Goal: Task Accomplishment & Management: Use online tool/utility

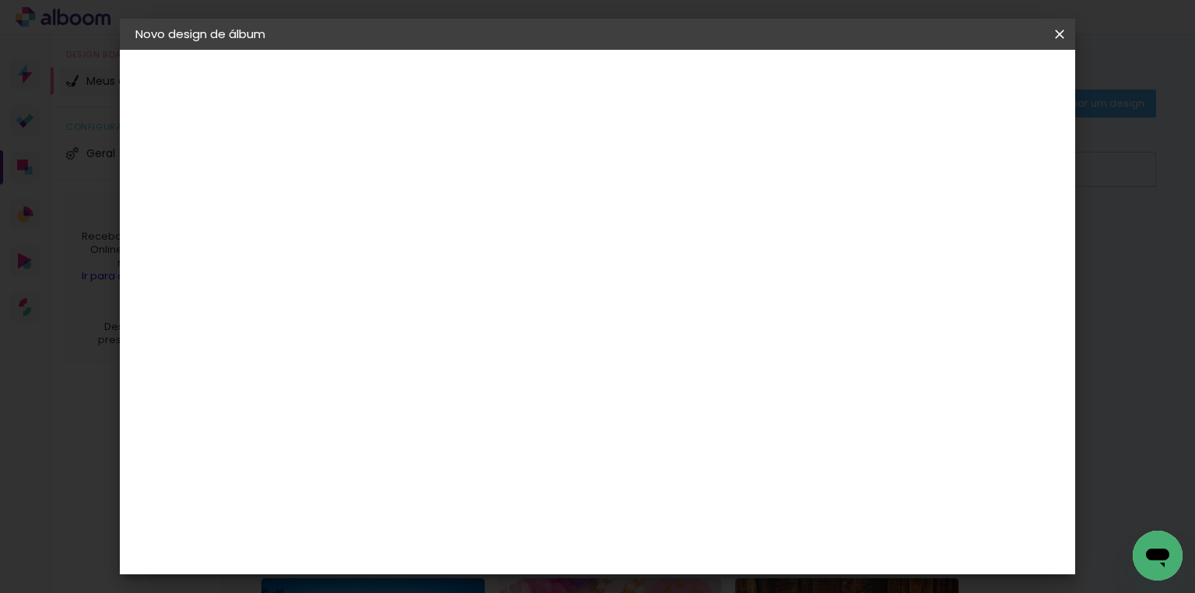
click at [402, 30] on header "Novo design de álbum" at bounding box center [598, 34] width 956 height 31
click at [1064, 35] on iron-icon at bounding box center [1059, 34] width 19 height 16
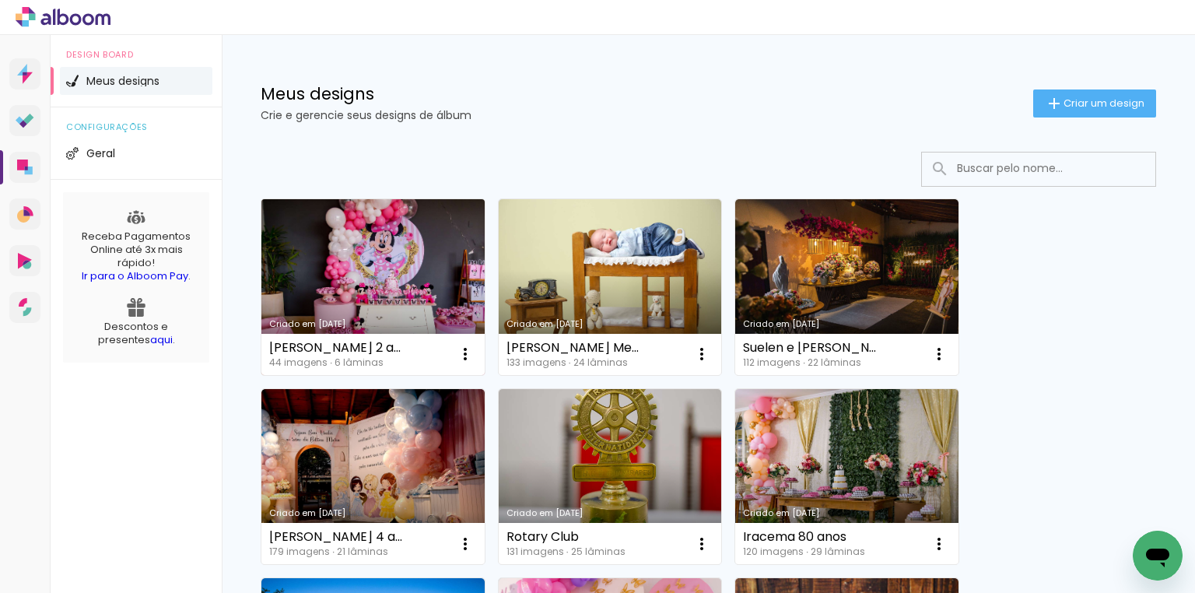
click at [373, 292] on link "Criado em [DATE]" at bounding box center [372, 287] width 223 height 176
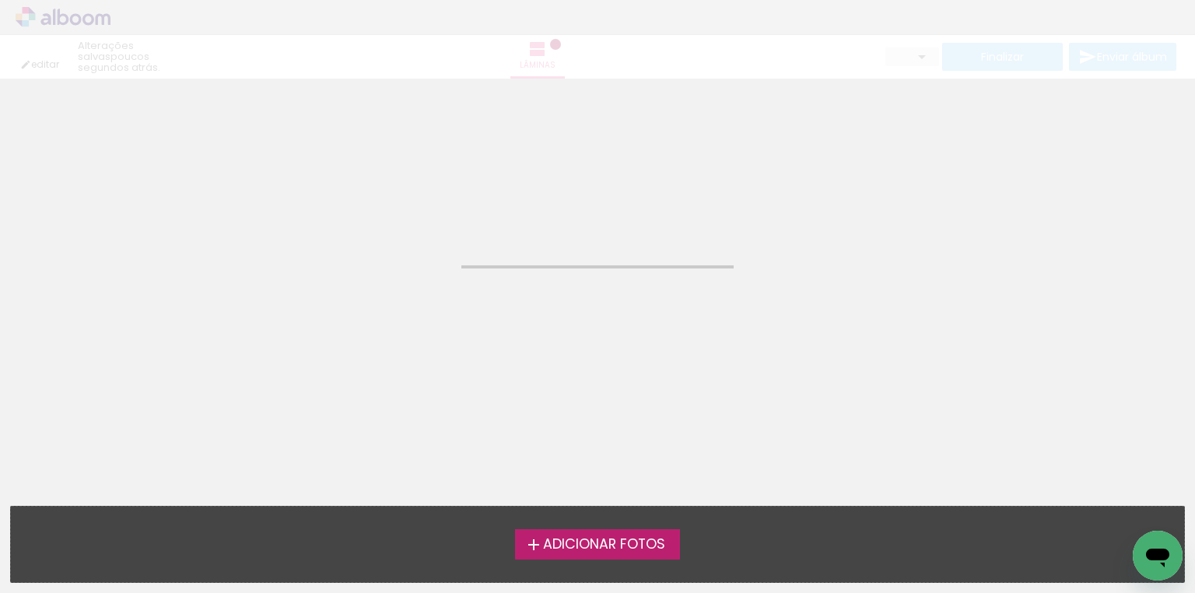
click at [373, 292] on neon-animated-pages "Confirmar Cancelar" at bounding box center [597, 336] width 1195 height 514
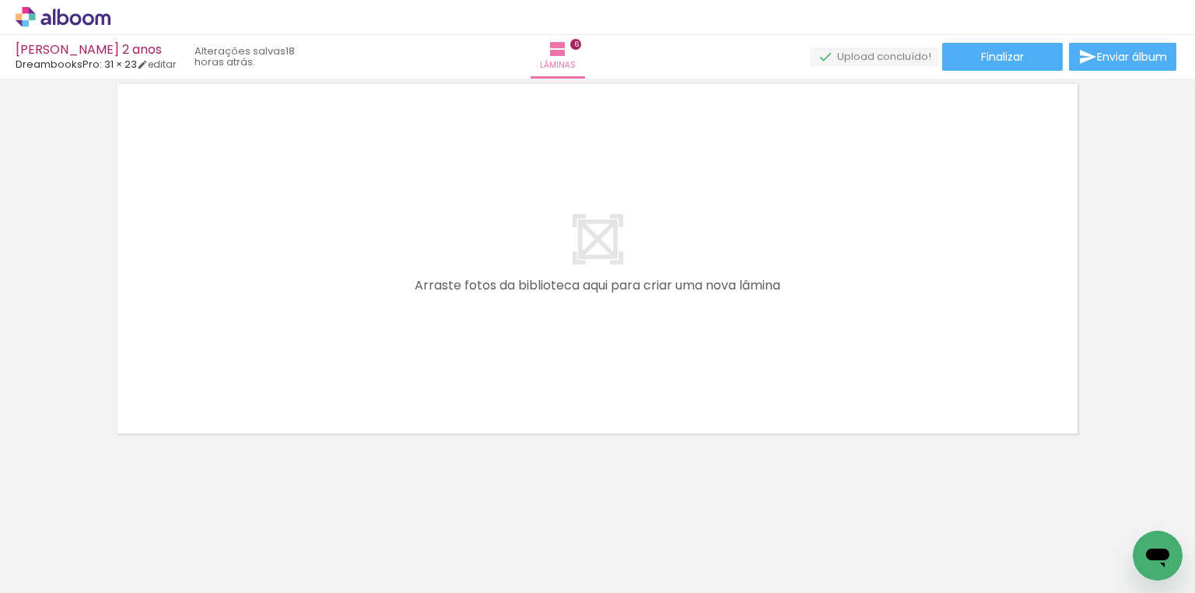
scroll to position [0, 1127]
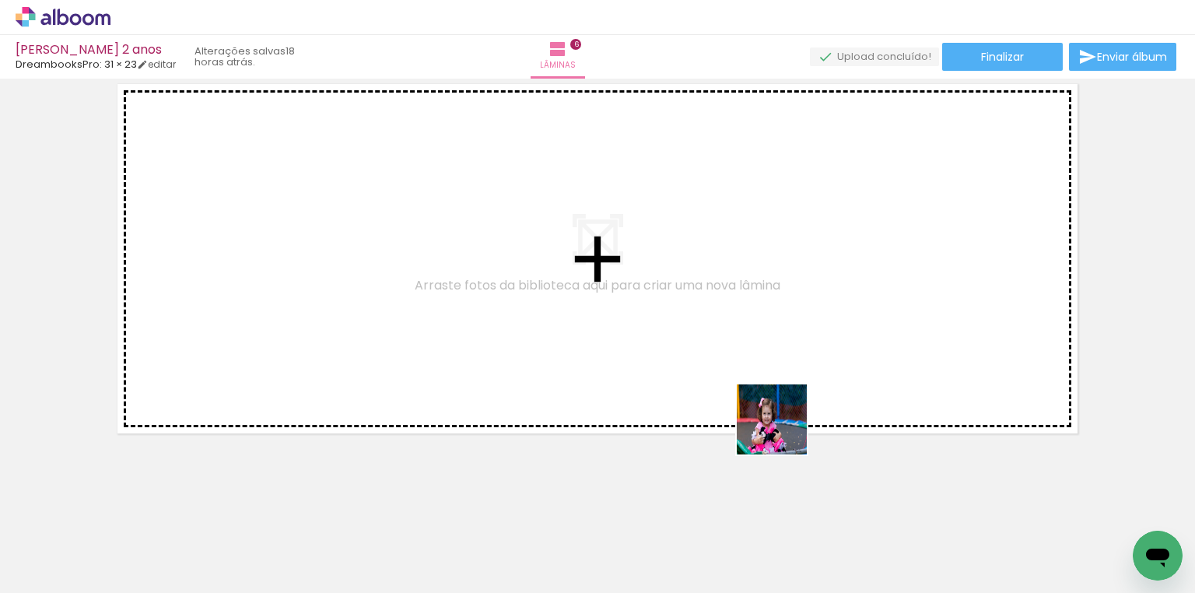
drag, startPoint x: 773, startPoint y: 555, endPoint x: 781, endPoint y: 424, distance: 130.9
click at [783, 424] on quentale-workspace at bounding box center [597, 296] width 1195 height 593
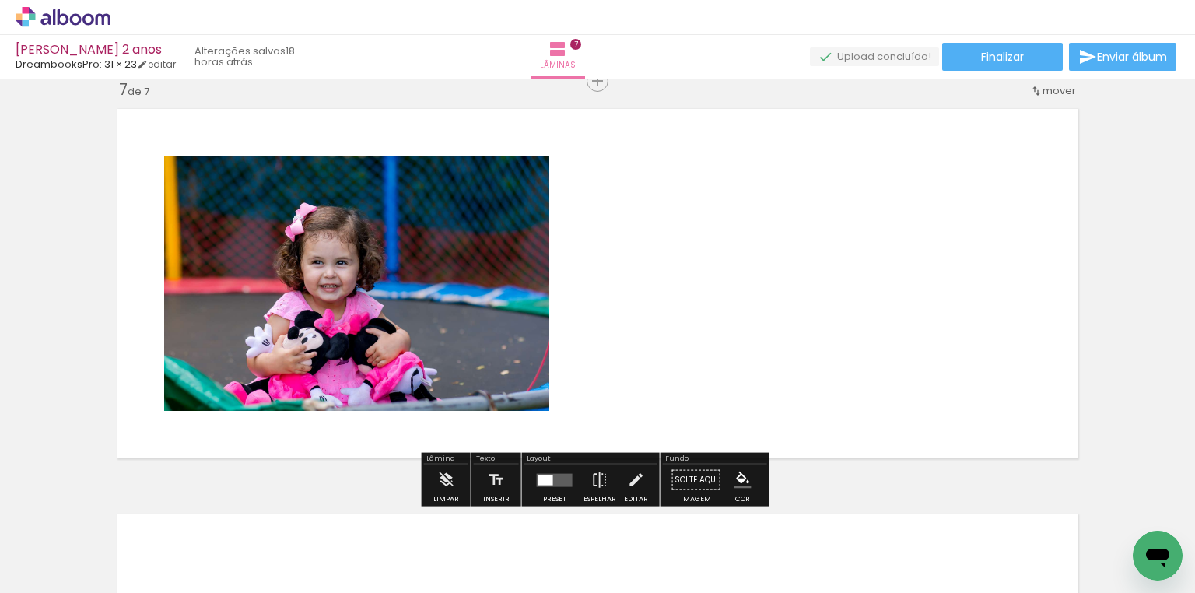
scroll to position [2451, 0]
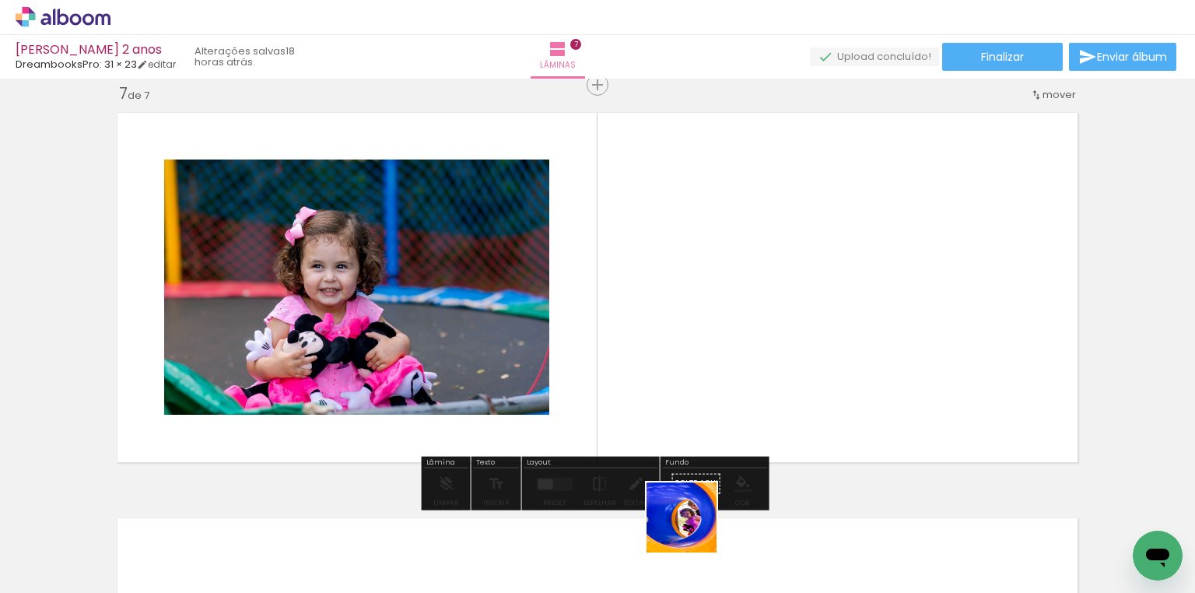
drag, startPoint x: 693, startPoint y: 529, endPoint x: 738, endPoint y: 354, distance: 180.7
click at [738, 354] on quentale-workspace at bounding box center [597, 296] width 1195 height 593
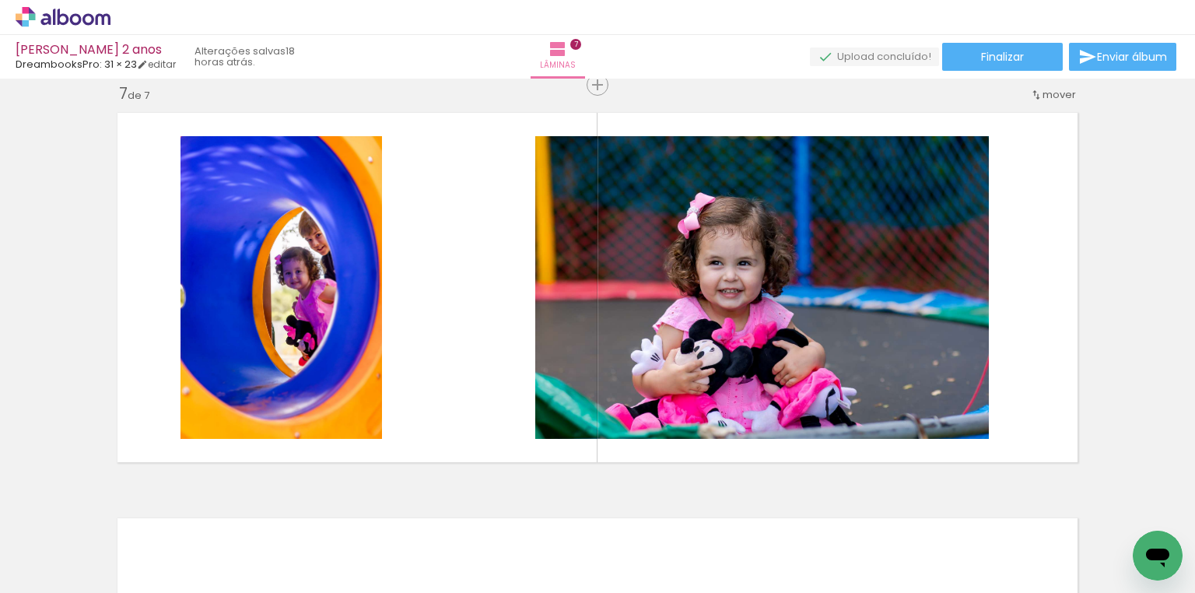
scroll to position [0, 1596]
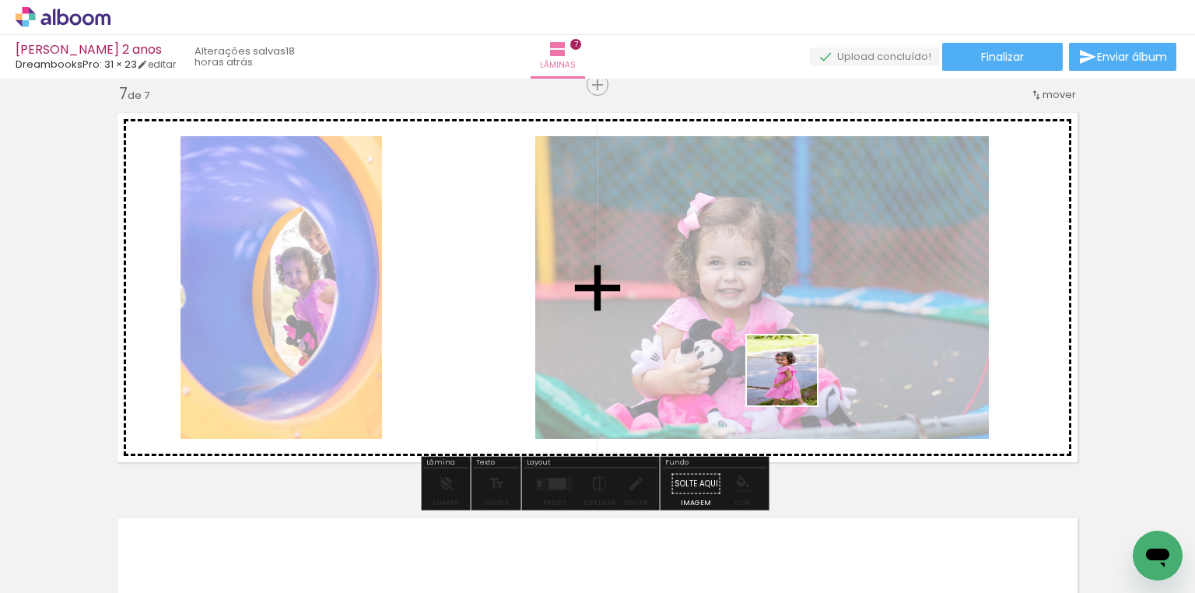
drag, startPoint x: 729, startPoint y: 549, endPoint x: 793, endPoint y: 382, distance: 179.2
click at [793, 382] on quentale-workspace at bounding box center [597, 296] width 1195 height 593
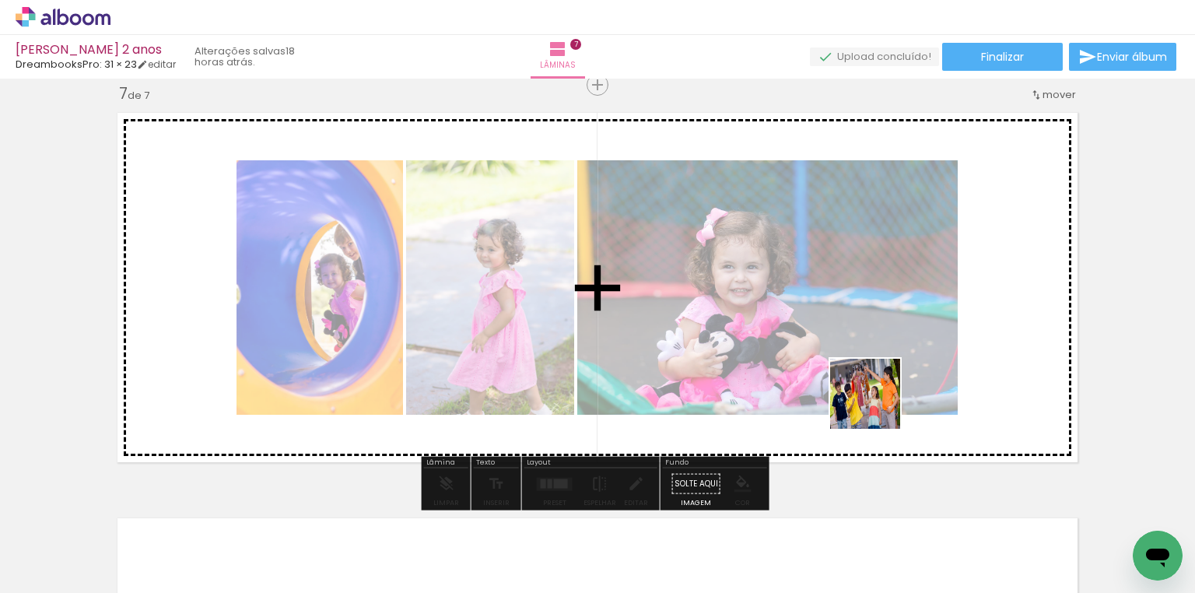
drag, startPoint x: 849, startPoint y: 516, endPoint x: 876, endPoint y: 405, distance: 114.5
click at [876, 405] on quentale-workspace at bounding box center [597, 296] width 1195 height 593
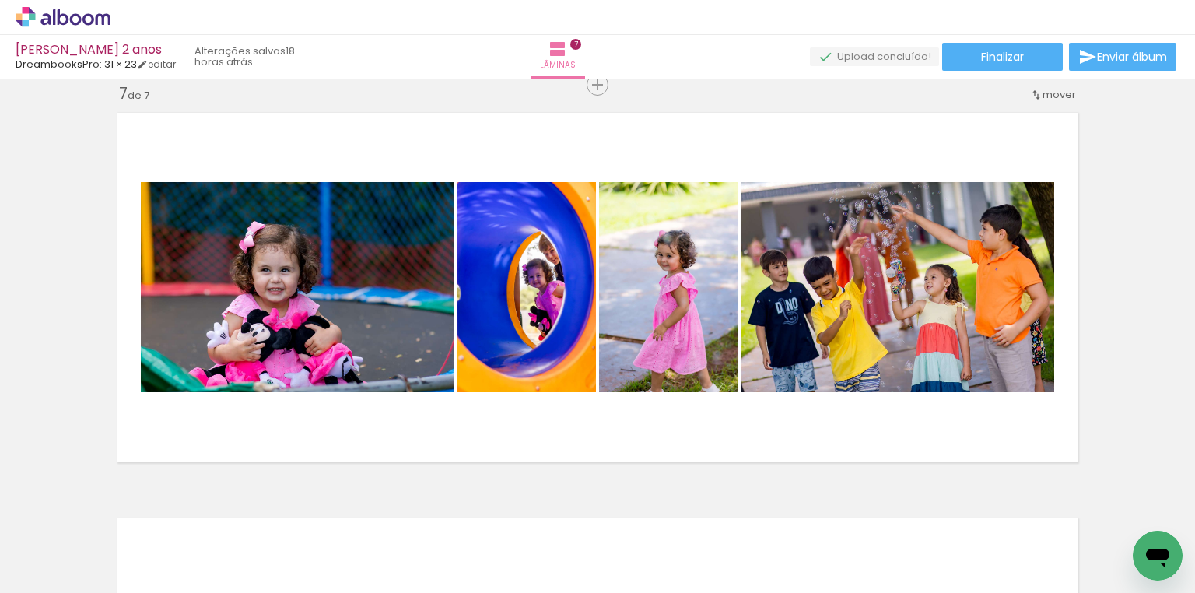
scroll to position [0, 2433]
drag, startPoint x: 774, startPoint y: 560, endPoint x: 785, endPoint y: 402, distance: 158.3
click at [785, 402] on quentale-workspace at bounding box center [597, 296] width 1195 height 593
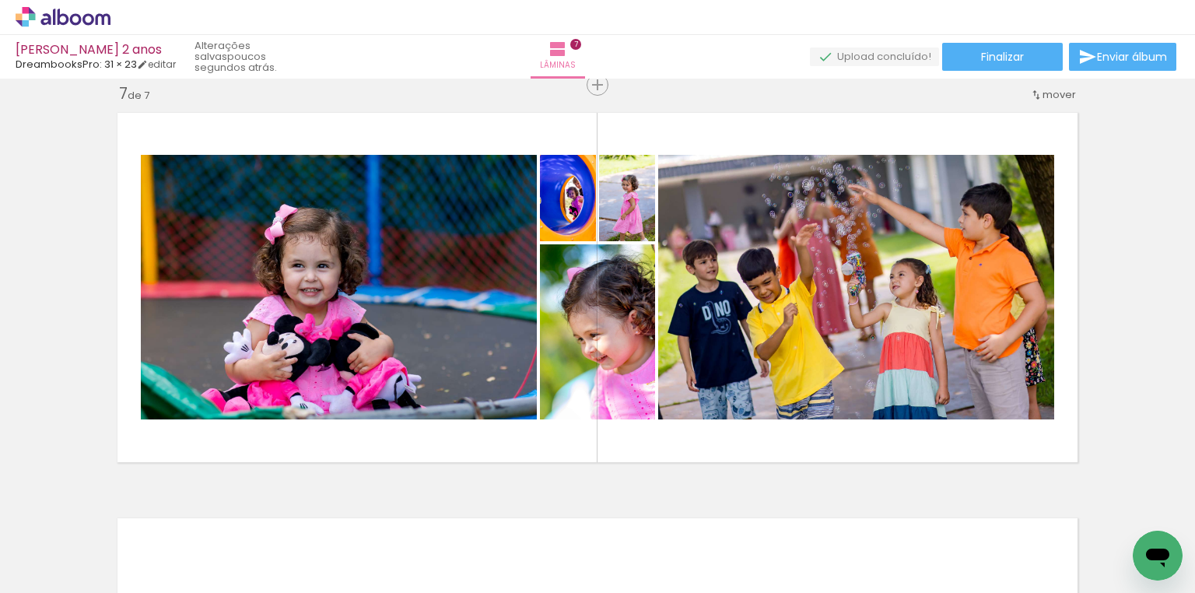
scroll to position [0, 2579]
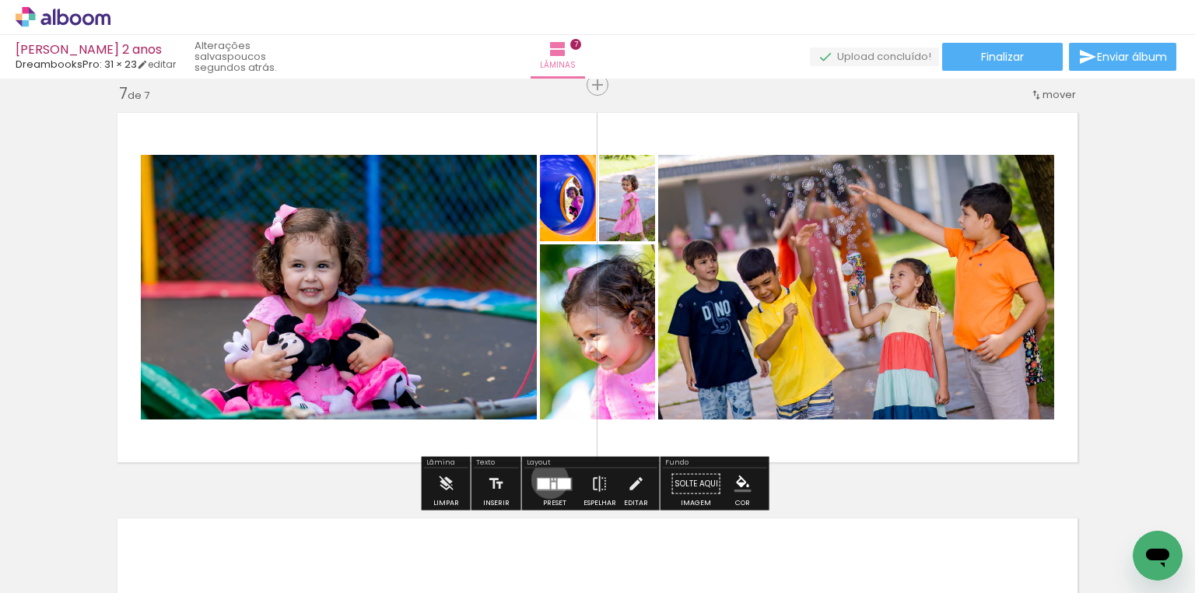
click at [546, 479] on quentale-layouter at bounding box center [555, 483] width 36 height 13
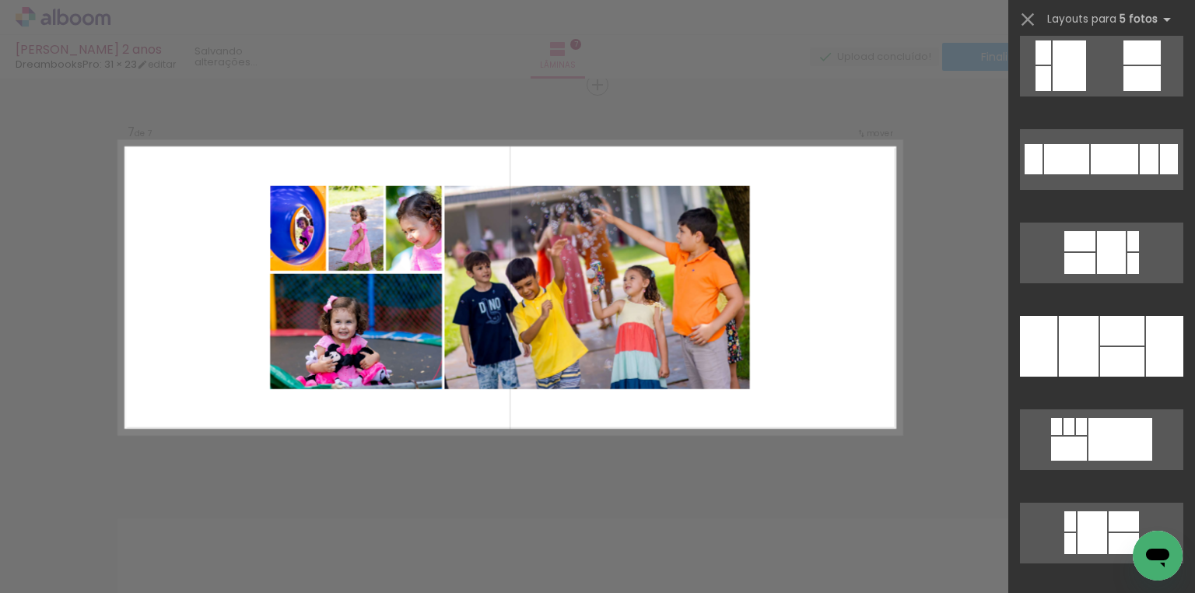
scroll to position [1120, 0]
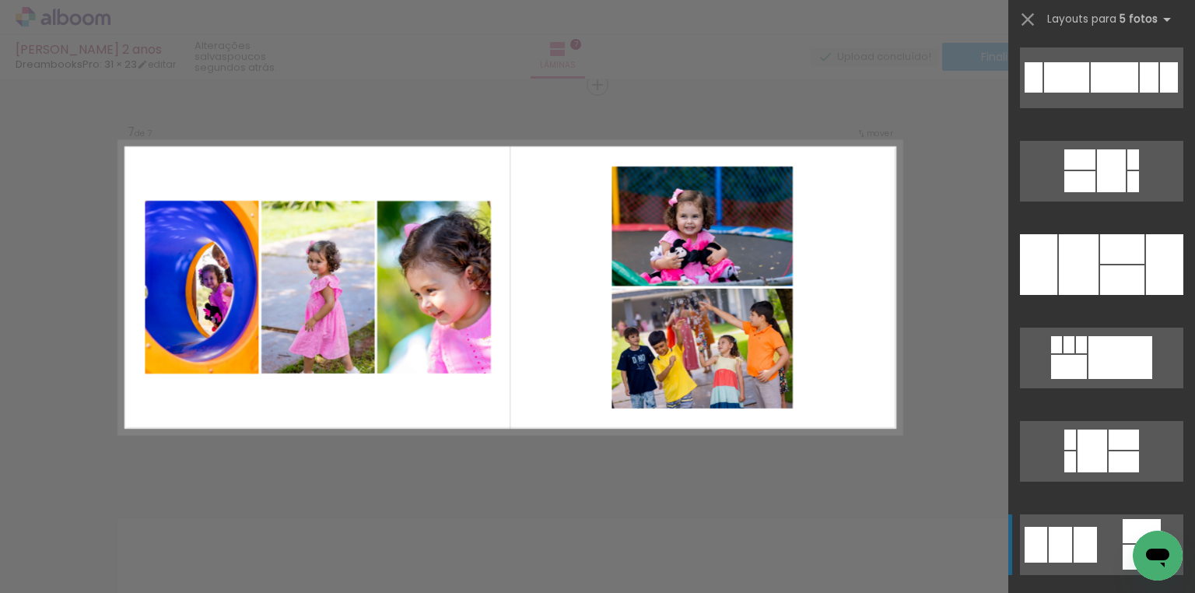
click at [1098, 535] on quentale-layouter at bounding box center [1101, 544] width 163 height 61
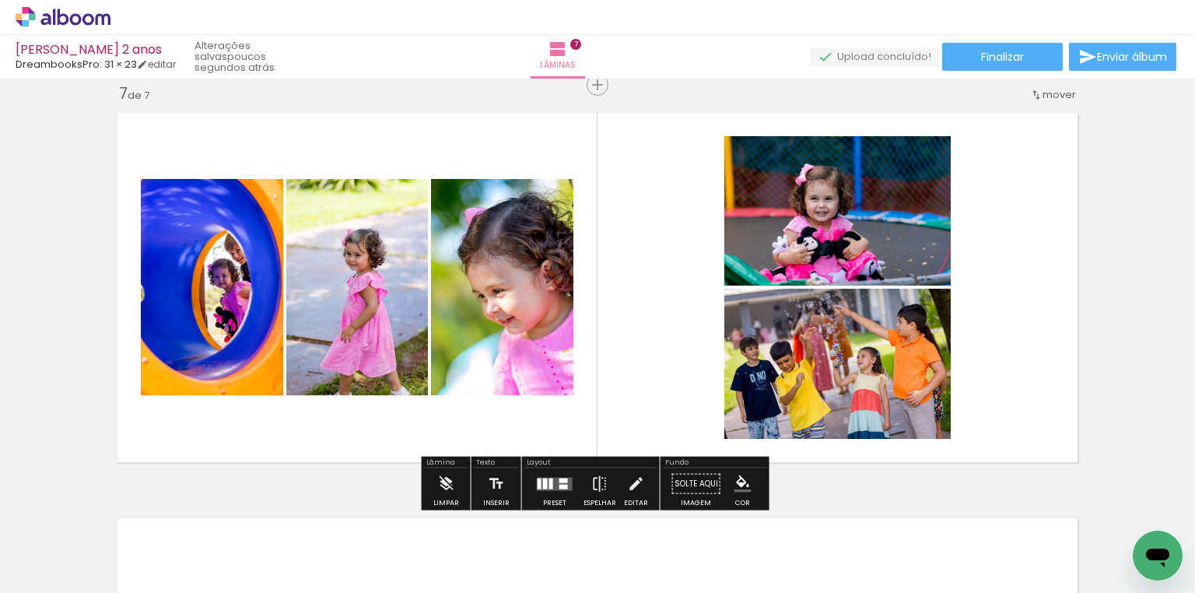
click at [561, 484] on div at bounding box center [563, 486] width 9 height 5
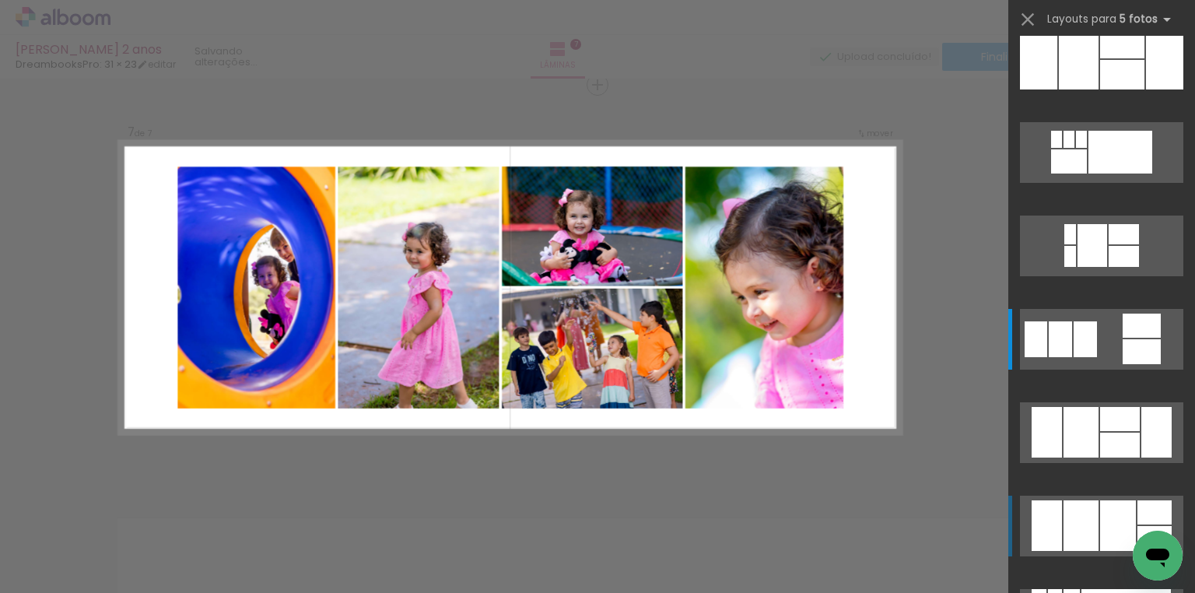
scroll to position [1400, 0]
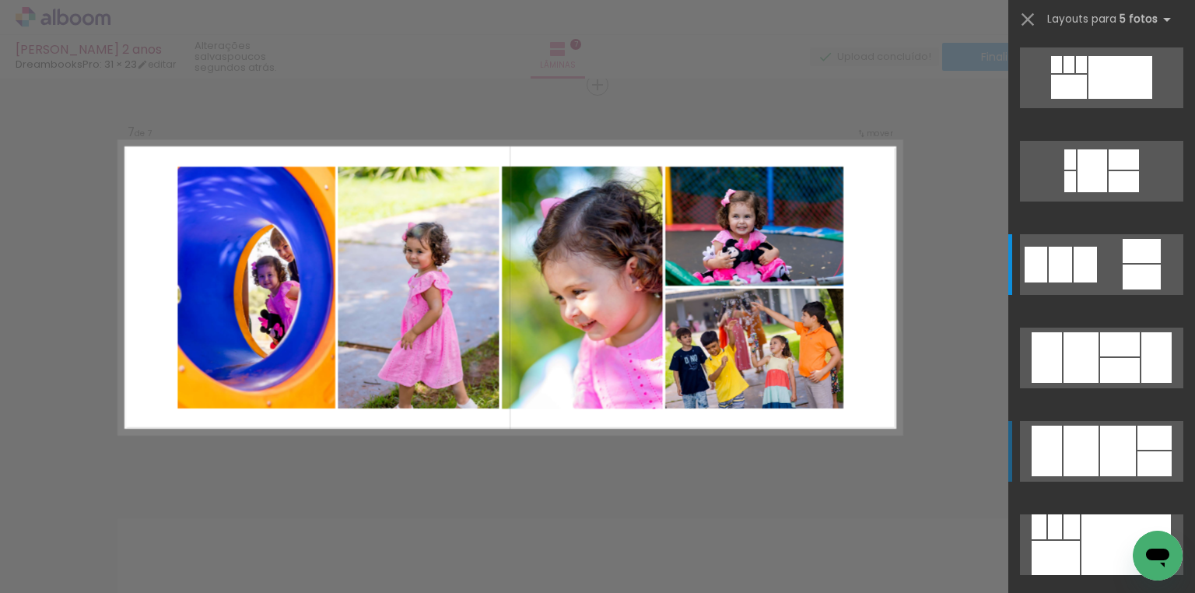
click at [1108, 458] on div at bounding box center [1118, 450] width 36 height 51
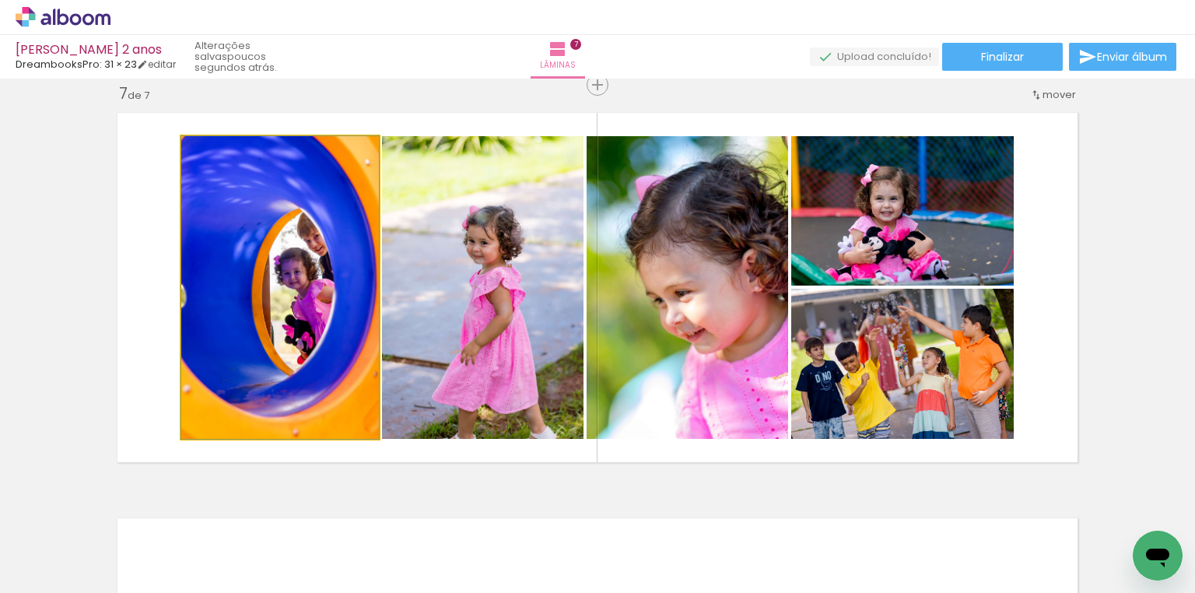
click at [262, 261] on quentale-photo at bounding box center [280, 287] width 198 height 303
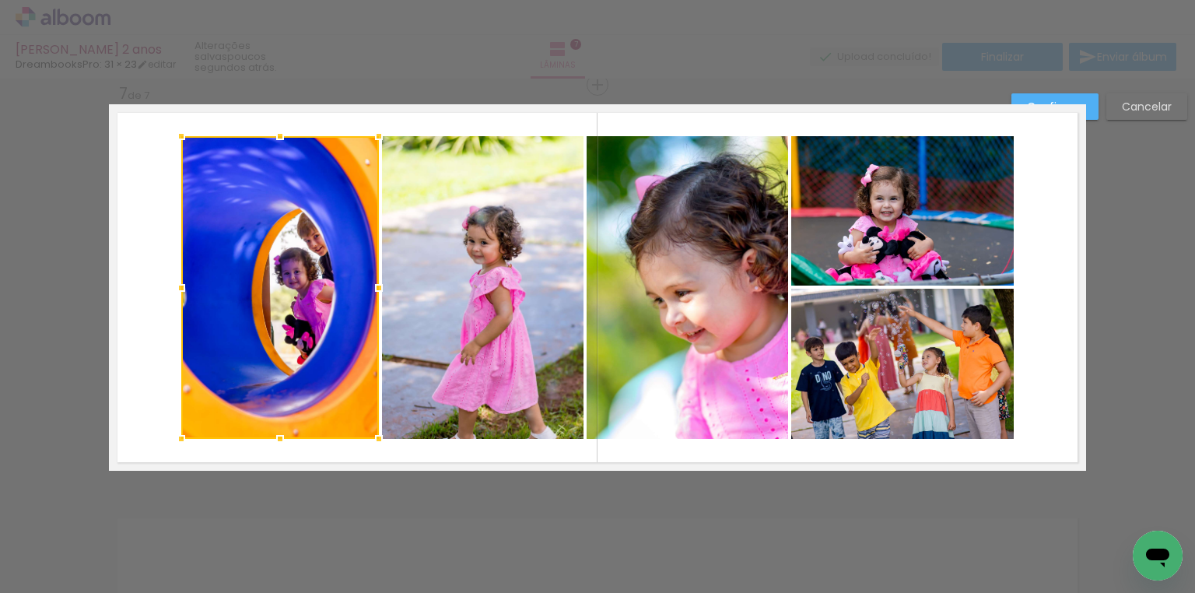
click at [414, 260] on quentale-photo at bounding box center [482, 287] width 201 height 303
click at [650, 250] on quentale-photo at bounding box center [686, 287] width 201 height 303
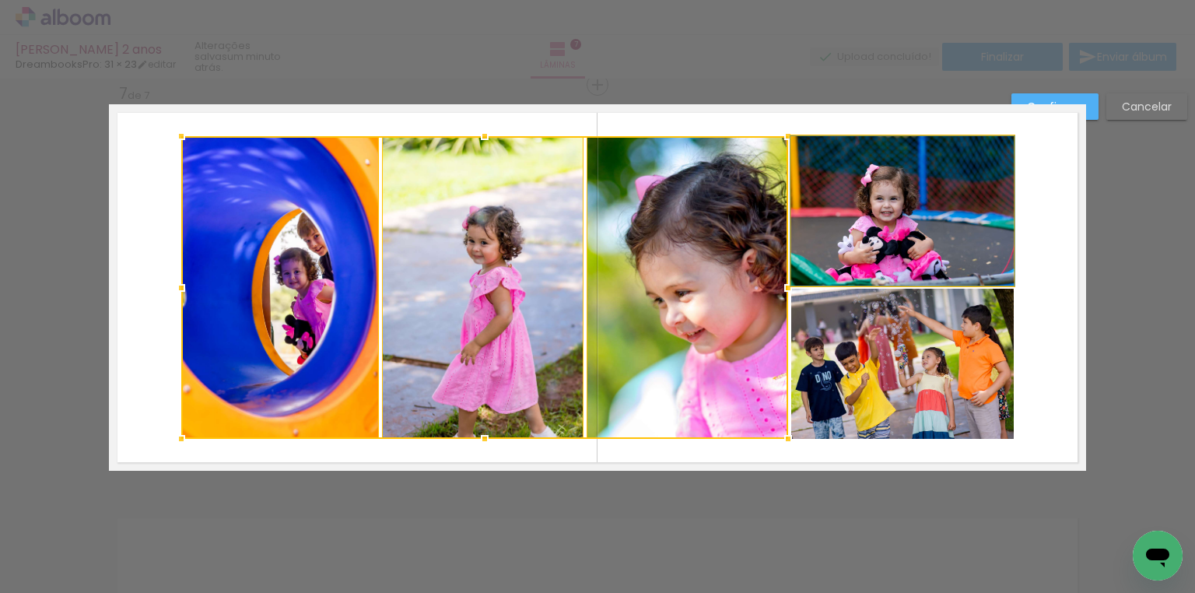
click at [897, 218] on quentale-photo at bounding box center [902, 210] width 222 height 149
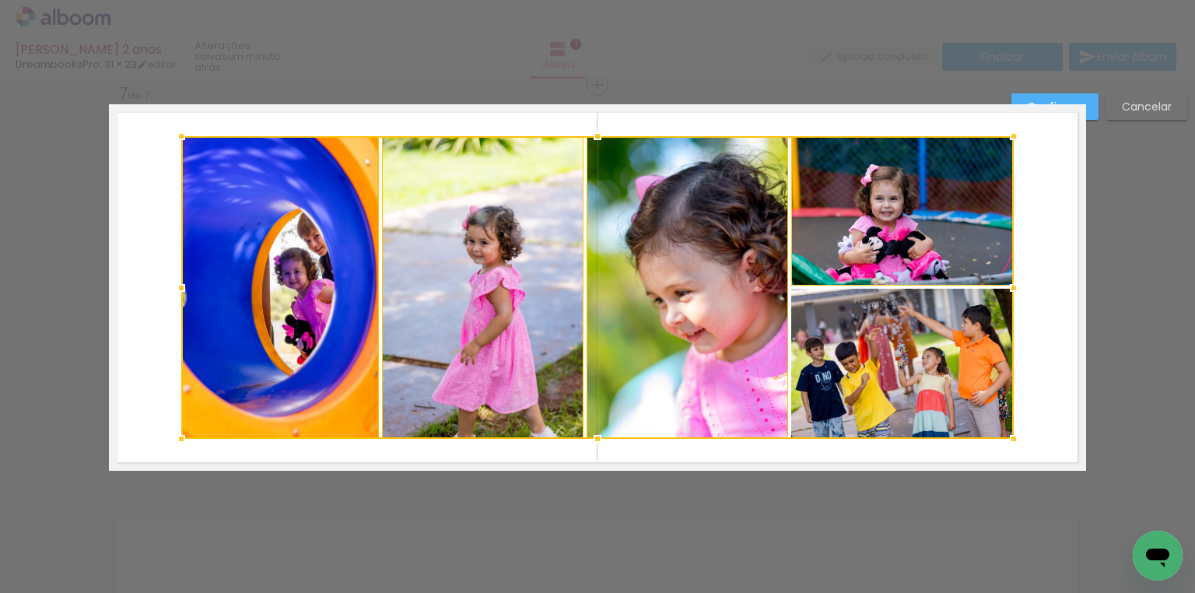
click at [952, 345] on div at bounding box center [597, 287] width 832 height 303
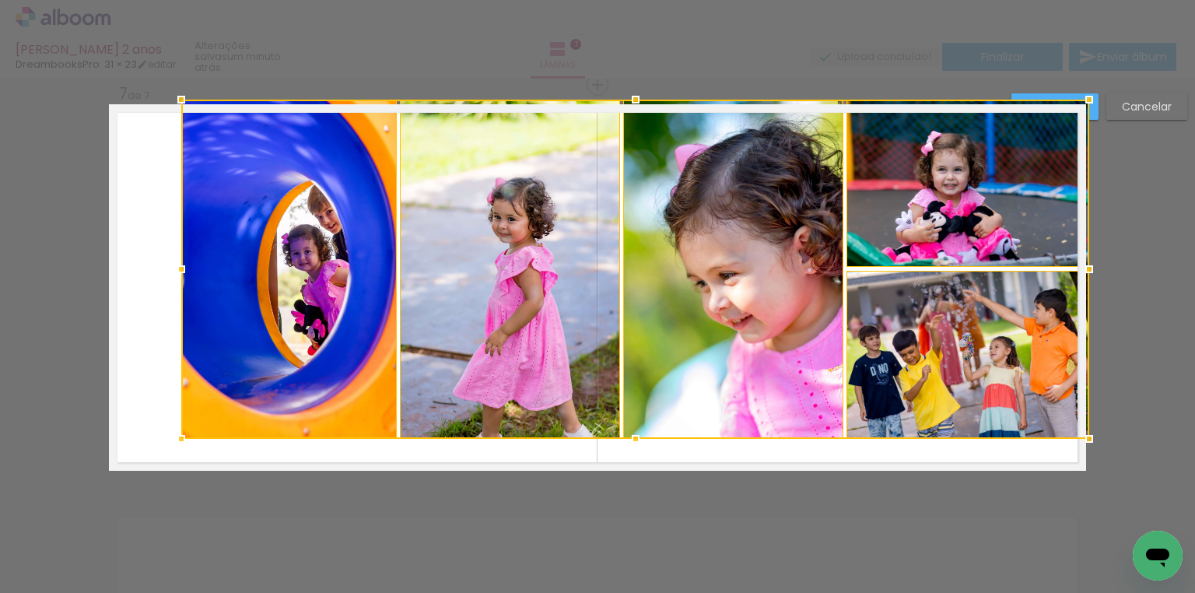
drag, startPoint x: 1005, startPoint y: 140, endPoint x: 1085, endPoint y: 99, distance: 90.1
click at [1085, 99] on div at bounding box center [1088, 99] width 31 height 31
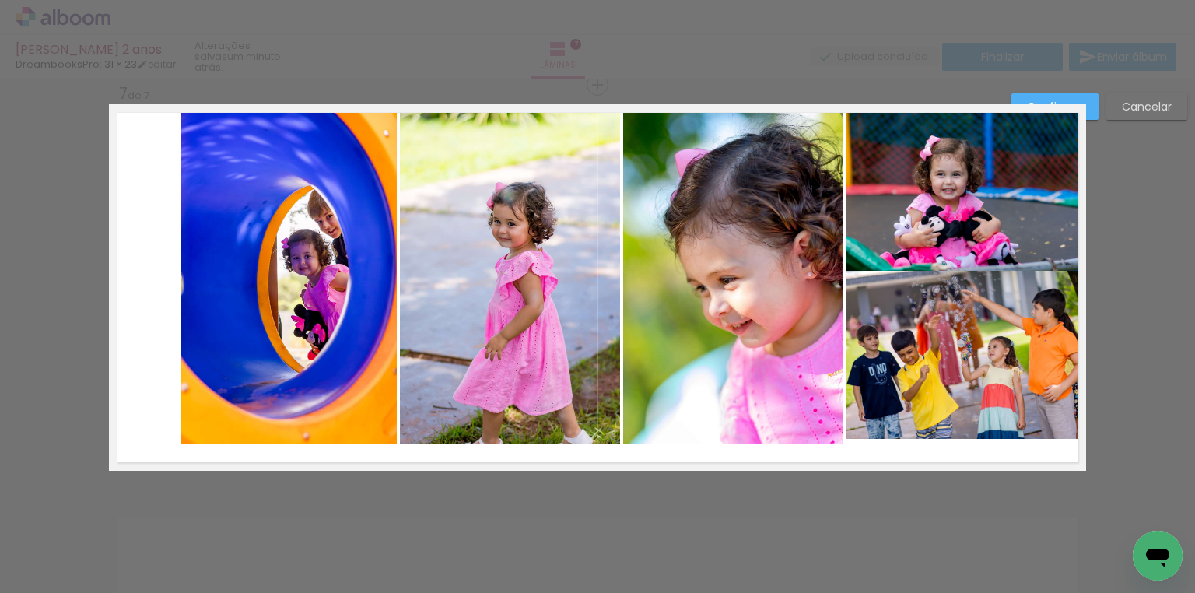
click at [292, 224] on quentale-photo at bounding box center [288, 273] width 215 height 339
click at [292, 224] on div at bounding box center [288, 271] width 215 height 334
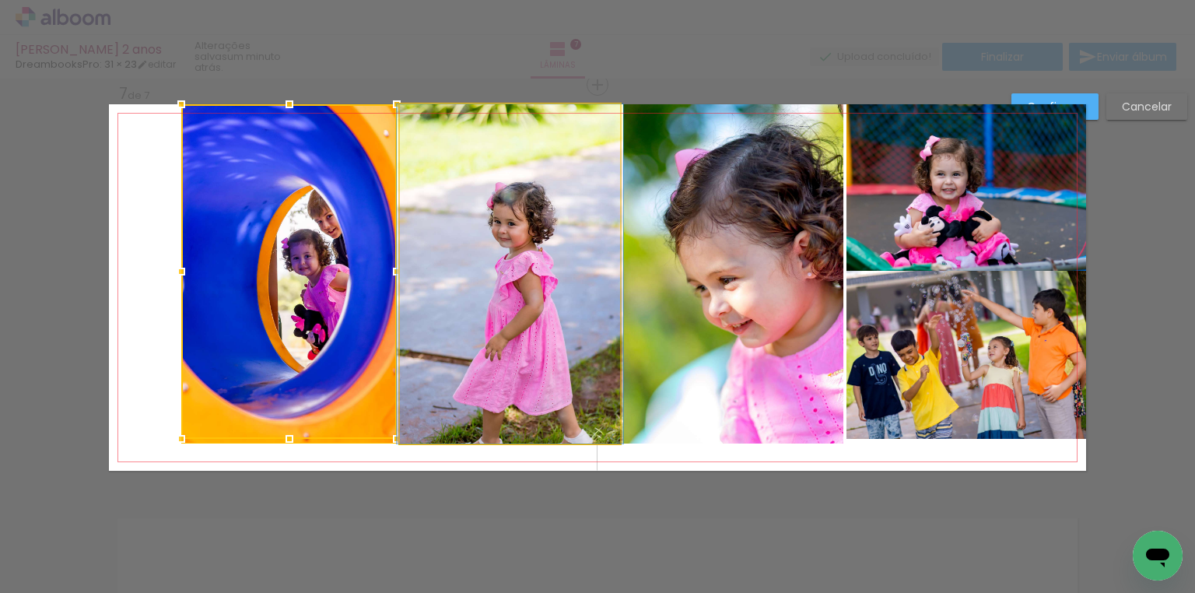
click at [495, 261] on quentale-photo at bounding box center [510, 273] width 220 height 339
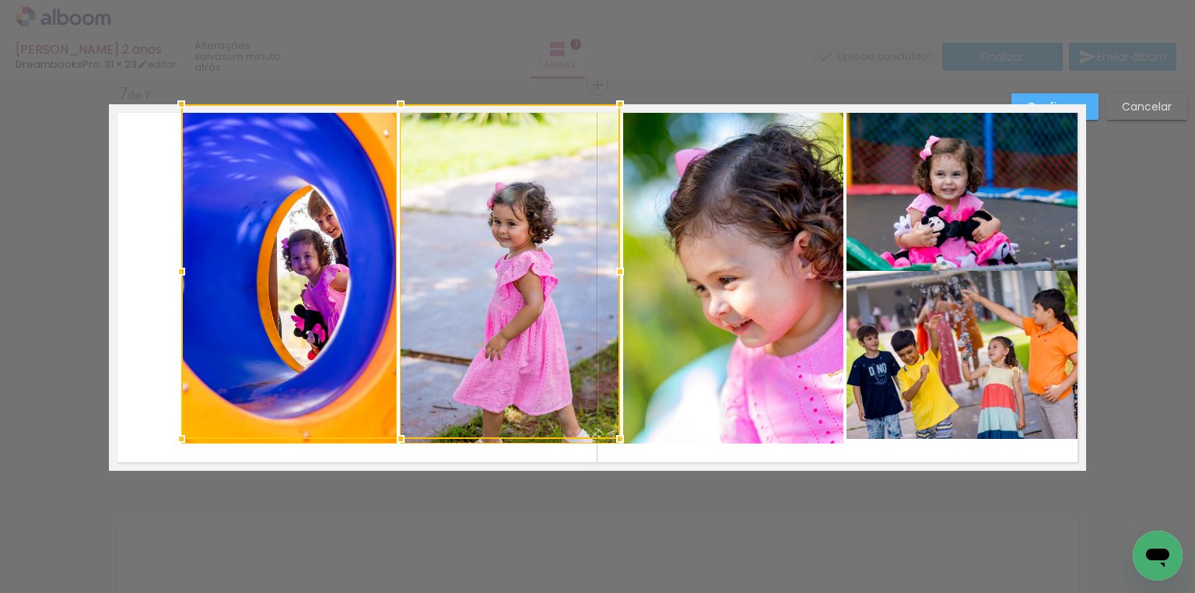
click at [644, 261] on quentale-photo at bounding box center [733, 273] width 220 height 339
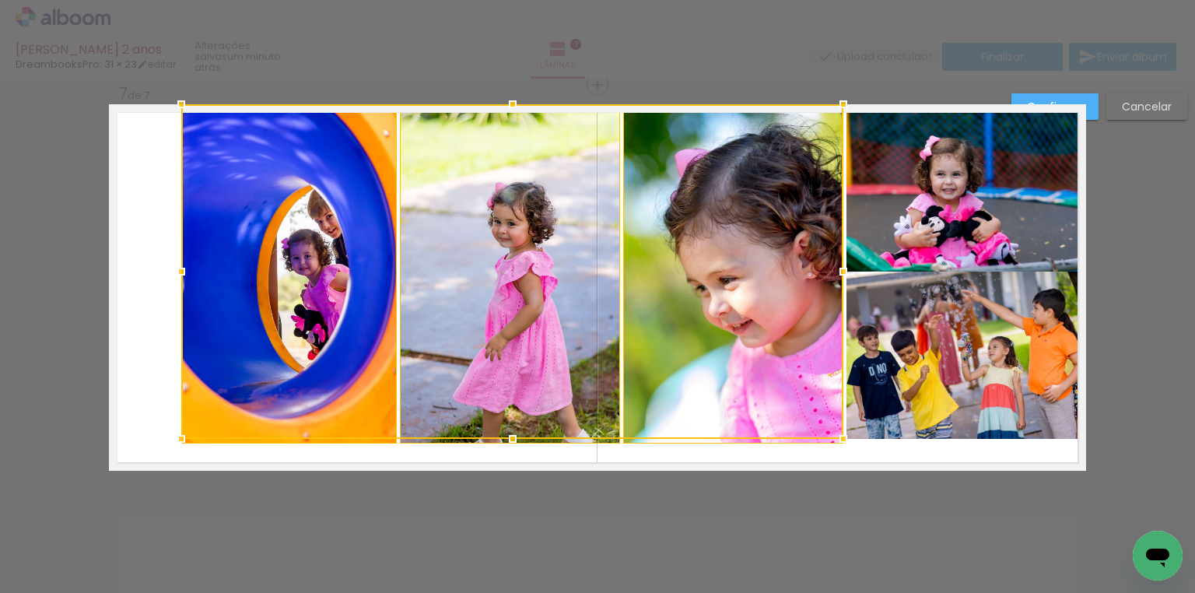
click at [904, 229] on quentale-photo at bounding box center [966, 187] width 240 height 167
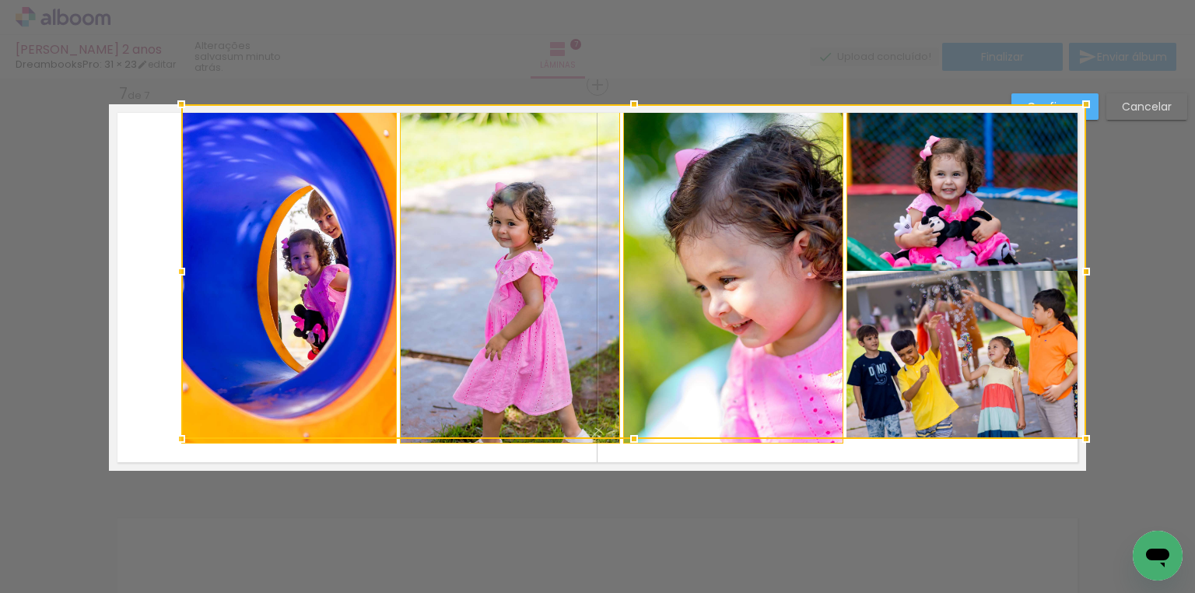
click at [948, 371] on div at bounding box center [633, 271] width 904 height 334
click at [0, 0] on slot "Cancelar" at bounding box center [0, 0] width 0 height 0
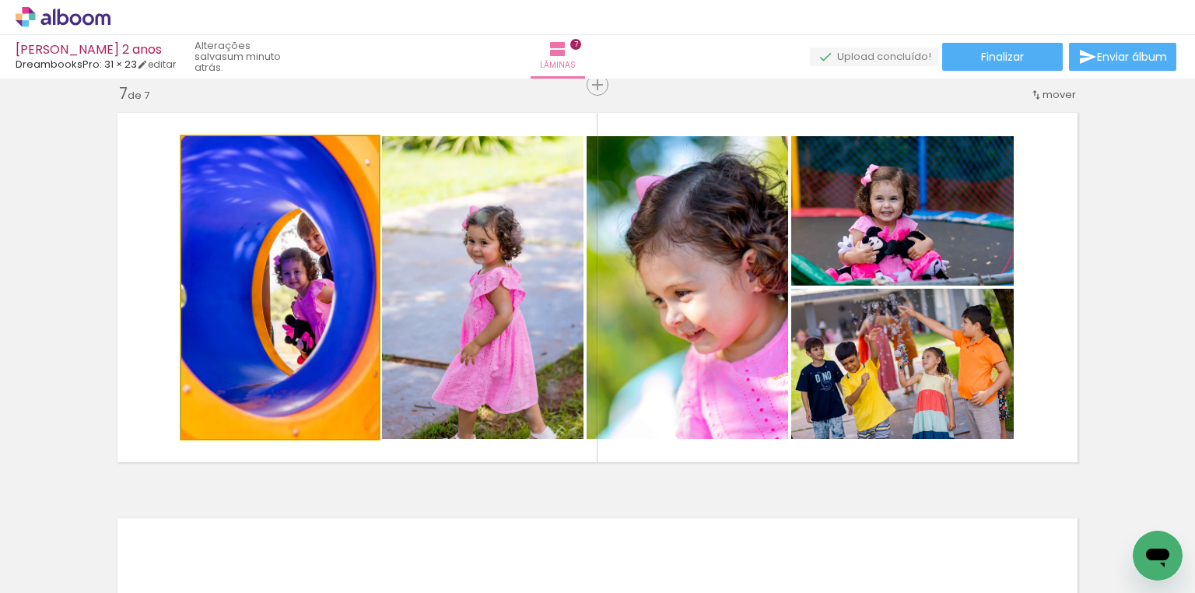
click at [339, 209] on quentale-photo at bounding box center [280, 287] width 198 height 303
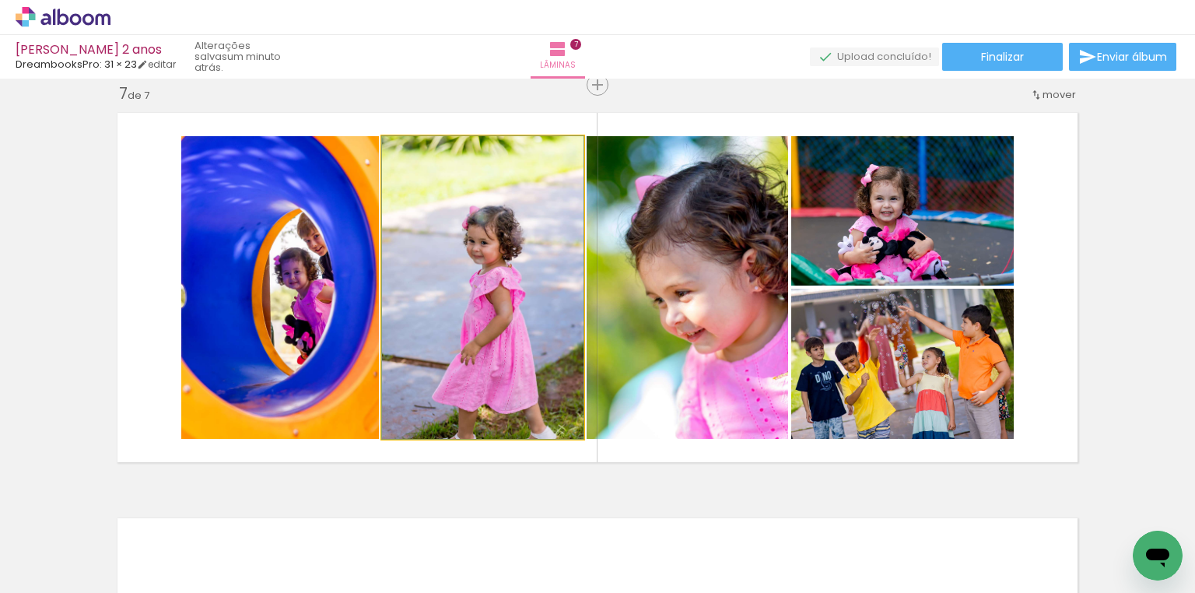
click at [444, 212] on quentale-photo at bounding box center [482, 287] width 201 height 303
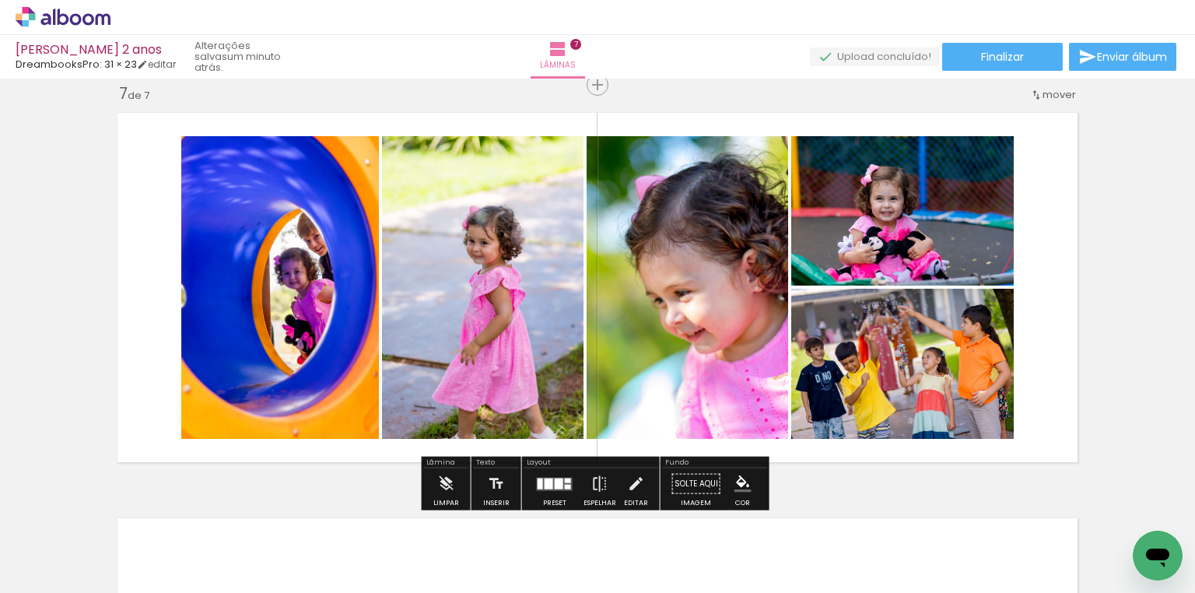
click at [313, 215] on quentale-photo at bounding box center [280, 287] width 198 height 303
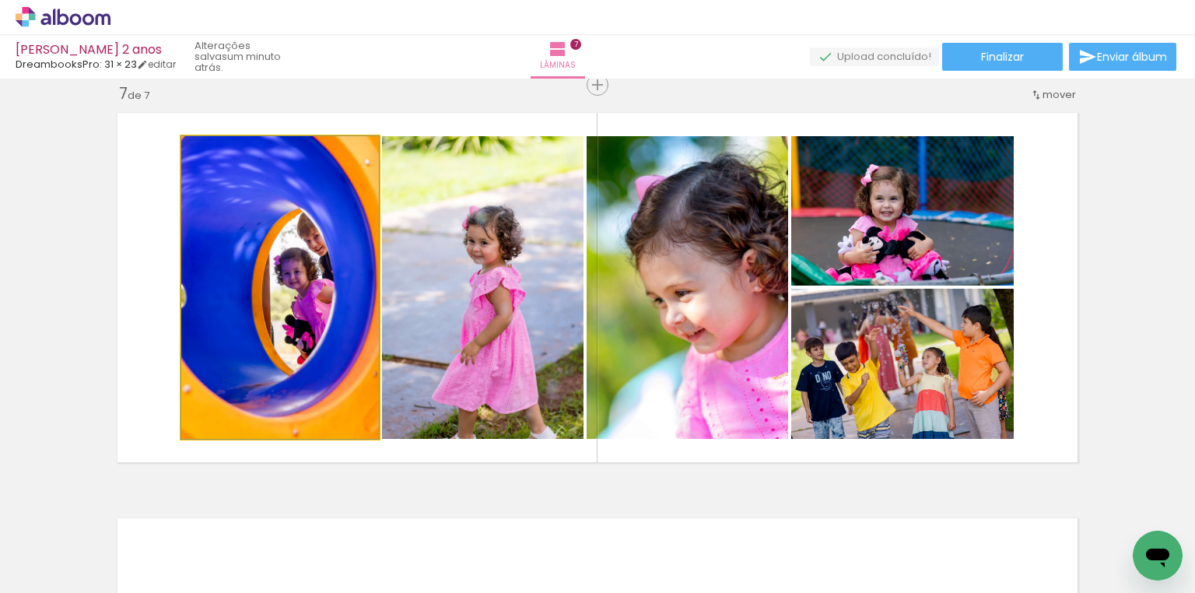
click at [313, 215] on quentale-photo at bounding box center [280, 287] width 198 height 303
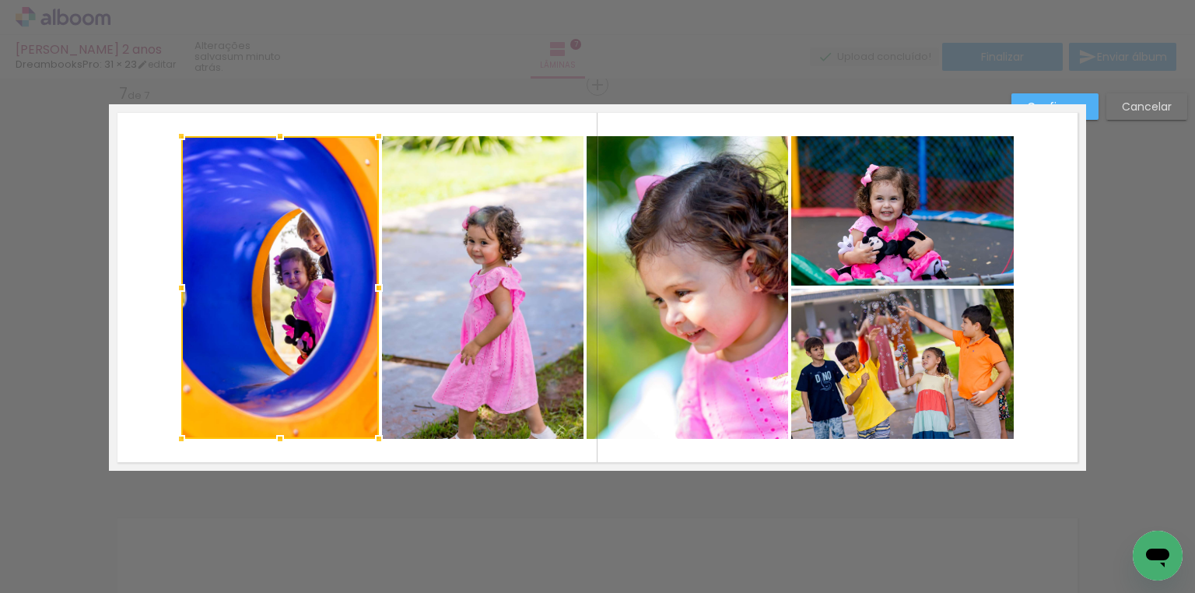
click at [457, 233] on quentale-photo at bounding box center [482, 287] width 201 height 303
click at [650, 226] on quentale-photo at bounding box center [686, 287] width 201 height 303
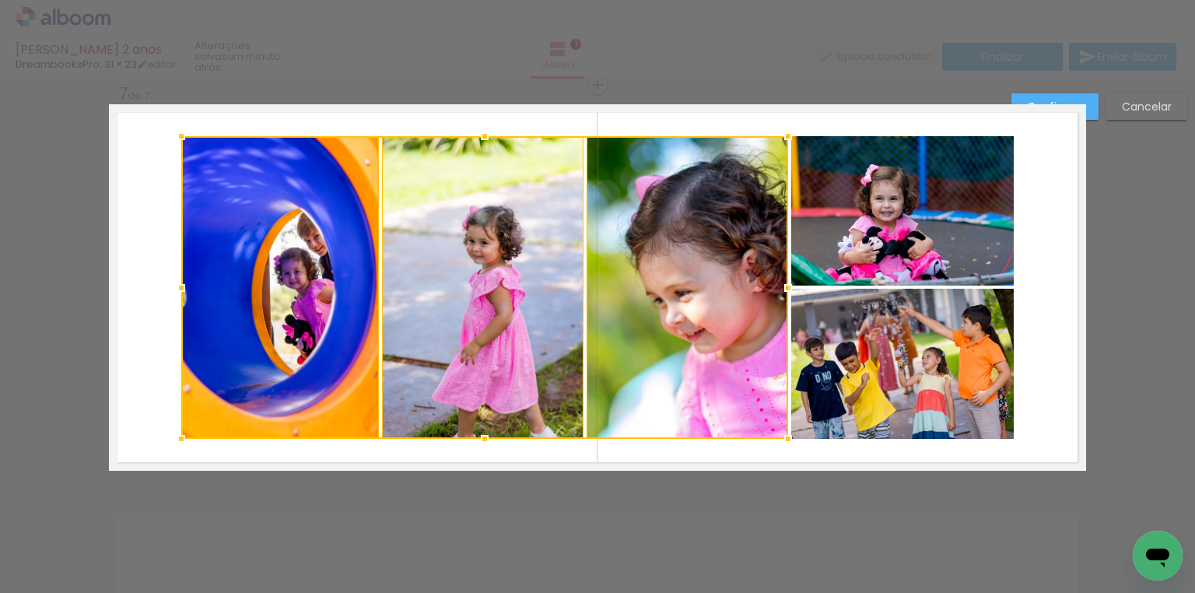
click at [852, 212] on quentale-photo at bounding box center [902, 210] width 222 height 149
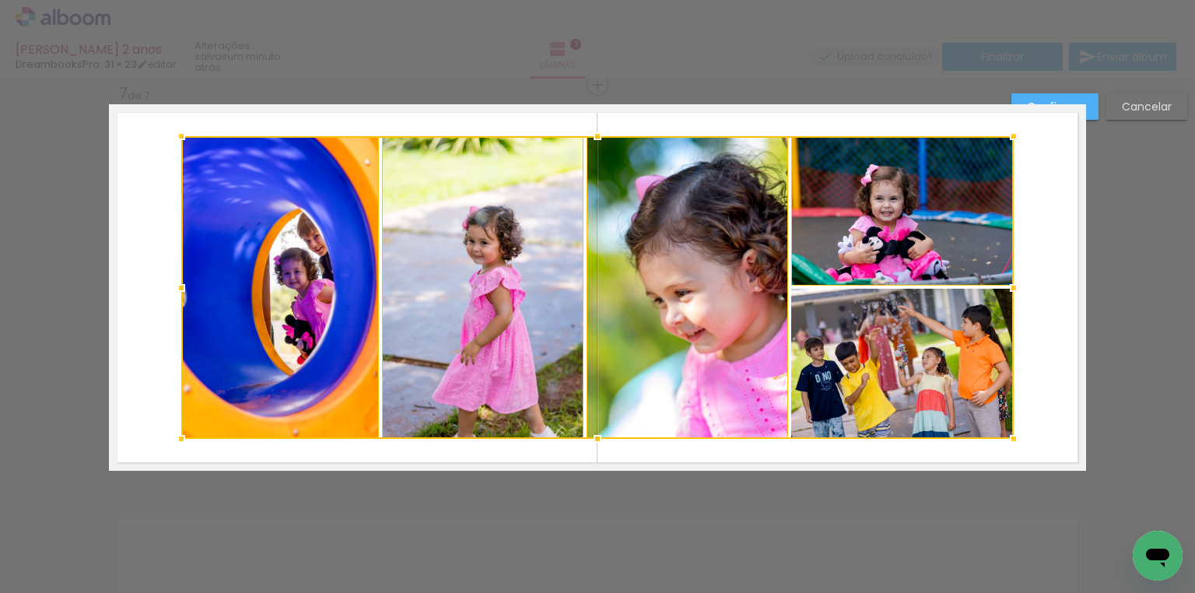
click at [907, 327] on div at bounding box center [597, 287] width 832 height 303
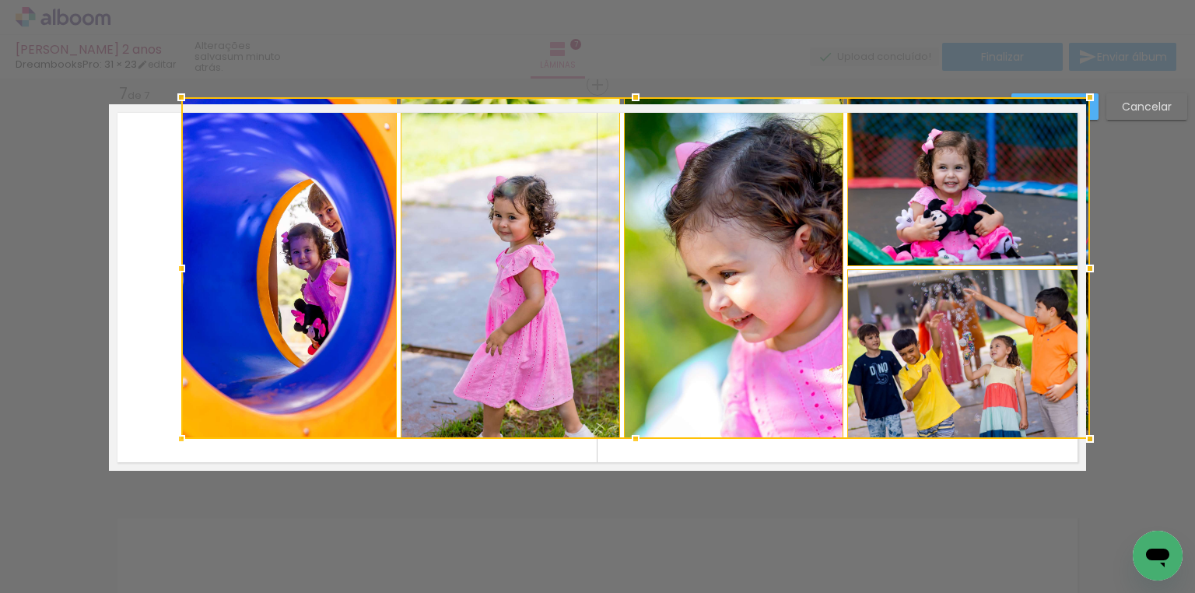
drag, startPoint x: 1009, startPoint y: 137, endPoint x: 1083, endPoint y: 94, distance: 86.0
click at [1083, 94] on div at bounding box center [1089, 97] width 31 height 31
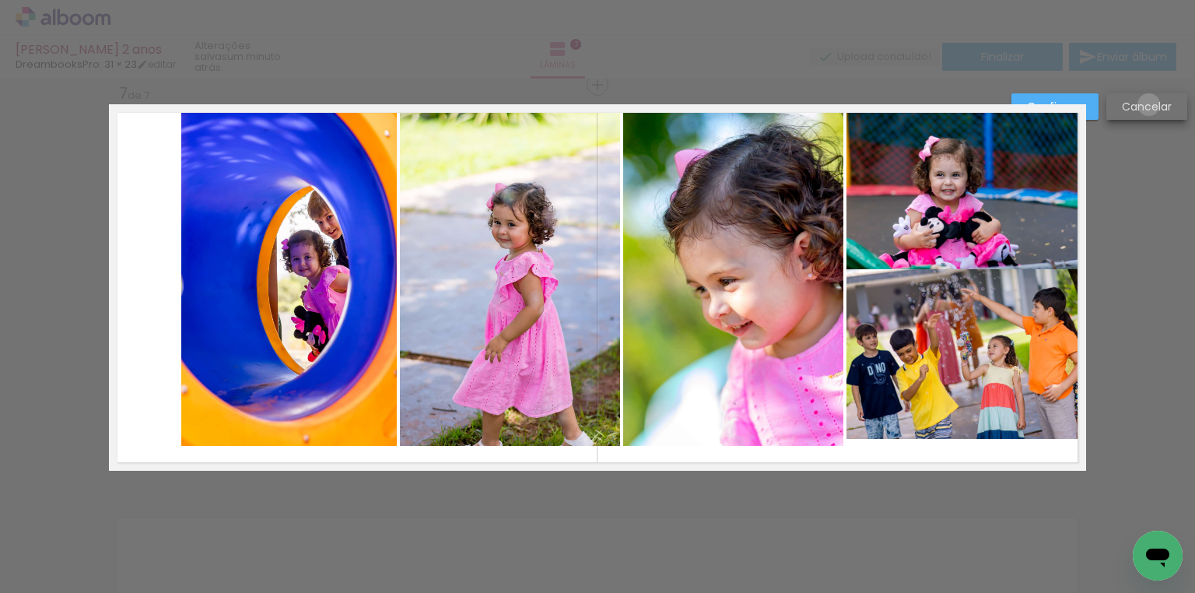
click at [0, 0] on slot "Cancelar" at bounding box center [0, 0] width 0 height 0
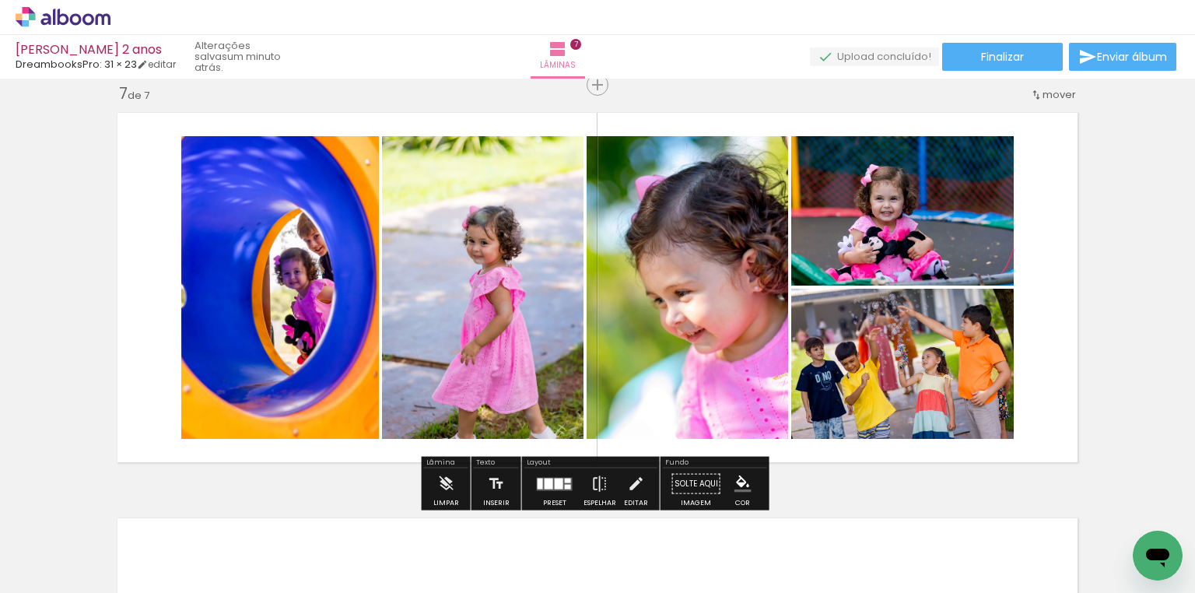
click at [316, 287] on quentale-photo at bounding box center [280, 287] width 198 height 303
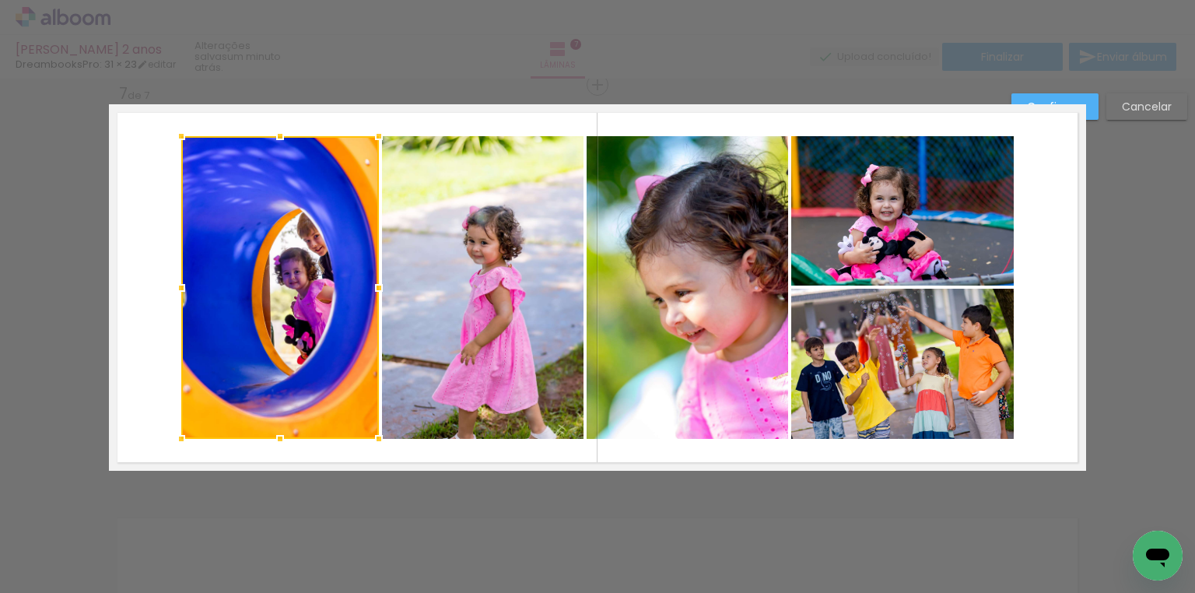
click at [409, 299] on quentale-photo at bounding box center [482, 287] width 201 height 303
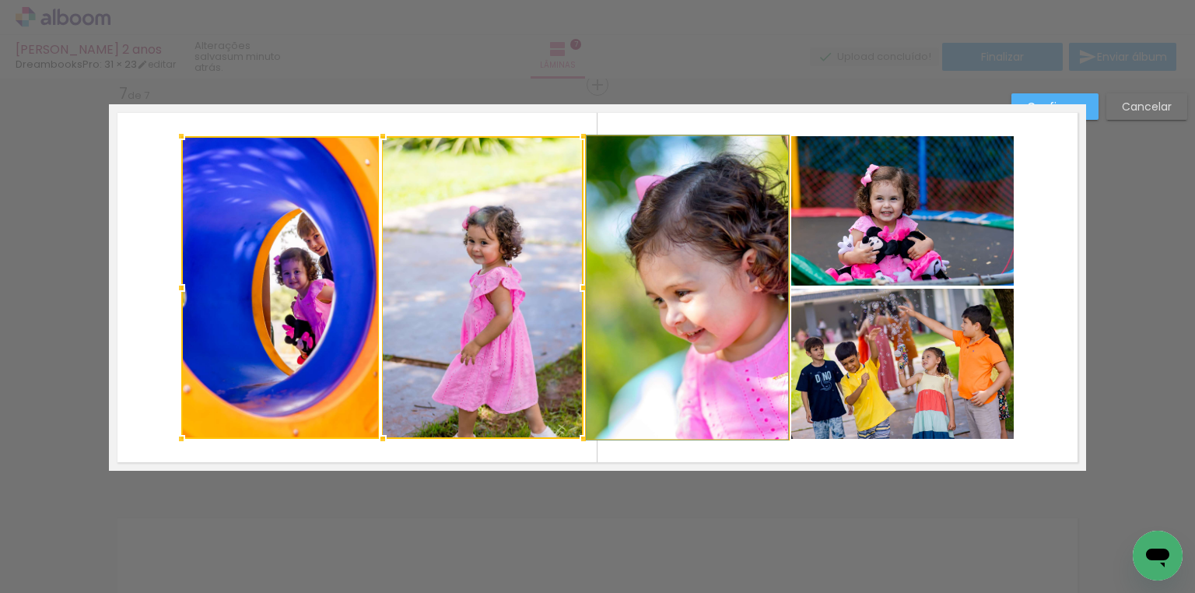
click at [704, 299] on quentale-photo at bounding box center [686, 287] width 201 height 303
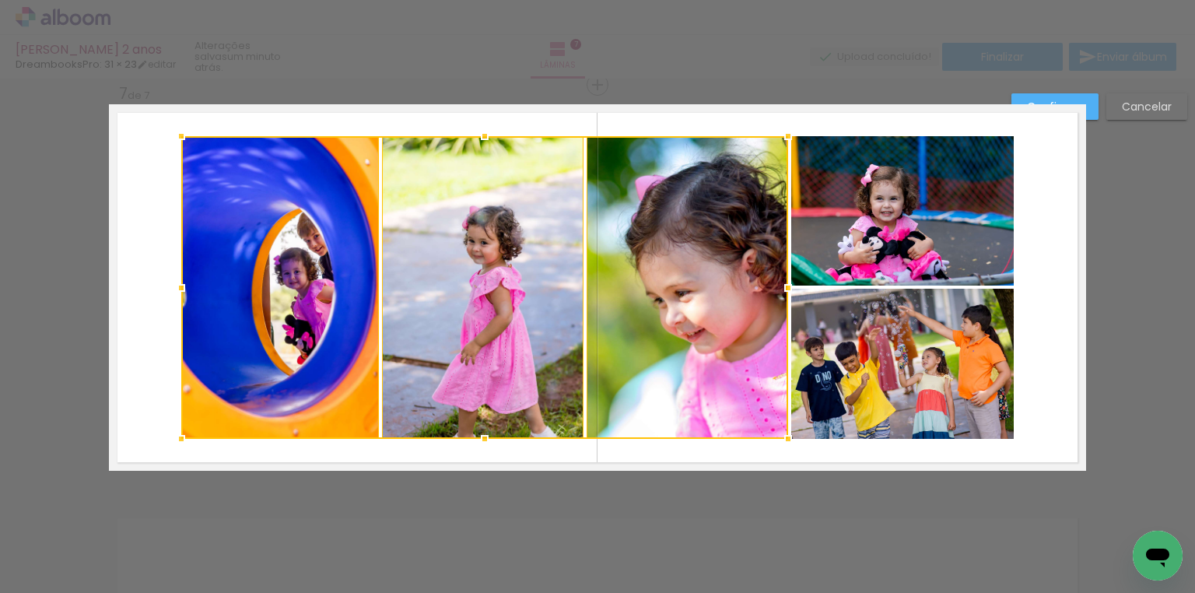
click at [849, 255] on quentale-photo at bounding box center [902, 210] width 222 height 149
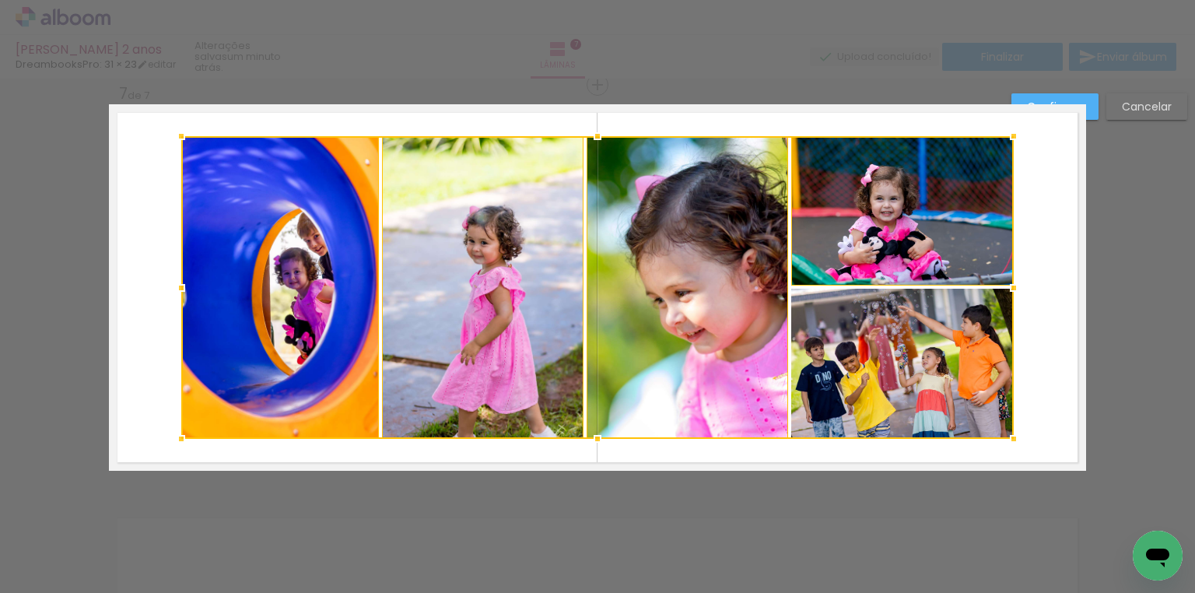
click at [873, 333] on div at bounding box center [597, 287] width 832 height 303
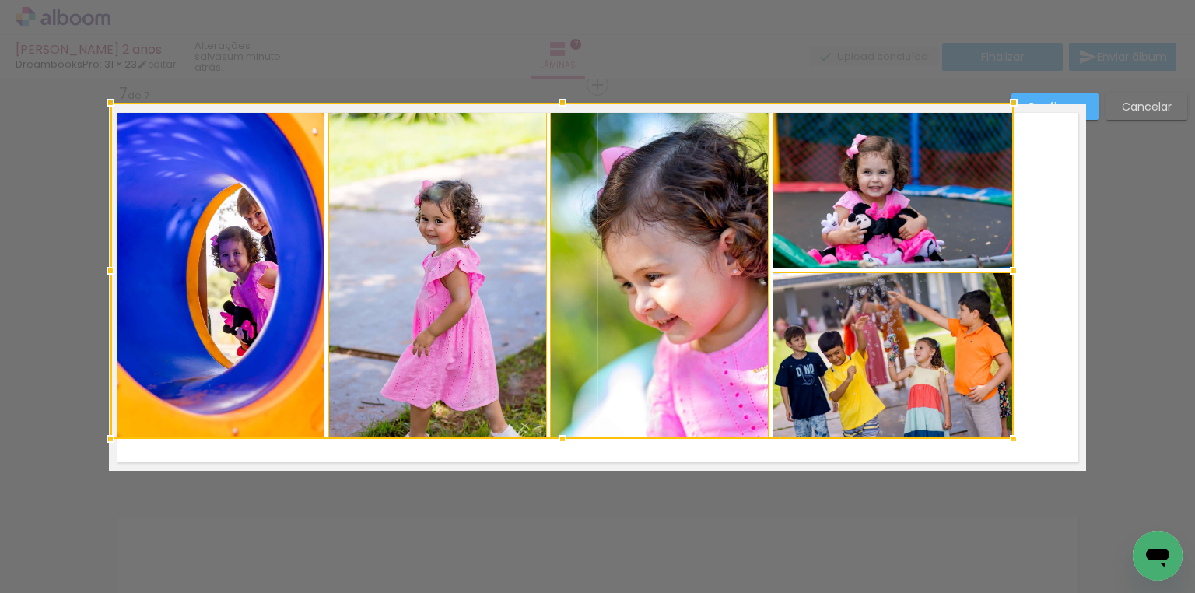
drag, startPoint x: 177, startPoint y: 140, endPoint x: 97, endPoint y: 116, distance: 83.7
click at [97, 116] on div at bounding box center [110, 102] width 31 height 31
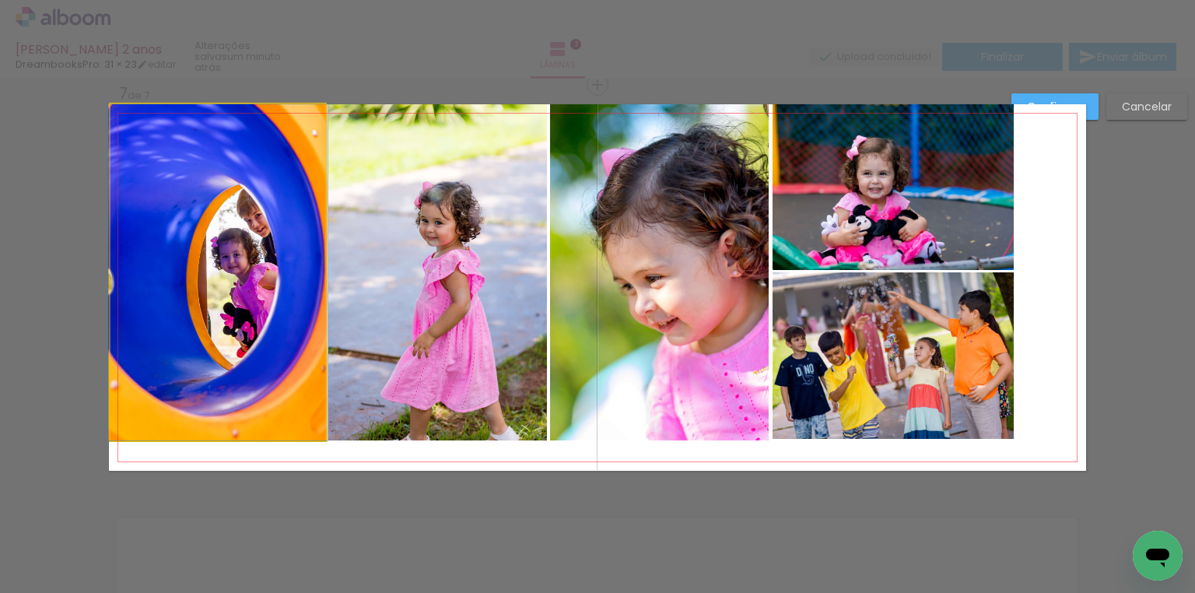
click at [227, 233] on quentale-photo at bounding box center [217, 272] width 215 height 336
click at [772, 272] on div at bounding box center [892, 355] width 241 height 166
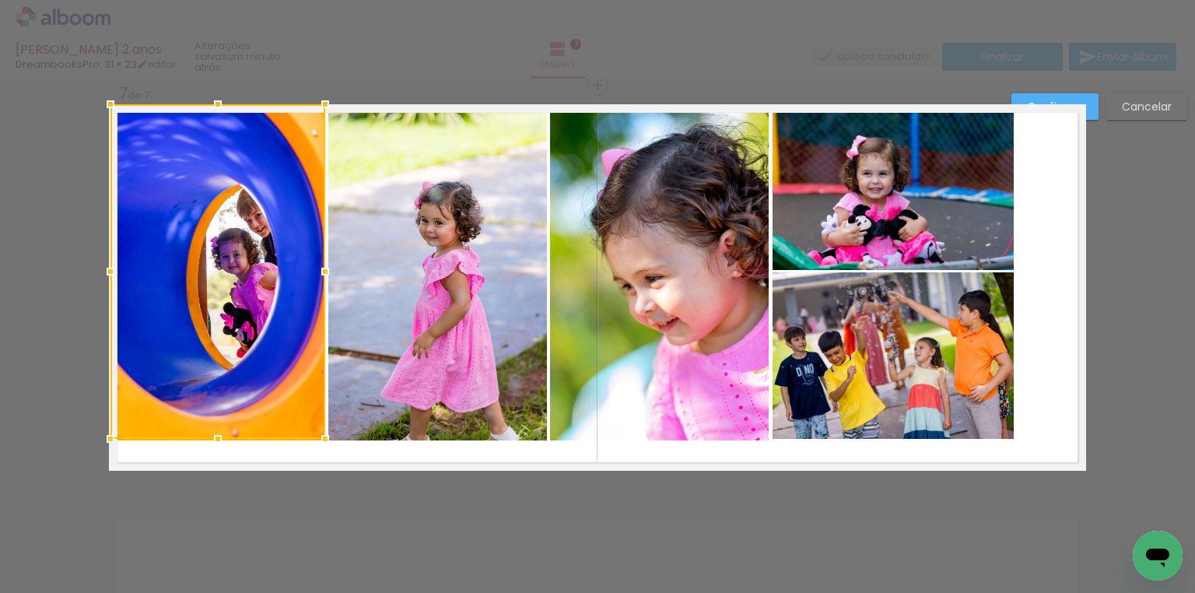
click at [367, 258] on quentale-photo at bounding box center [437, 272] width 219 height 336
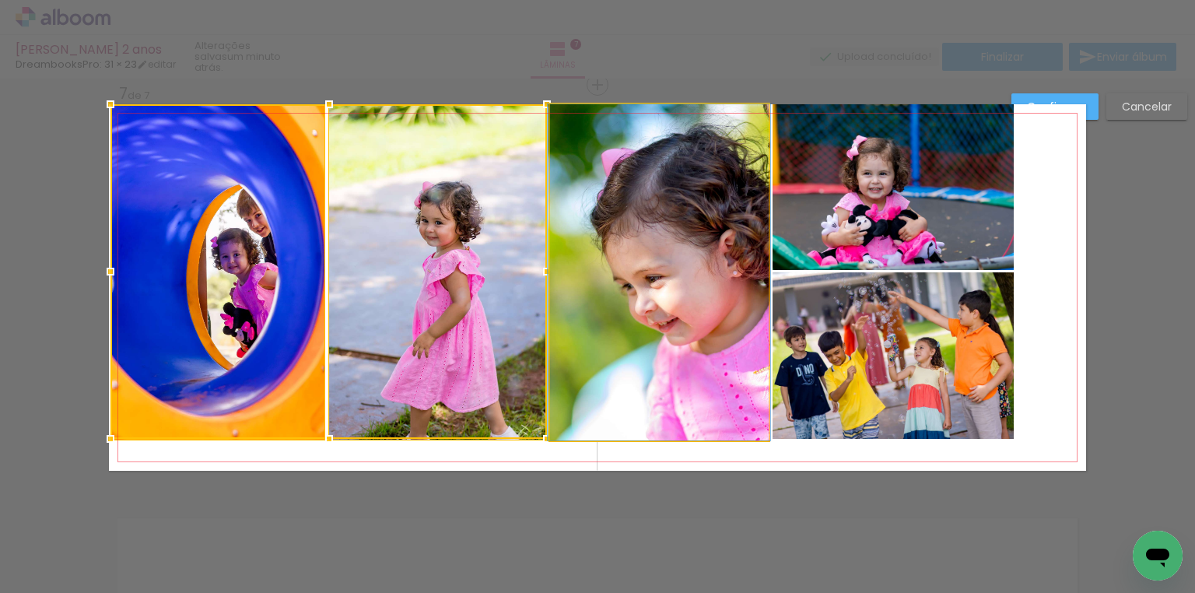
click at [644, 257] on quentale-photo at bounding box center [659, 272] width 219 height 336
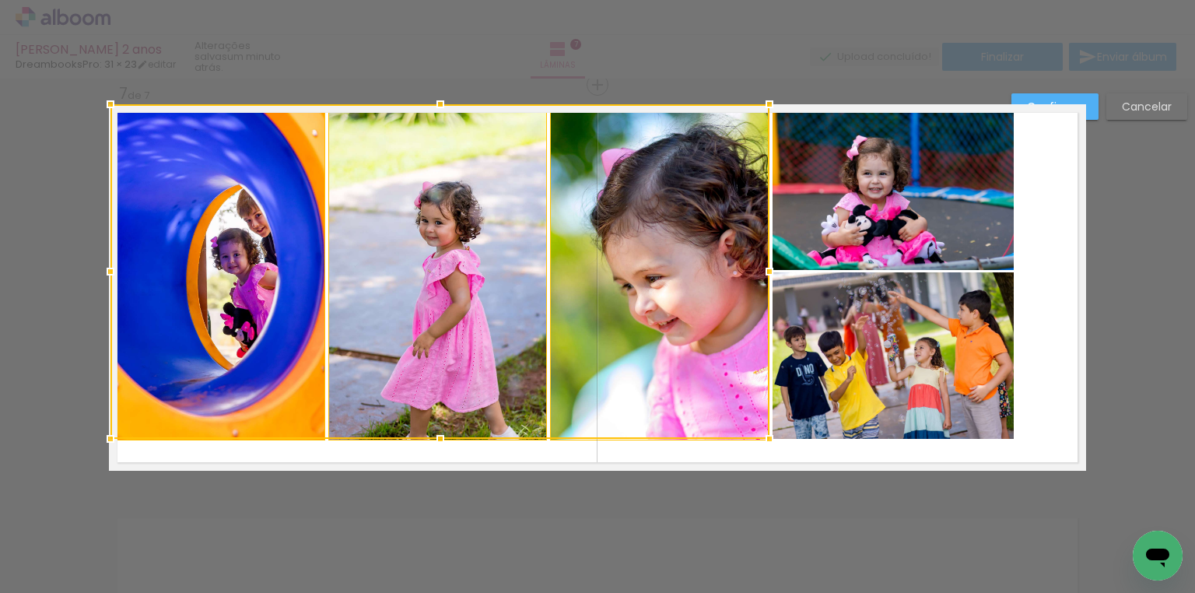
click at [842, 247] on quentale-photo at bounding box center [892, 187] width 241 height 166
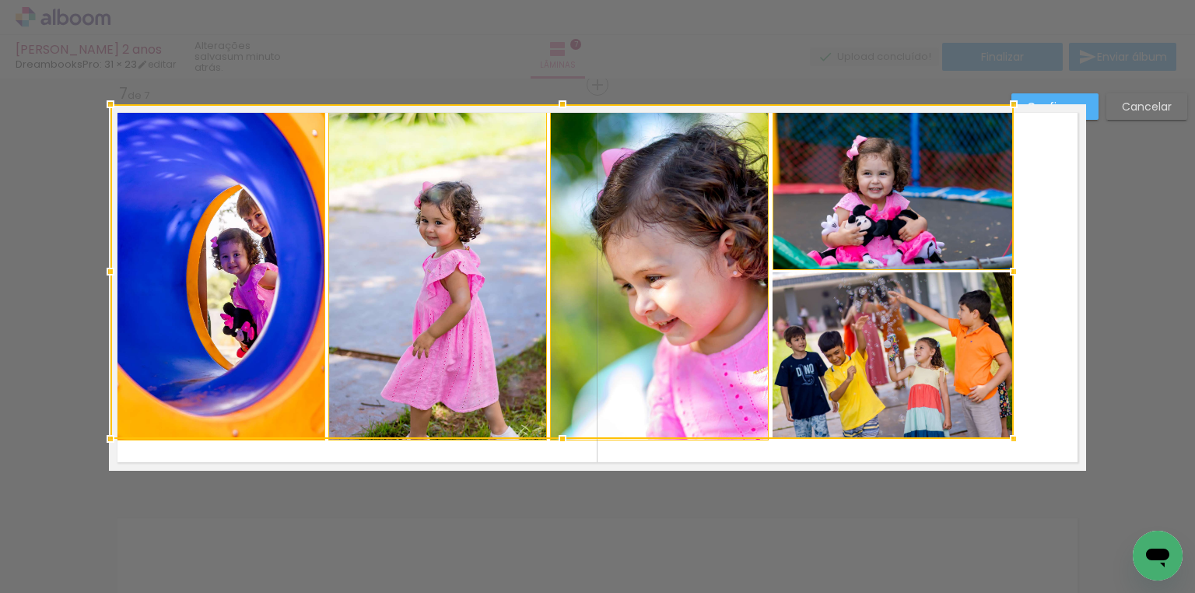
click at [861, 345] on div at bounding box center [561, 271] width 903 height 334
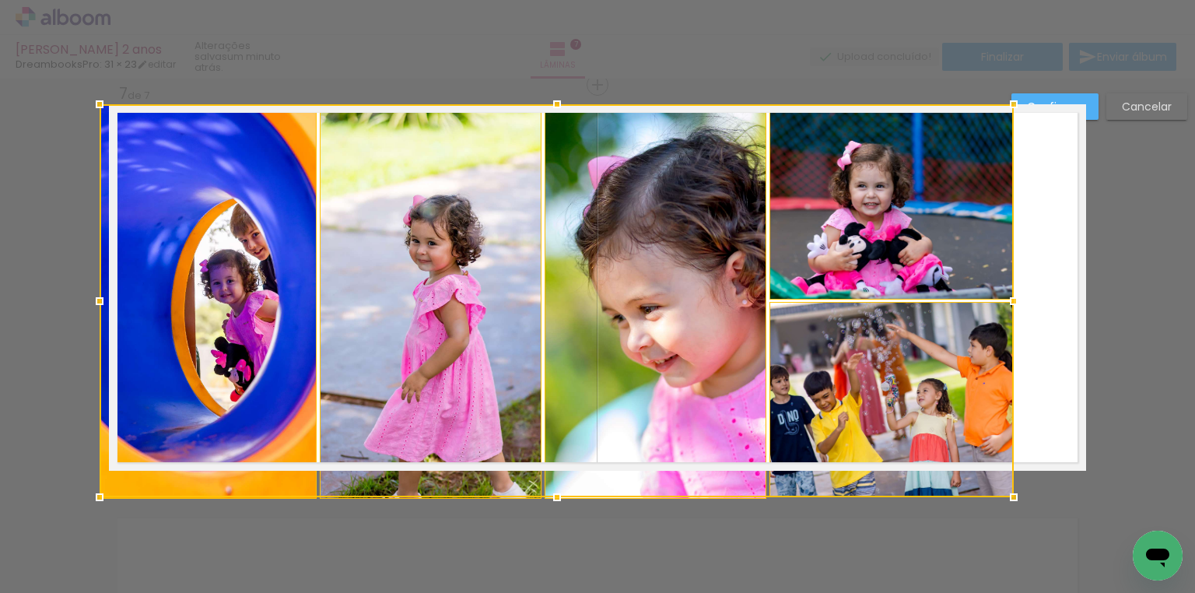
drag, startPoint x: 108, startPoint y: 441, endPoint x: 86, endPoint y: 464, distance: 31.4
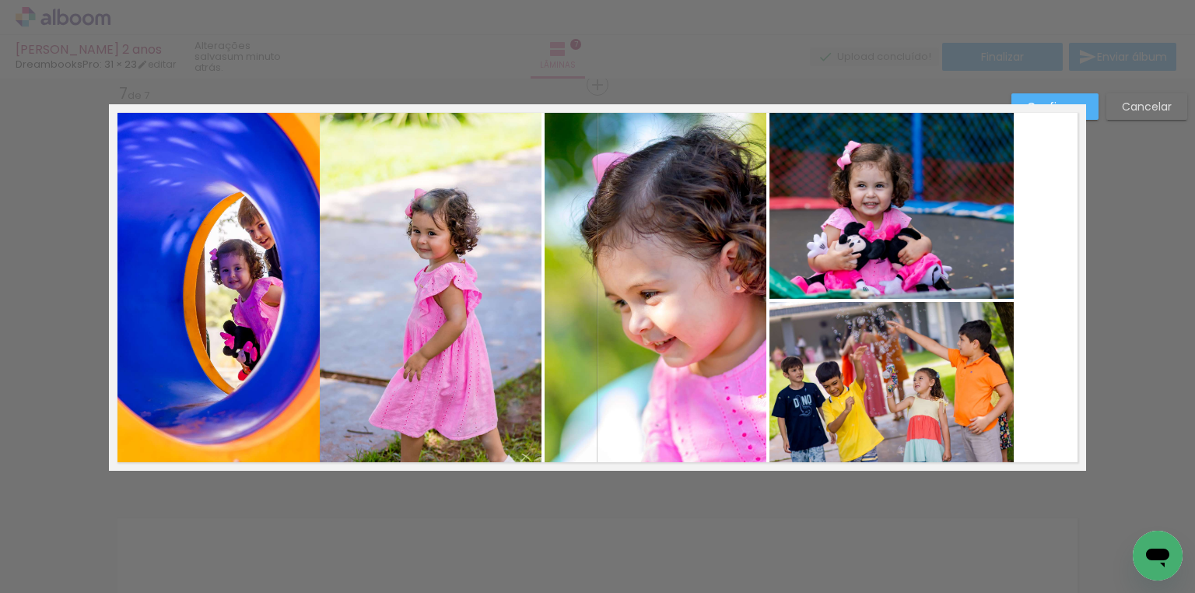
click at [894, 224] on quentale-photo at bounding box center [891, 201] width 244 height 194
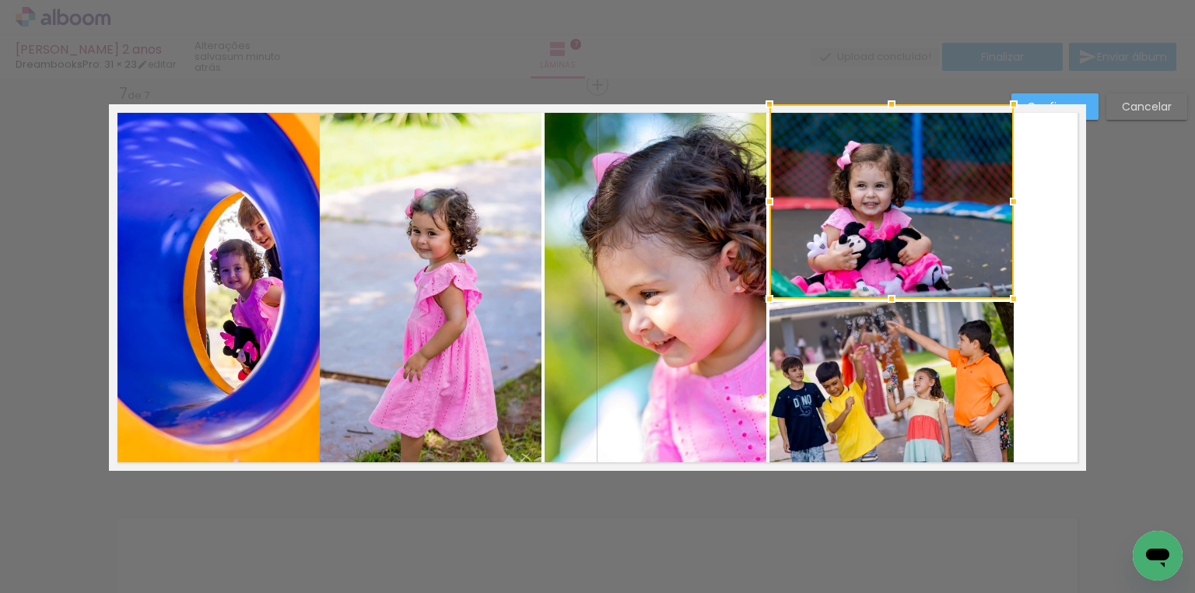
click at [894, 224] on div at bounding box center [891, 201] width 244 height 194
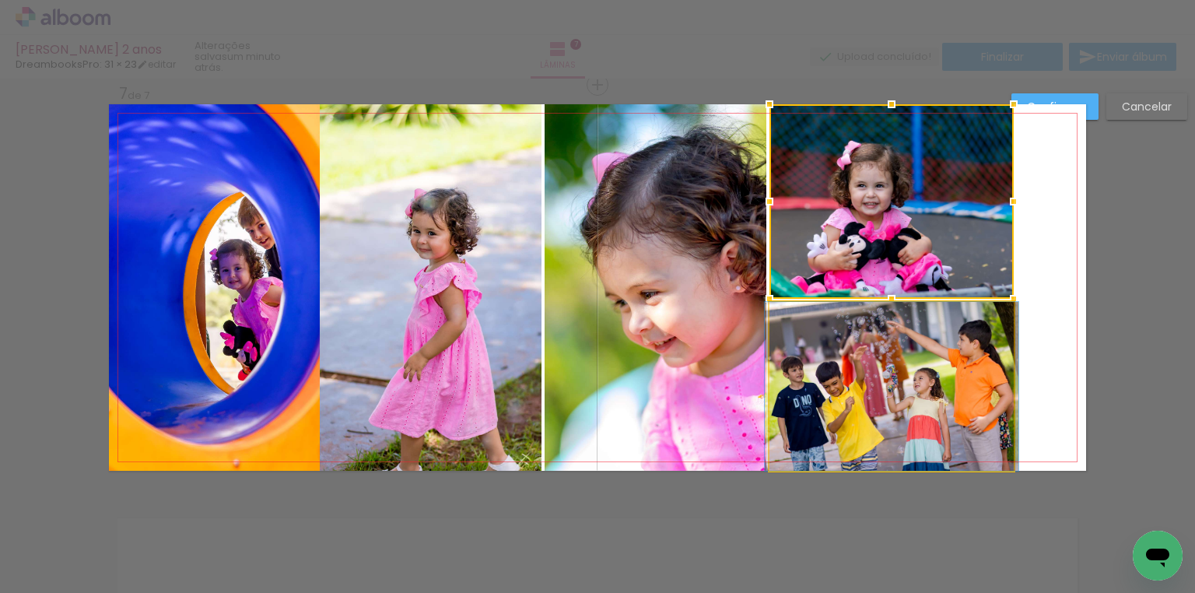
click at [922, 350] on quentale-photo at bounding box center [891, 386] width 244 height 169
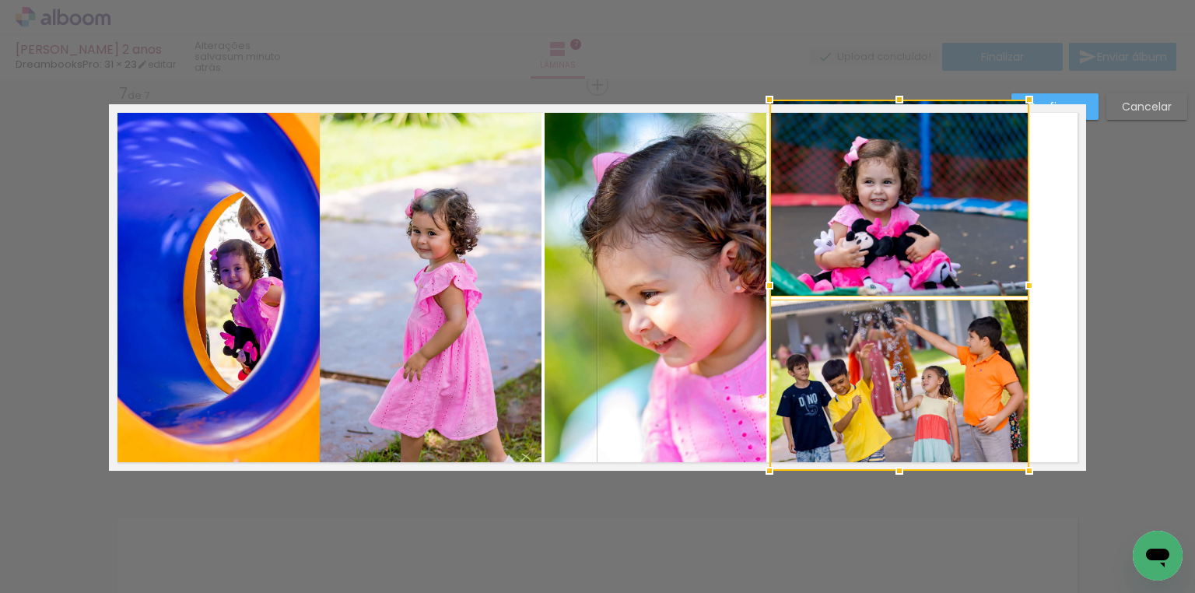
drag, startPoint x: 1011, startPoint y: 102, endPoint x: 1042, endPoint y: 112, distance: 32.7
click at [1042, 112] on album-spread "7 de 7" at bounding box center [597, 287] width 977 height 366
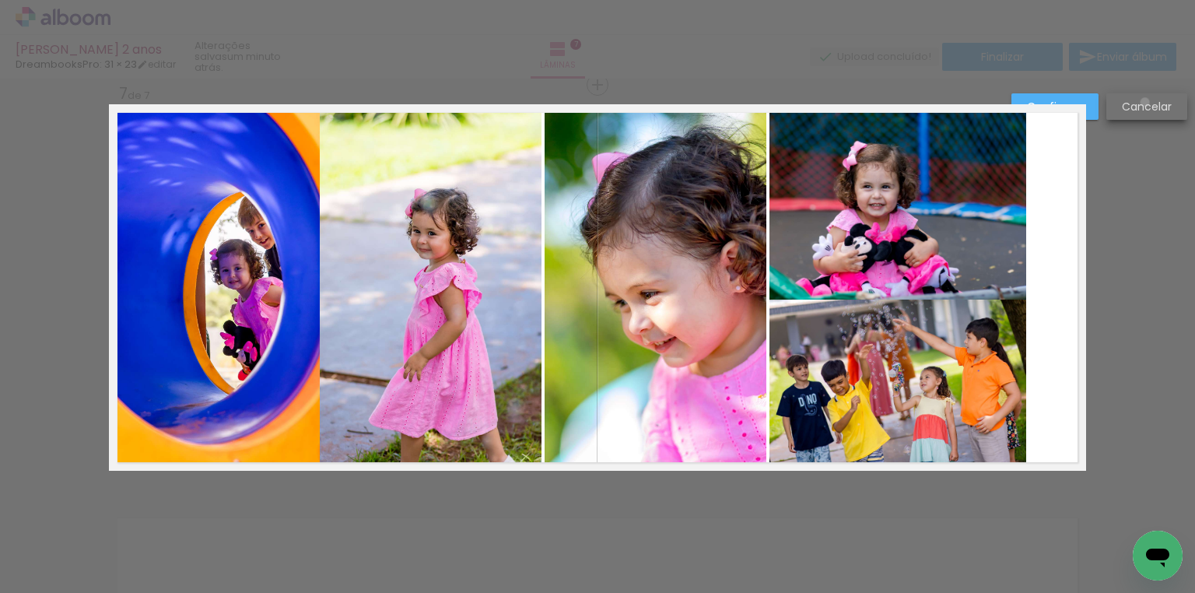
drag, startPoint x: 1144, startPoint y: 102, endPoint x: 1121, endPoint y: 128, distance: 34.7
click at [0, 0] on slot "Cancelar" at bounding box center [0, 0] width 0 height 0
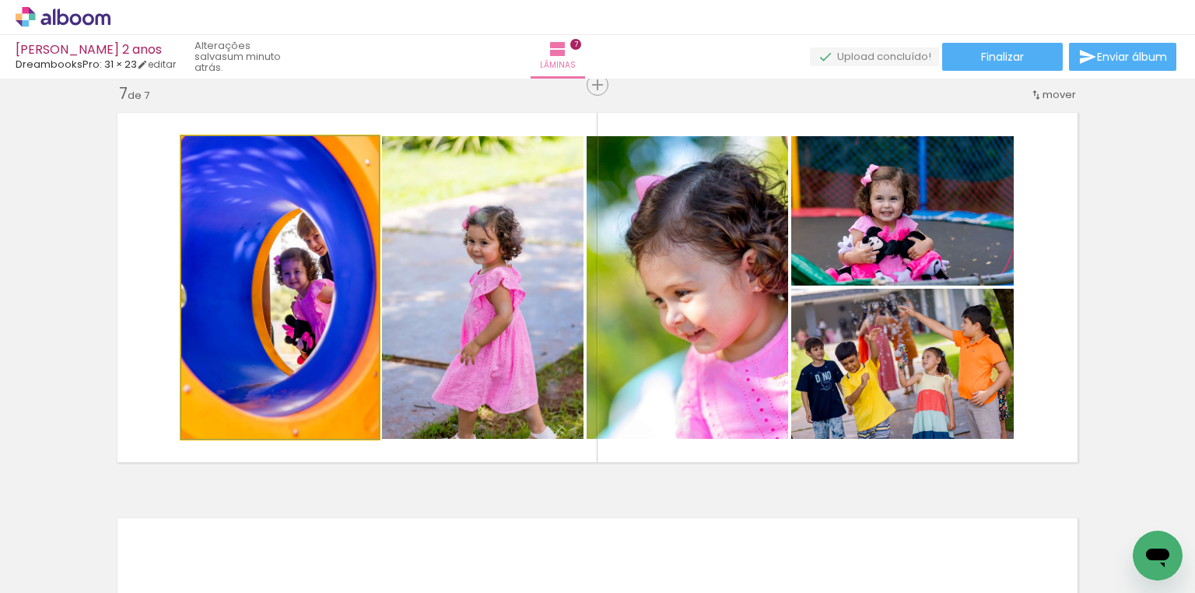
click at [333, 264] on quentale-photo at bounding box center [280, 287] width 198 height 303
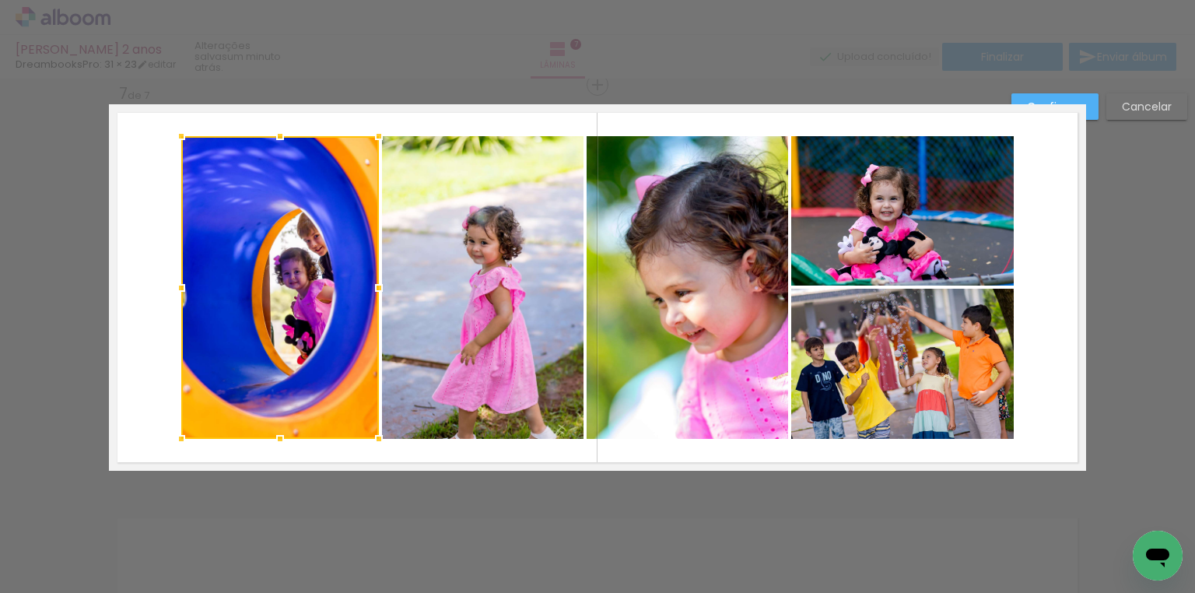
click at [429, 269] on quentale-photo at bounding box center [482, 287] width 201 height 303
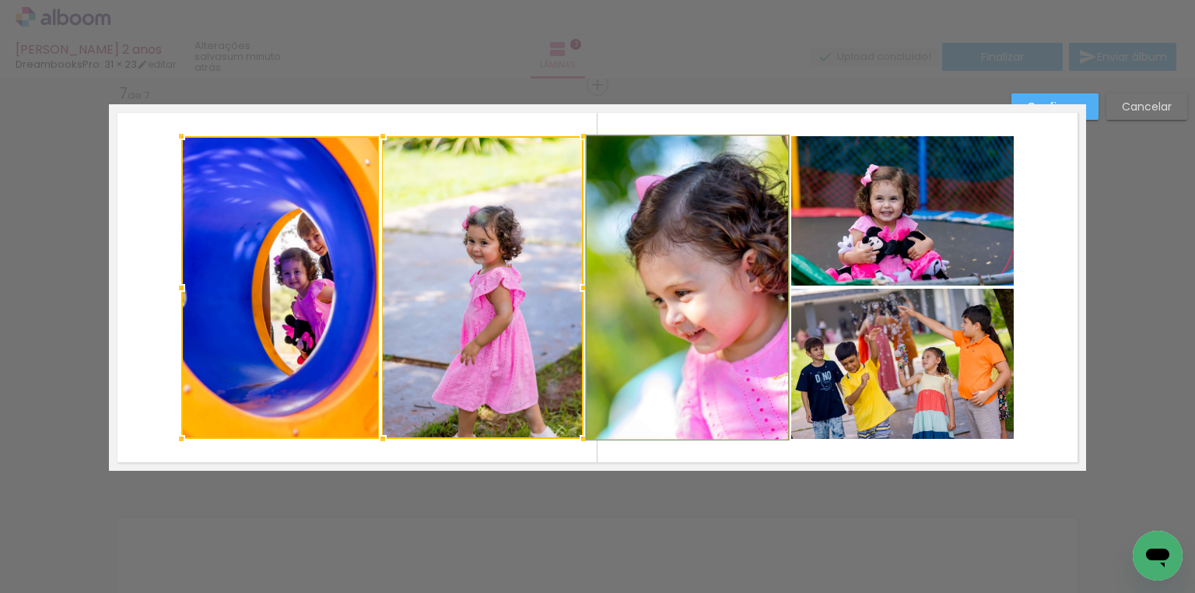
click at [601, 261] on quentale-photo at bounding box center [686, 287] width 201 height 303
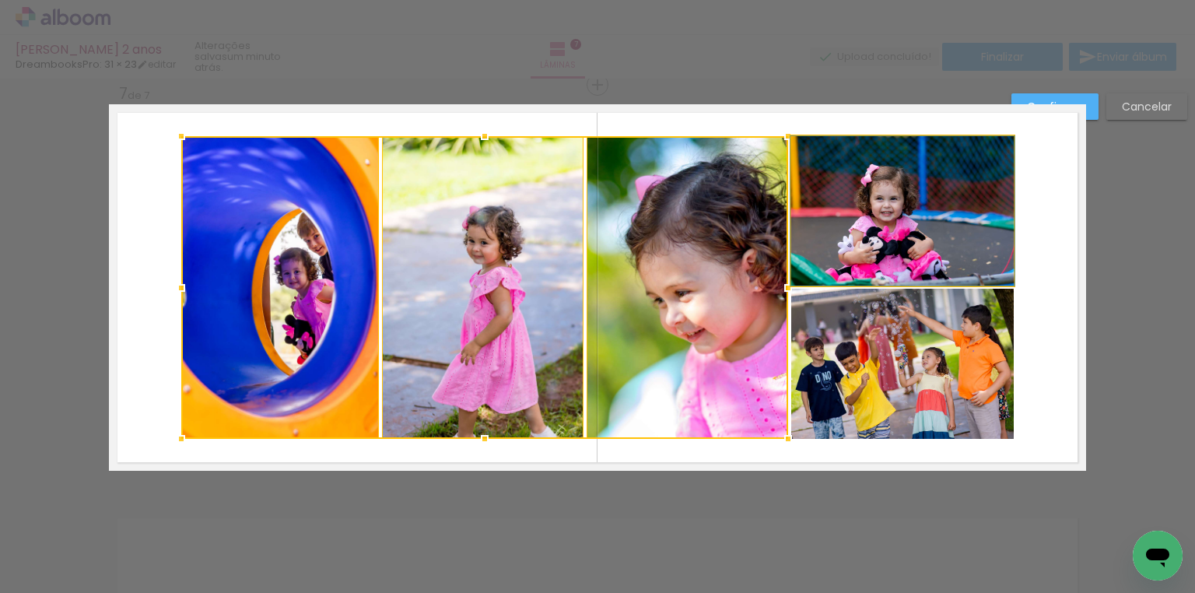
click at [803, 229] on quentale-photo at bounding box center [902, 210] width 222 height 149
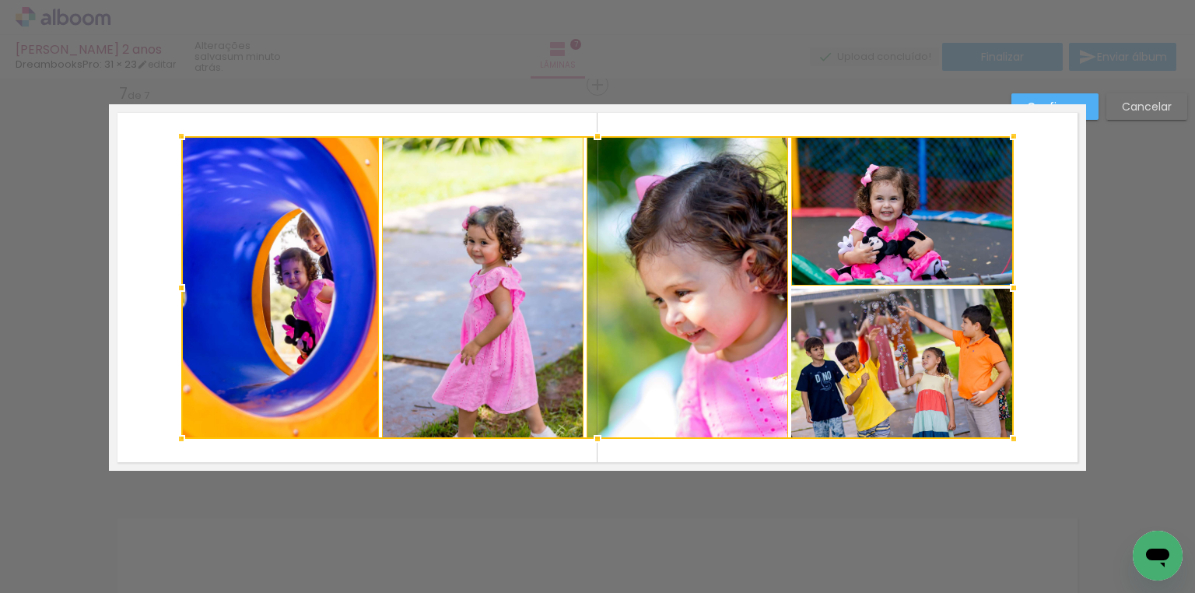
click at [840, 326] on div at bounding box center [597, 287] width 832 height 303
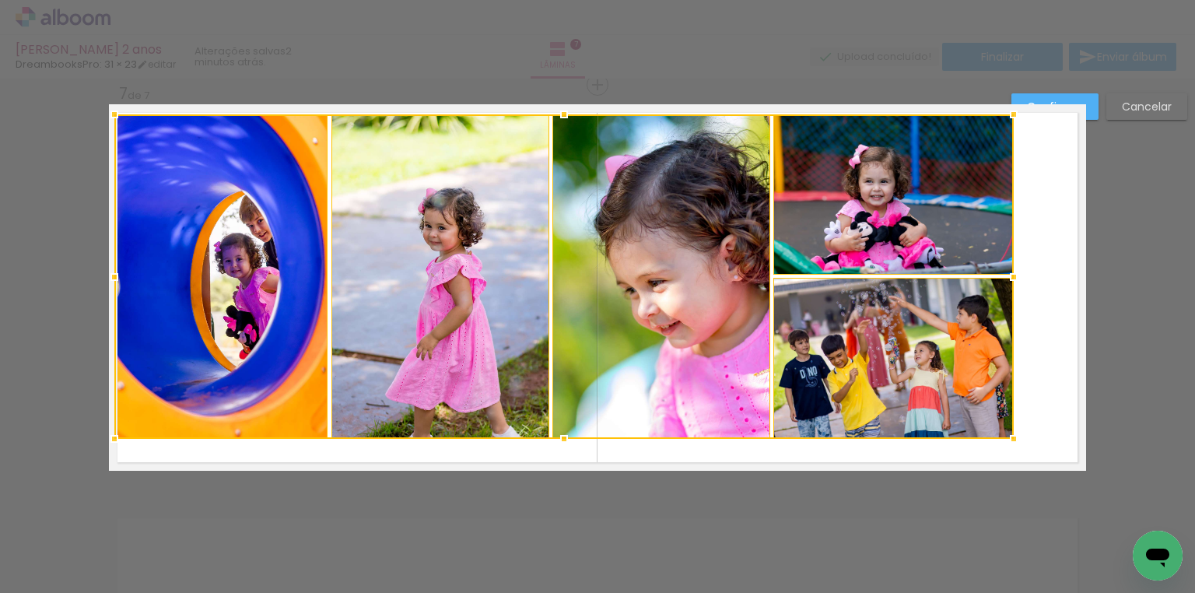
drag, startPoint x: 171, startPoint y: 134, endPoint x: 67, endPoint y: 45, distance: 136.8
click at [67, 0] on div "Isabela Simon 2 anos DreambooksPro: 31 × 23 editar 2 minutos atrás. Lâminas 7 F…" at bounding box center [597, 0] width 1195 height 0
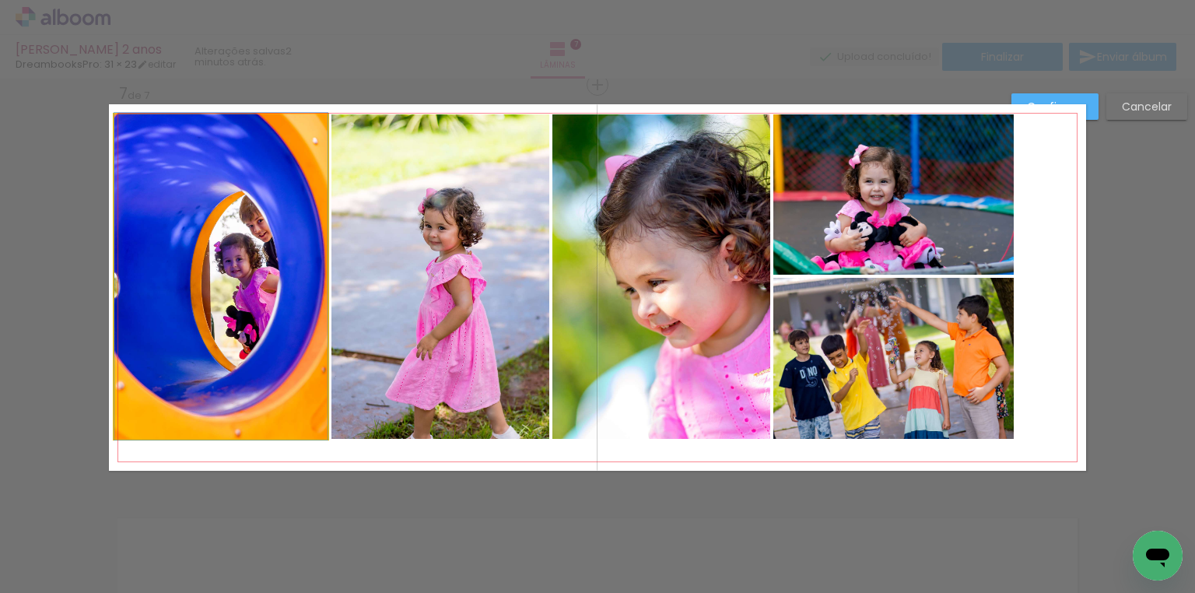
click at [170, 218] on quentale-photo at bounding box center [220, 276] width 213 height 324
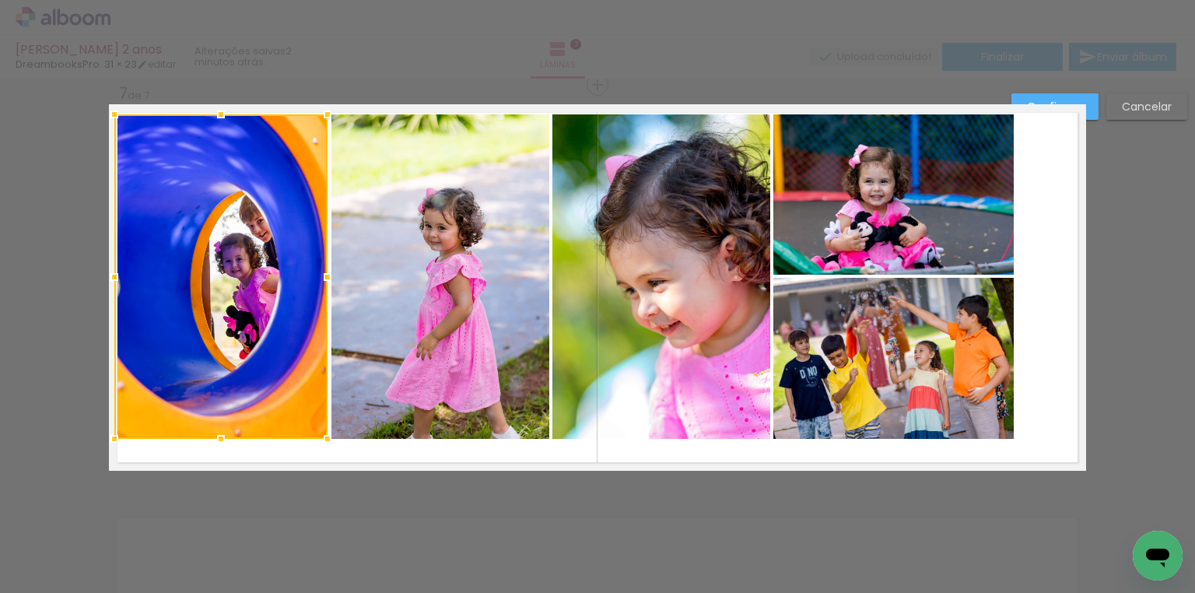
click at [383, 227] on quentale-photo at bounding box center [440, 276] width 218 height 324
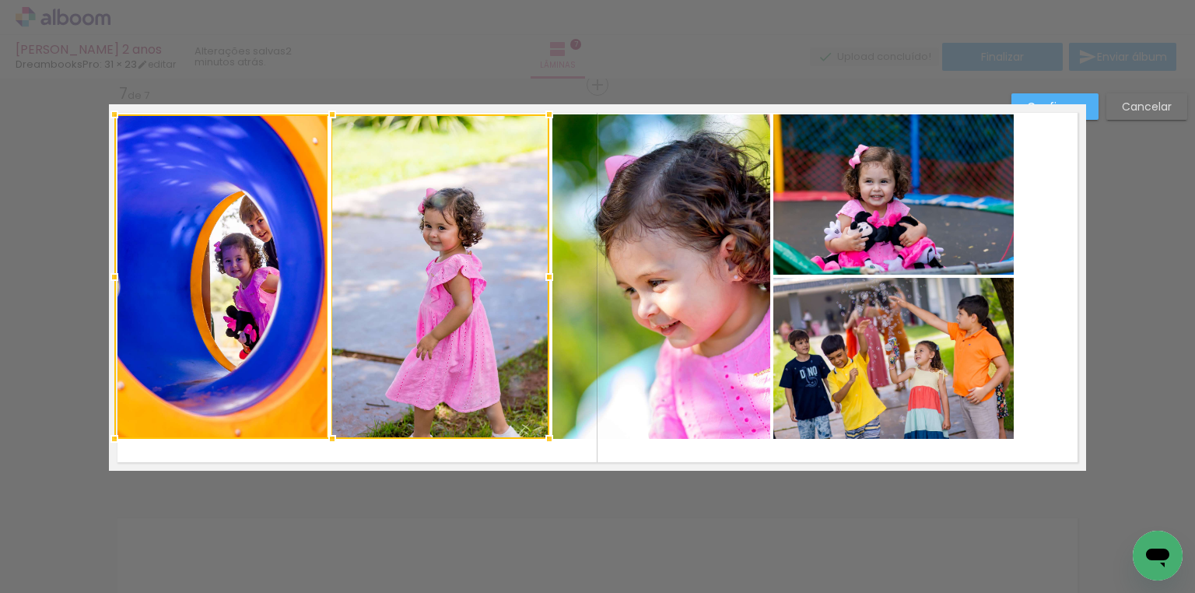
click at [640, 231] on quentale-photo at bounding box center [661, 276] width 218 height 324
click at [843, 224] on quentale-photo at bounding box center [893, 194] width 240 height 160
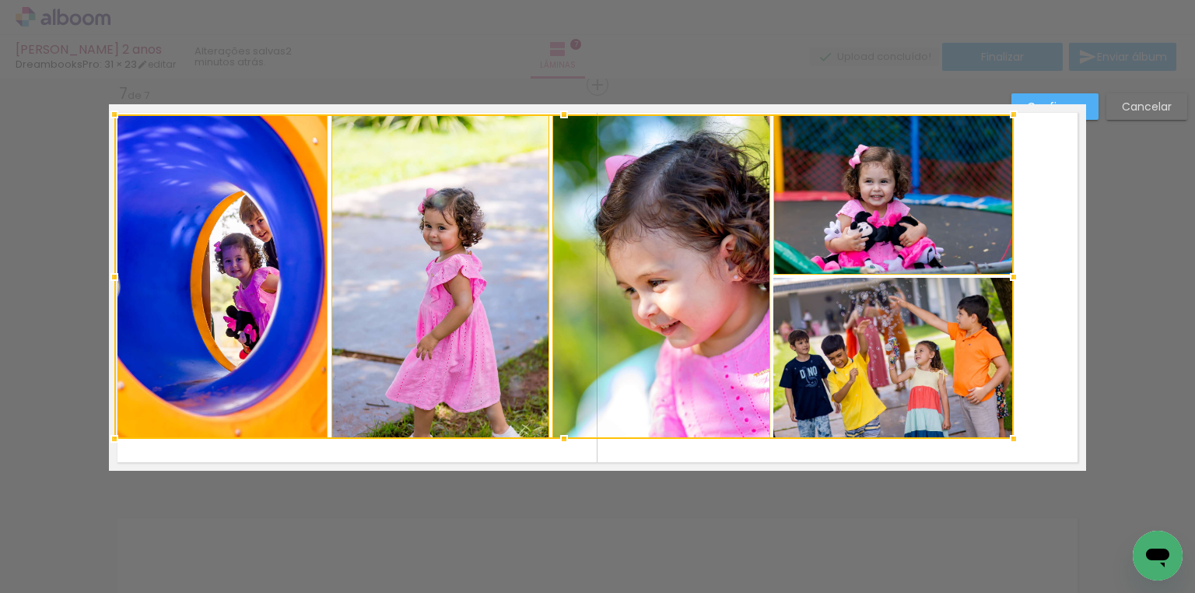
click at [874, 324] on div at bounding box center [563, 276] width 899 height 324
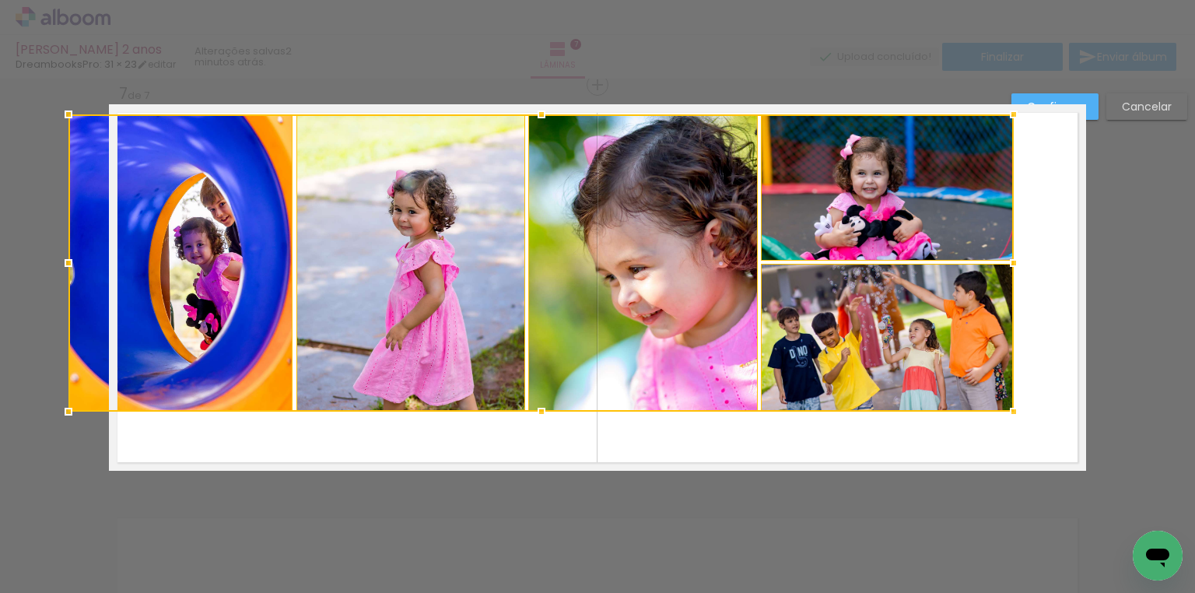
drag, startPoint x: 113, startPoint y: 439, endPoint x: 55, endPoint y: 510, distance: 91.8
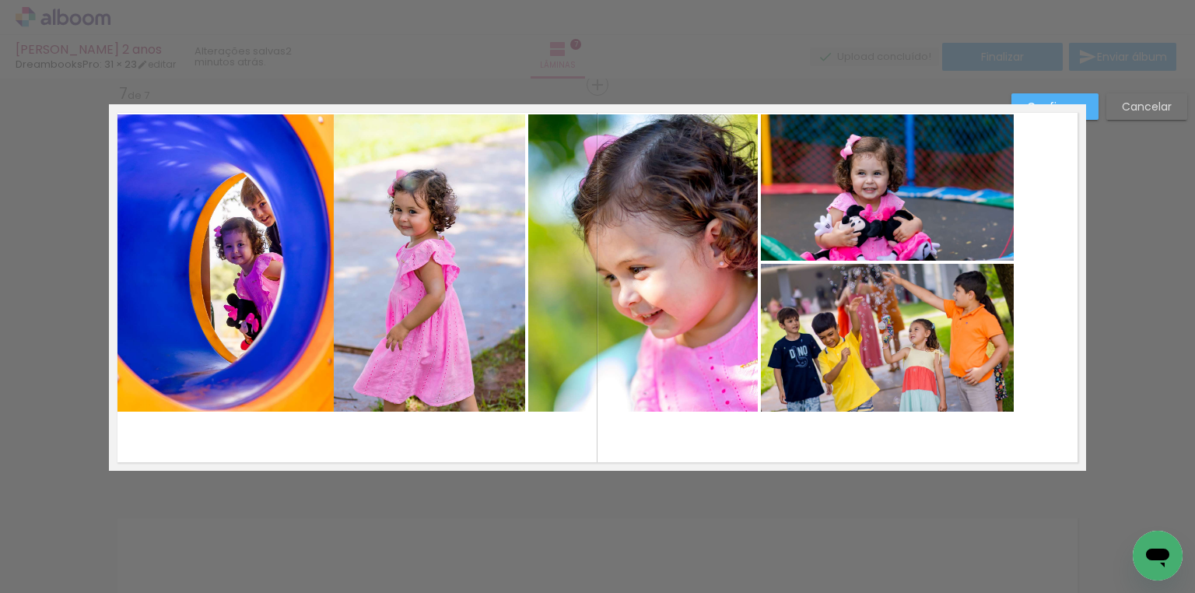
click at [162, 224] on quentale-photo at bounding box center [221, 262] width 225 height 297
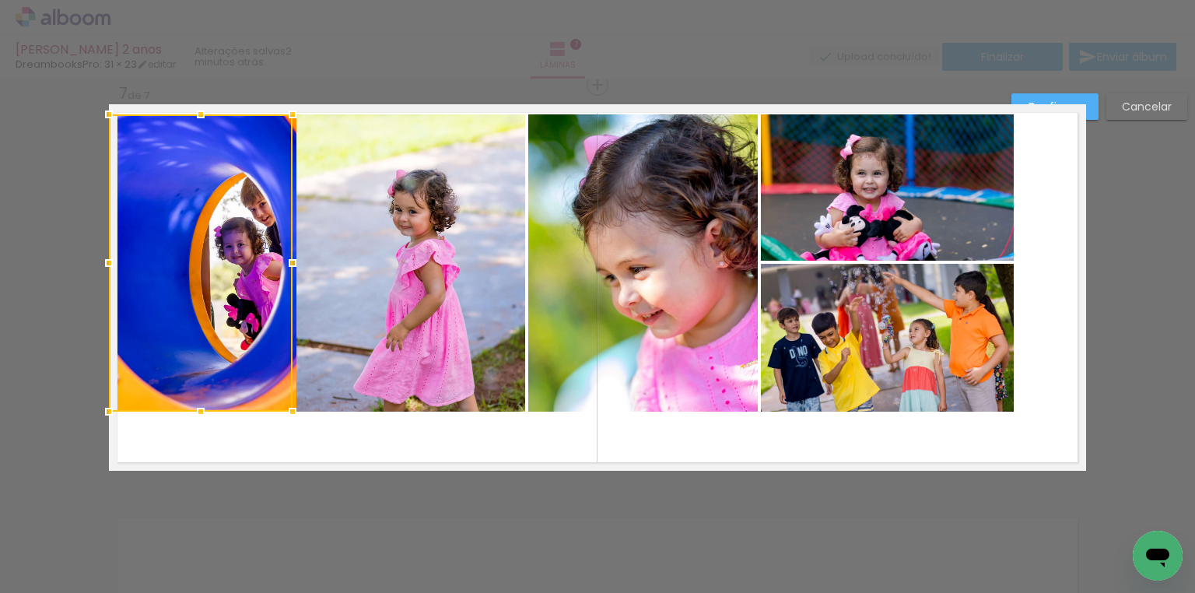
click at [1163, 115] on paper-button "Cancelar" at bounding box center [1146, 106] width 81 height 26
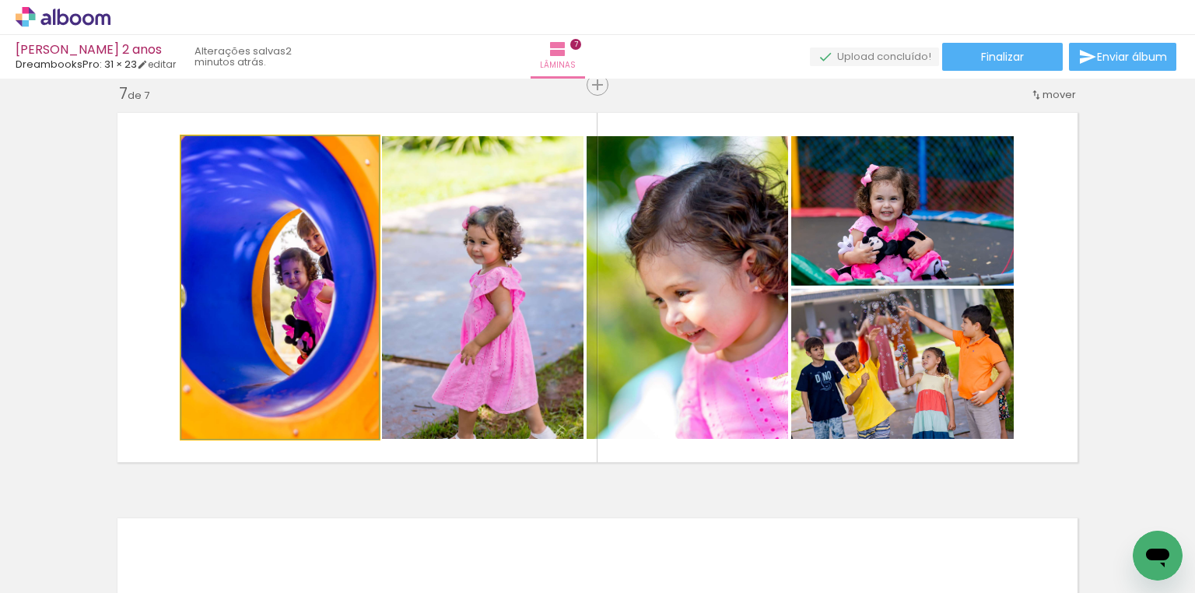
click at [299, 234] on quentale-photo at bounding box center [280, 287] width 198 height 303
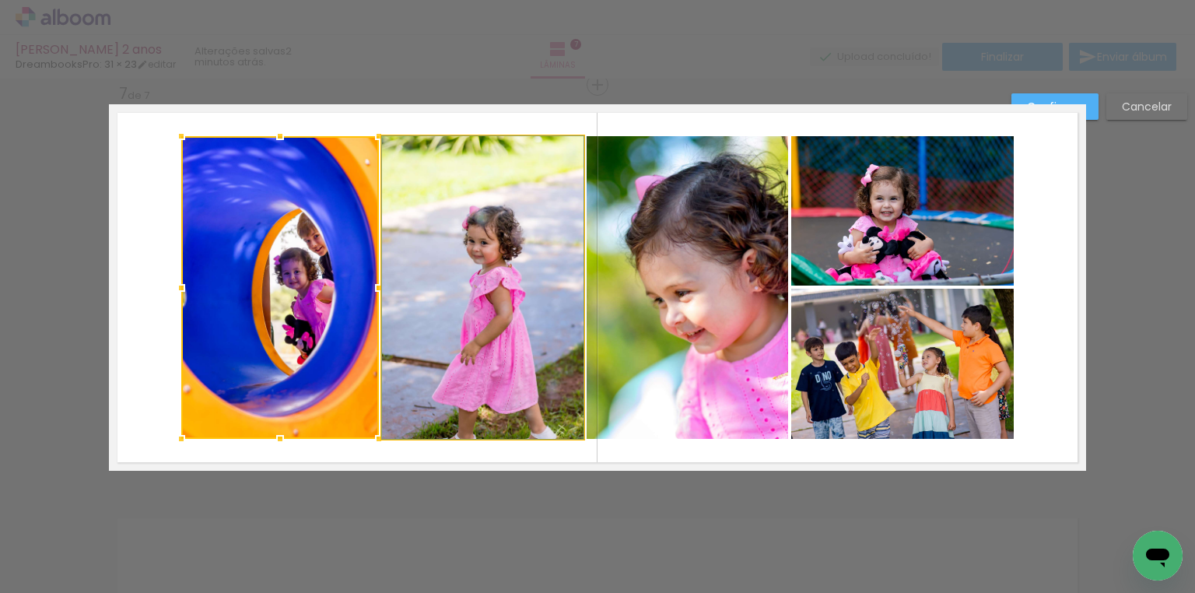
click at [472, 243] on quentale-photo at bounding box center [482, 287] width 201 height 303
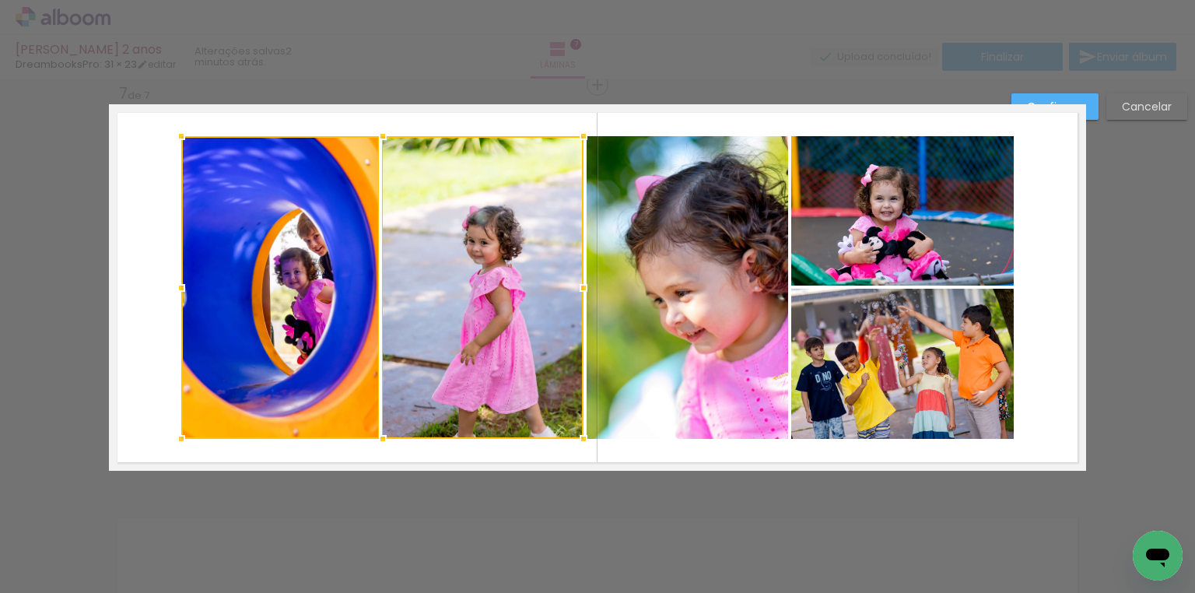
click at [601, 235] on quentale-photo at bounding box center [686, 287] width 201 height 303
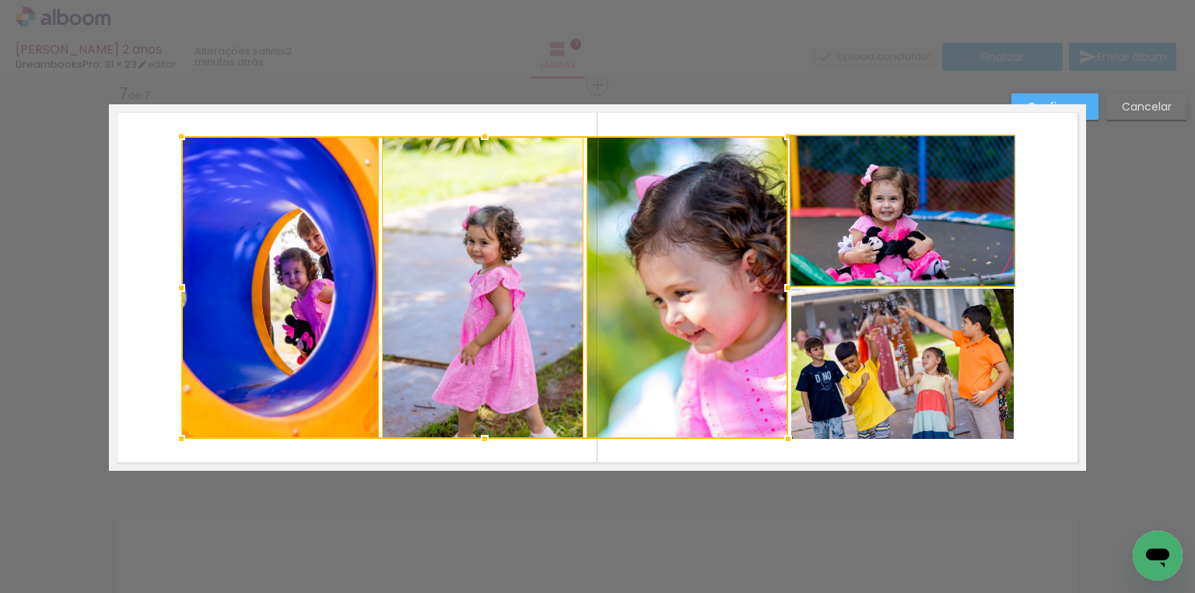
click at [831, 229] on quentale-photo at bounding box center [902, 210] width 222 height 149
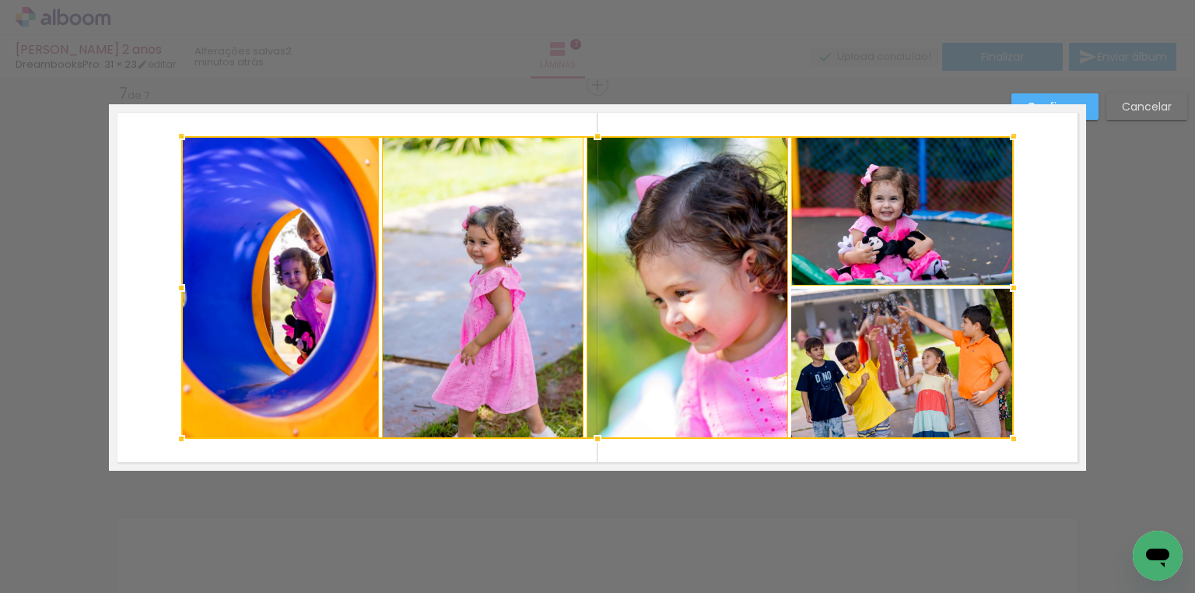
click at [885, 336] on div at bounding box center [597, 287] width 832 height 303
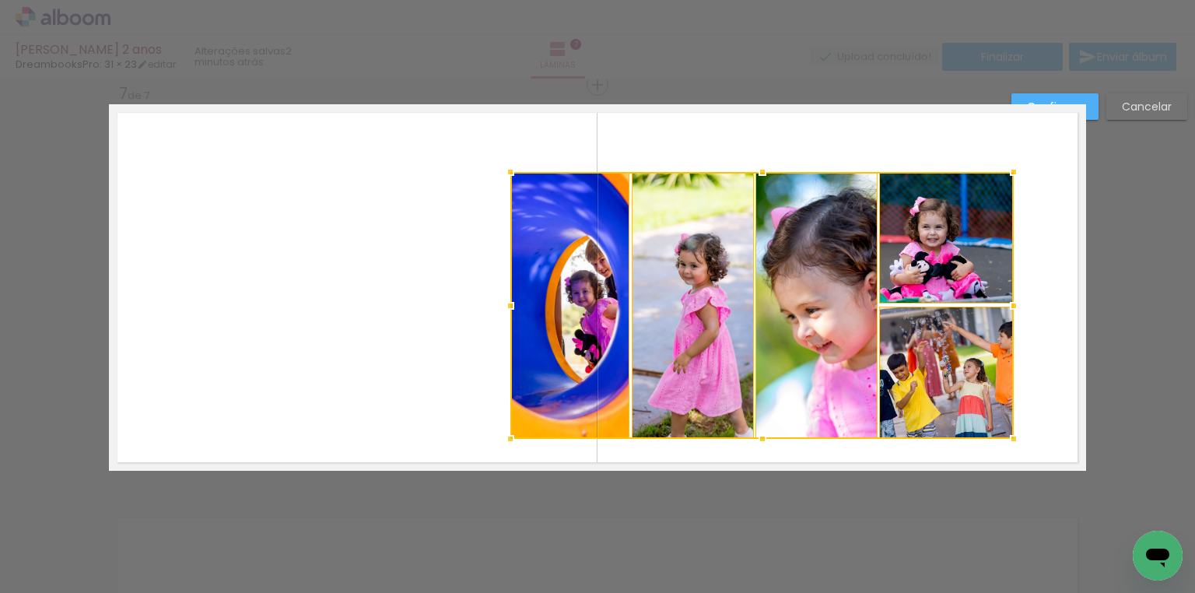
drag, startPoint x: 171, startPoint y: 135, endPoint x: 536, endPoint y: 142, distance: 364.8
click at [544, 131] on album-spread "7 de 7" at bounding box center [597, 287] width 977 height 366
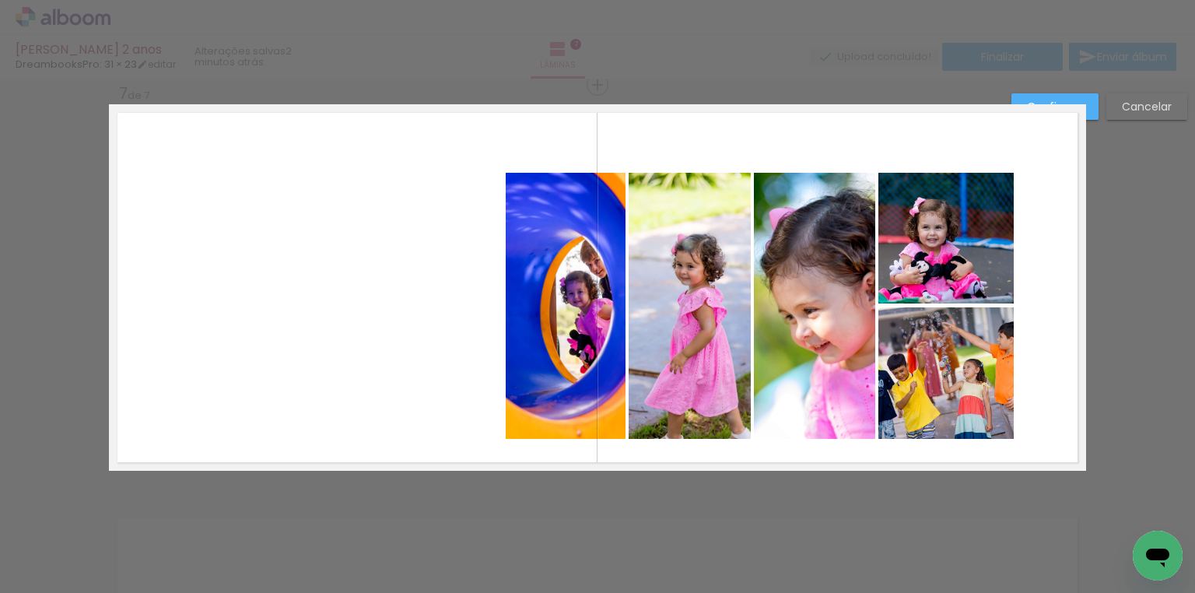
click at [0, 0] on slot "Cancelar" at bounding box center [0, 0] width 0 height 0
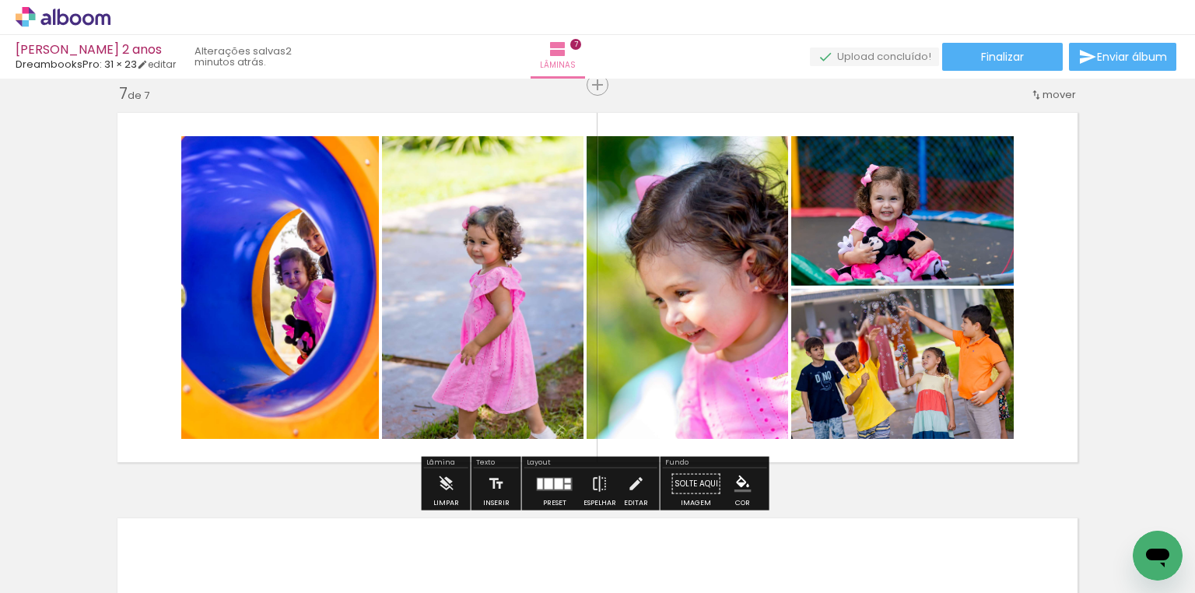
click at [333, 236] on quentale-photo at bounding box center [280, 287] width 198 height 303
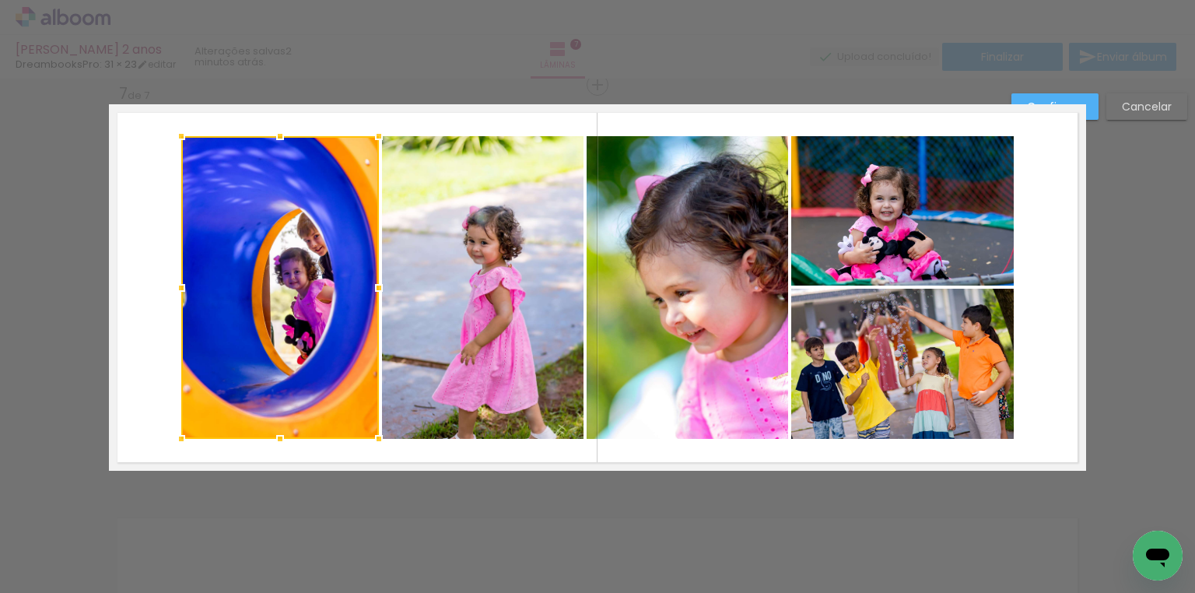
click at [448, 241] on quentale-photo at bounding box center [482, 287] width 201 height 303
click at [663, 243] on quentale-photo at bounding box center [686, 287] width 201 height 303
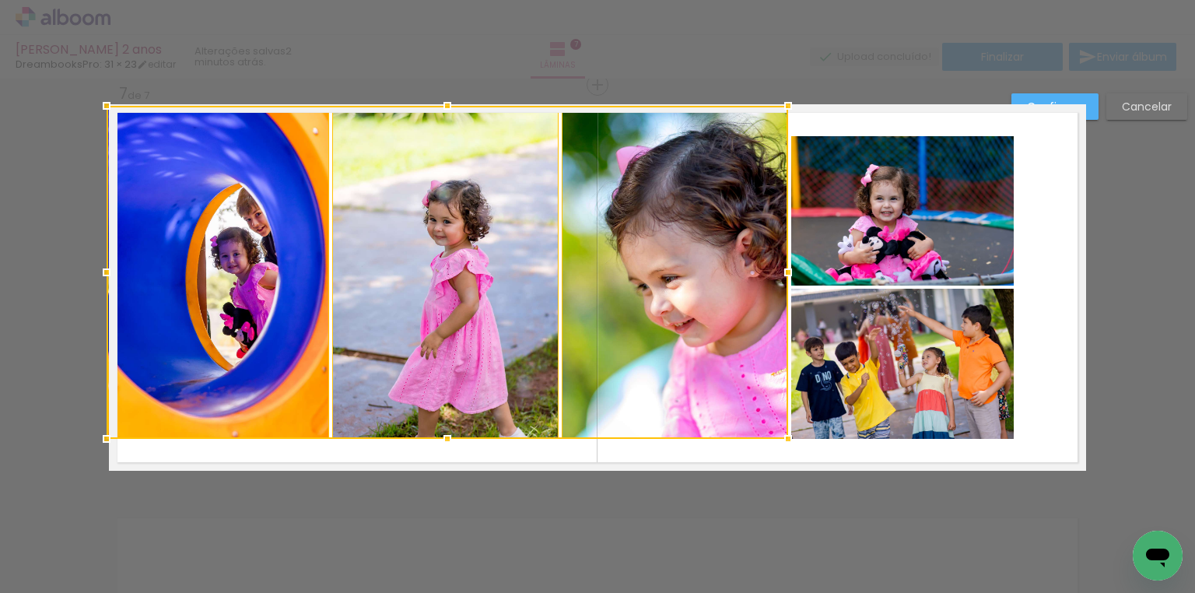
drag, startPoint x: 178, startPoint y: 134, endPoint x: 84, endPoint y: 55, distance: 122.6
click at [84, 0] on div "Isabela Simon 2 anos DreambooksPro: 31 × 23 editar 2 minutos atrás. Lâminas 7 F…" at bounding box center [597, 0] width 1195 height 0
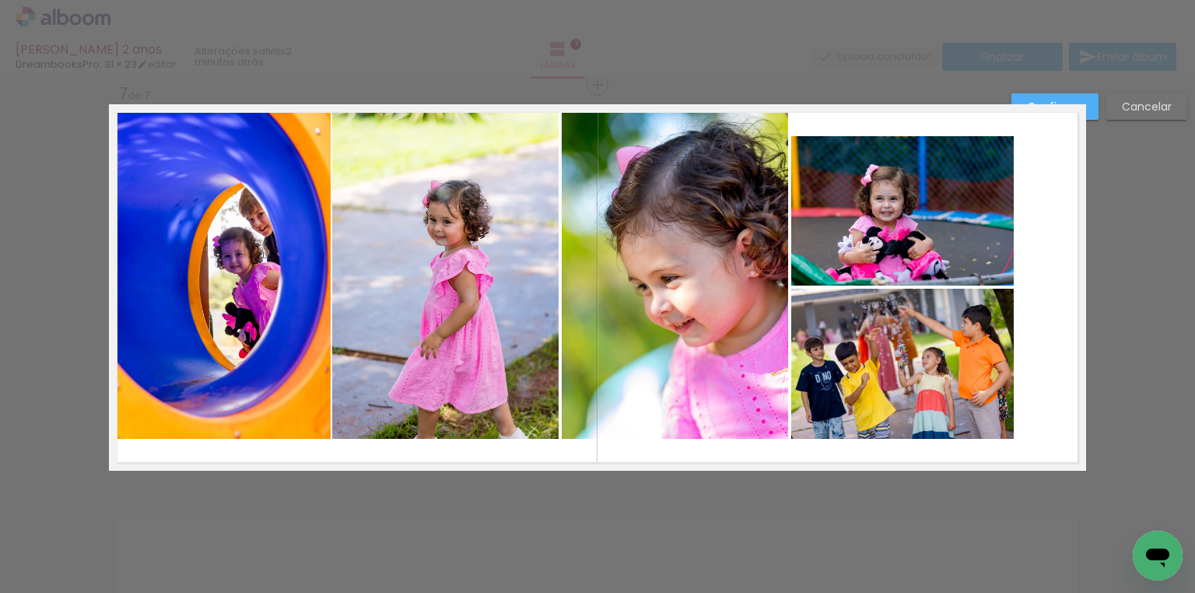
click at [1183, 103] on paper-button "Cancelar" at bounding box center [1146, 106] width 81 height 26
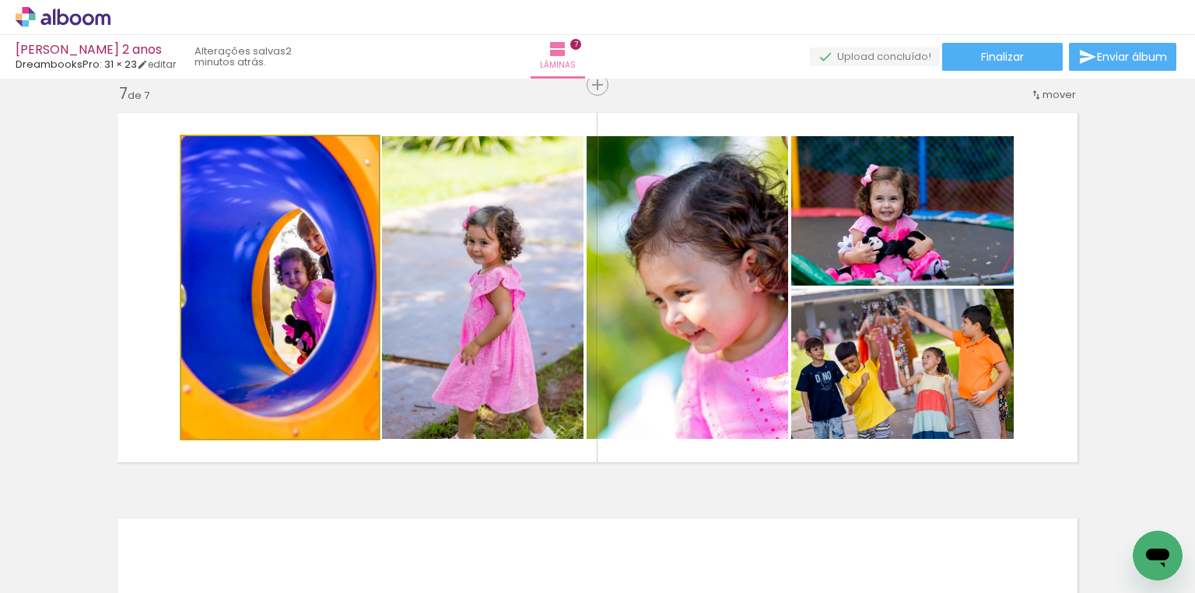
click at [341, 324] on quentale-photo at bounding box center [280, 287] width 198 height 303
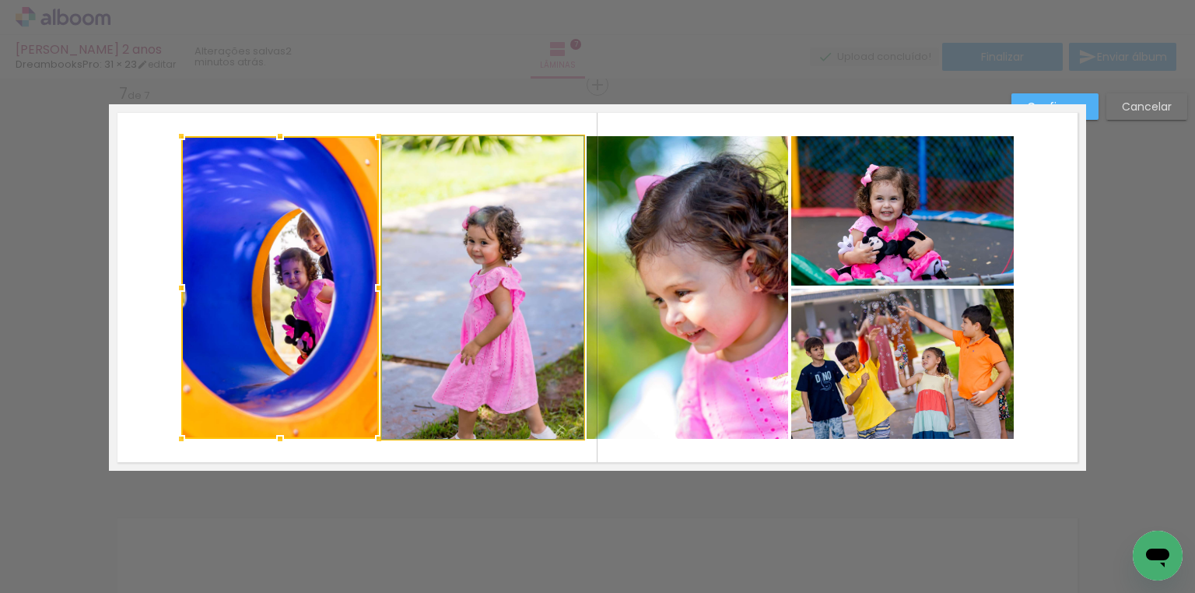
click at [487, 317] on quentale-photo at bounding box center [482, 287] width 201 height 303
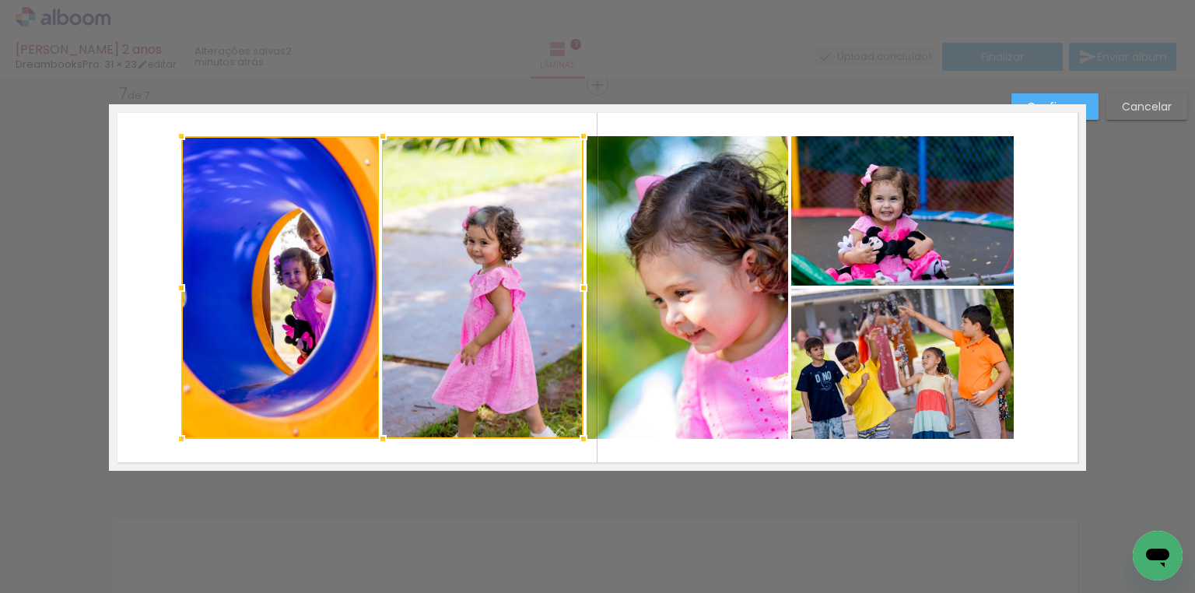
click at [628, 314] on quentale-photo at bounding box center [686, 287] width 201 height 303
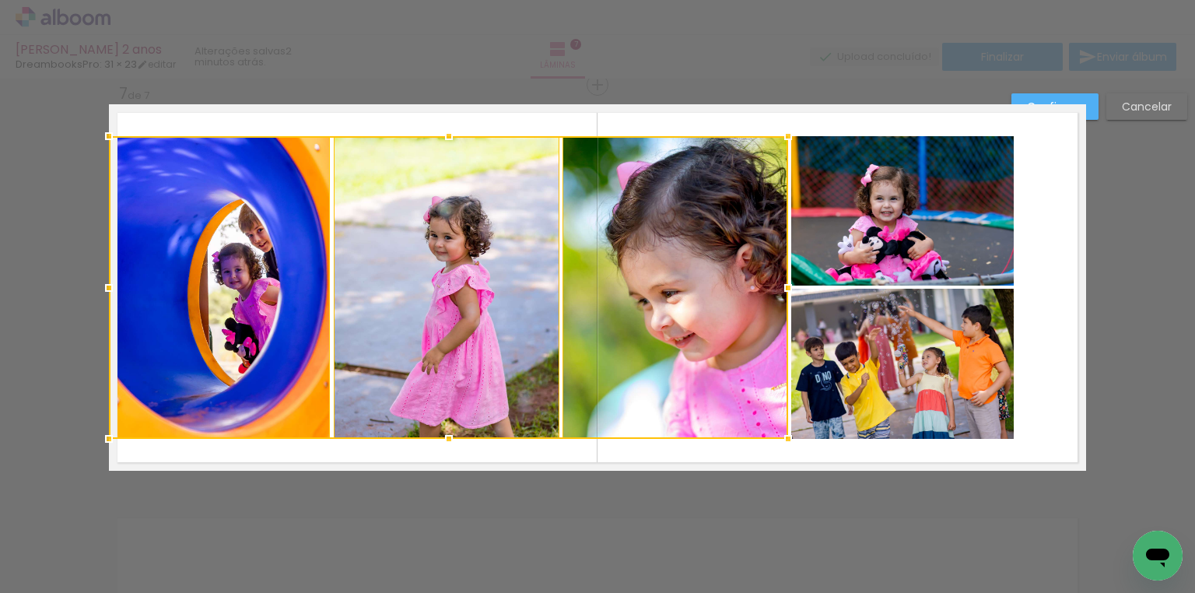
drag, startPoint x: 171, startPoint y: 292, endPoint x: 118, endPoint y: 294, distance: 52.9
click at [118, 294] on div at bounding box center [448, 287] width 679 height 303
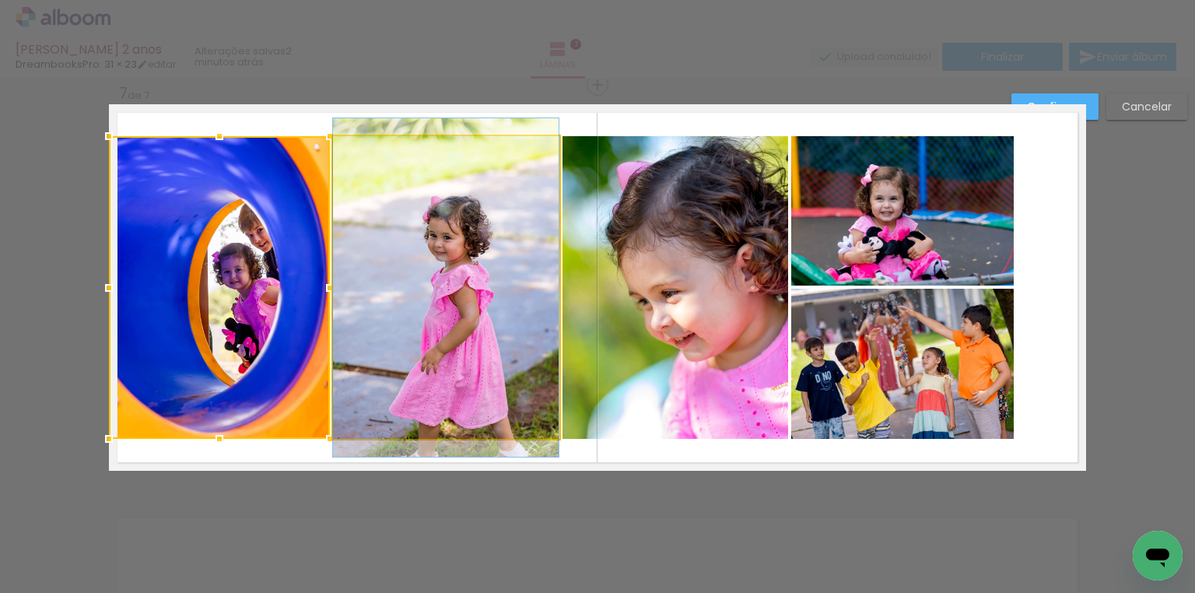
click at [509, 269] on quentale-photo at bounding box center [446, 287] width 226 height 303
click at [330, 269] on div at bounding box center [219, 287] width 221 height 303
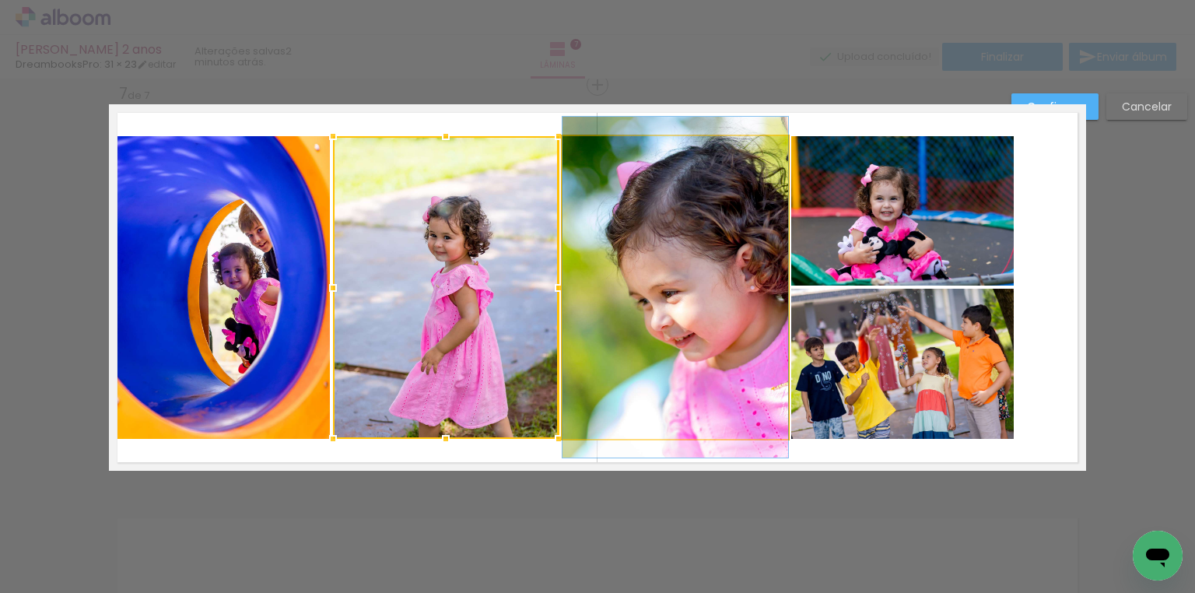
click at [641, 264] on quentale-photo at bounding box center [675, 287] width 226 height 303
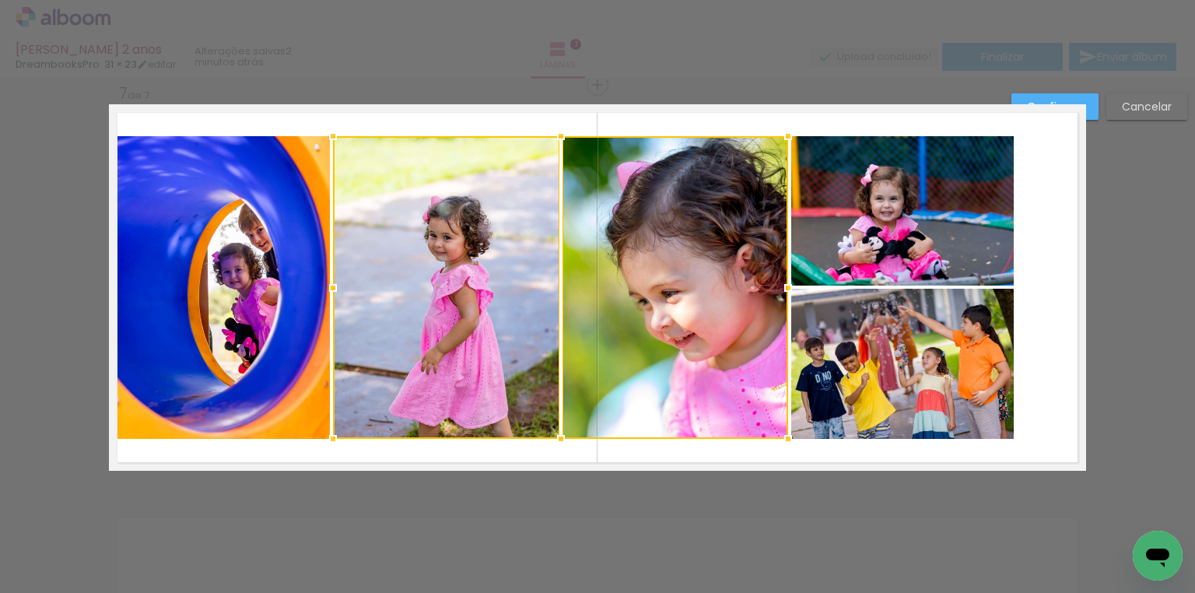
click at [296, 252] on quentale-photo at bounding box center [219, 287] width 221 height 303
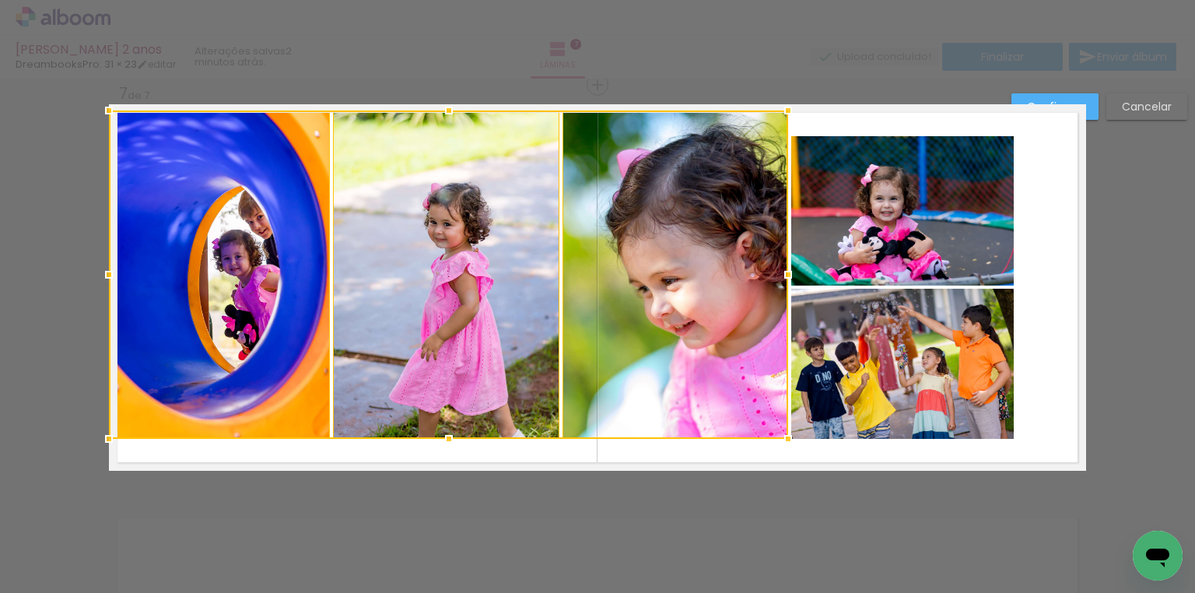
drag, startPoint x: 446, startPoint y: 130, endPoint x: 548, endPoint y: -54, distance: 211.0
click at [548, 0] on html "link( href="../../bower_components/polymer/polymer.html" rel="import" ) picture…" at bounding box center [597, 296] width 1195 height 593
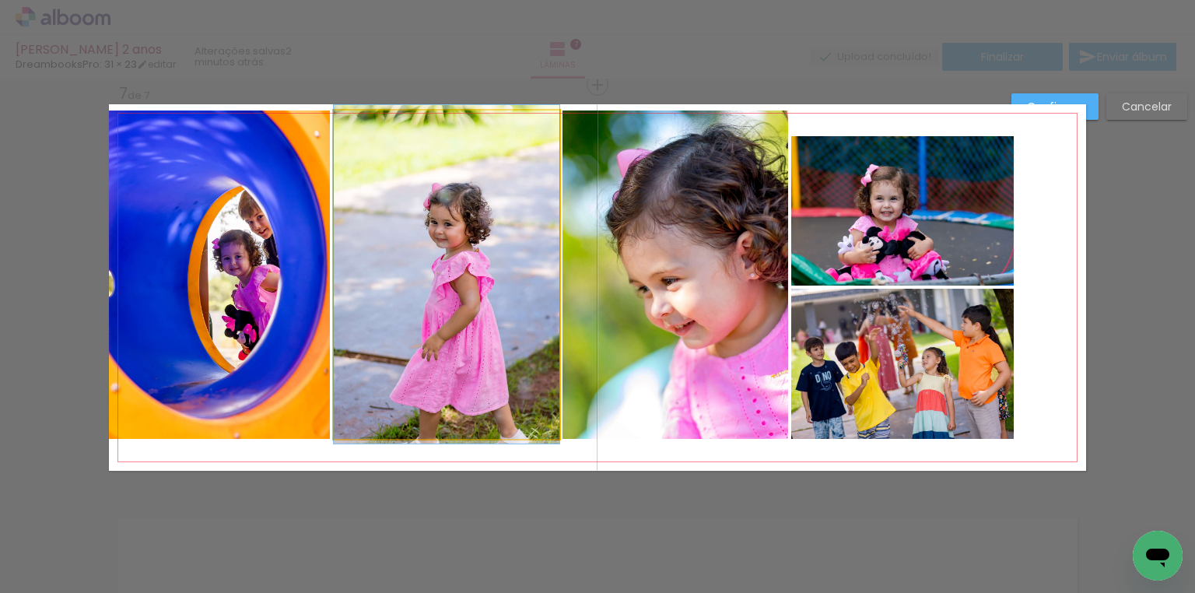
click at [481, 200] on quentale-photo at bounding box center [447, 274] width 226 height 328
click at [330, 200] on div at bounding box center [219, 274] width 221 height 328
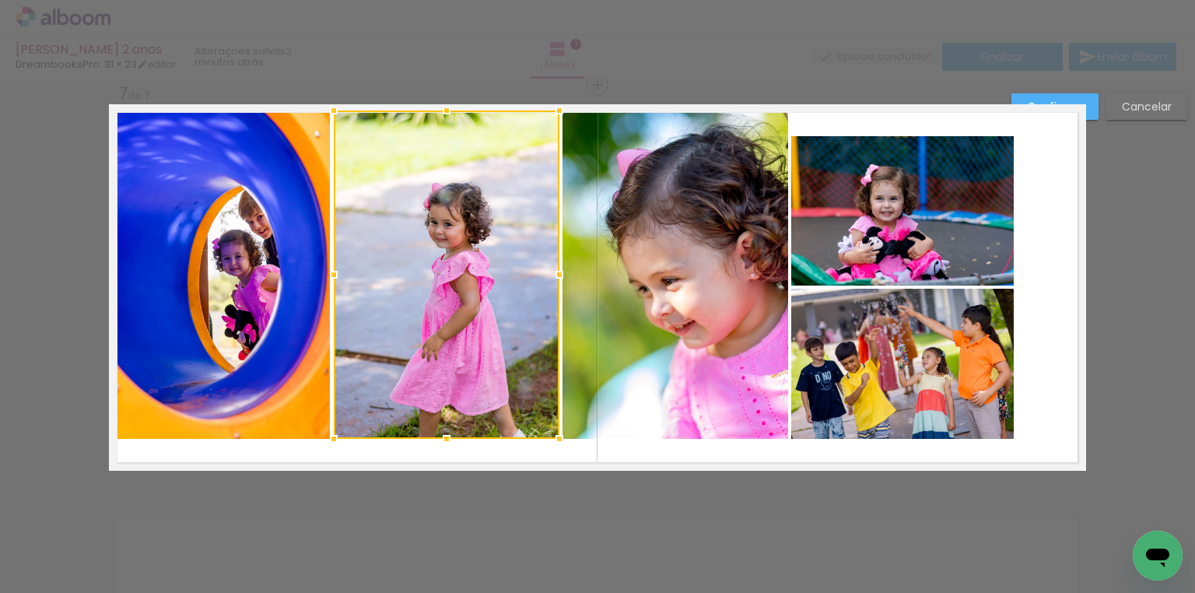
click at [289, 193] on quentale-photo at bounding box center [219, 274] width 221 height 328
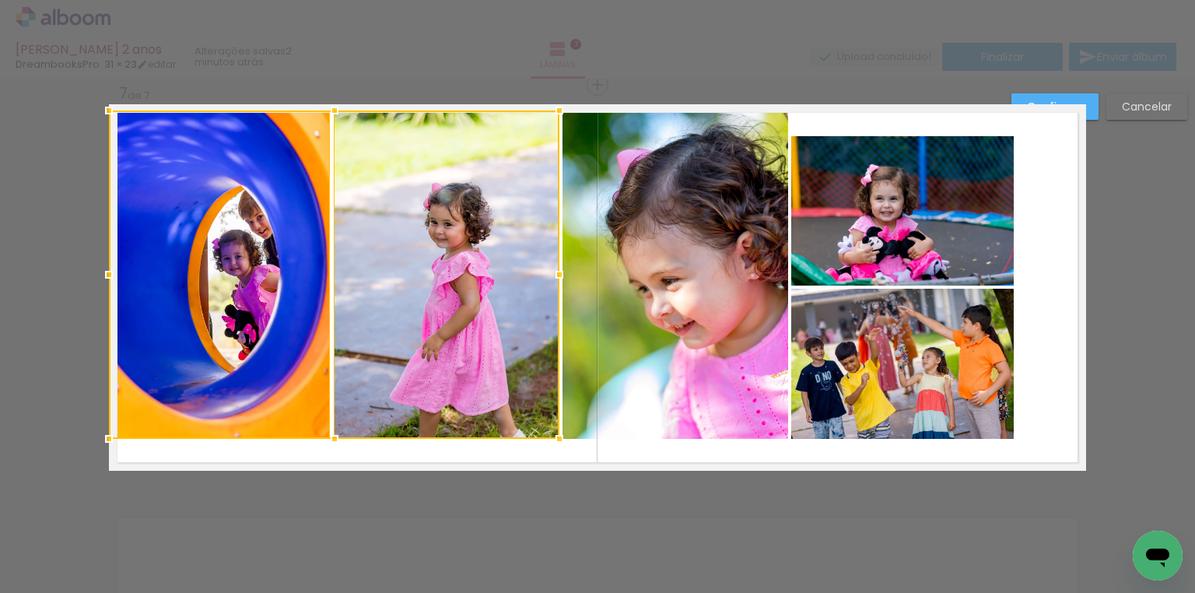
click at [579, 202] on quentale-photo at bounding box center [675, 274] width 226 height 328
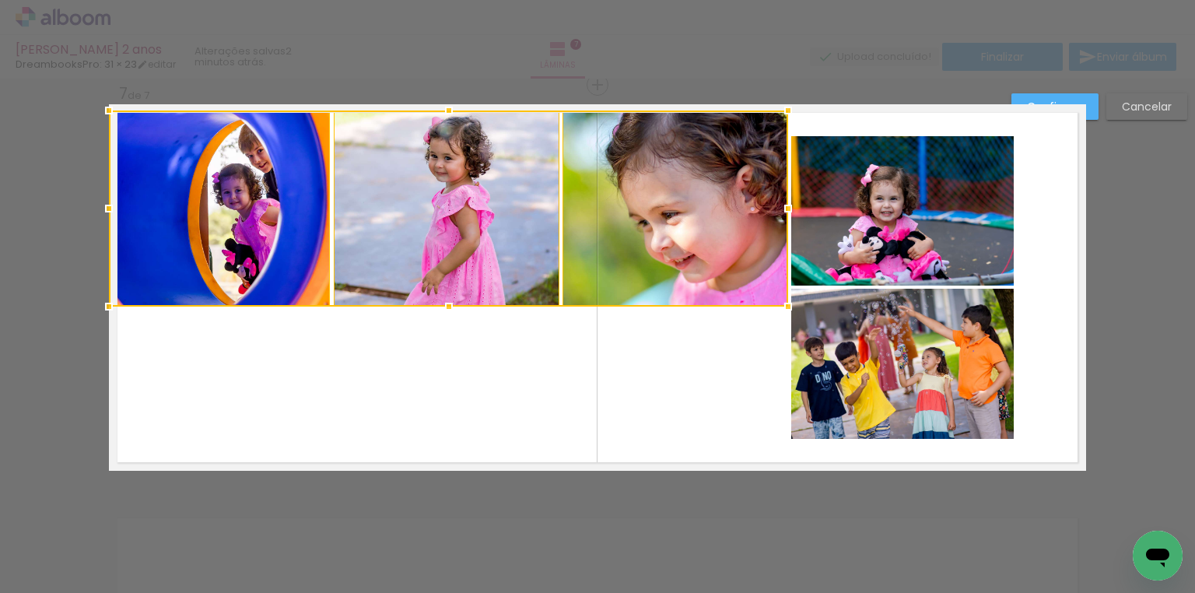
drag, startPoint x: 444, startPoint y: 445, endPoint x: 457, endPoint y: 399, distance: 47.5
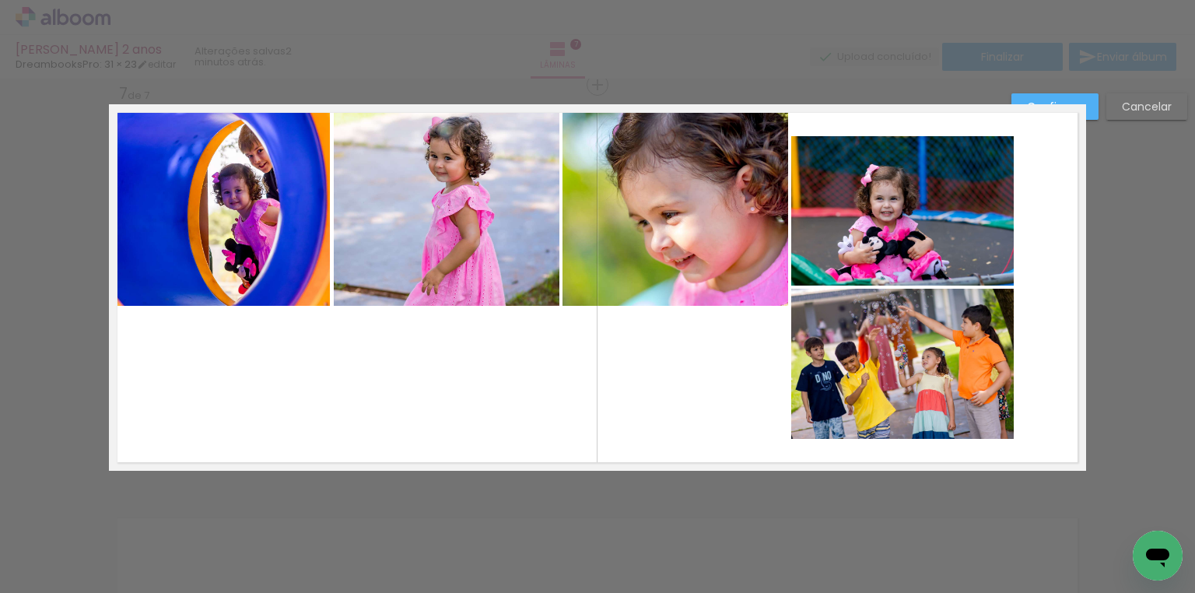
click at [446, 264] on quentale-photo at bounding box center [447, 208] width 226 height 196
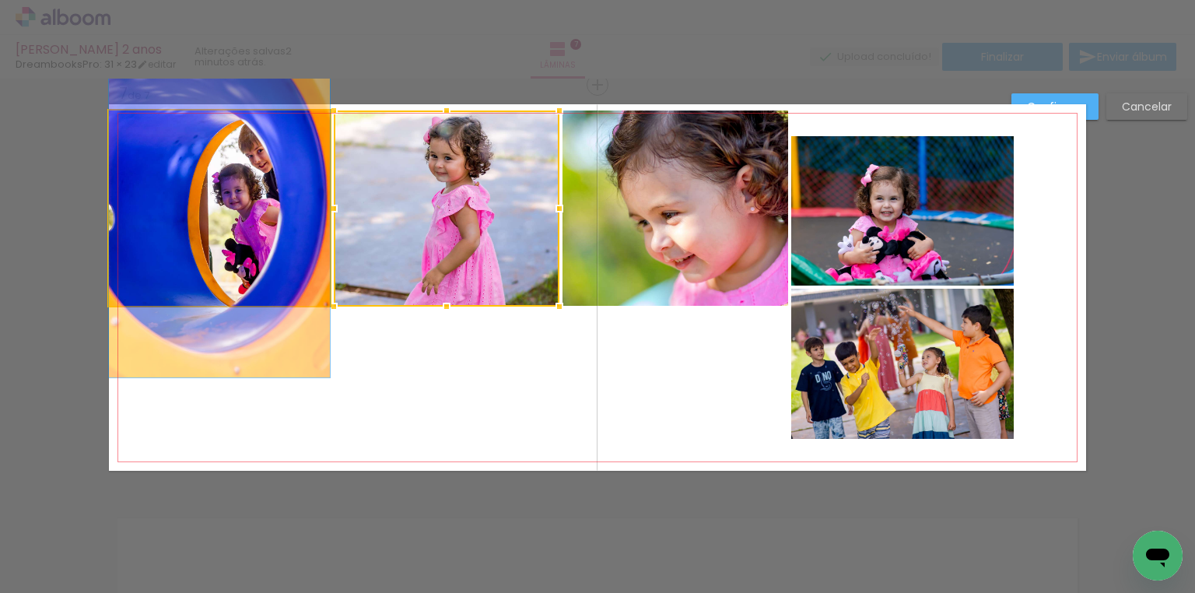
click at [249, 240] on quentale-photo at bounding box center [219, 208] width 221 height 196
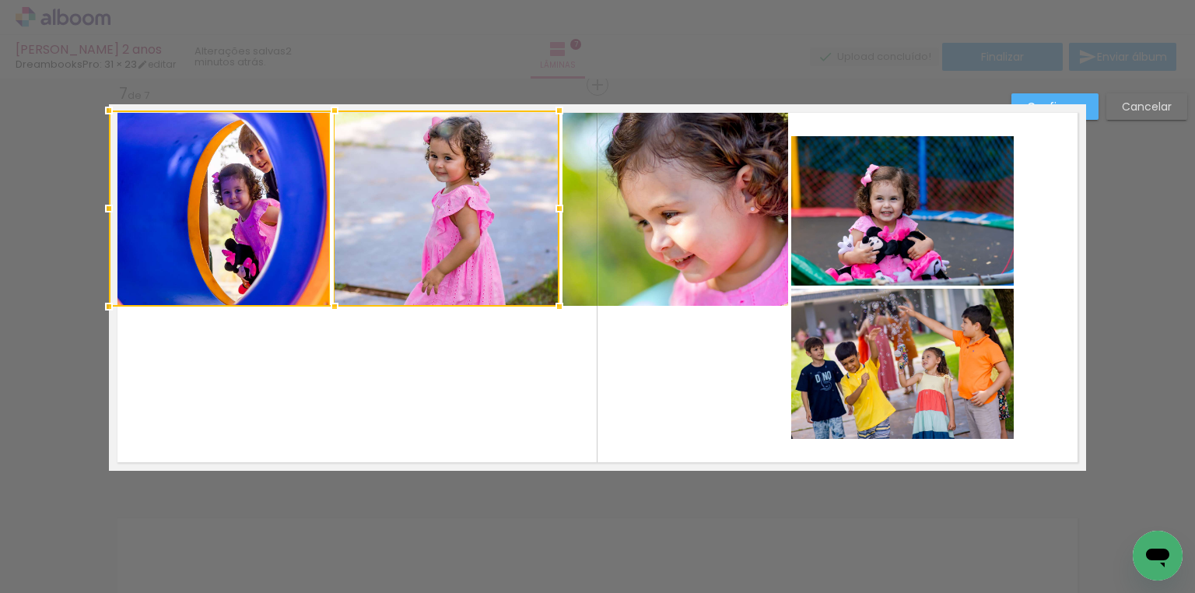
click at [700, 241] on quentale-photo at bounding box center [675, 208] width 226 height 196
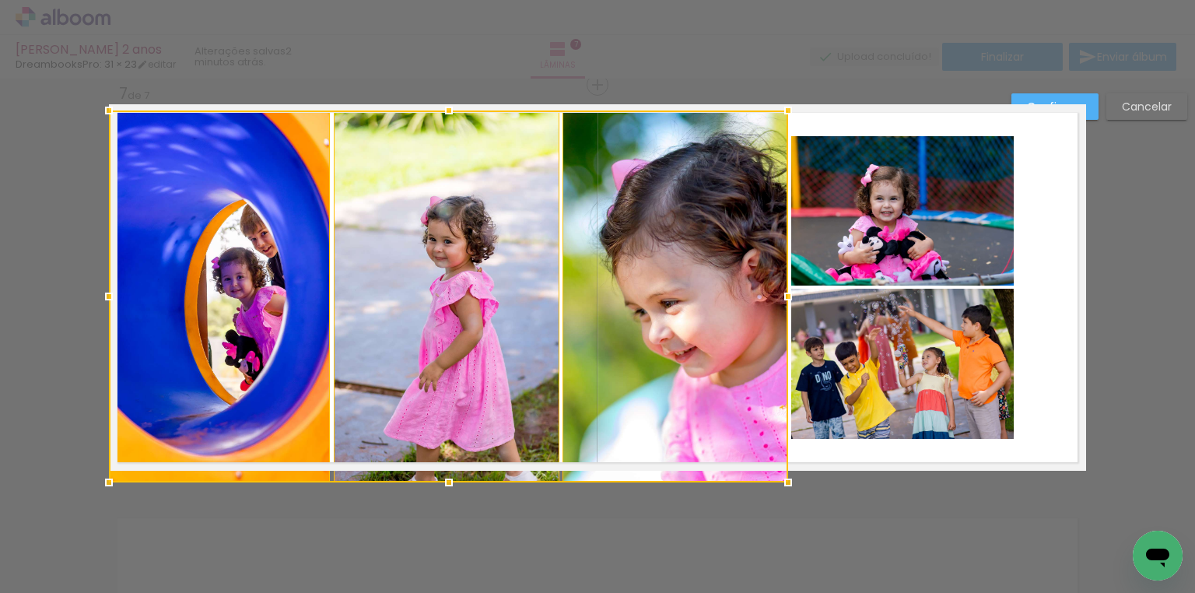
drag, startPoint x: 442, startPoint y: 305, endPoint x: 477, endPoint y: 529, distance: 226.7
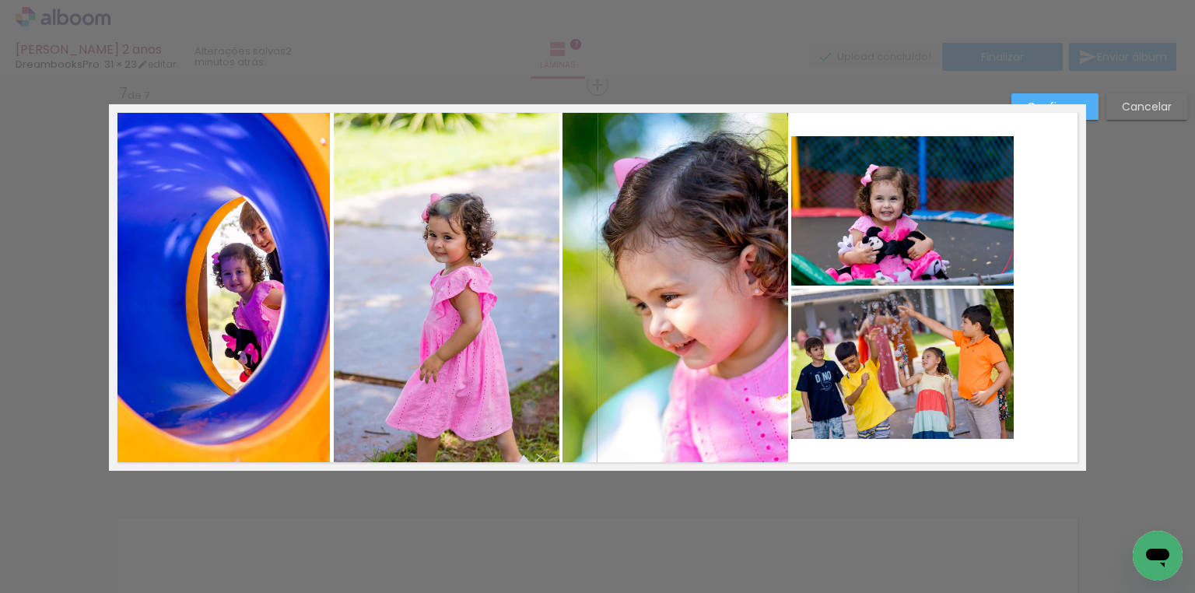
click at [457, 327] on quentale-photo at bounding box center [447, 290] width 226 height 360
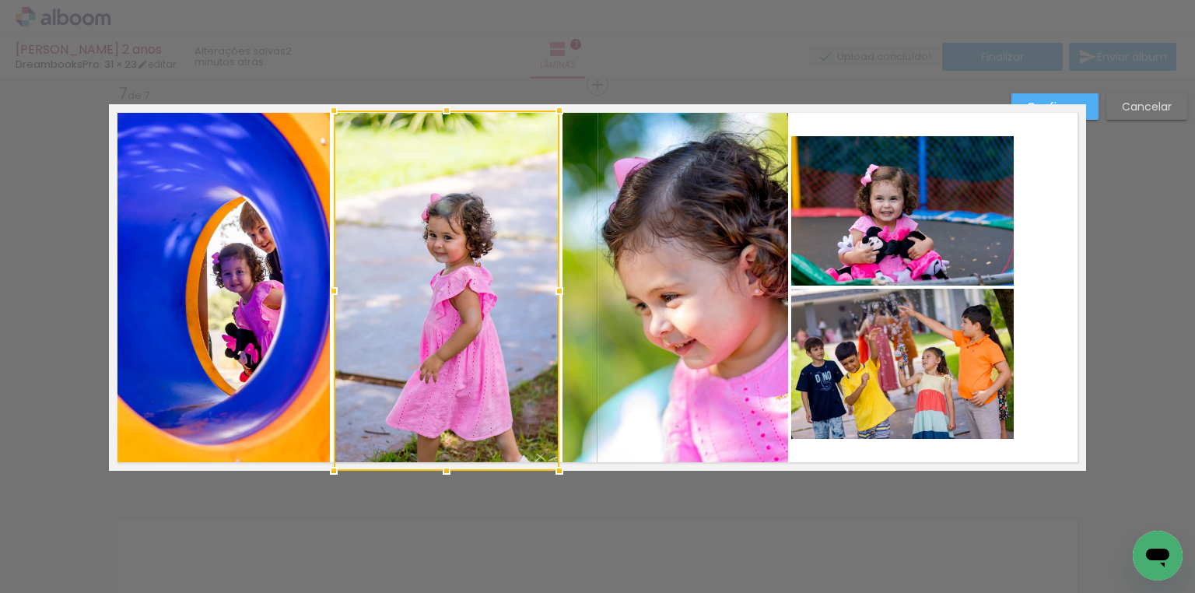
click at [456, 327] on div at bounding box center [447, 290] width 226 height 360
click at [300, 305] on quentale-photo at bounding box center [219, 290] width 221 height 360
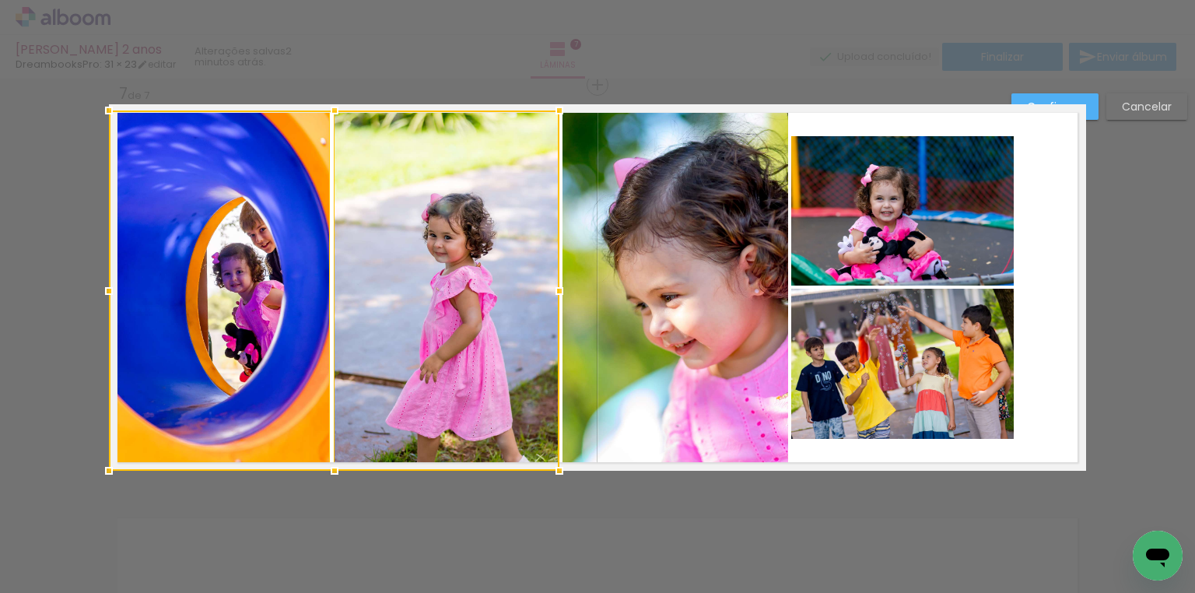
drag, startPoint x: 594, startPoint y: 304, endPoint x: 576, endPoint y: 264, distance: 43.8
click at [595, 304] on quentale-photo at bounding box center [675, 290] width 226 height 360
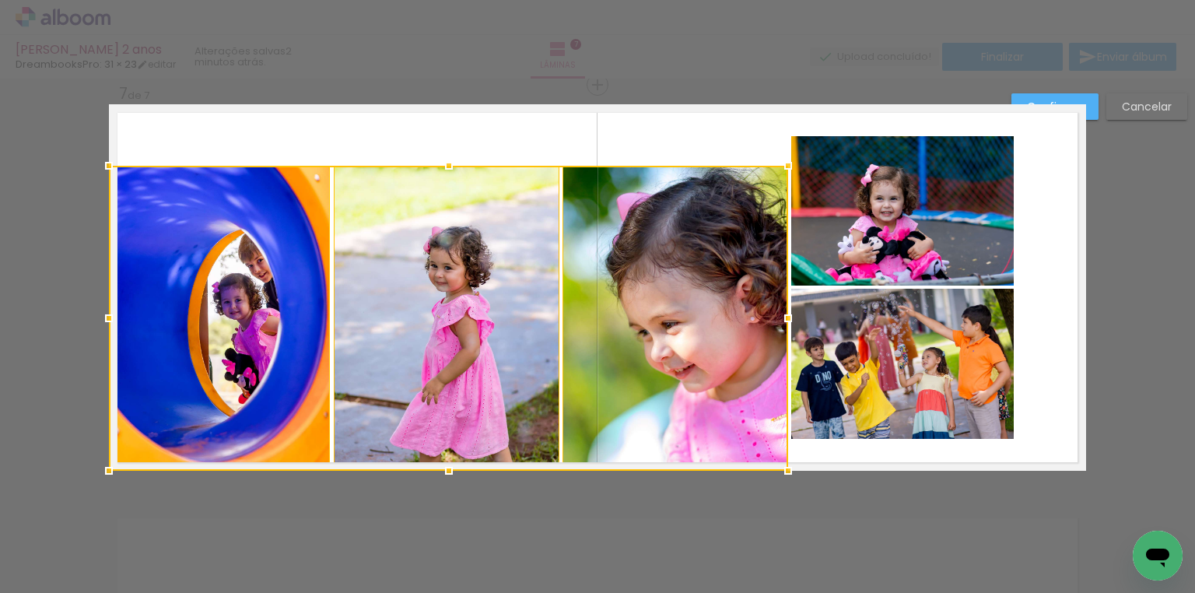
drag, startPoint x: 446, startPoint y: 107, endPoint x: 533, endPoint y: 13, distance: 127.7
click at [556, 0] on html "link( href="../../bower_components/polymer/polymer.html" rel="import" ) picture…" at bounding box center [597, 296] width 1195 height 593
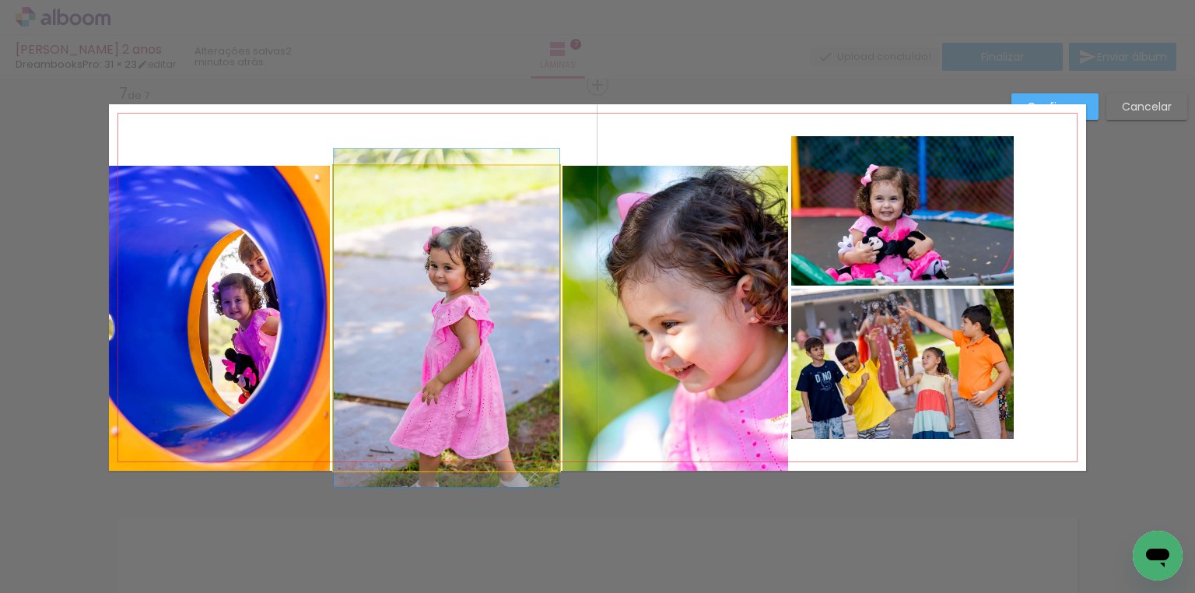
click at [446, 313] on quentale-photo at bounding box center [447, 318] width 226 height 305
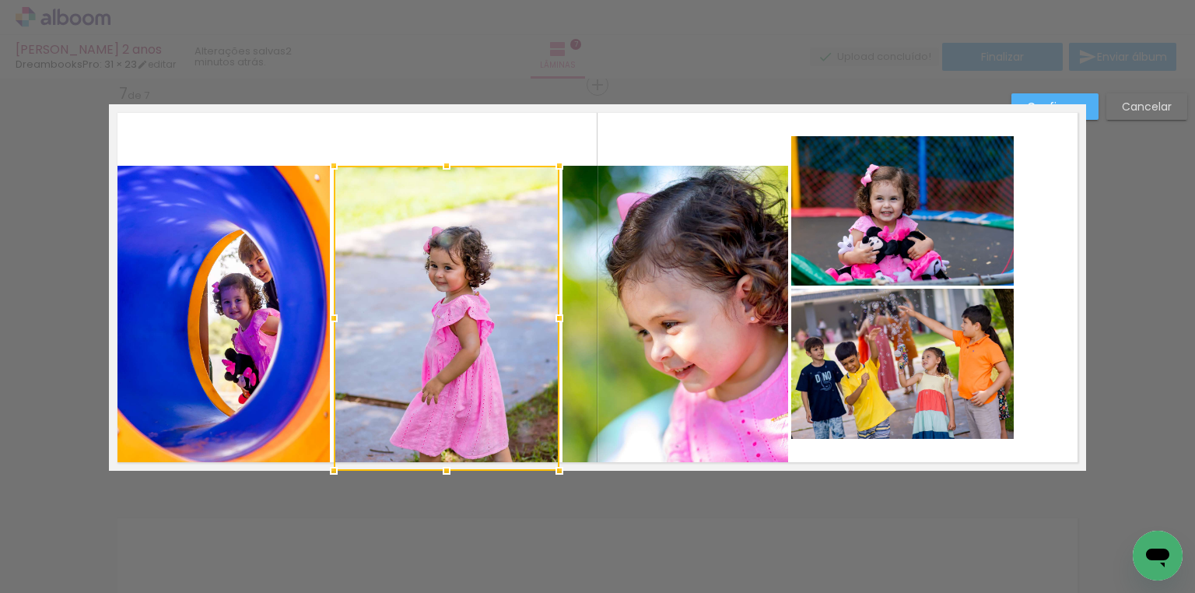
click at [300, 311] on quentale-photo at bounding box center [219, 318] width 221 height 305
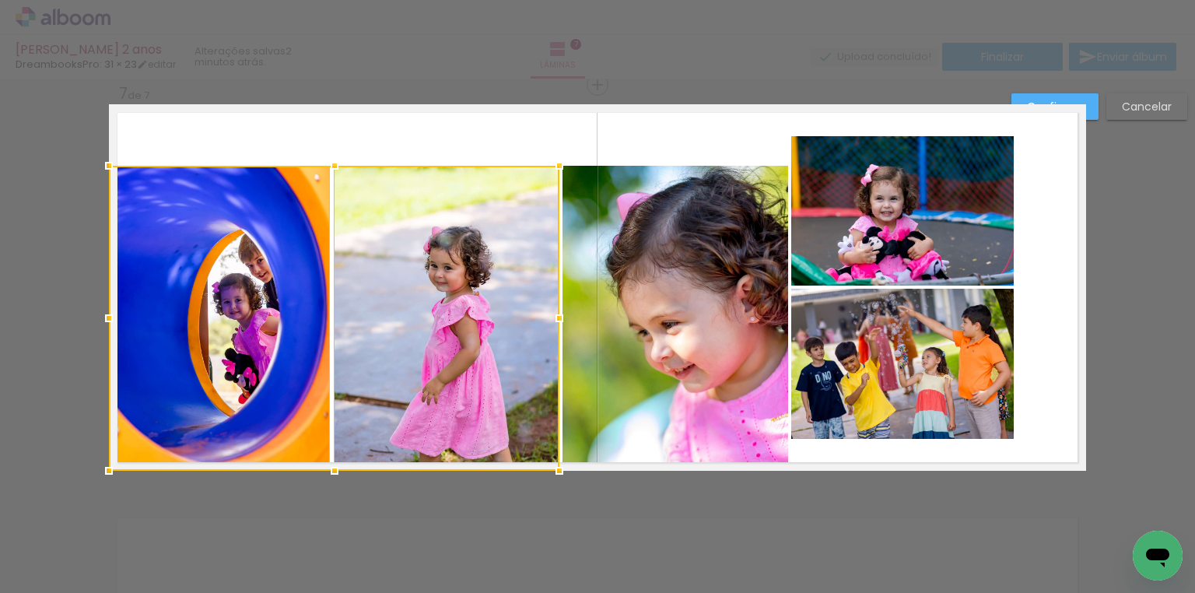
click at [624, 314] on quentale-photo at bounding box center [675, 318] width 226 height 305
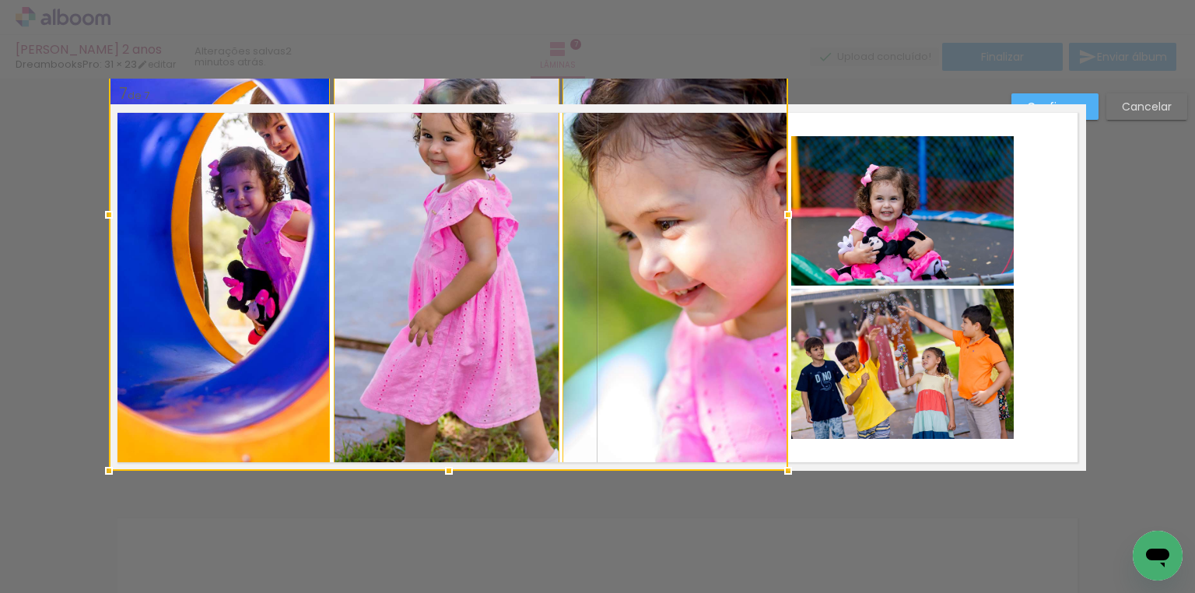
drag, startPoint x: 442, startPoint y: 159, endPoint x: 448, endPoint y: -28, distance: 187.5
click at [448, 0] on html "link( href="../../bower_components/polymer/polymer.html" rel="import" ) picture…" at bounding box center [597, 296] width 1195 height 593
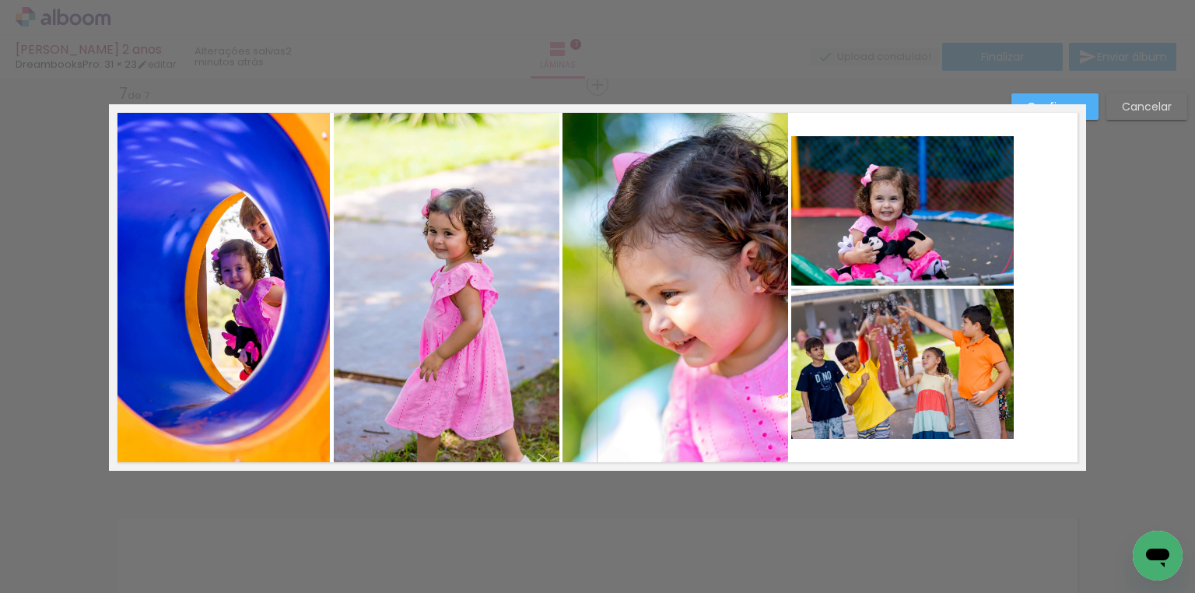
click at [881, 266] on quentale-photo at bounding box center [902, 210] width 222 height 149
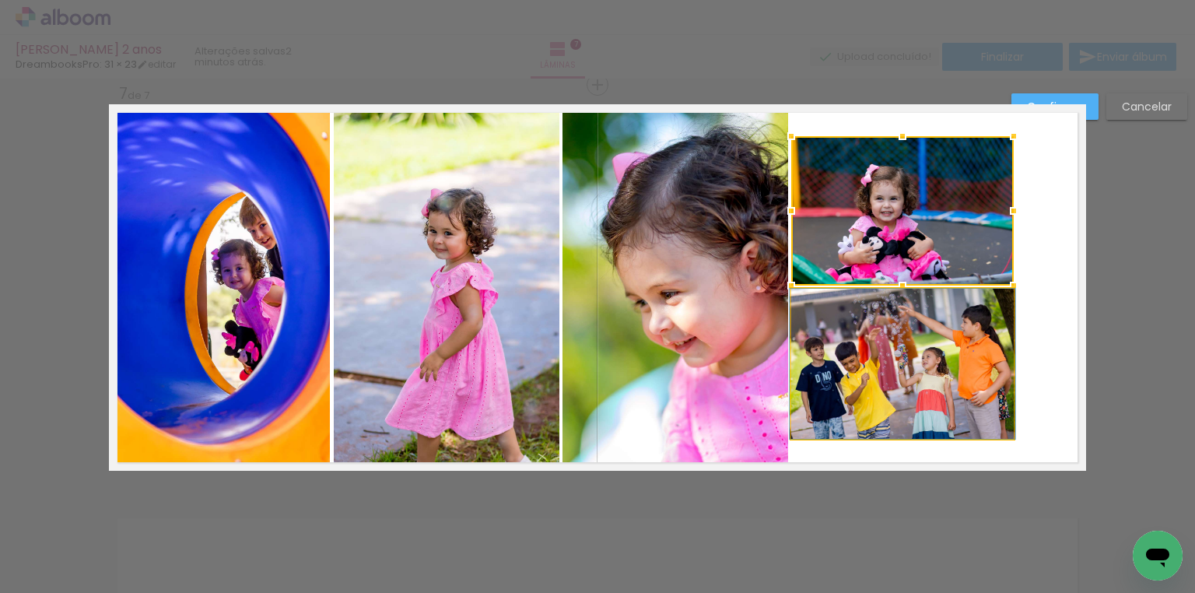
drag, startPoint x: 905, startPoint y: 361, endPoint x: 917, endPoint y: 355, distance: 13.2
click at [908, 361] on quentale-photo at bounding box center [902, 364] width 222 height 150
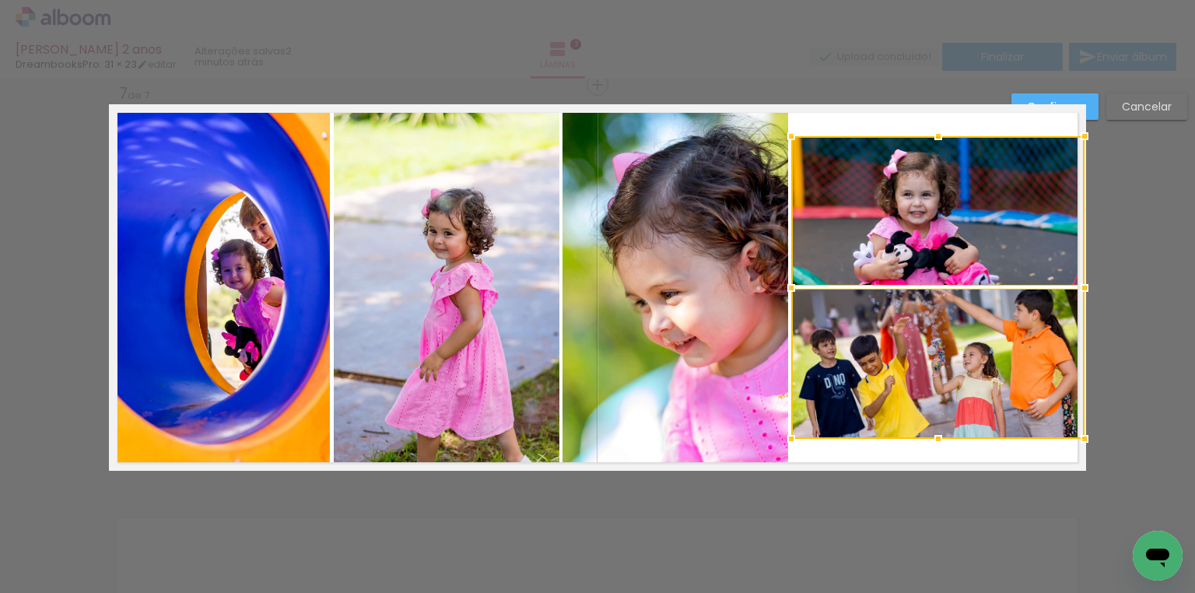
drag, startPoint x: 1010, startPoint y: 286, endPoint x: 1139, endPoint y: 280, distance: 129.2
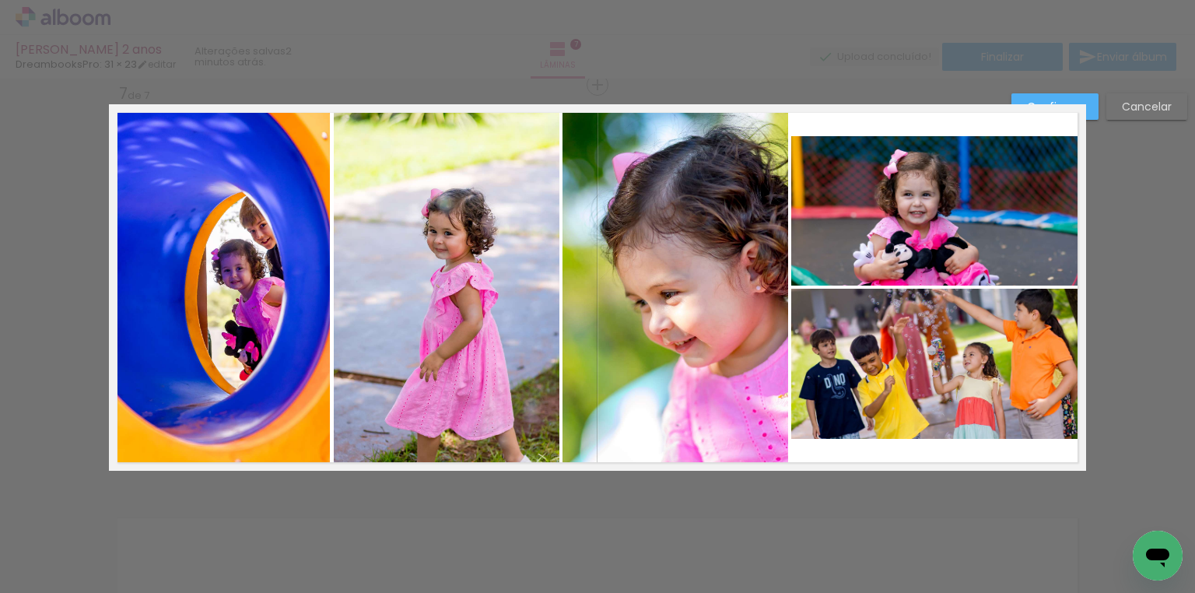
click at [986, 218] on quentale-photo at bounding box center [937, 210] width 293 height 149
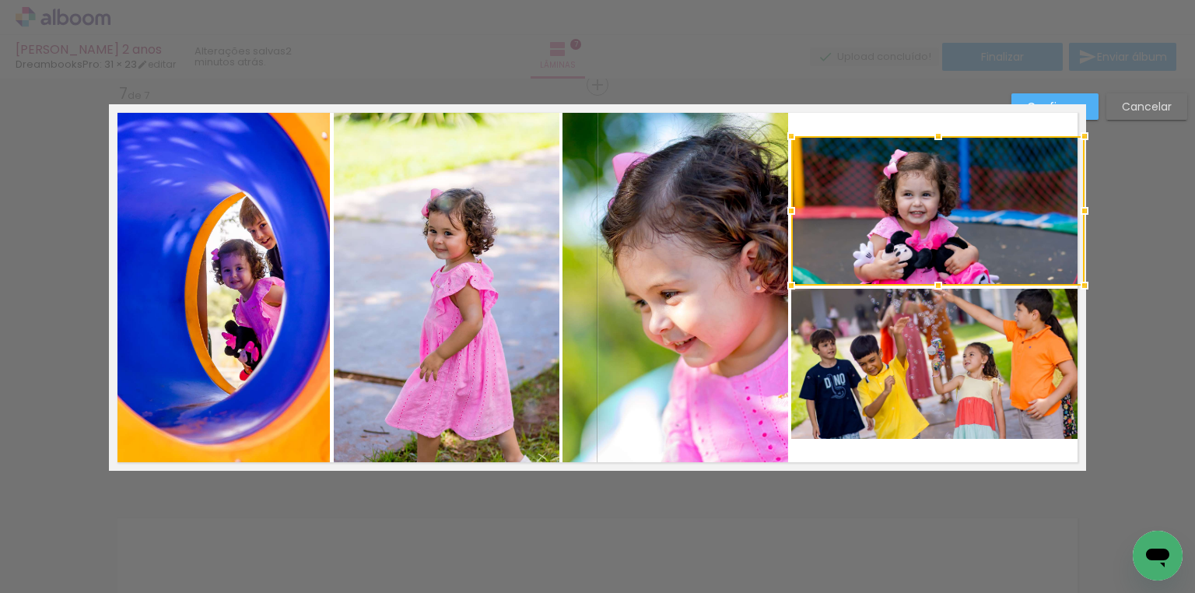
click at [931, 370] on quentale-photo at bounding box center [937, 364] width 293 height 150
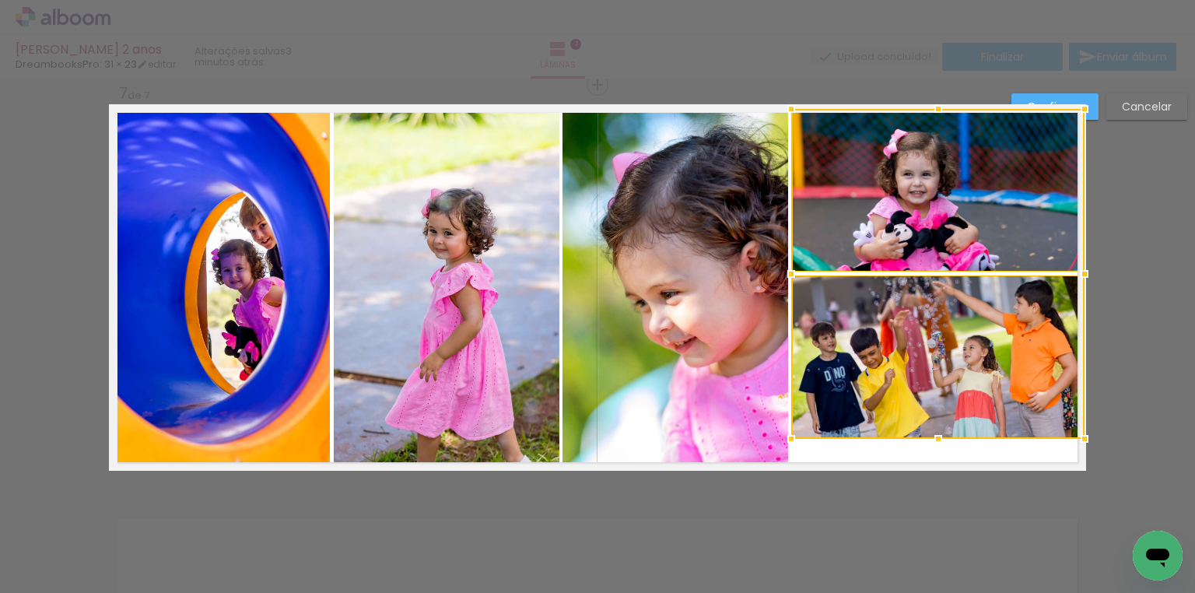
drag, startPoint x: 930, startPoint y: 131, endPoint x: 980, endPoint y: -54, distance: 191.7
click at [980, 0] on html "link( href="../../bower_components/polymer/polymer.html" rel="import" ) picture…" at bounding box center [597, 296] width 1195 height 593
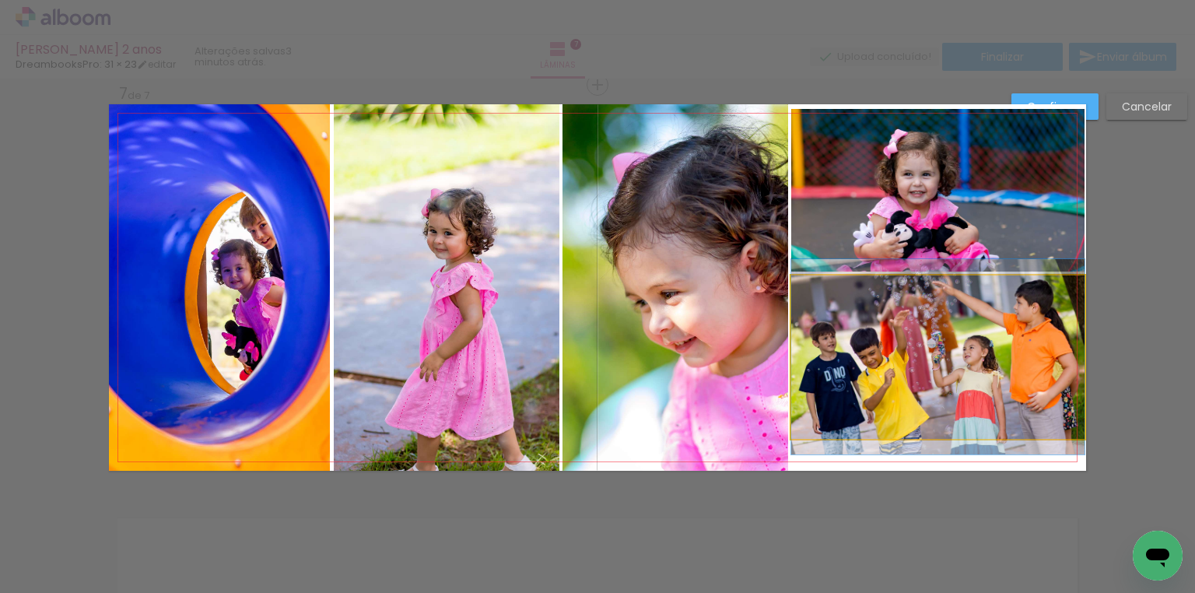
click at [939, 404] on quentale-photo at bounding box center [937, 356] width 293 height 163
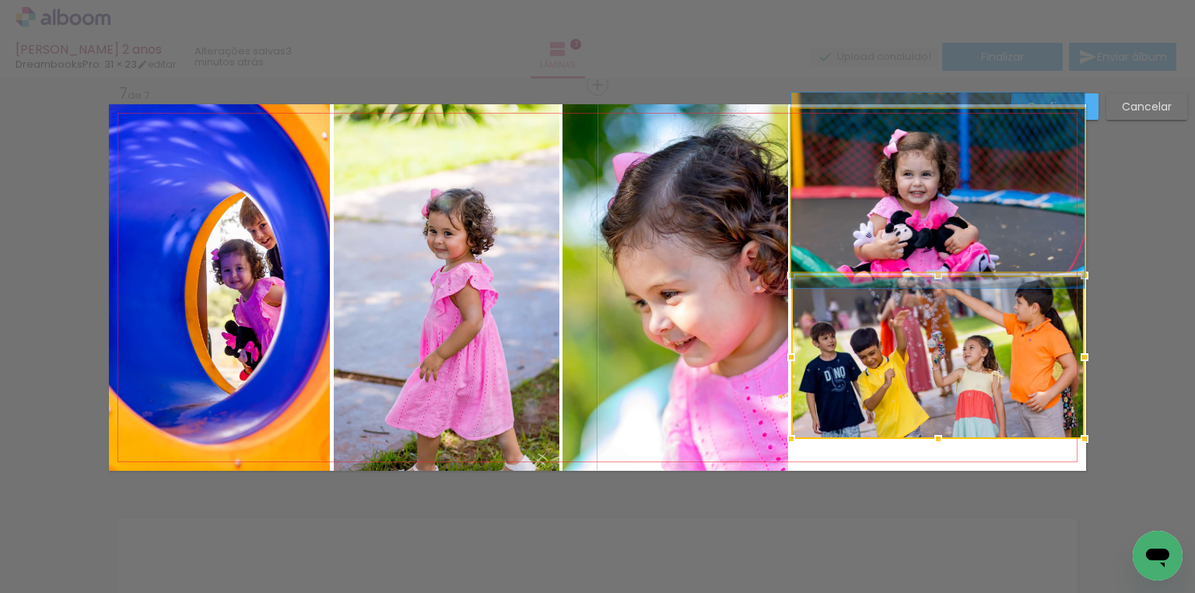
click at [961, 230] on quentale-photo at bounding box center [937, 190] width 293 height 163
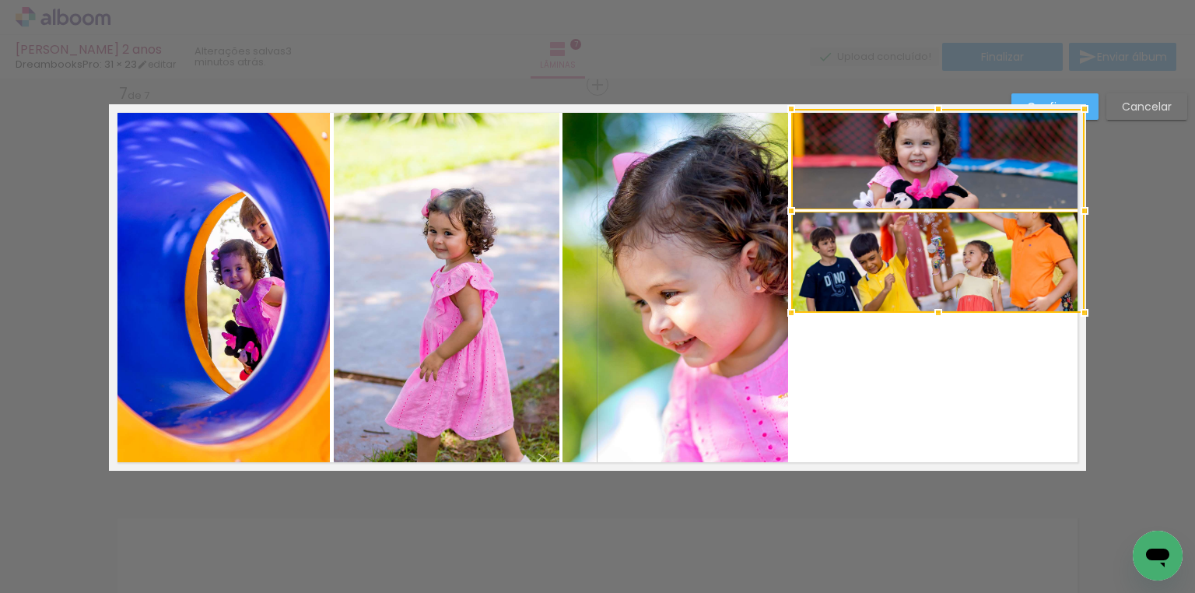
drag, startPoint x: 932, startPoint y: 438, endPoint x: 949, endPoint y: 404, distance: 37.2
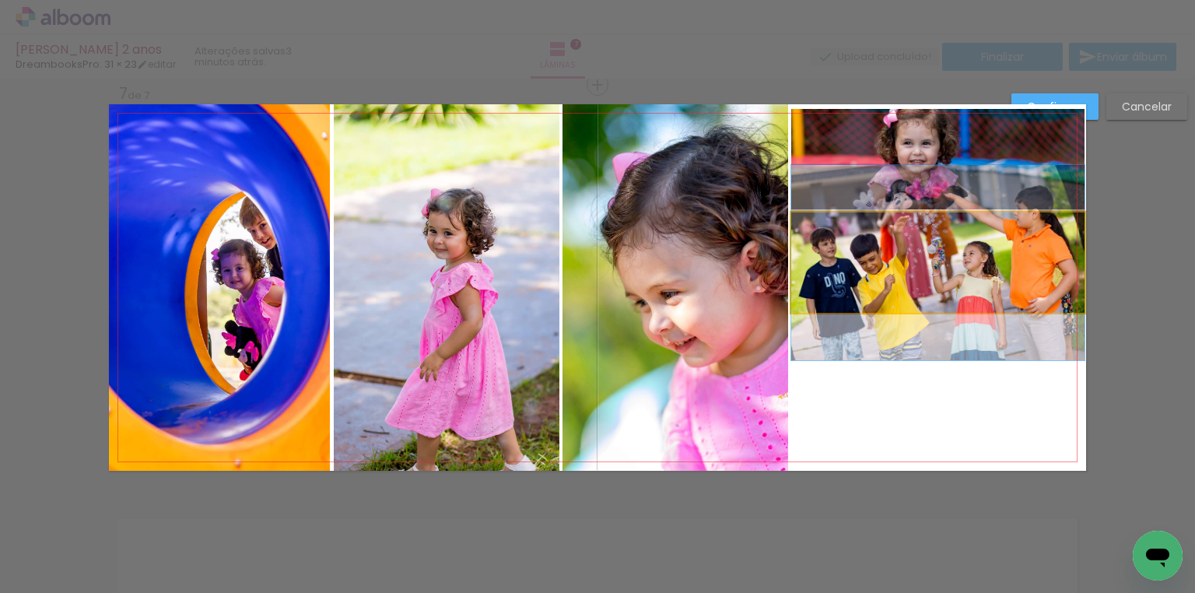
click at [957, 266] on quentale-photo at bounding box center [937, 262] width 293 height 100
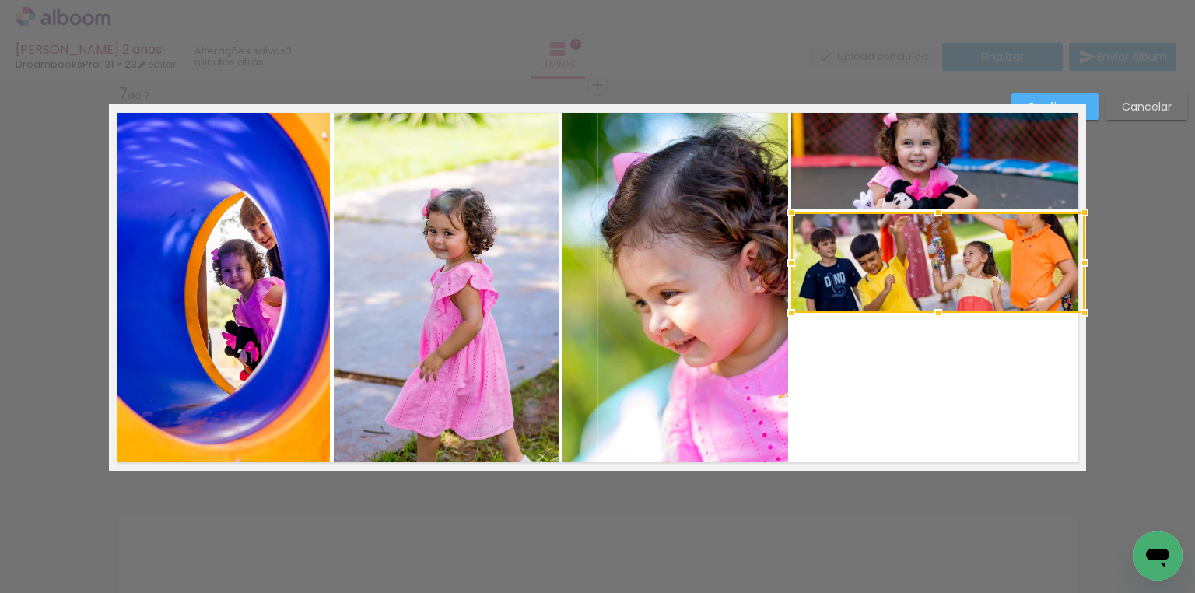
click at [952, 183] on quentale-photo at bounding box center [937, 159] width 293 height 100
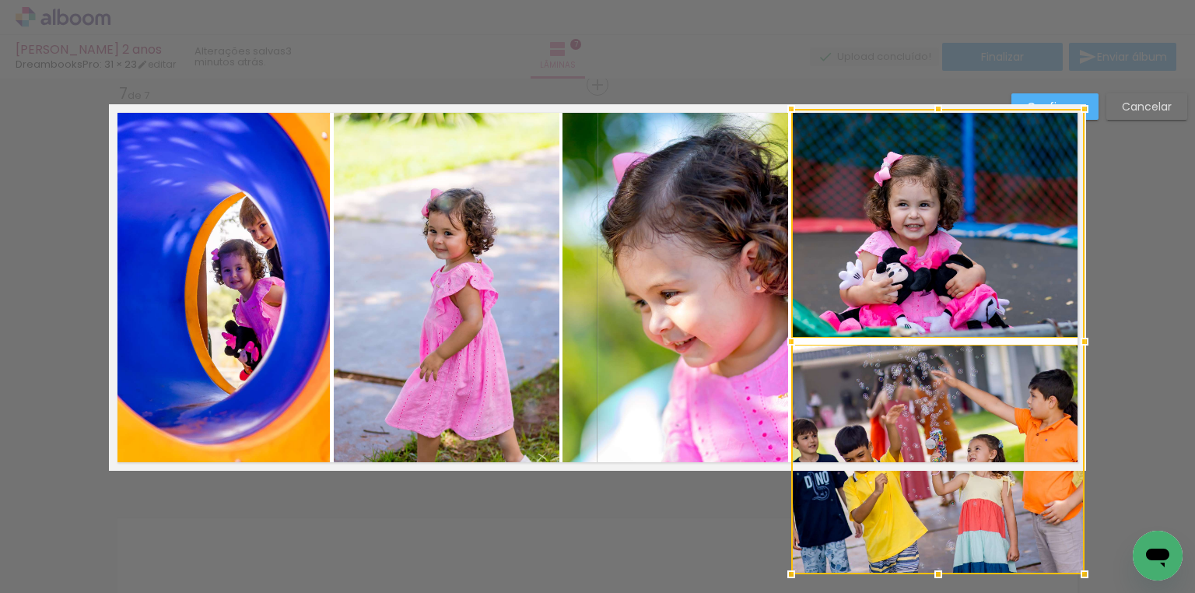
drag, startPoint x: 934, startPoint y: 317, endPoint x: 949, endPoint y: 534, distance: 216.7
click at [946, 536] on div at bounding box center [937, 341] width 293 height 465
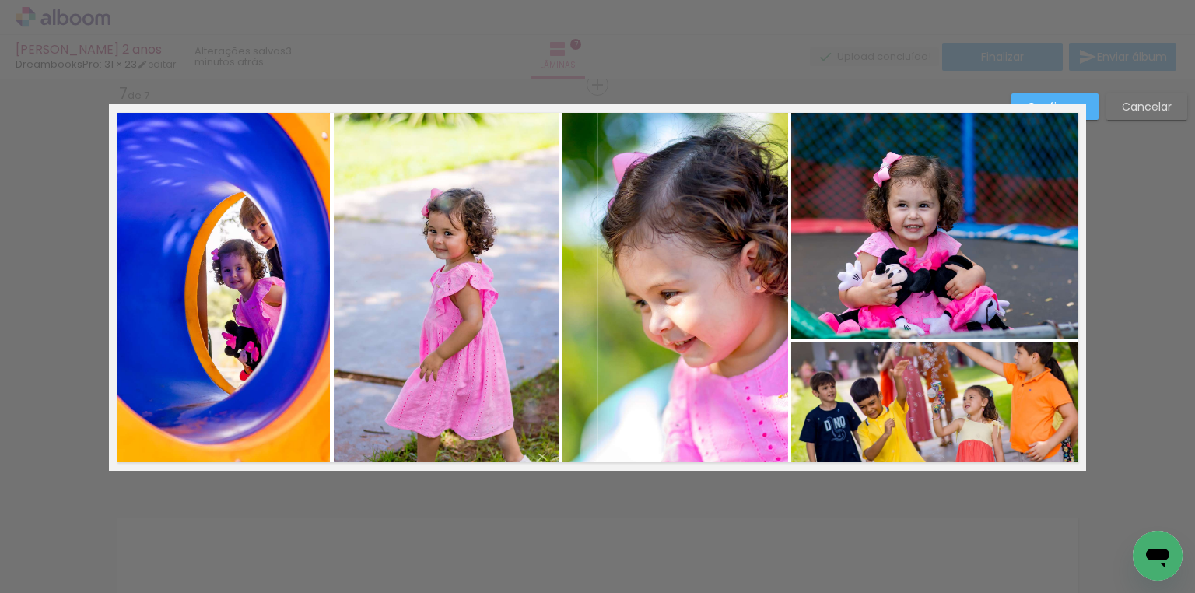
click at [904, 240] on quentale-photo at bounding box center [937, 224] width 293 height 230
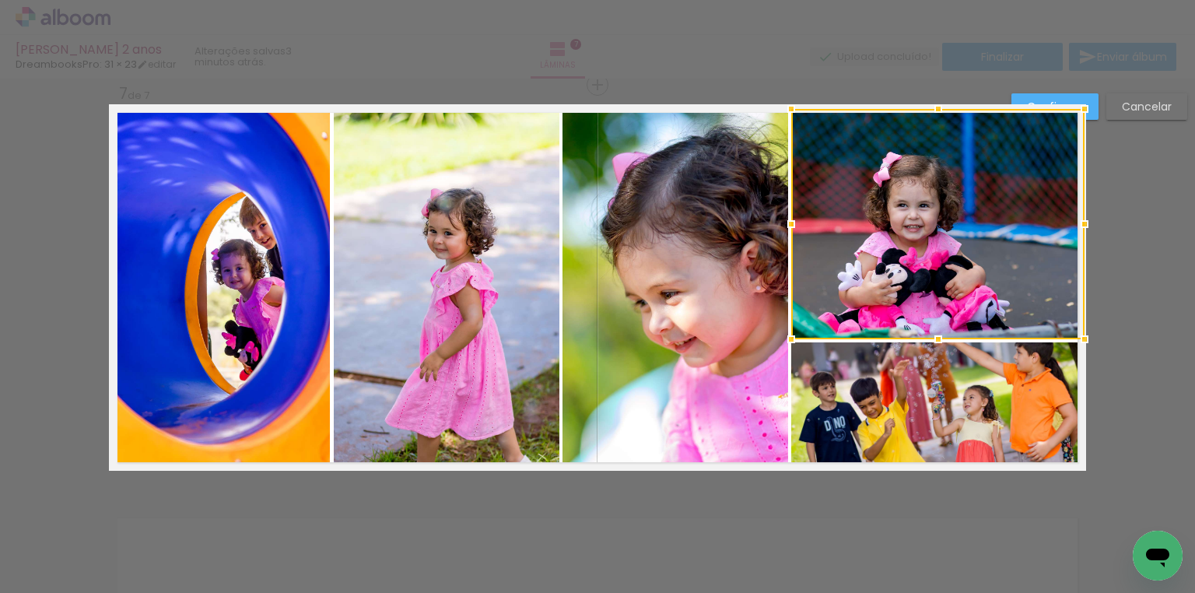
click at [904, 240] on div at bounding box center [937, 224] width 293 height 230
click at [930, 389] on quentale-photo at bounding box center [937, 406] width 293 height 128
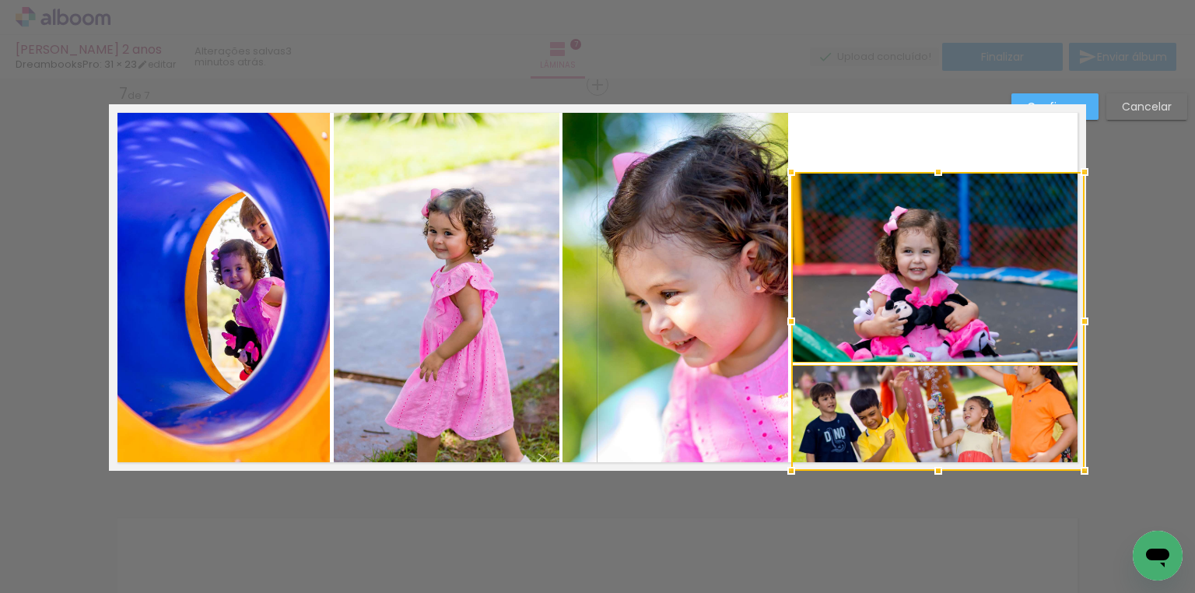
drag, startPoint x: 929, startPoint y: 107, endPoint x: 934, endPoint y: -42, distance: 148.6
click at [934, 0] on html "link( href="../../bower_components/polymer/polymer.html" rel="import" ) picture…" at bounding box center [597, 296] width 1195 height 593
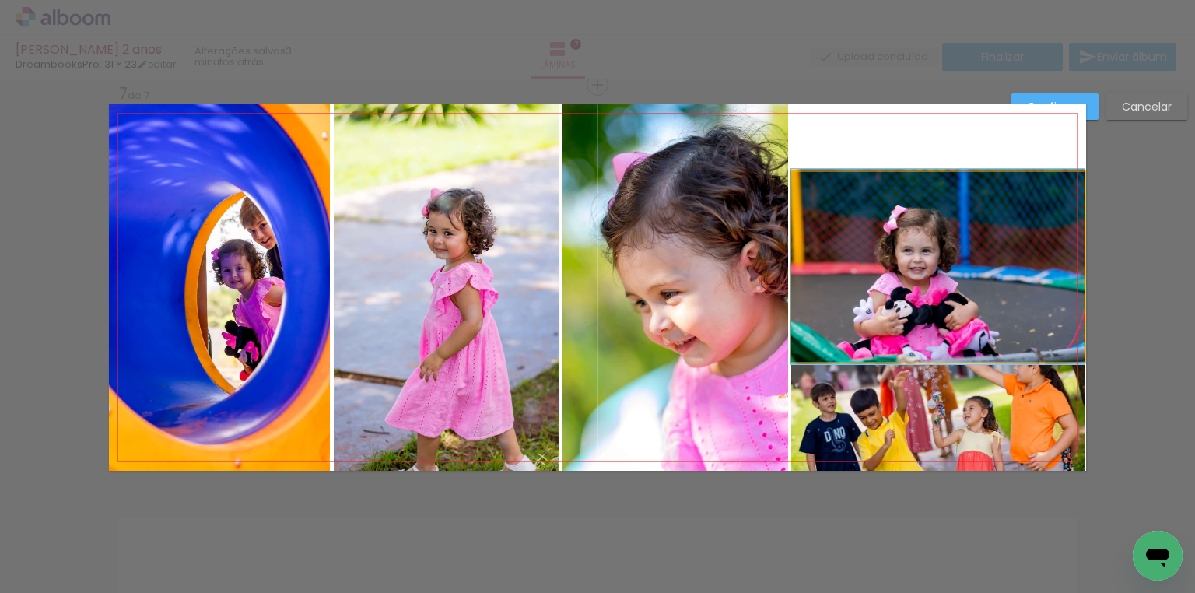
click at [953, 317] on quentale-photo at bounding box center [937, 267] width 293 height 190
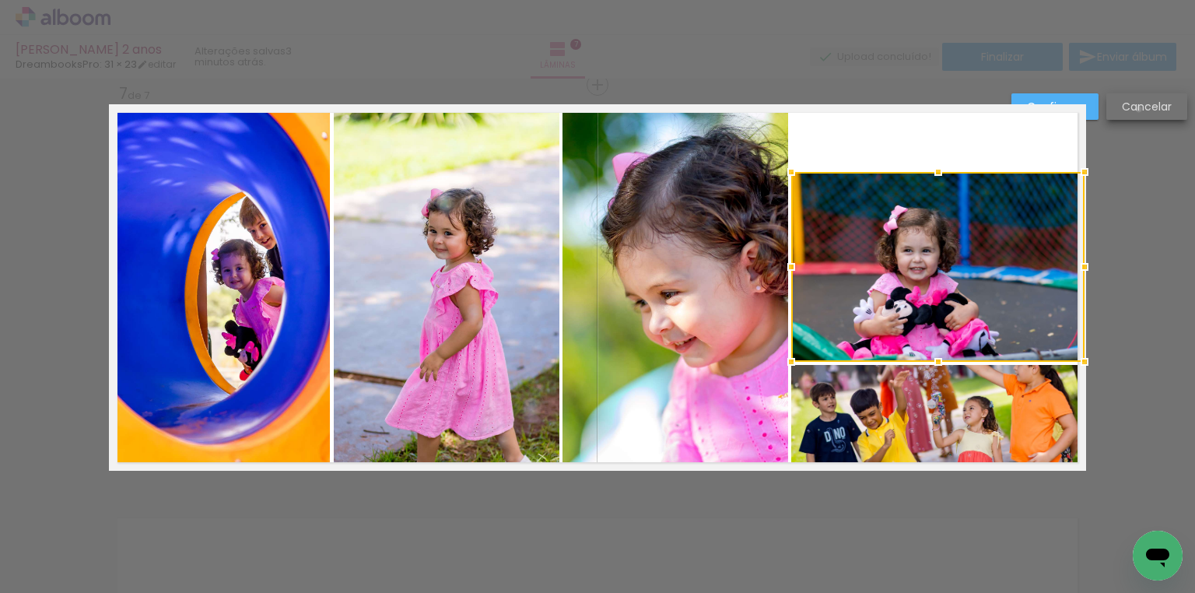
click at [0, 0] on slot "Cancelar" at bounding box center [0, 0] width 0 height 0
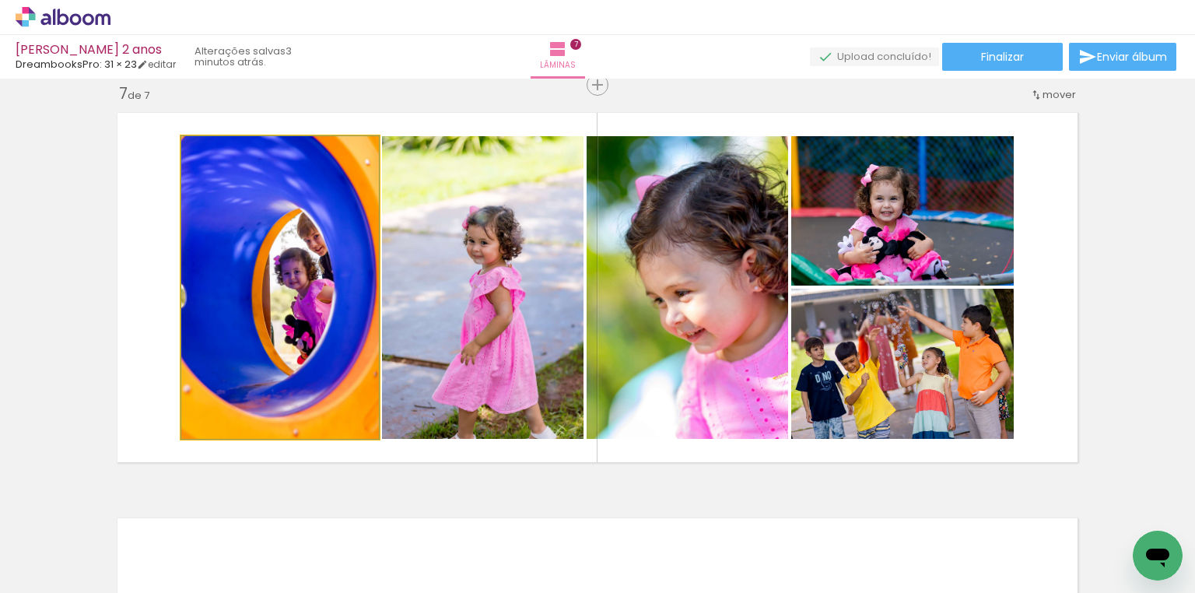
click at [312, 291] on quentale-photo at bounding box center [280, 287] width 198 height 303
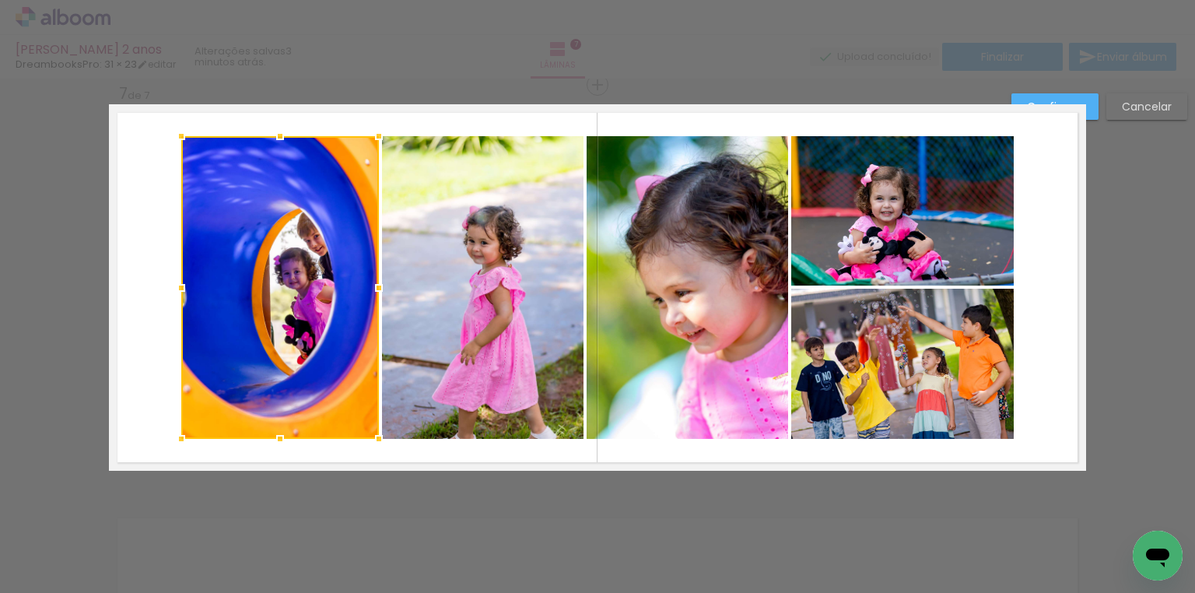
click at [472, 345] on quentale-photo at bounding box center [482, 287] width 201 height 303
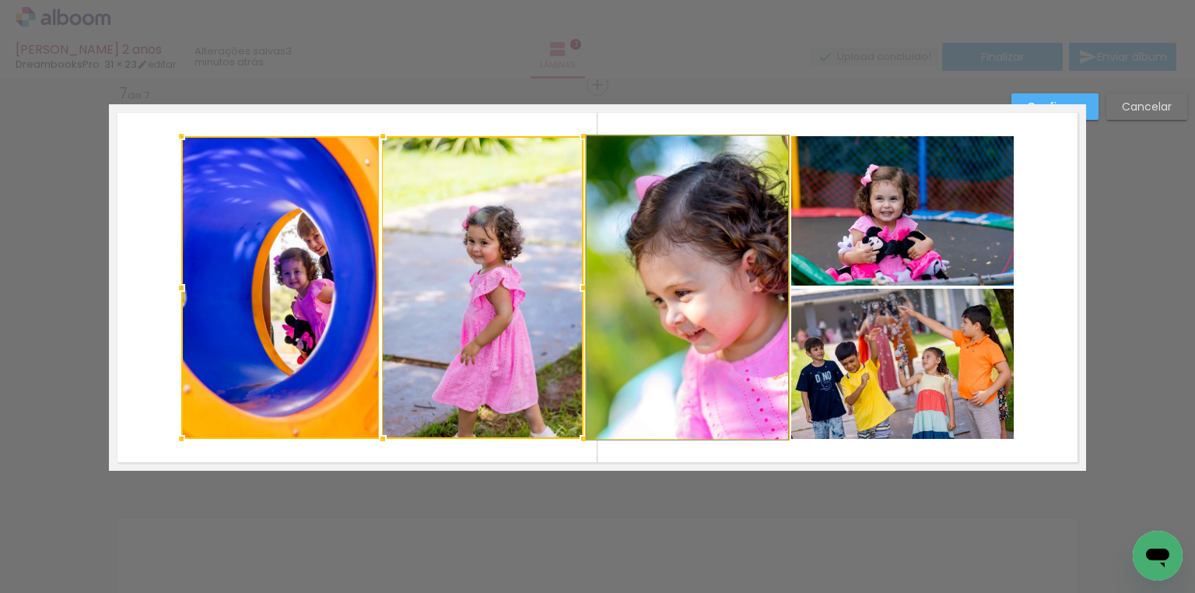
click at [711, 302] on quentale-photo at bounding box center [686, 287] width 201 height 303
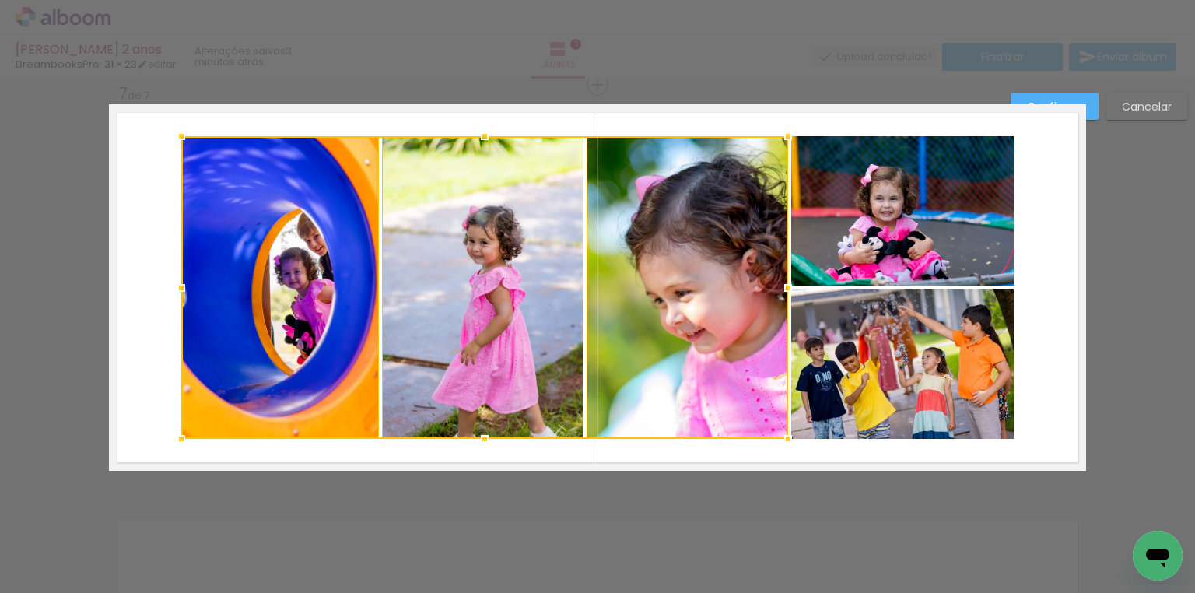
click at [865, 232] on quentale-photo at bounding box center [902, 210] width 222 height 149
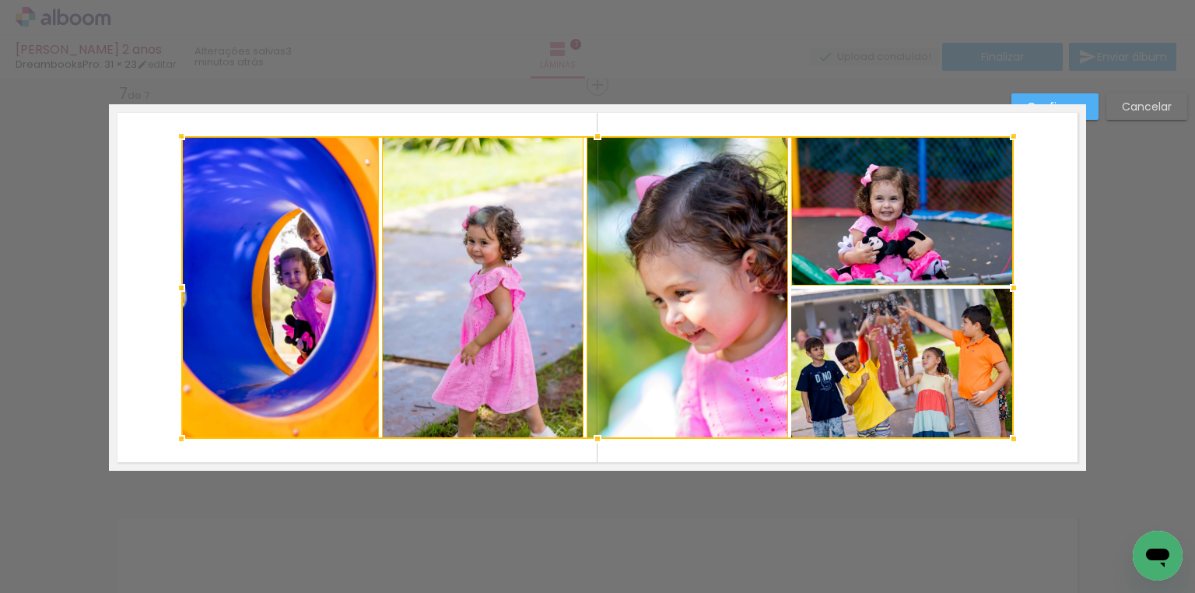
click at [918, 336] on div at bounding box center [597, 287] width 832 height 303
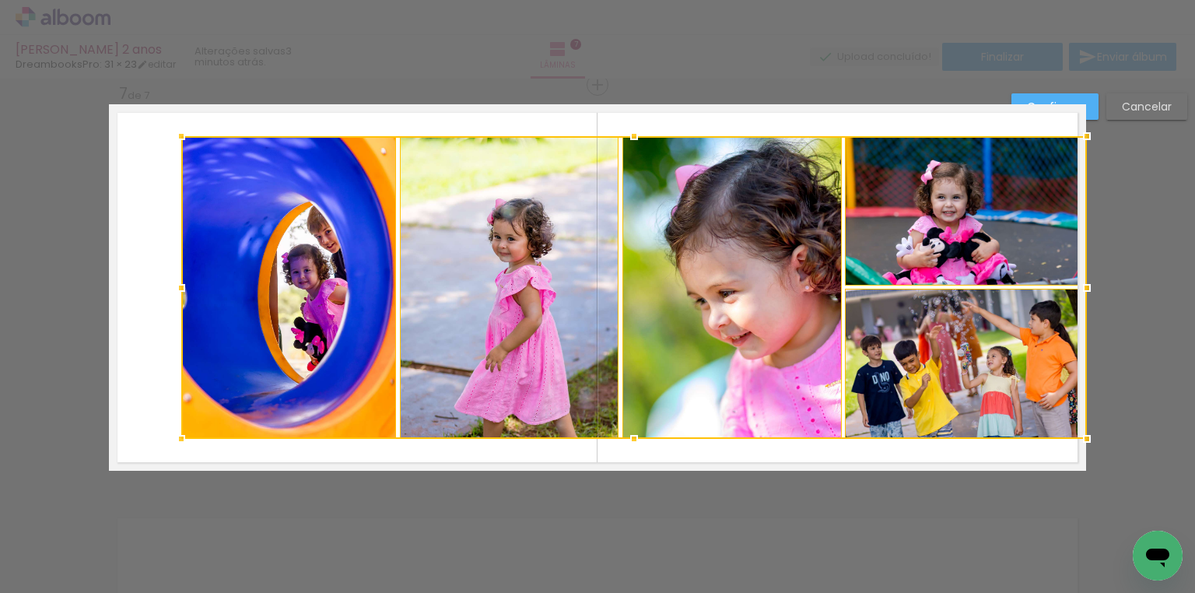
drag, startPoint x: 1008, startPoint y: 277, endPoint x: 1151, endPoint y: 273, distance: 143.2
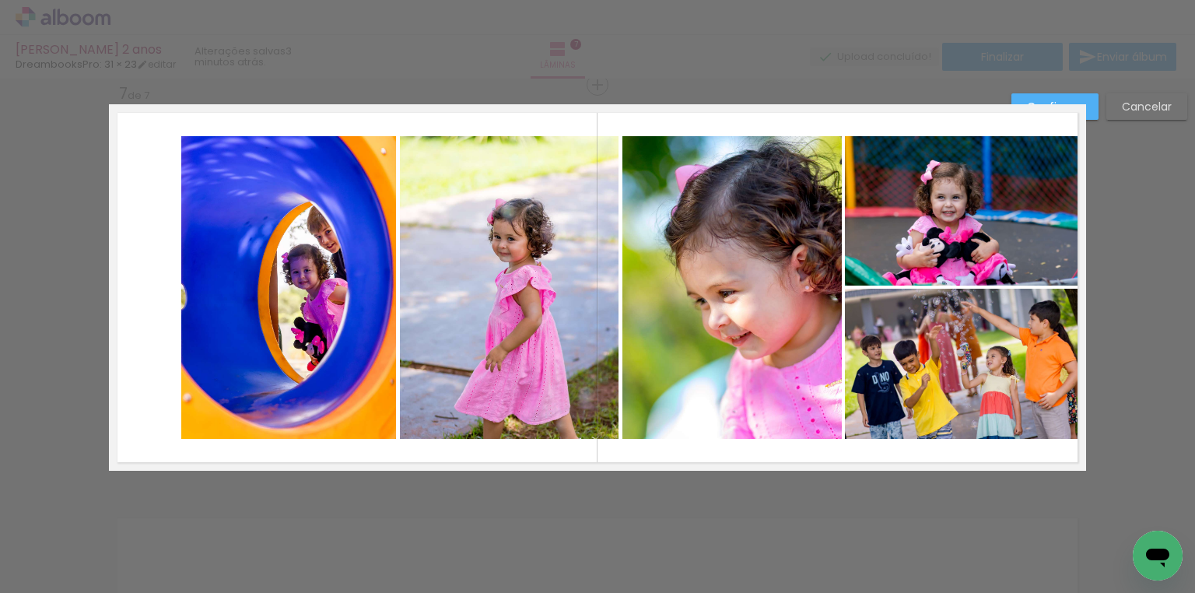
click at [324, 285] on quentale-photo at bounding box center [288, 287] width 215 height 303
click at [324, 285] on div at bounding box center [288, 287] width 215 height 303
click at [460, 277] on quentale-photo at bounding box center [509, 287] width 219 height 303
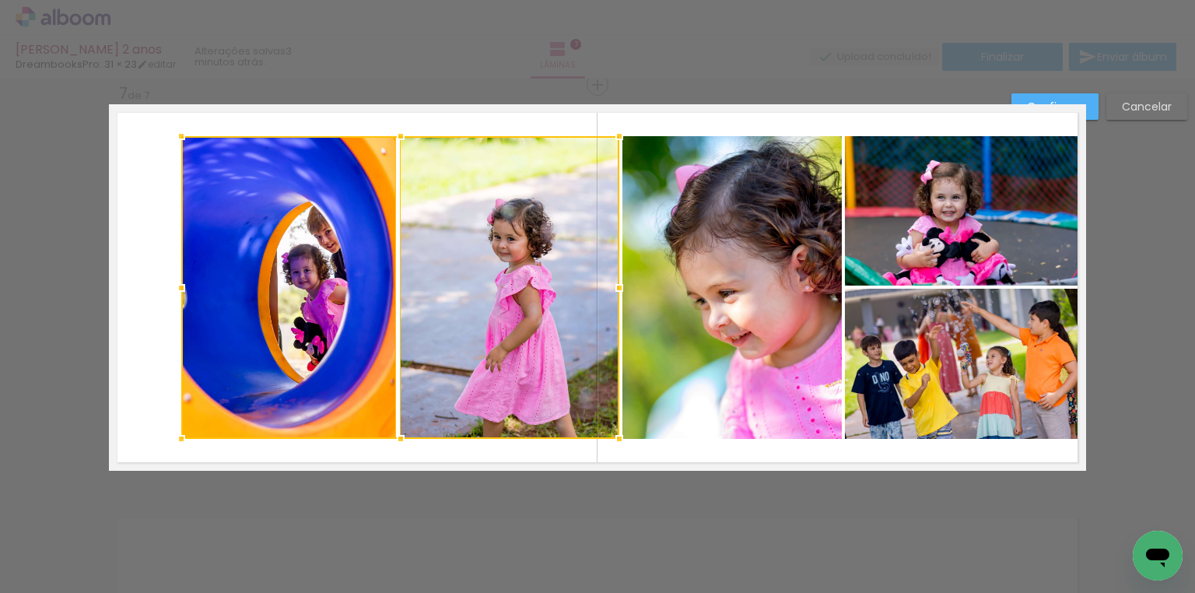
click at [645, 274] on quentale-photo at bounding box center [731, 287] width 219 height 303
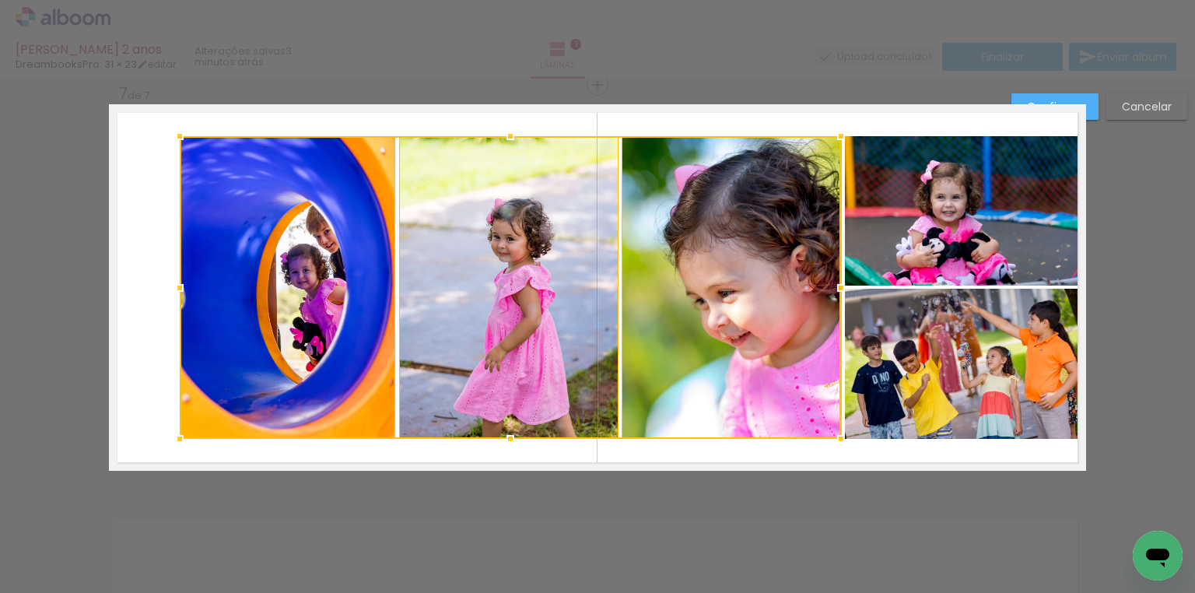
drag, startPoint x: 175, startPoint y: 289, endPoint x: 0, endPoint y: 289, distance: 175.0
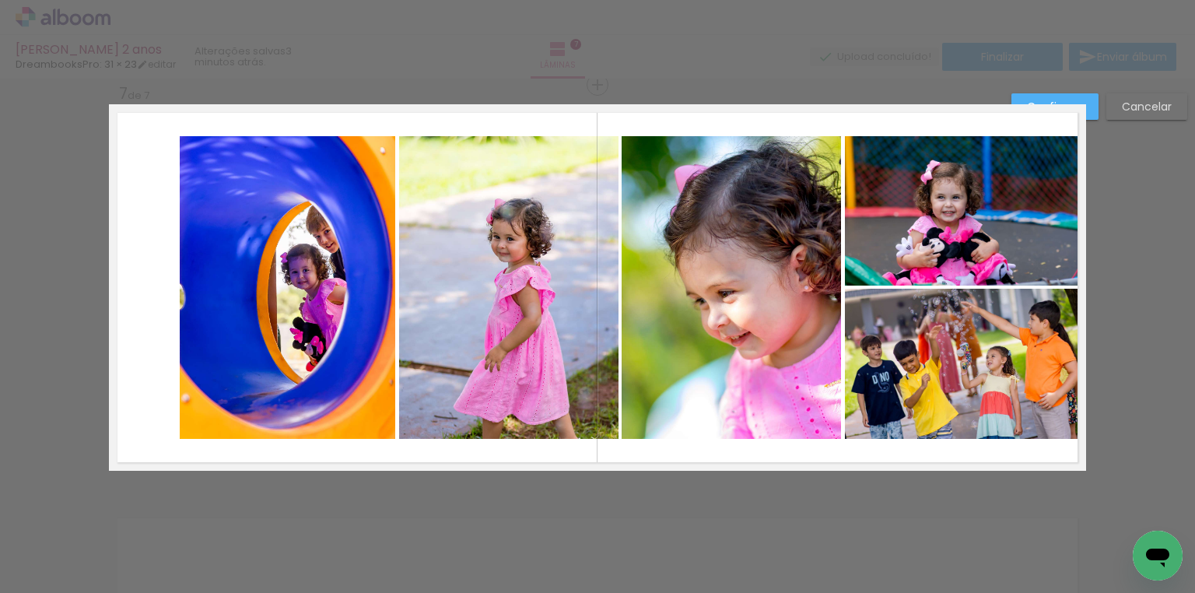
click at [284, 280] on quentale-photo at bounding box center [287, 287] width 215 height 303
click at [284, 280] on div at bounding box center [287, 287] width 215 height 303
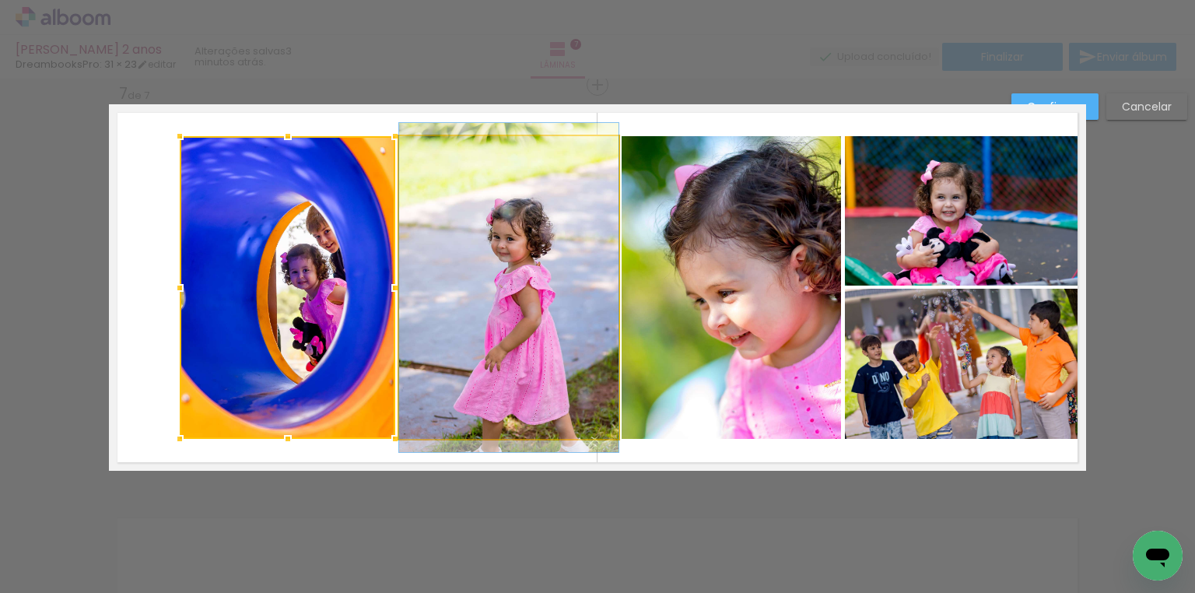
drag, startPoint x: 407, startPoint y: 278, endPoint x: 449, endPoint y: 277, distance: 42.0
click at [408, 278] on quentale-photo at bounding box center [508, 287] width 219 height 303
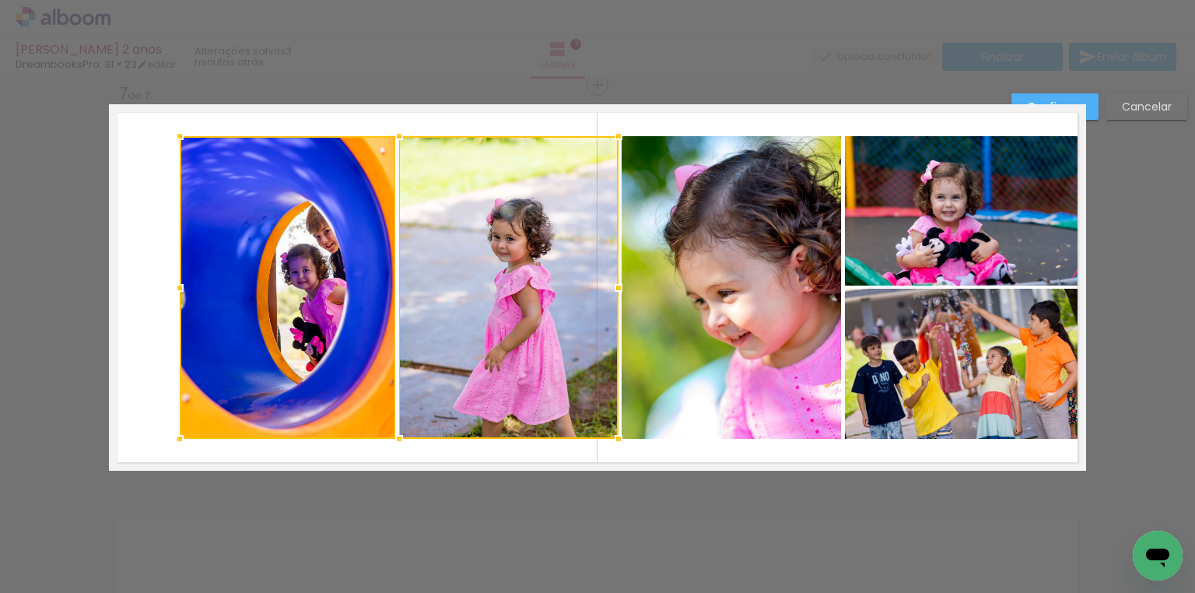
click at [758, 273] on quentale-photo at bounding box center [730, 287] width 219 height 303
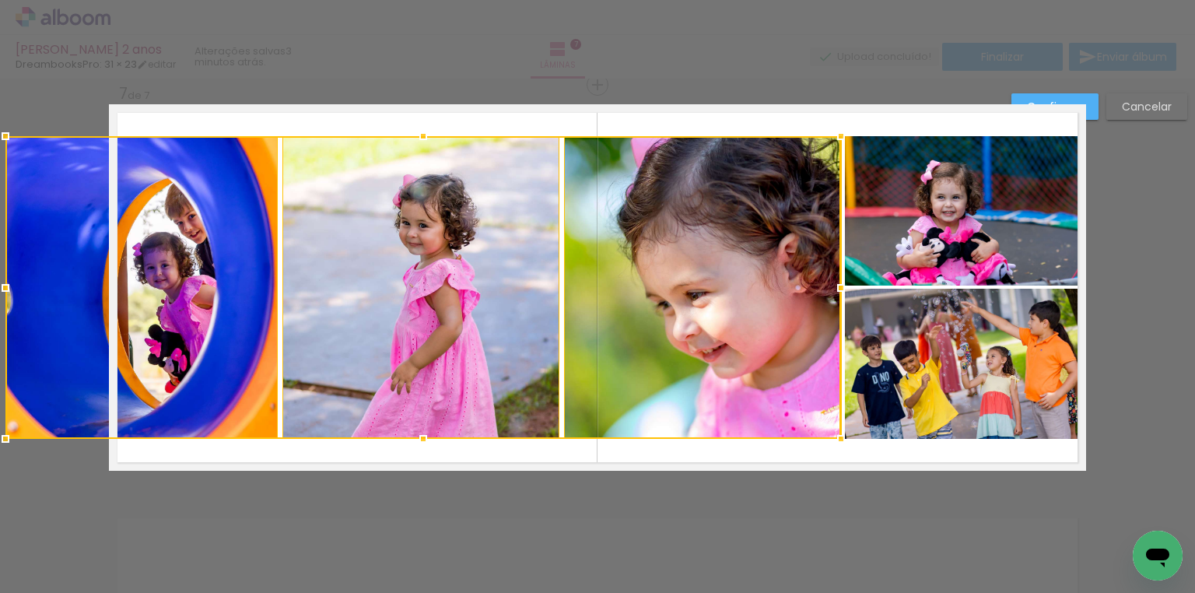
drag, startPoint x: 174, startPoint y: 290, endPoint x: 0, endPoint y: 271, distance: 175.2
click at [0, 272] on div at bounding box center [5, 287] width 31 height 31
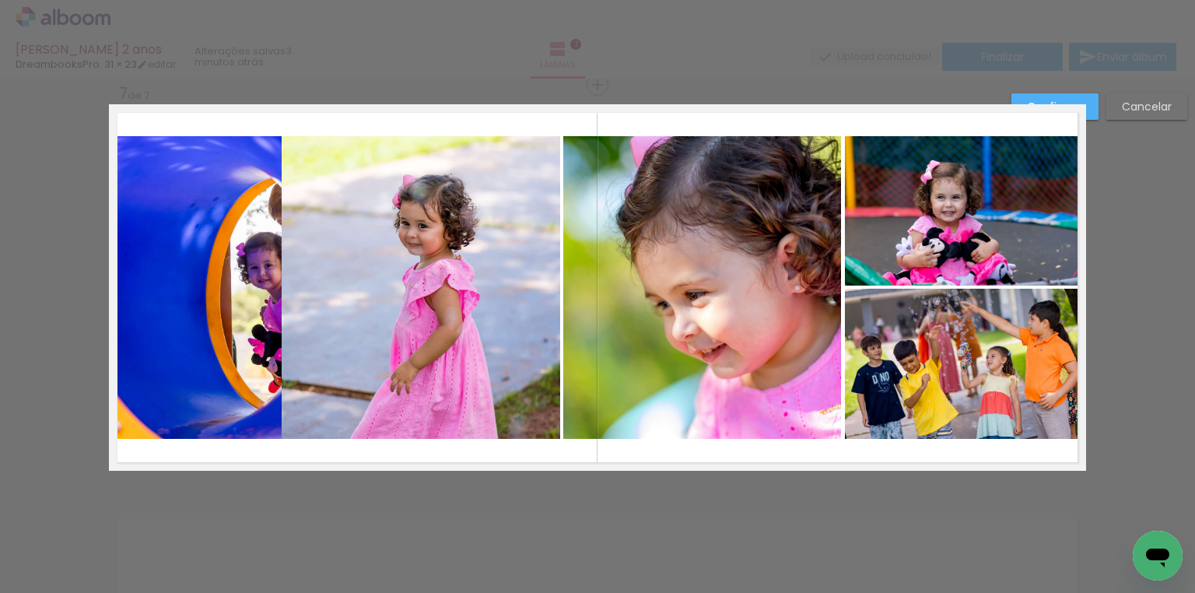
click at [0, 0] on slot "Cancelar" at bounding box center [0, 0] width 0 height 0
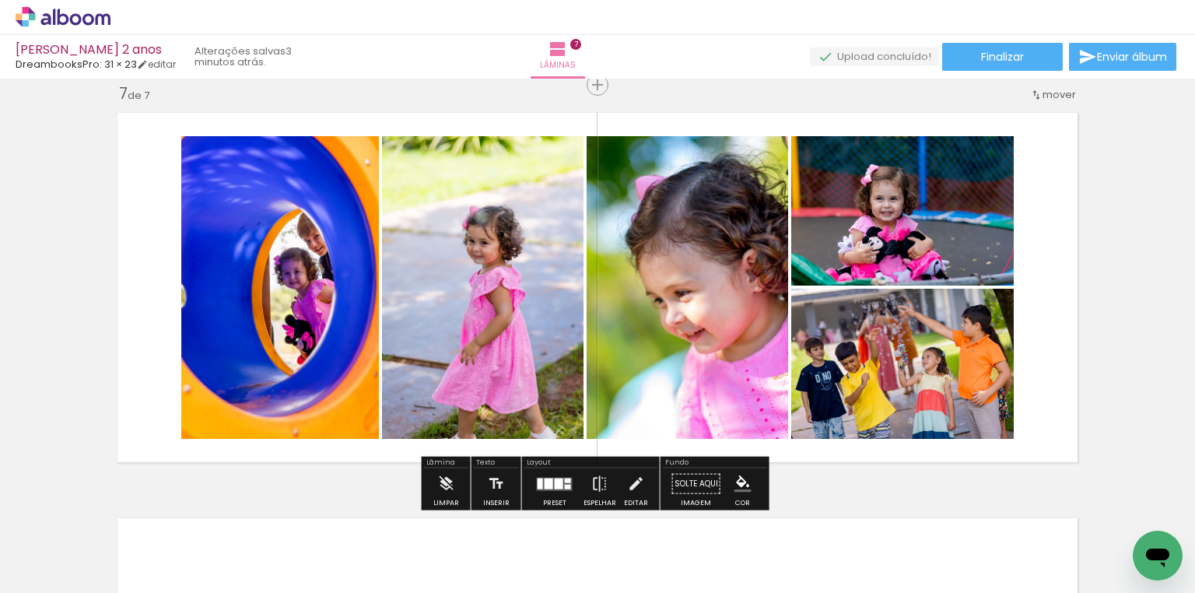
click at [342, 264] on quentale-photo at bounding box center [280, 287] width 198 height 303
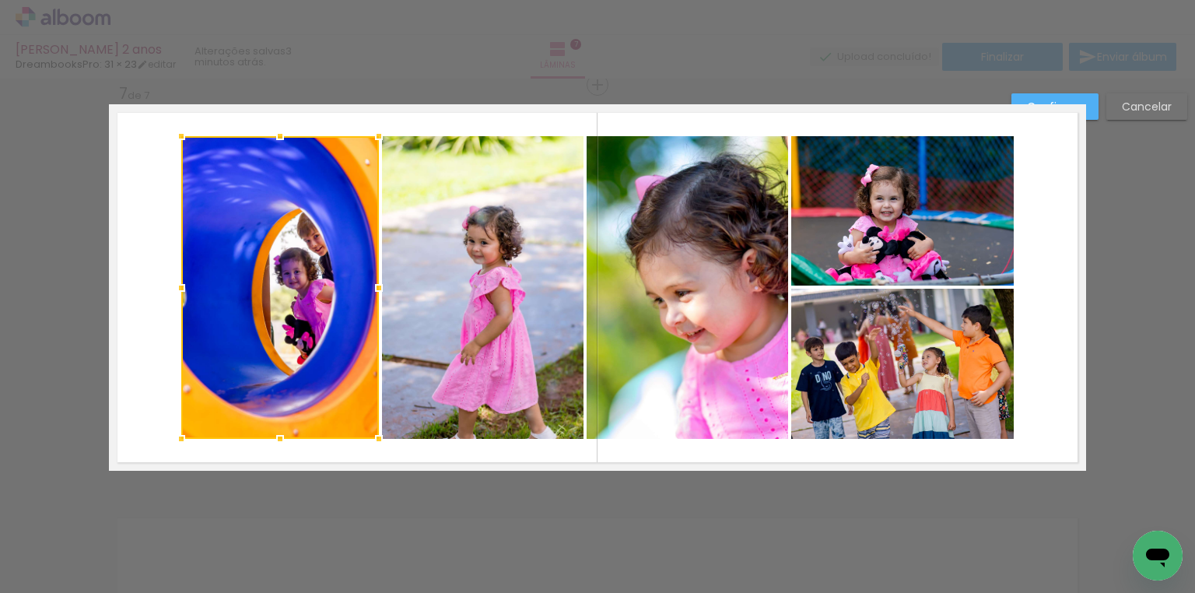
click at [0, 0] on slot "Cancelar" at bounding box center [0, 0] width 0 height 0
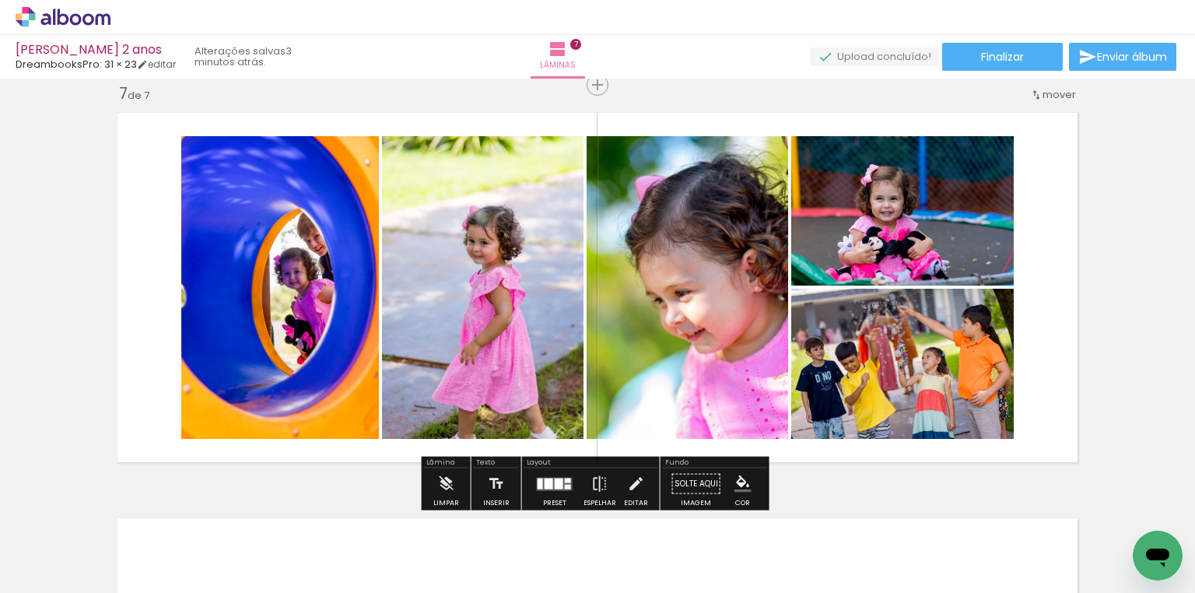
click at [555, 479] on div at bounding box center [559, 483] width 9 height 11
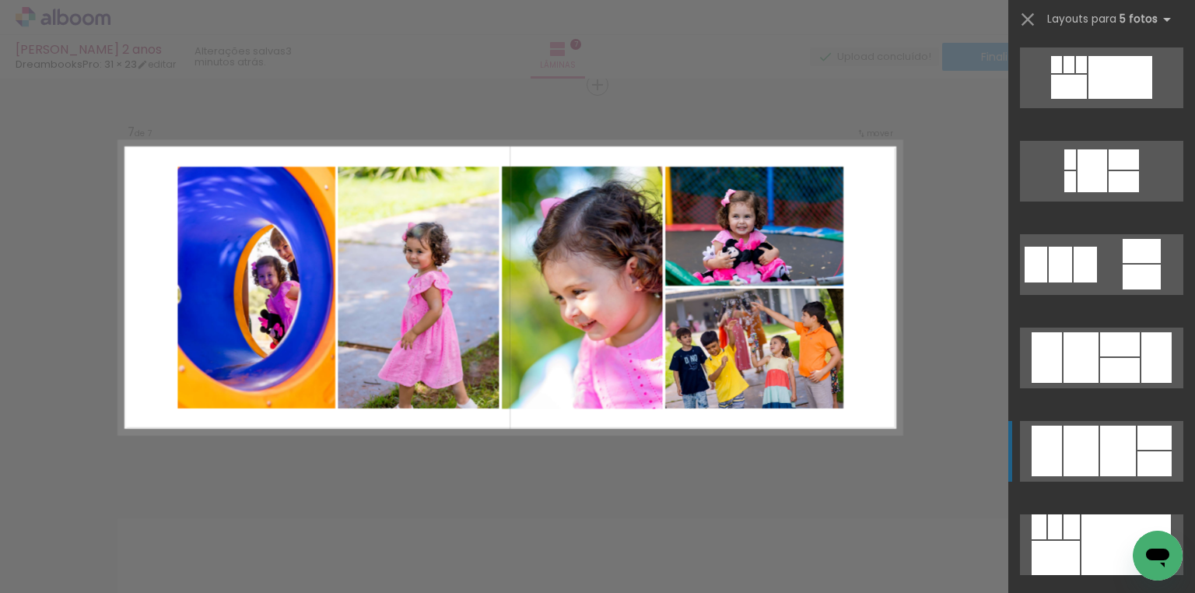
scroll to position [1773, 0]
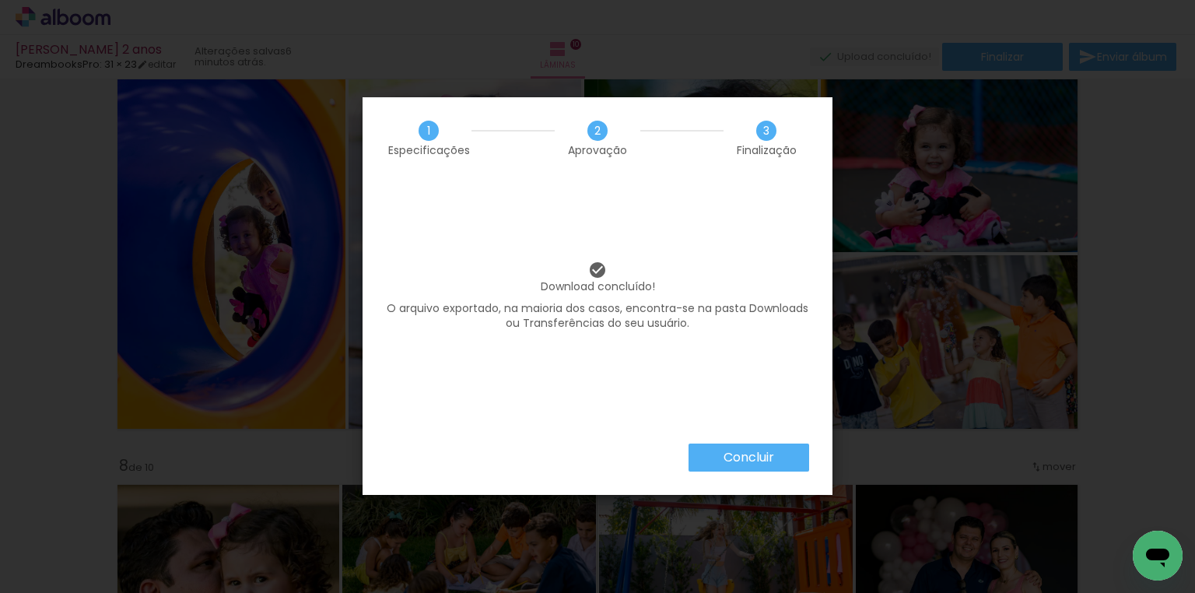
scroll to position [0, 2769]
click at [0, 0] on slot "Concluir" at bounding box center [0, 0] width 0 height 0
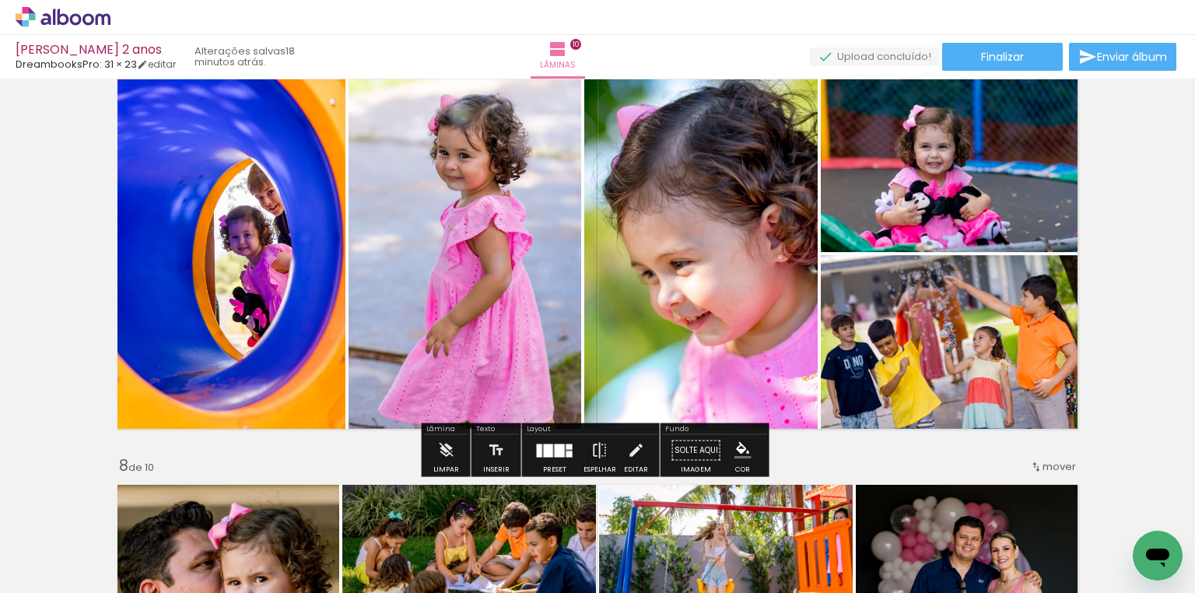
scroll to position [0, 2769]
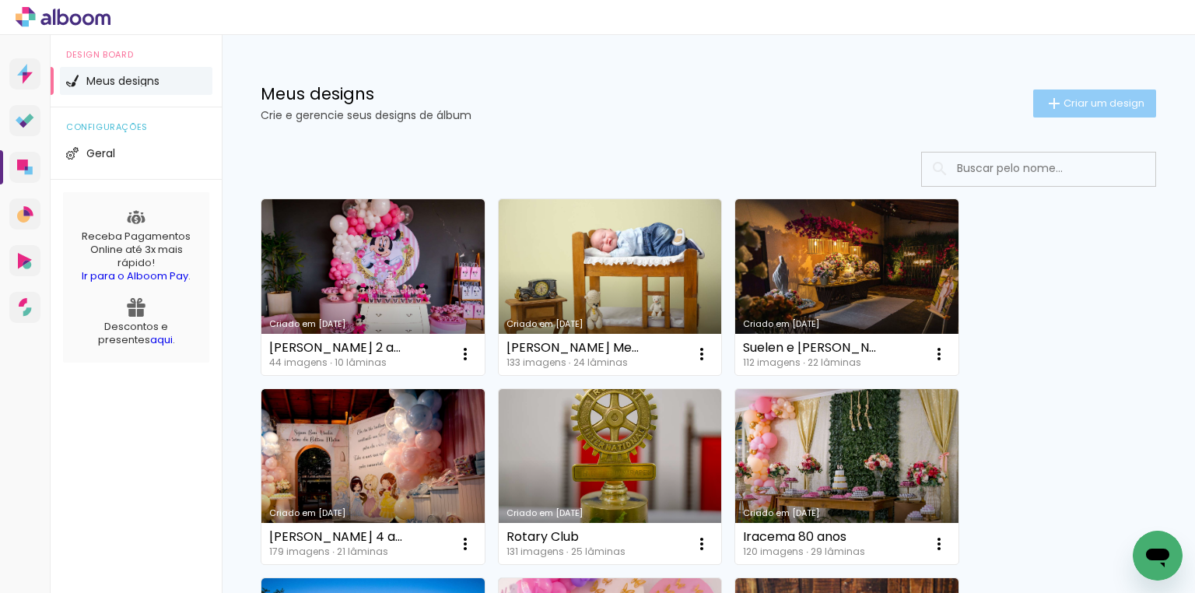
click at [1075, 103] on span "Criar um design" at bounding box center [1103, 103] width 81 height 10
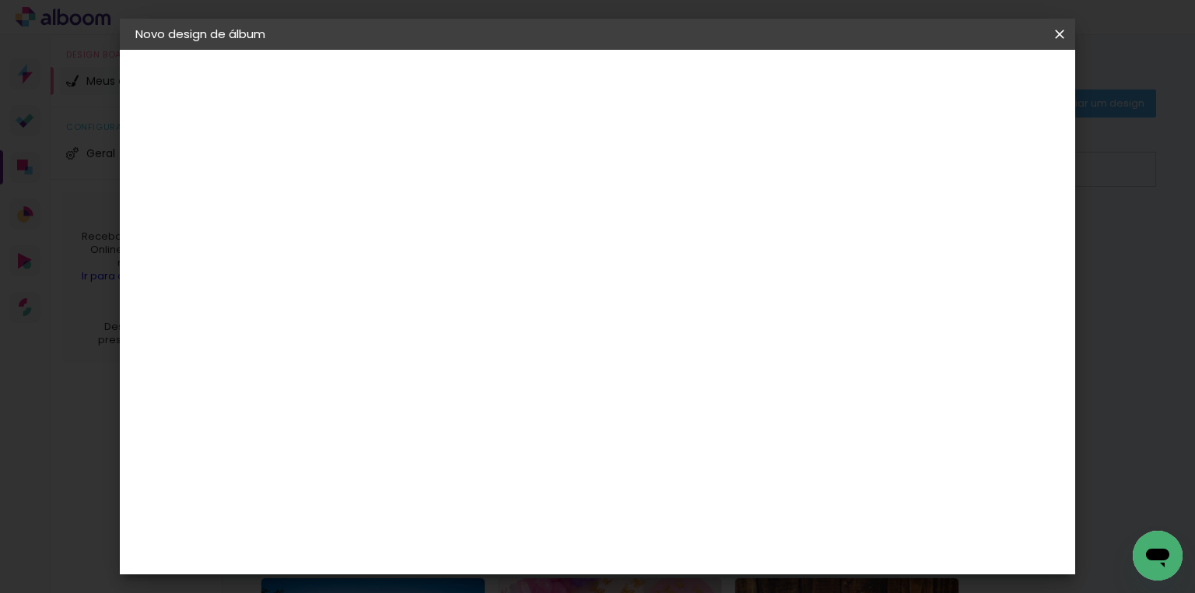
click at [390, 216] on input at bounding box center [390, 209] width 0 height 24
type input "[PERSON_NAME] 1 ano"
type paper-input "[PERSON_NAME] 1 ano"
click at [549, 73] on paper-button "Avançar" at bounding box center [511, 82] width 76 height 26
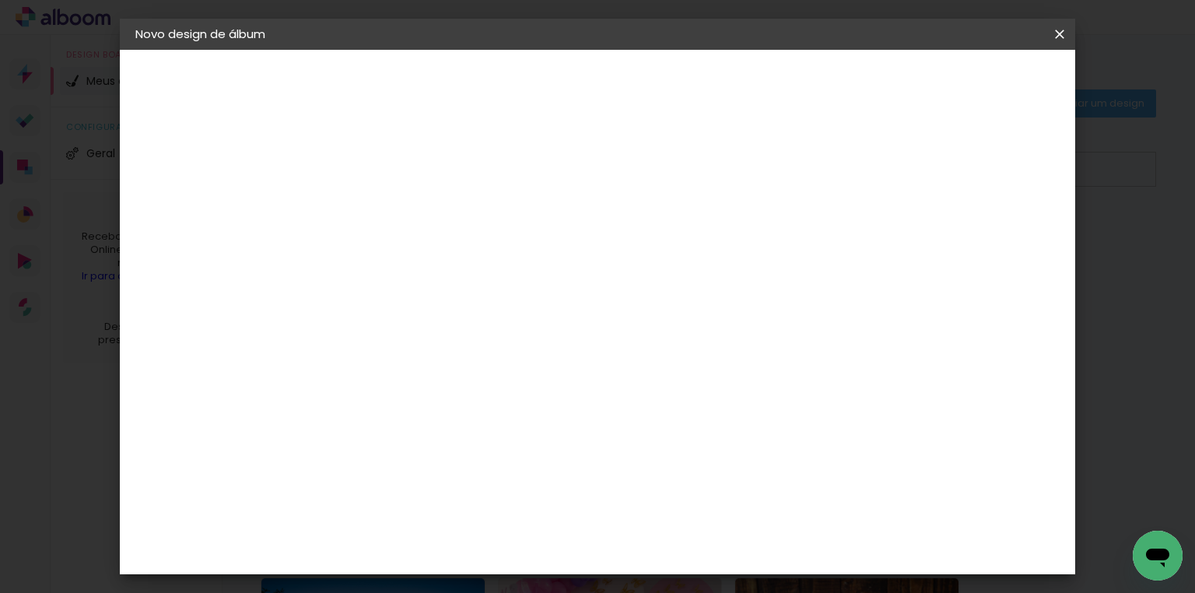
click at [450, 507] on div "DreambooksPro" at bounding box center [429, 513] width 101 height 12
click at [680, 89] on paper-button "Avançar" at bounding box center [642, 82] width 76 height 26
click at [450, 259] on input "text" at bounding box center [420, 271] width 61 height 24
click at [0, 0] on slot "Álbum" at bounding box center [0, 0] width 0 height 0
type input "Álbum"
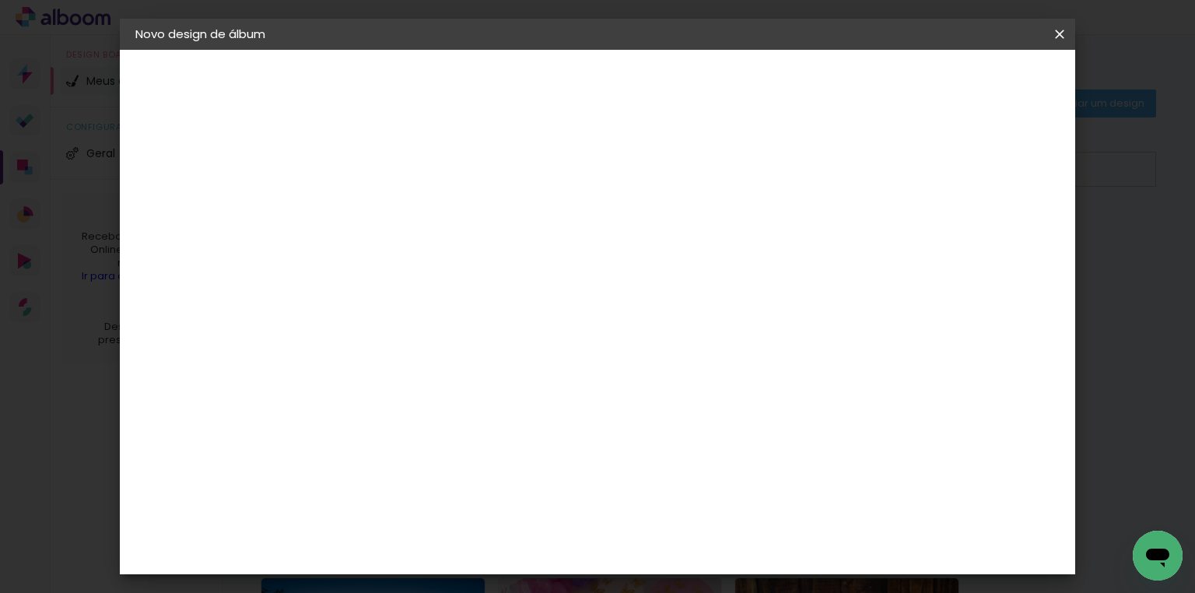
scroll to position [187, 0]
click at [495, 269] on span "30 × 25" at bounding box center [458, 285] width 72 height 32
click at [0, 0] on slot "Avançar" at bounding box center [0, 0] width 0 height 0
click at [922, 172] on div "mm Mostrar sangria" at bounding box center [662, 168] width 635 height 35
click at [876, 166] on div at bounding box center [869, 168] width 14 height 14
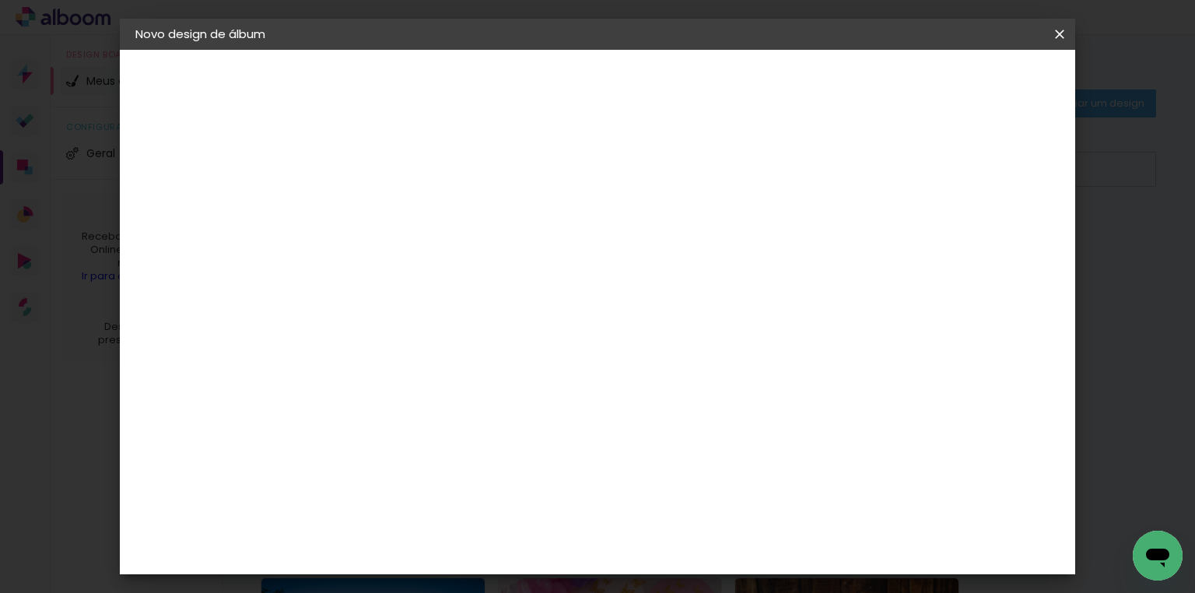
type paper-checkbox "on"
click at [964, 88] on span "Iniciar design" at bounding box center [929, 82] width 71 height 11
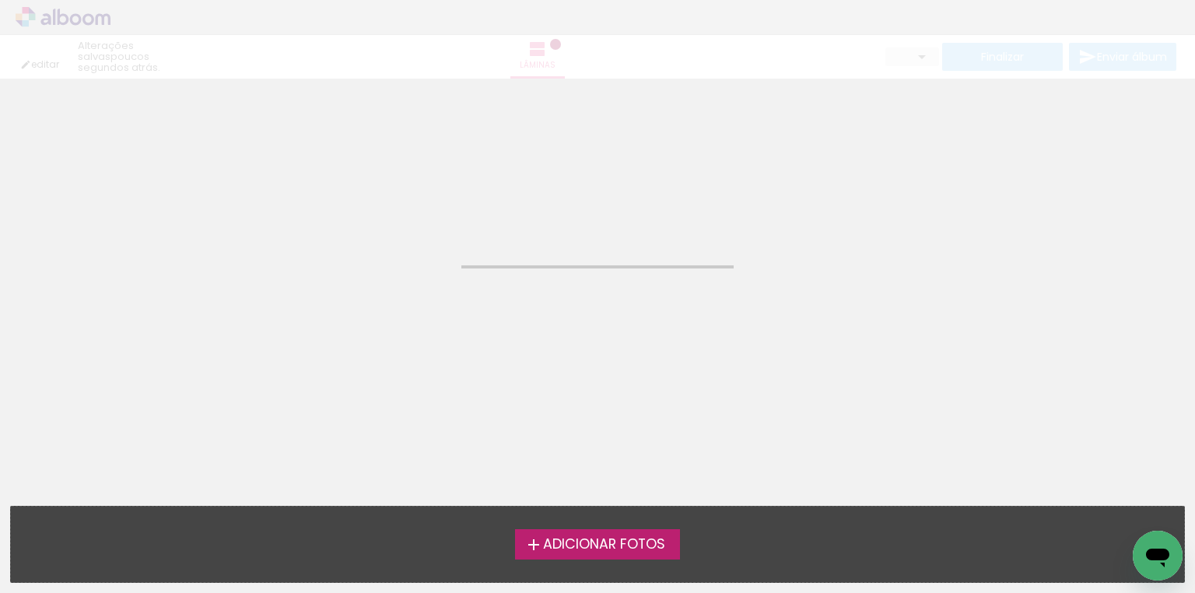
click at [619, 541] on span "Adicionar Fotos" at bounding box center [604, 544] width 122 height 14
click at [0, 0] on input "file" at bounding box center [0, 0] width 0 height 0
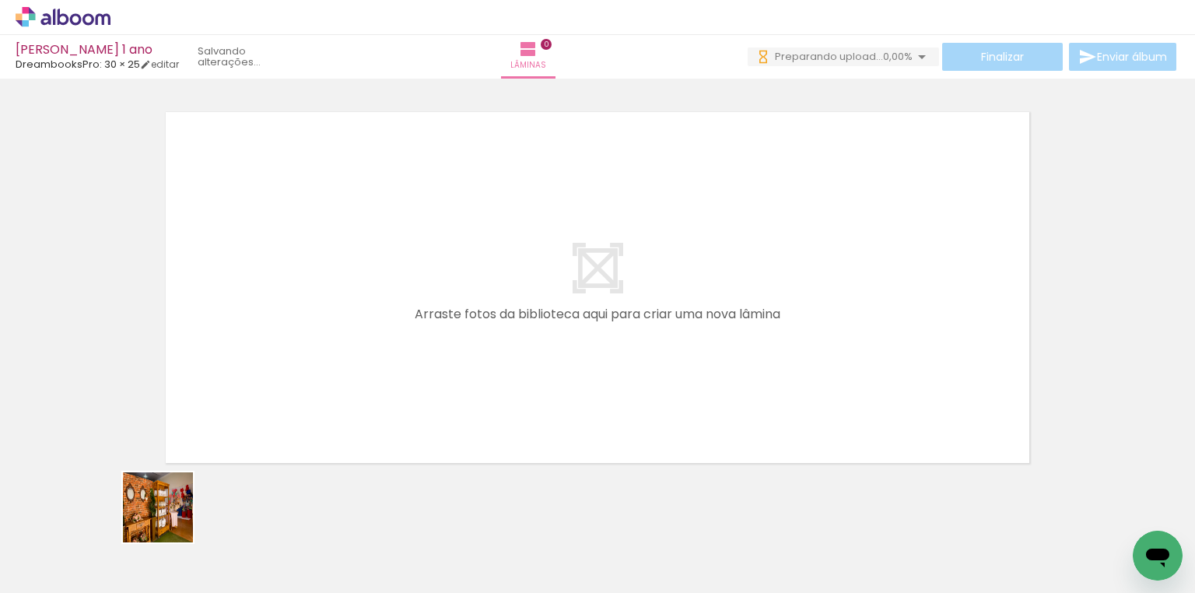
drag, startPoint x: 163, startPoint y: 529, endPoint x: 296, endPoint y: 364, distance: 211.3
click at [296, 364] on quentale-workspace at bounding box center [597, 296] width 1195 height 593
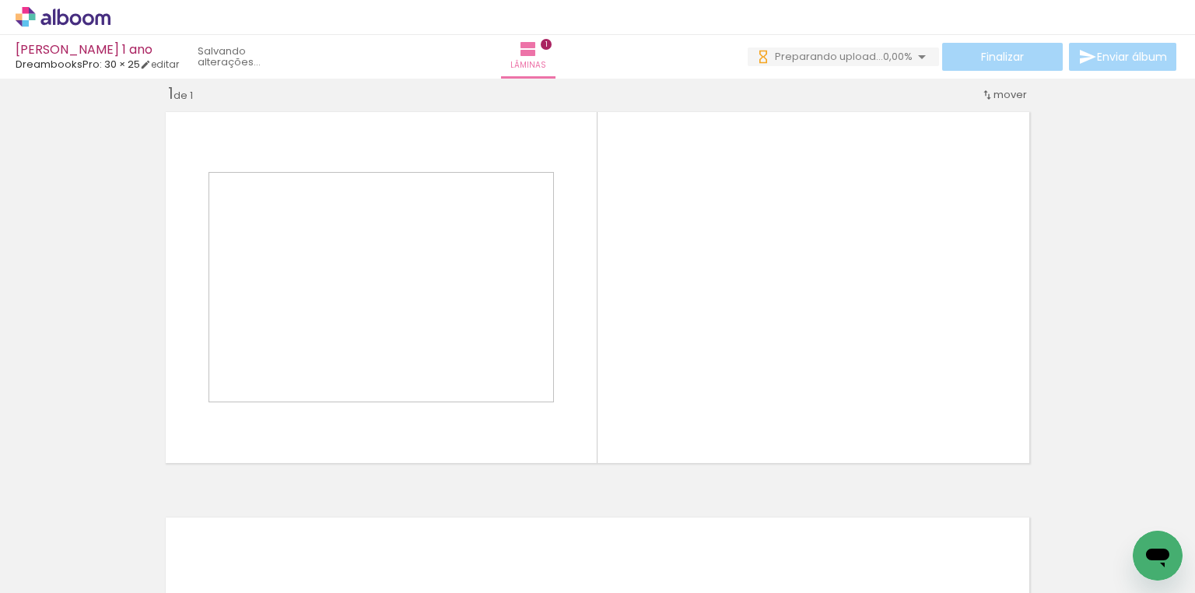
scroll to position [19, 0]
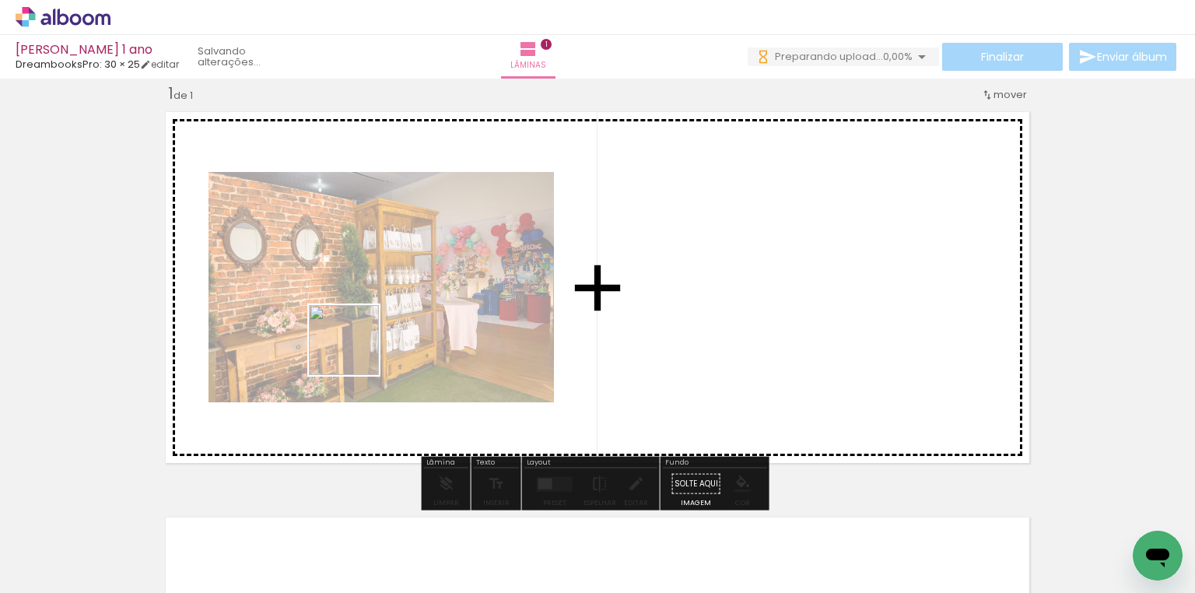
drag, startPoint x: 257, startPoint y: 530, endPoint x: 355, endPoint y: 352, distance: 203.6
click at [355, 352] on quentale-workspace at bounding box center [597, 296] width 1195 height 593
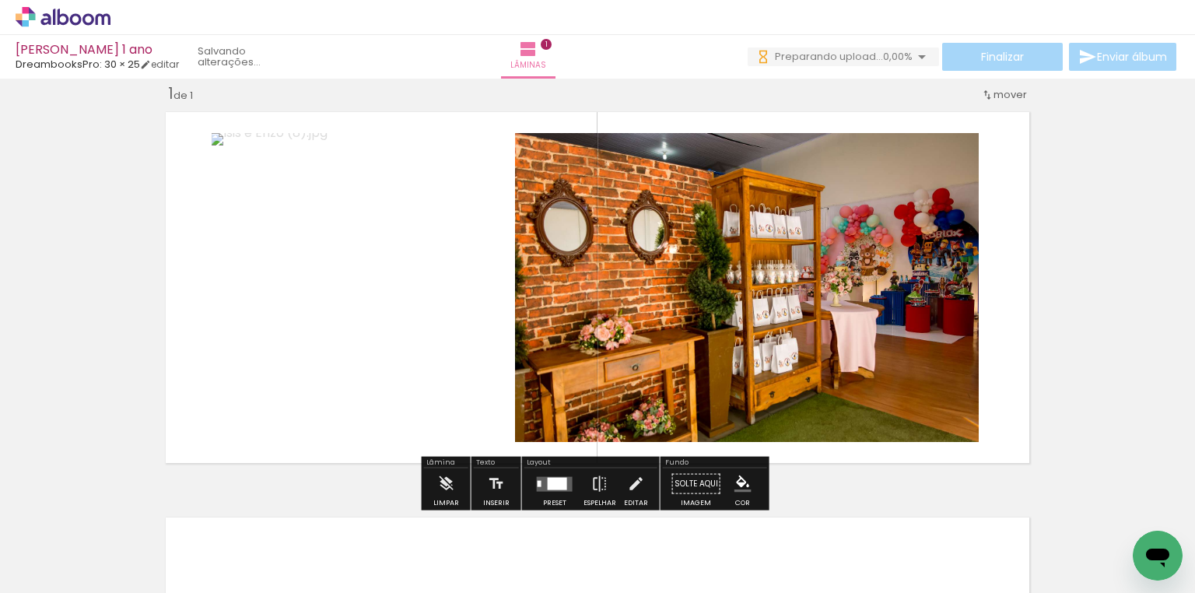
scroll to position [0, 0]
drag, startPoint x: 345, startPoint y: 527, endPoint x: 390, endPoint y: 345, distance: 186.7
click at [390, 345] on quentale-workspace at bounding box center [597, 296] width 1195 height 593
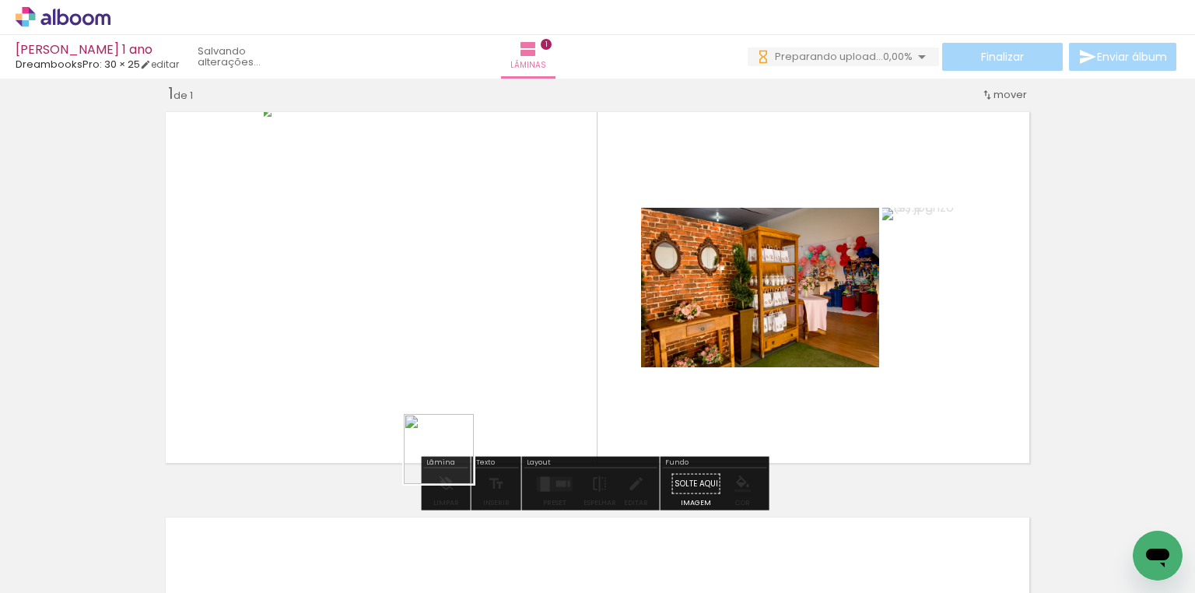
drag, startPoint x: 424, startPoint y: 538, endPoint x: 511, endPoint y: 513, distance: 90.6
click at [477, 411] on quentale-workspace at bounding box center [597, 296] width 1195 height 593
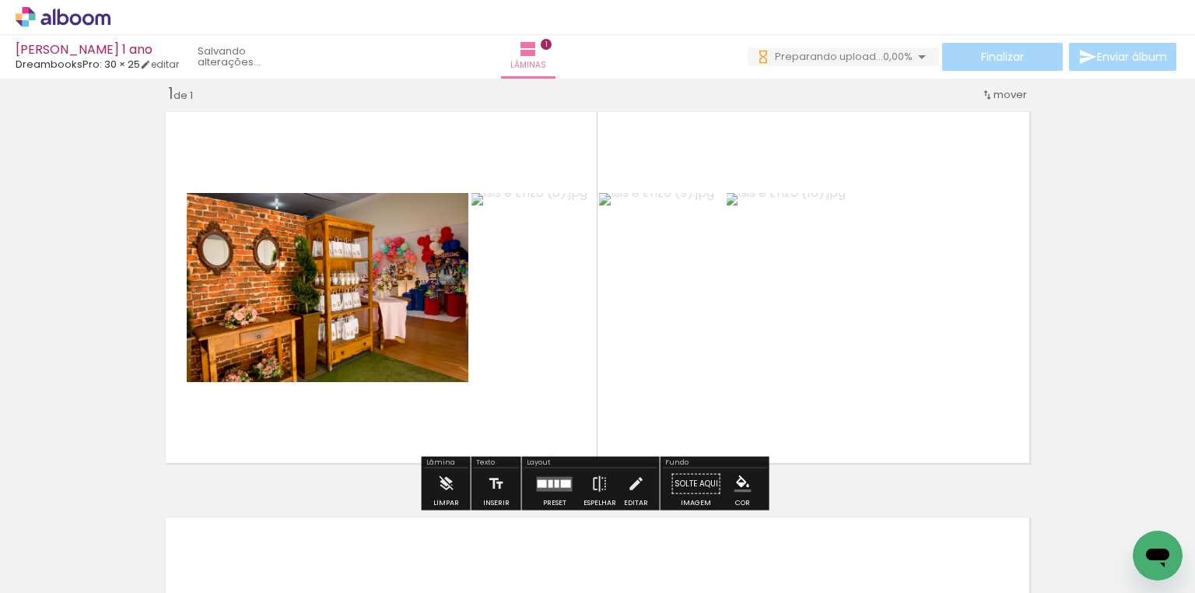
drag, startPoint x: 512, startPoint y: 545, endPoint x: 647, endPoint y: 502, distance: 141.9
click at [585, 345] on quentale-workspace at bounding box center [597, 296] width 1195 height 593
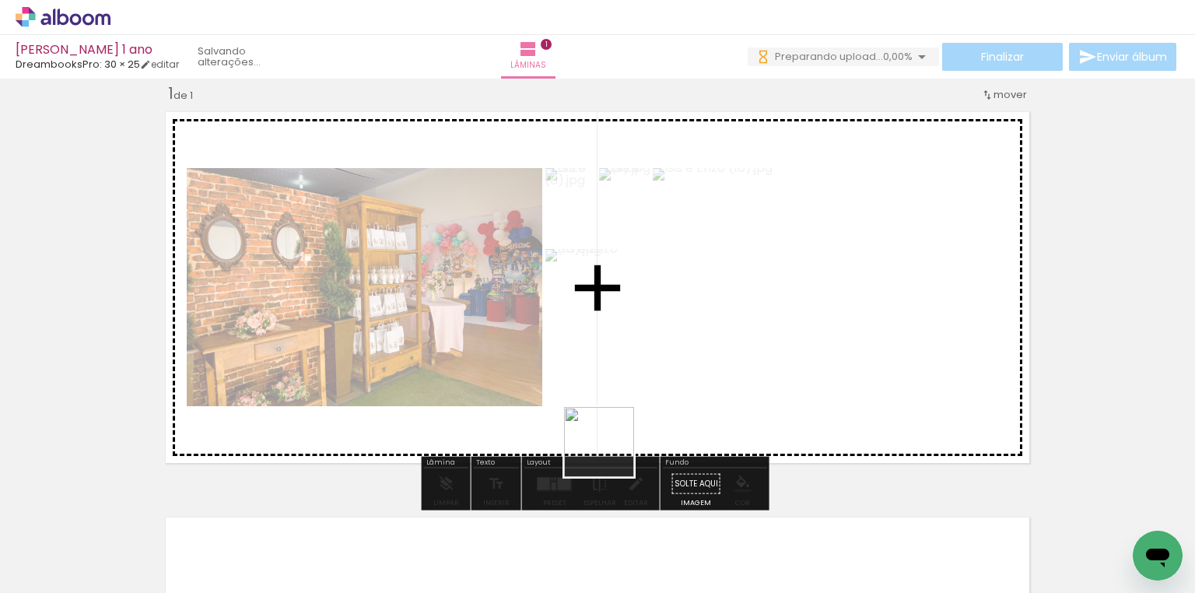
drag, startPoint x: 612, startPoint y: 532, endPoint x: 662, endPoint y: 506, distance: 56.4
click at [627, 394] on quentale-workspace at bounding box center [597, 296] width 1195 height 593
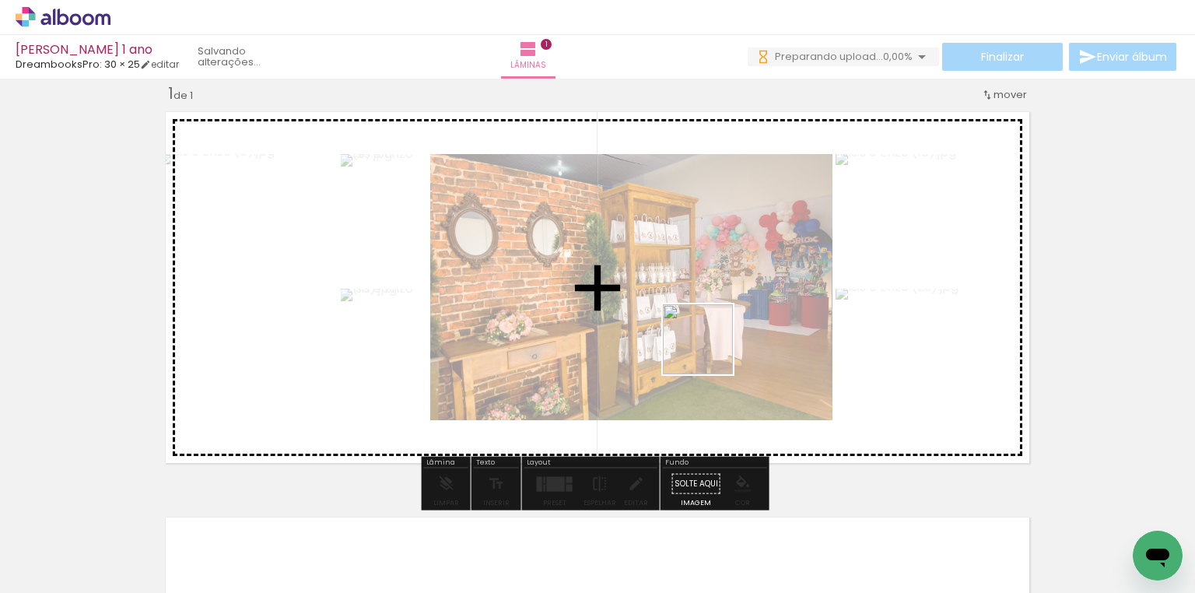
drag, startPoint x: 674, startPoint y: 516, endPoint x: 761, endPoint y: 472, distance: 97.0
click at [717, 331] on quentale-workspace at bounding box center [597, 296] width 1195 height 593
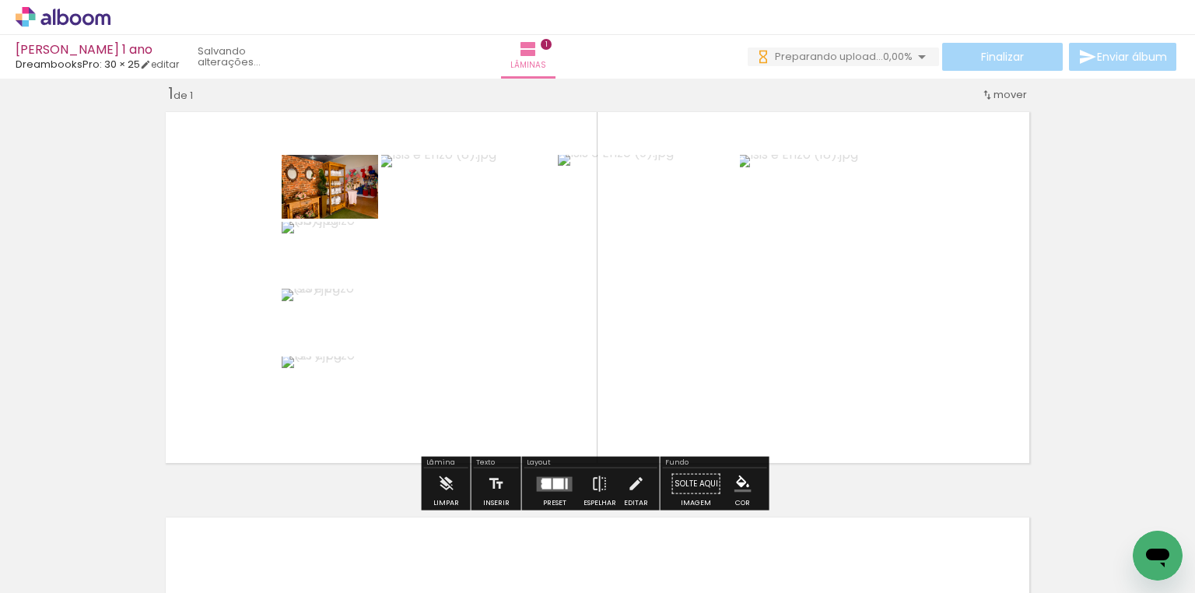
drag, startPoint x: 765, startPoint y: 526, endPoint x: 801, endPoint y: 312, distance: 216.8
click at [787, 338] on quentale-workspace at bounding box center [597, 296] width 1195 height 593
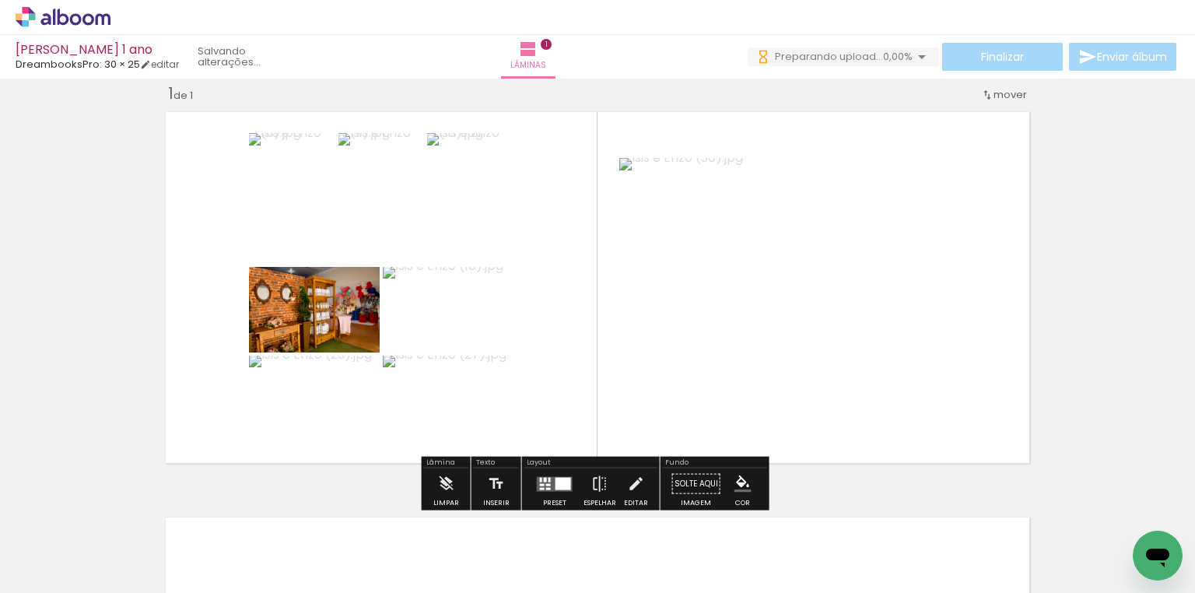
drag, startPoint x: 537, startPoint y: 478, endPoint x: 607, endPoint y: 445, distance: 77.6
click at [540, 478] on div at bounding box center [541, 479] width 2 height 5
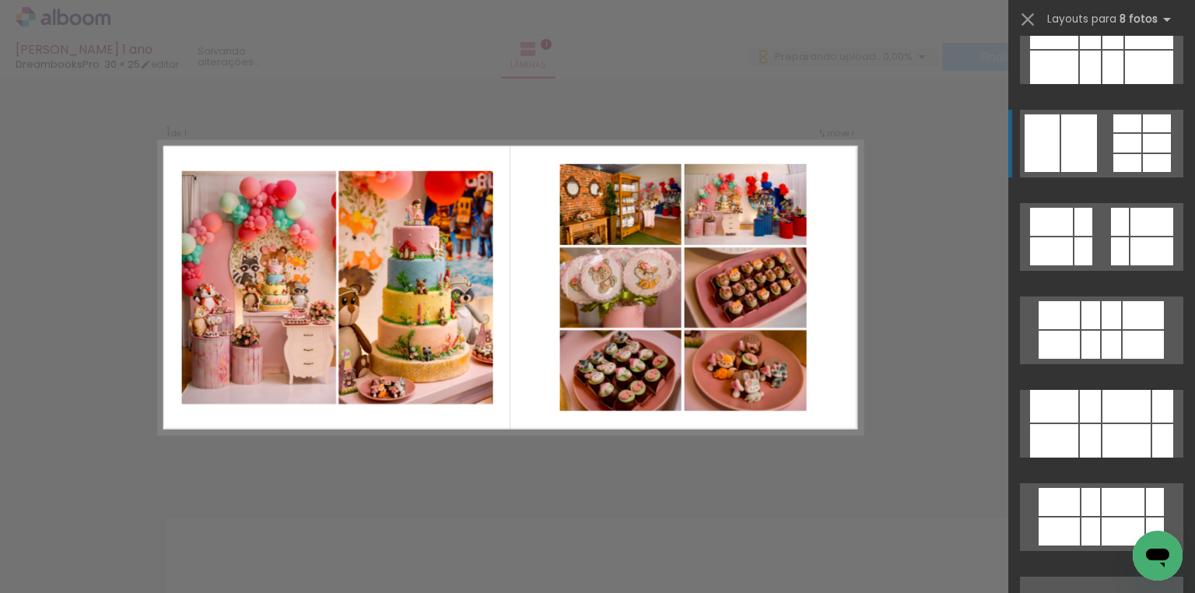
click at [1126, 131] on div at bounding box center [1127, 123] width 28 height 18
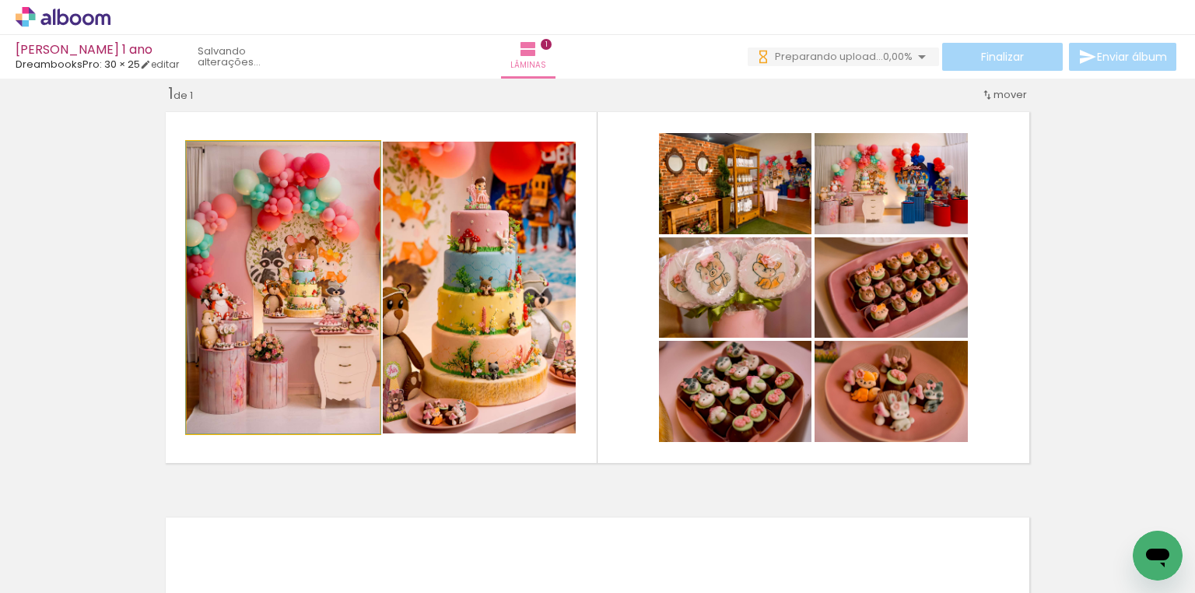
click at [351, 289] on quentale-photo at bounding box center [283, 288] width 193 height 292
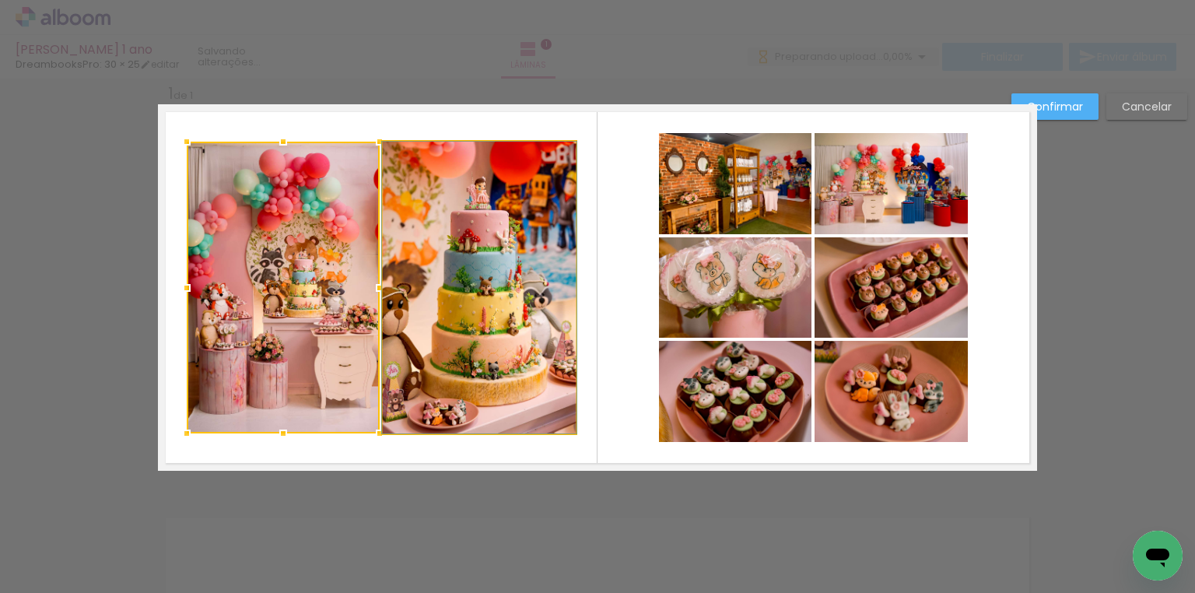
click at [429, 278] on quentale-photo at bounding box center [479, 288] width 193 height 292
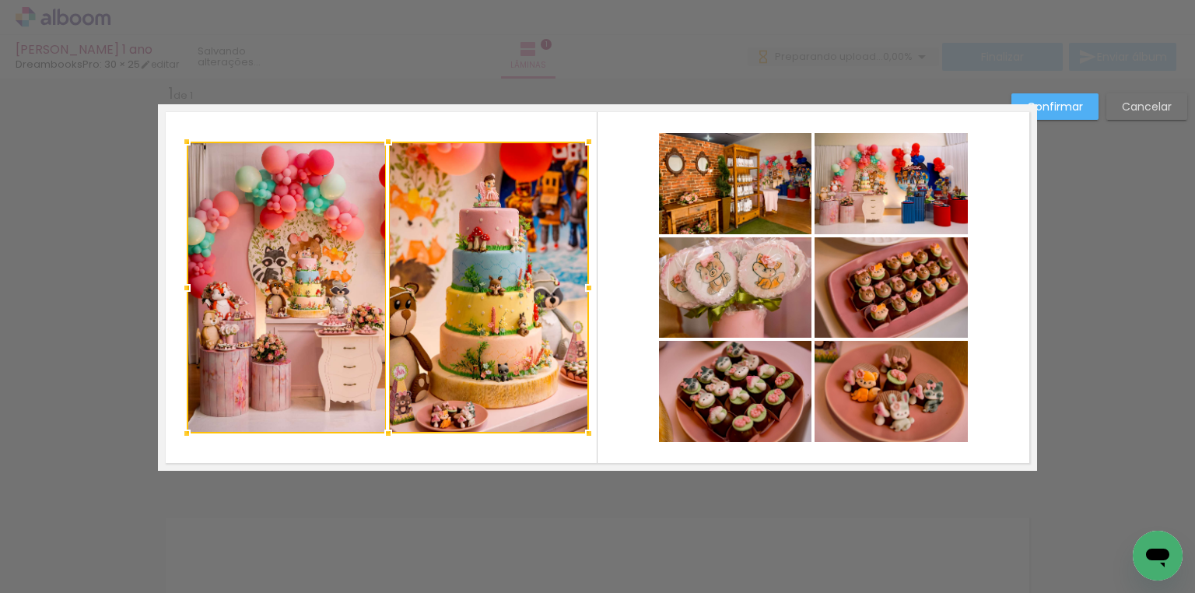
drag, startPoint x: 577, startPoint y: 286, endPoint x: 590, endPoint y: 285, distance: 13.3
click at [590, 285] on div at bounding box center [588, 287] width 31 height 31
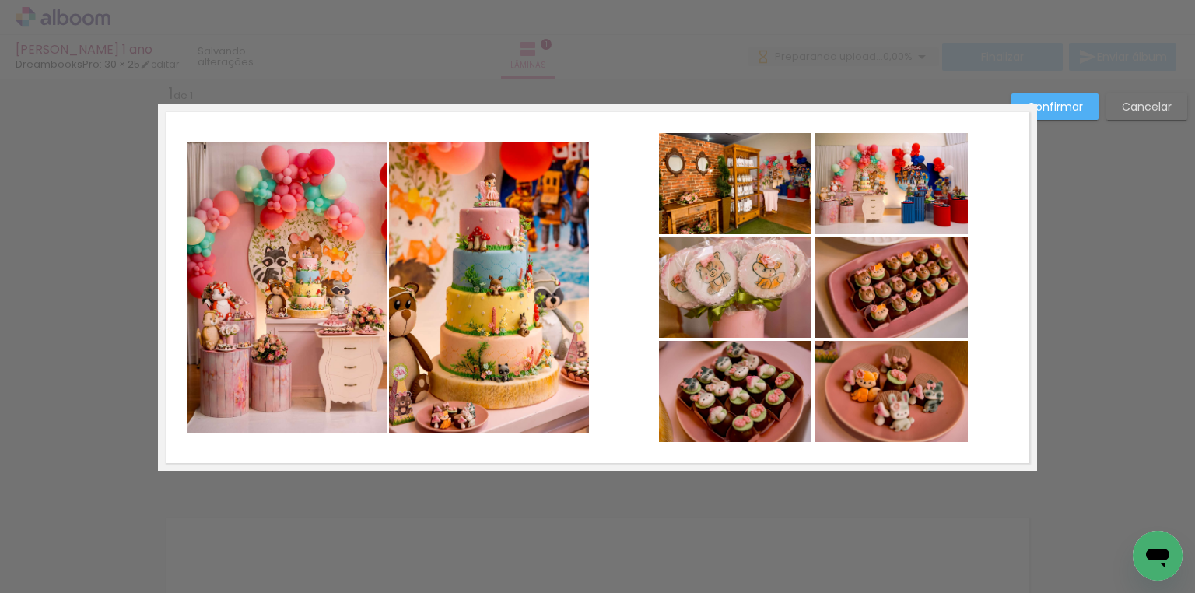
click at [740, 190] on quentale-photo at bounding box center [735, 183] width 152 height 101
click at [740, 190] on div at bounding box center [735, 183] width 152 height 101
click at [871, 193] on quentale-photo at bounding box center [890, 183] width 153 height 101
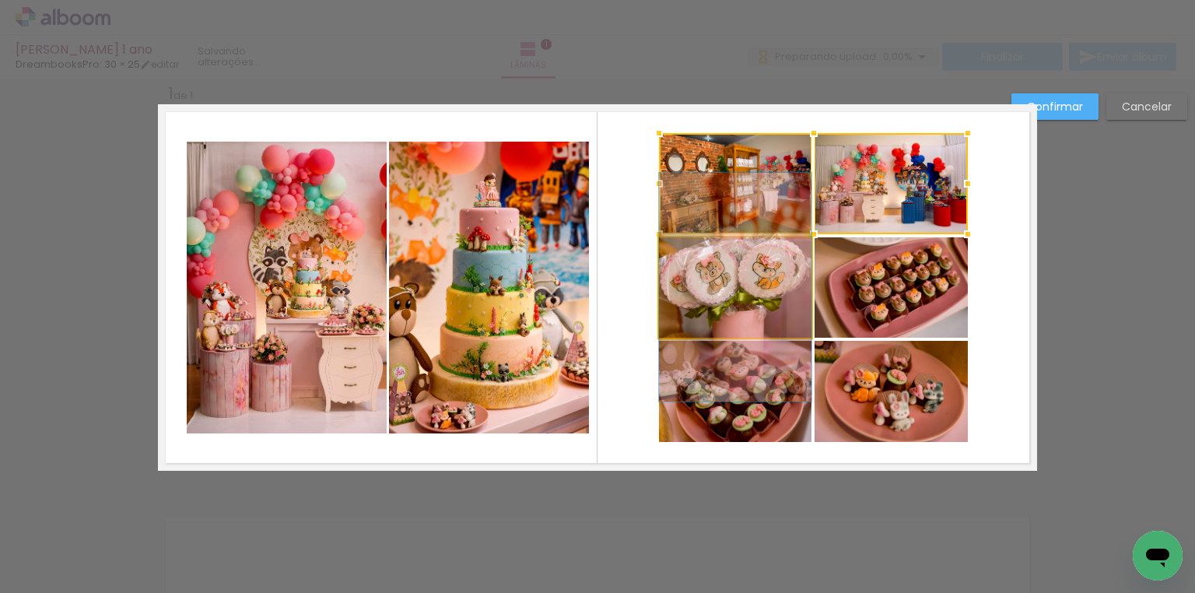
click at [763, 257] on quentale-photo at bounding box center [735, 287] width 152 height 100
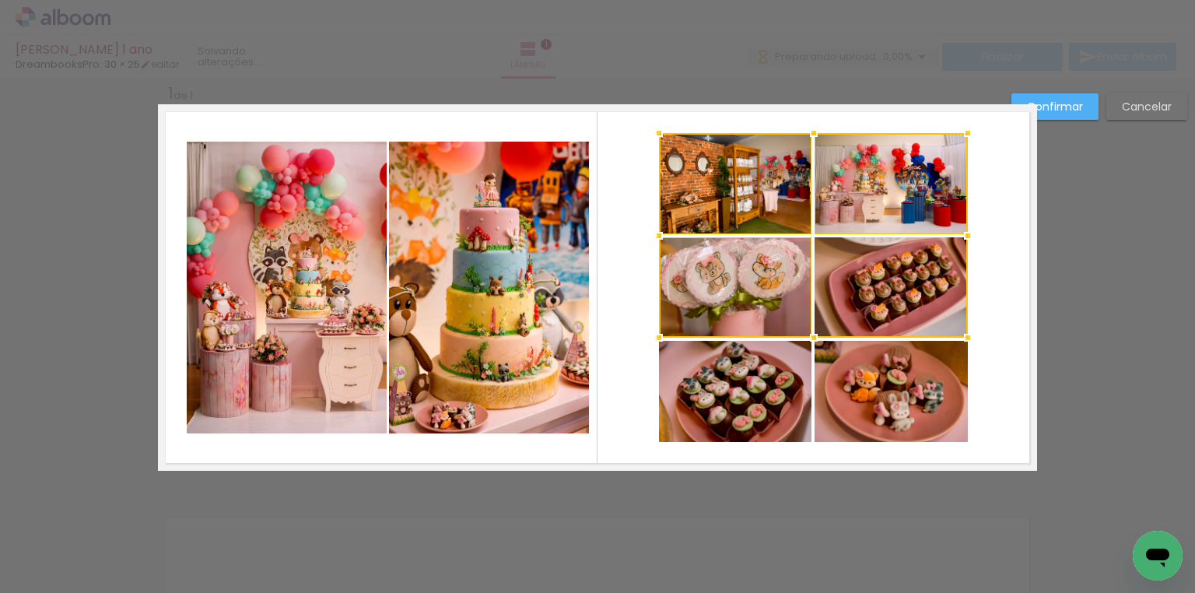
click at [845, 270] on div at bounding box center [813, 235] width 309 height 205
click at [743, 370] on quentale-photo at bounding box center [735, 391] width 152 height 101
click at [902, 381] on div at bounding box center [813, 287] width 309 height 309
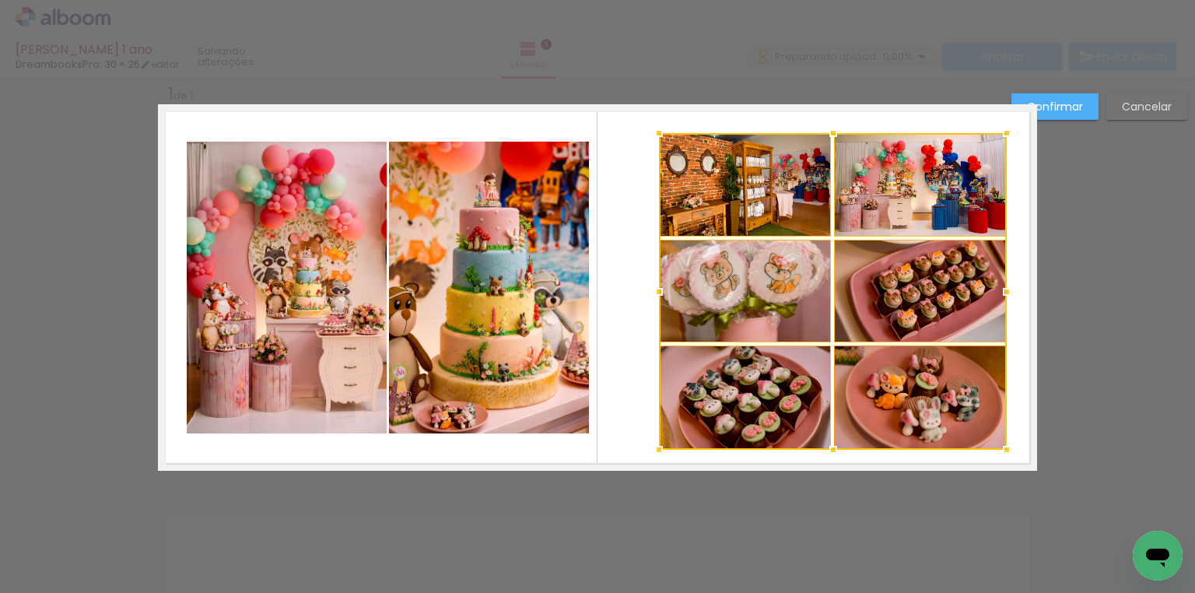
drag, startPoint x: 969, startPoint y: 446, endPoint x: 1002, endPoint y: 447, distance: 32.7
click at [1009, 454] on div at bounding box center [1006, 449] width 31 height 31
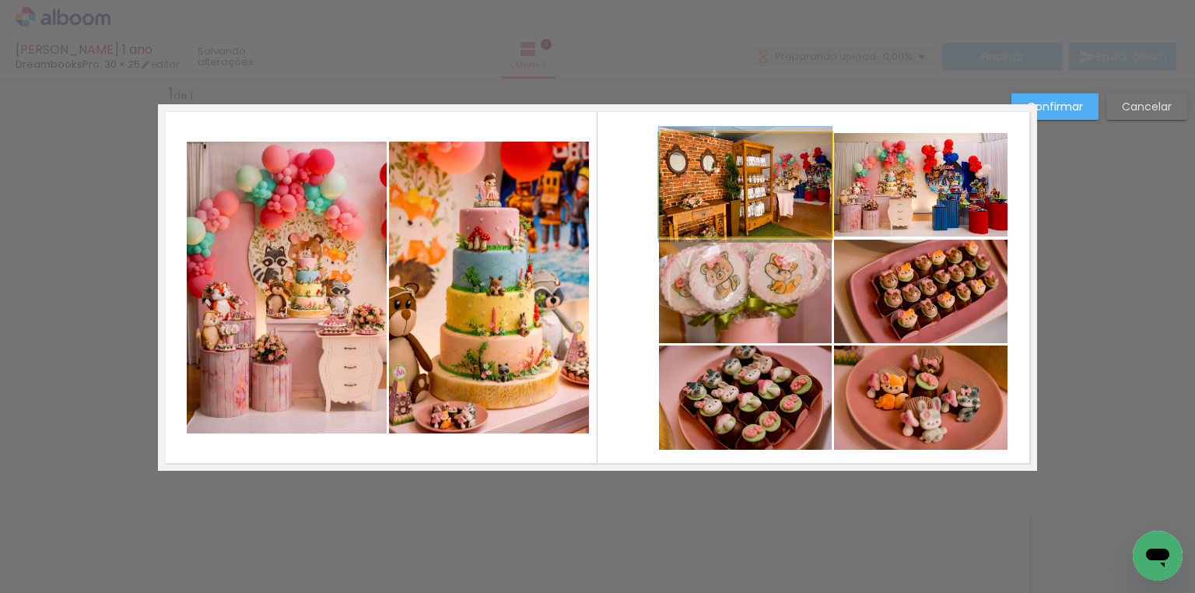
click at [778, 215] on quentale-photo at bounding box center [745, 184] width 173 height 103
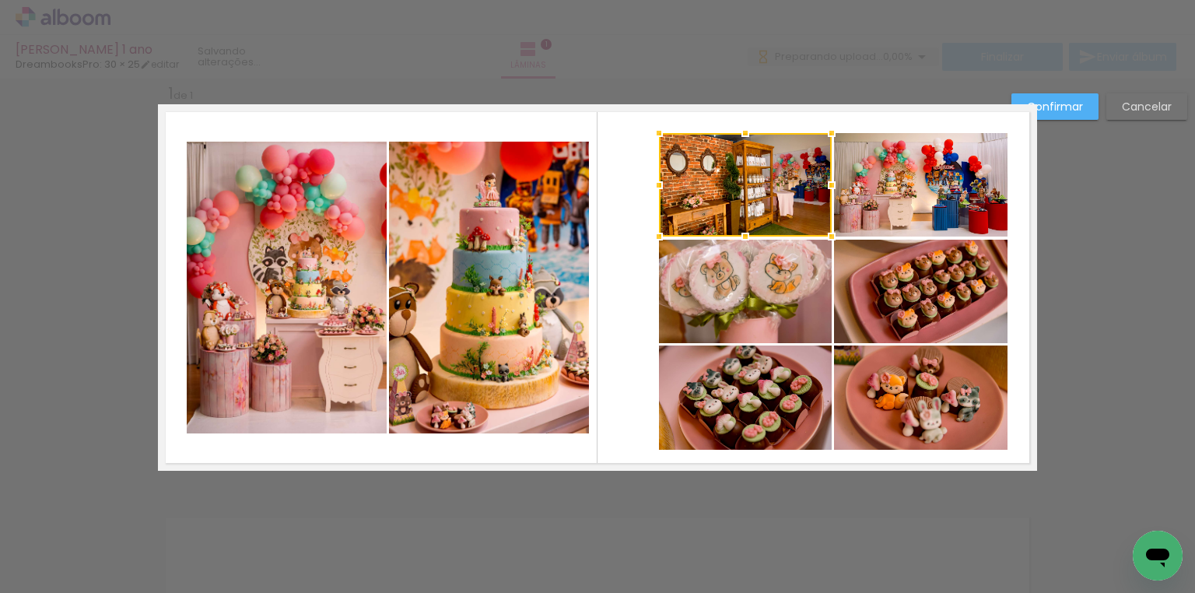
click at [771, 268] on quentale-photo at bounding box center [745, 291] width 173 height 103
click at [870, 219] on quentale-photo at bounding box center [920, 184] width 173 height 103
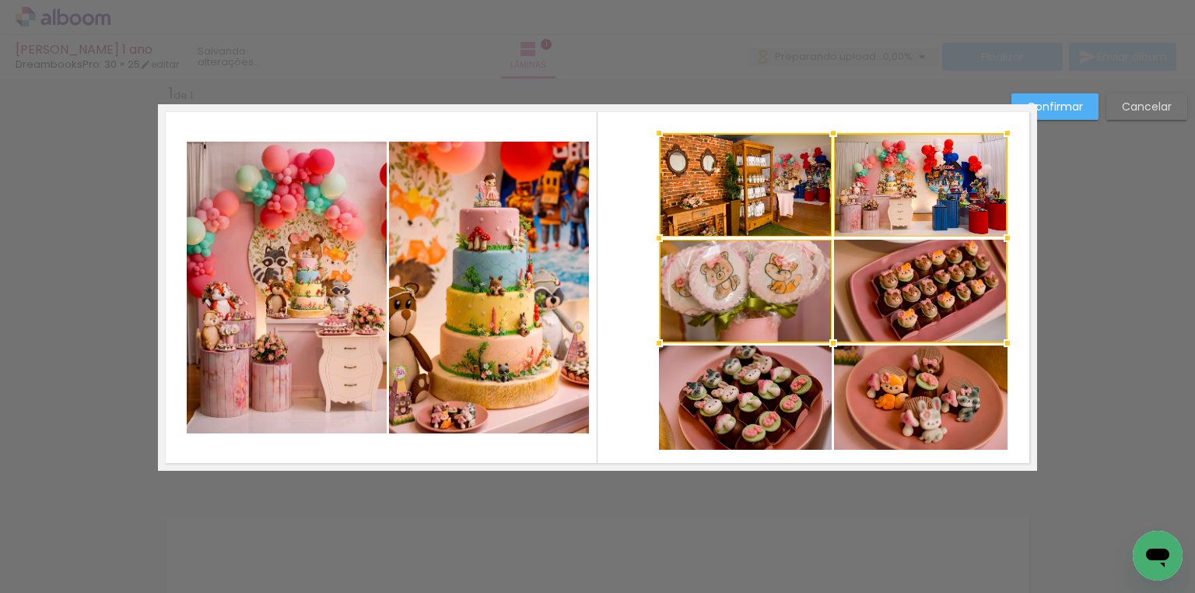
click at [883, 268] on div at bounding box center [833, 238] width 348 height 210
click at [803, 364] on quentale-photo at bounding box center [745, 396] width 173 height 103
click at [894, 373] on div at bounding box center [833, 291] width 348 height 317
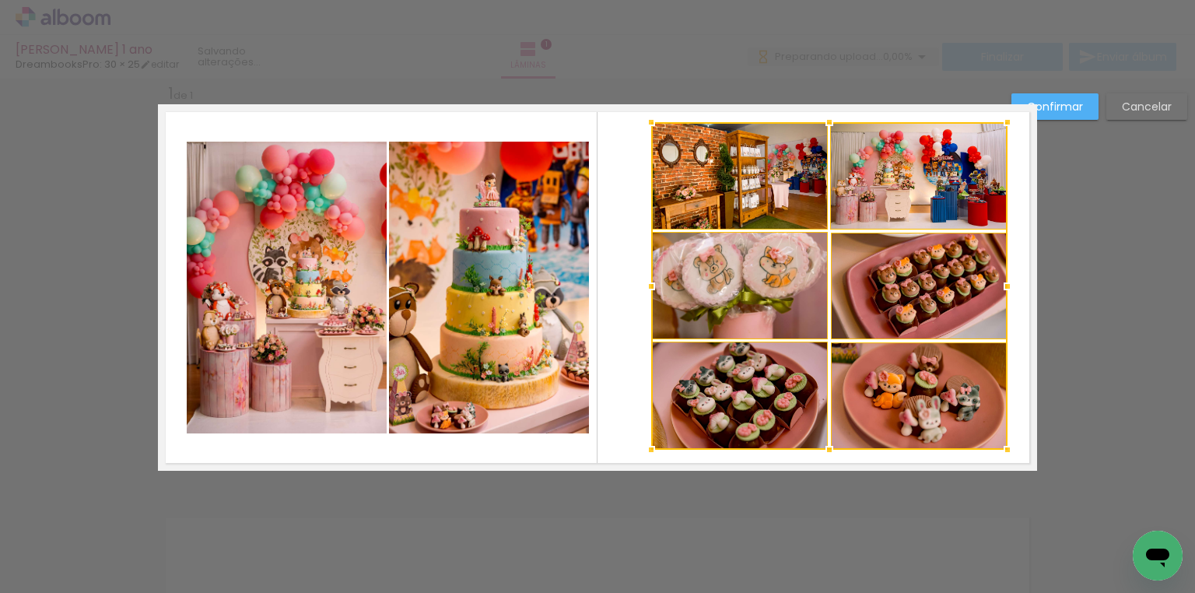
drag, startPoint x: 655, startPoint y: 131, endPoint x: 647, endPoint y: 120, distance: 13.4
click at [647, 120] on div at bounding box center [650, 122] width 31 height 31
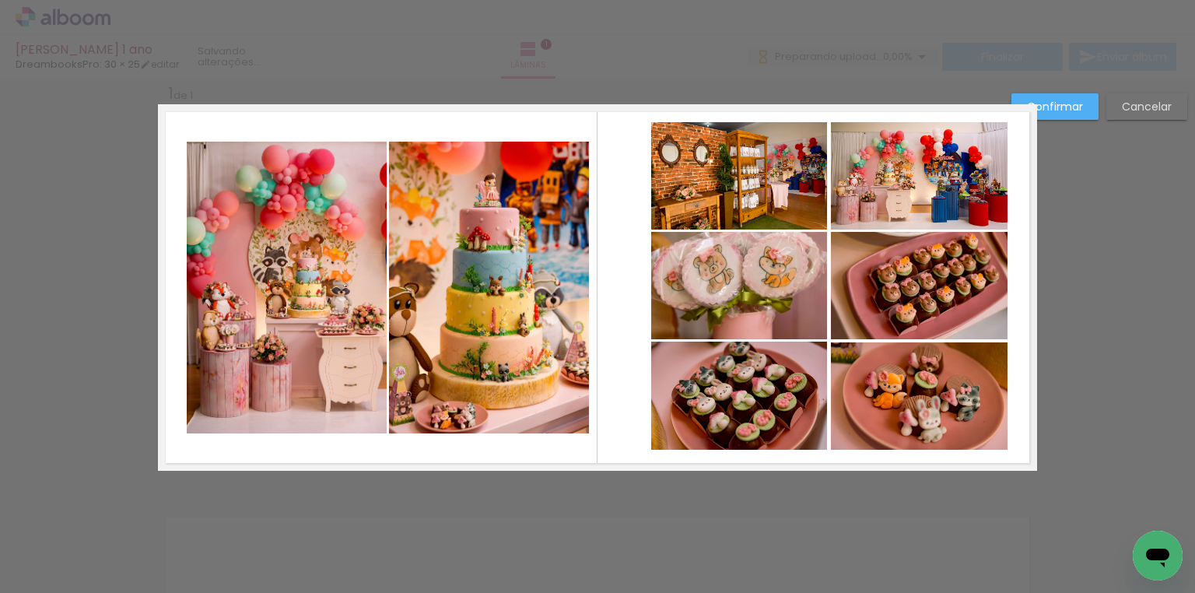
click at [0, 0] on slot "Confirmar" at bounding box center [0, 0] width 0 height 0
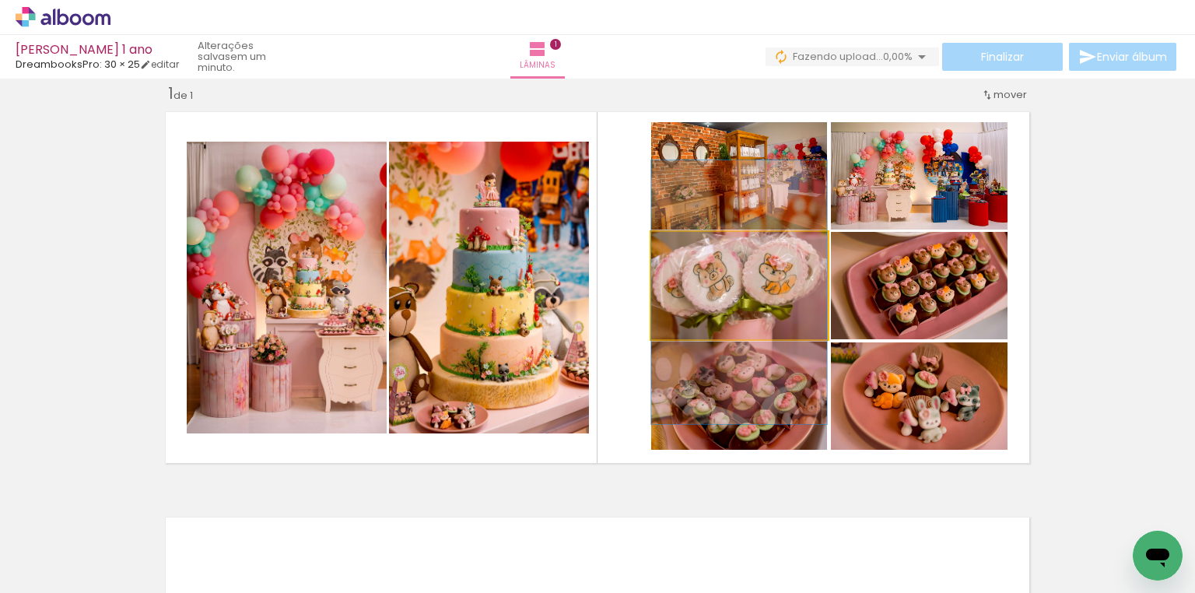
drag, startPoint x: 750, startPoint y: 282, endPoint x: 754, endPoint y: 289, distance: 8.0
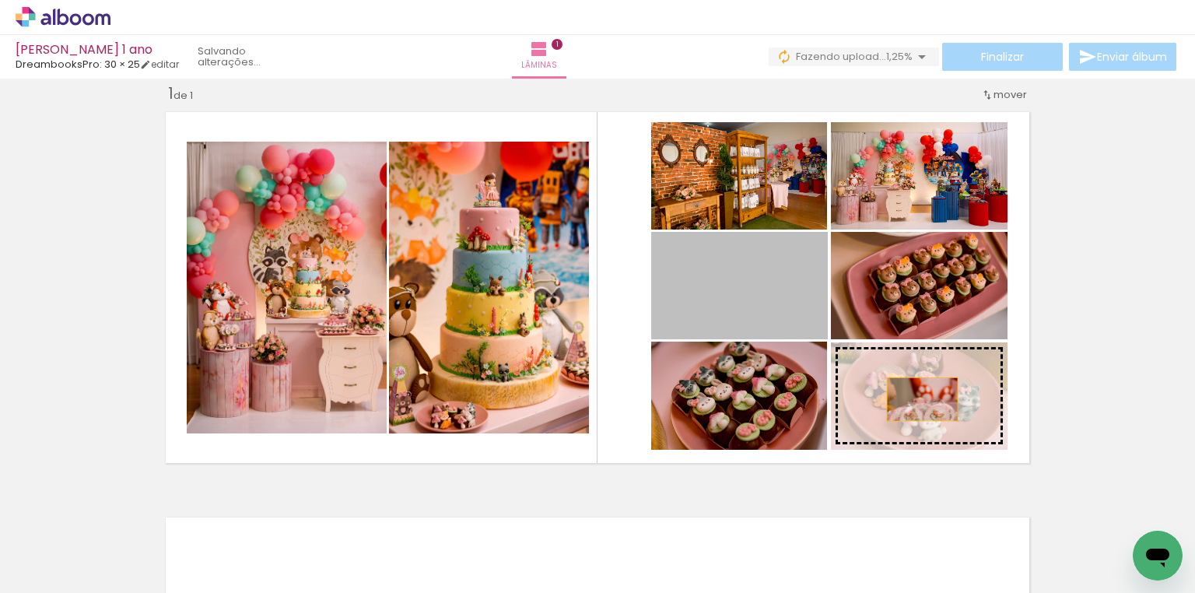
drag, startPoint x: 772, startPoint y: 275, endPoint x: 912, endPoint y: 401, distance: 187.8
click at [0, 0] on slot at bounding box center [0, 0] width 0 height 0
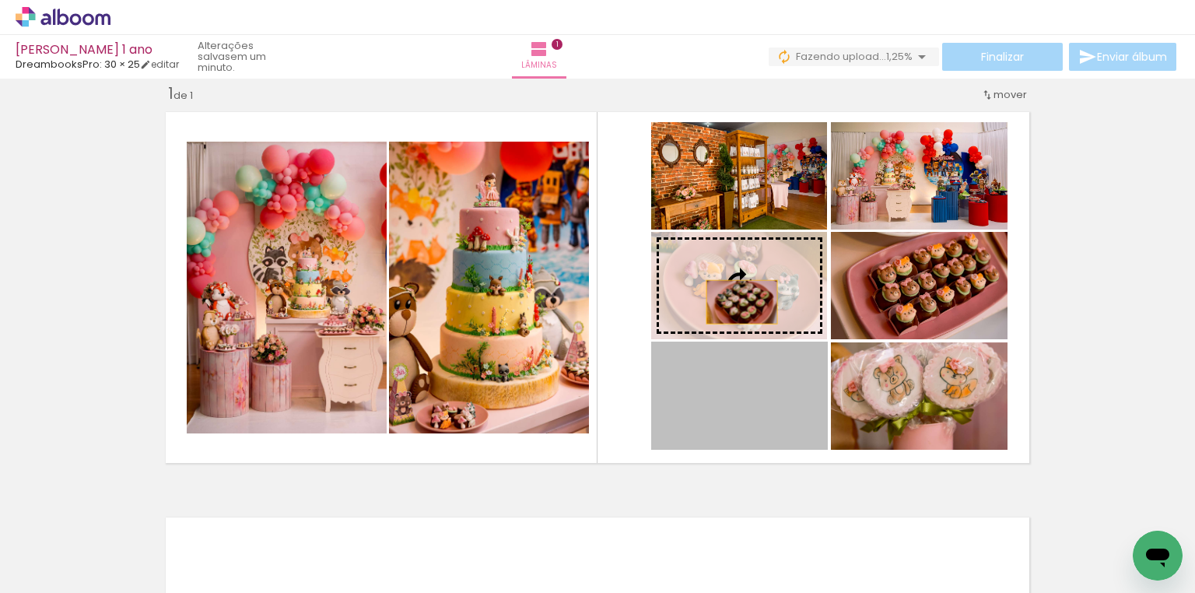
drag, startPoint x: 753, startPoint y: 406, endPoint x: 737, endPoint y: 299, distance: 108.4
click at [0, 0] on slot at bounding box center [0, 0] width 0 height 0
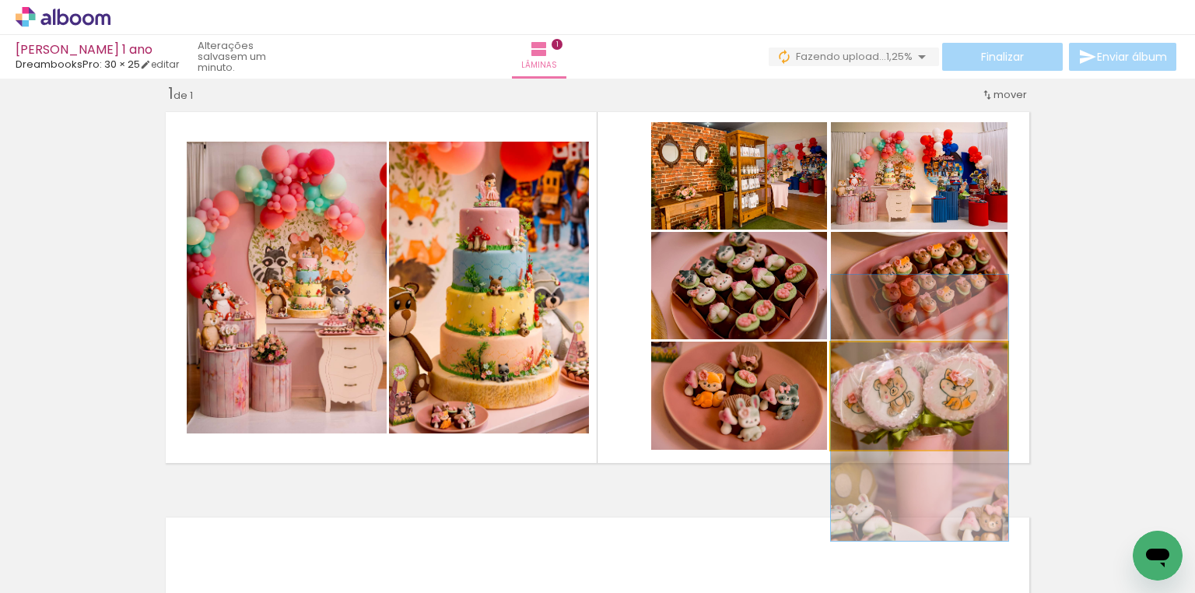
drag, startPoint x: 946, startPoint y: 395, endPoint x: 950, endPoint y: 406, distance: 11.3
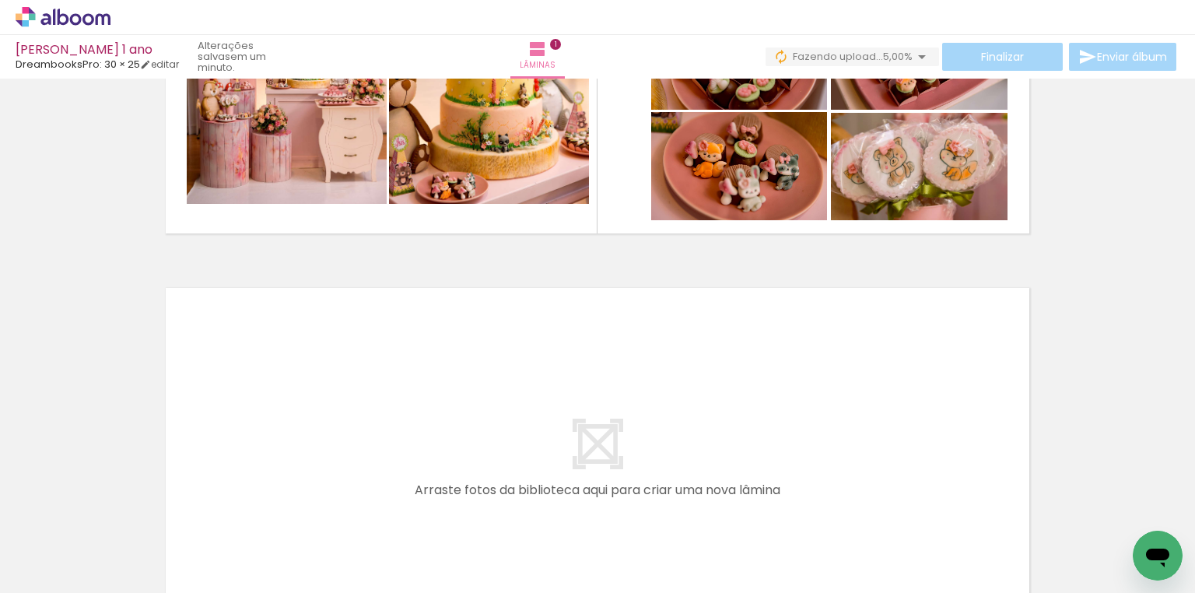
scroll to position [453, 0]
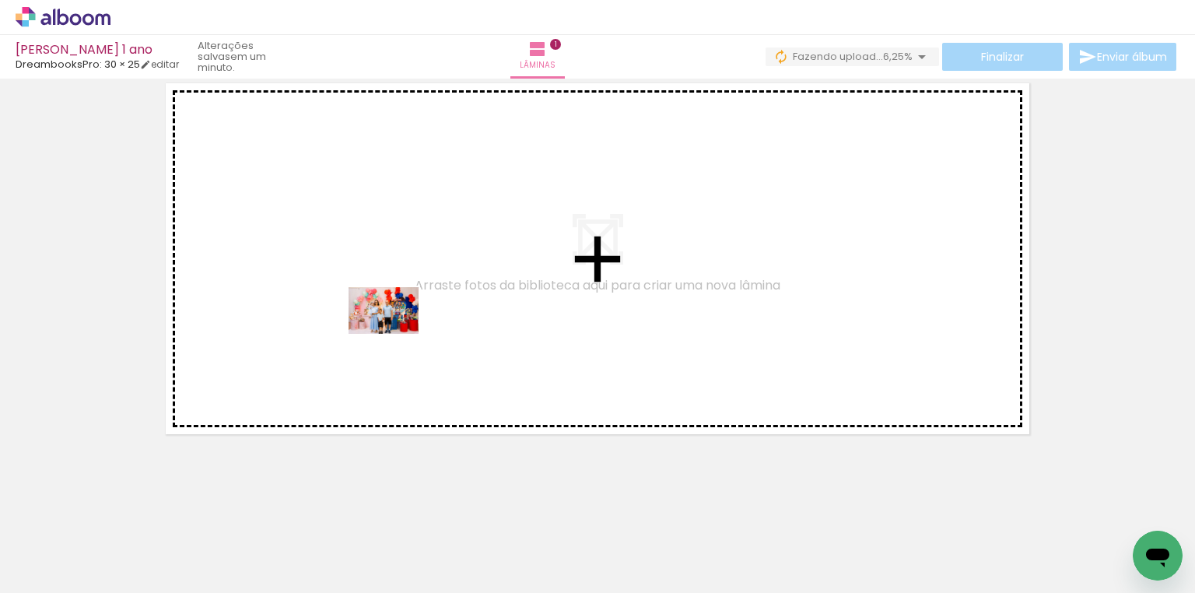
drag, startPoint x: 370, startPoint y: 552, endPoint x: 395, endPoint y: 334, distance: 219.9
click at [395, 334] on quentale-workspace at bounding box center [597, 296] width 1195 height 593
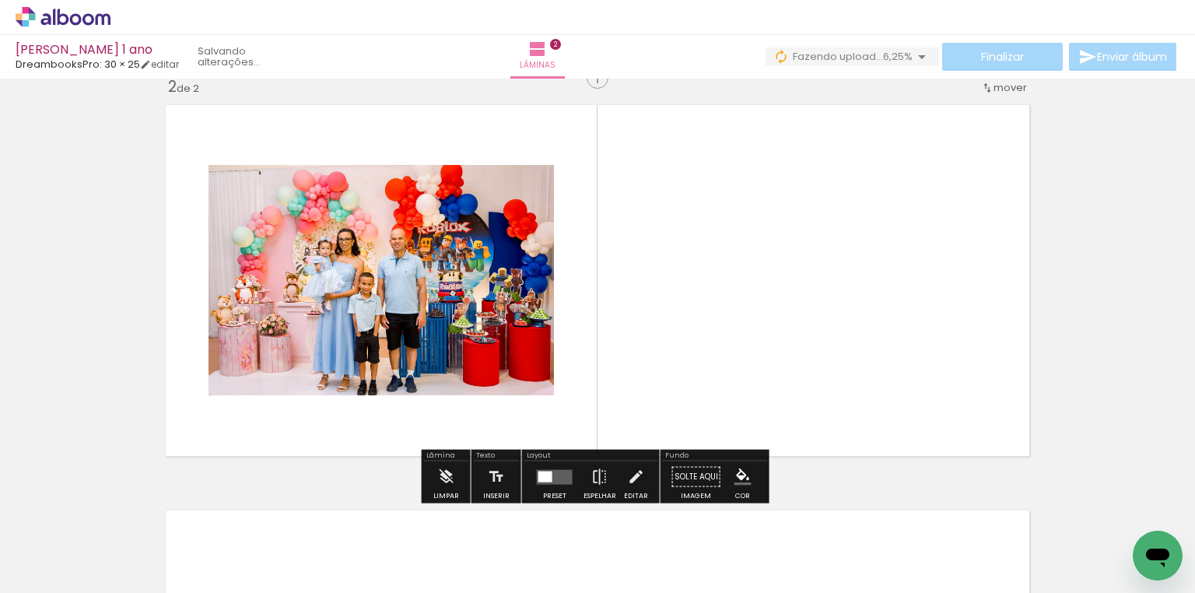
scroll to position [425, 0]
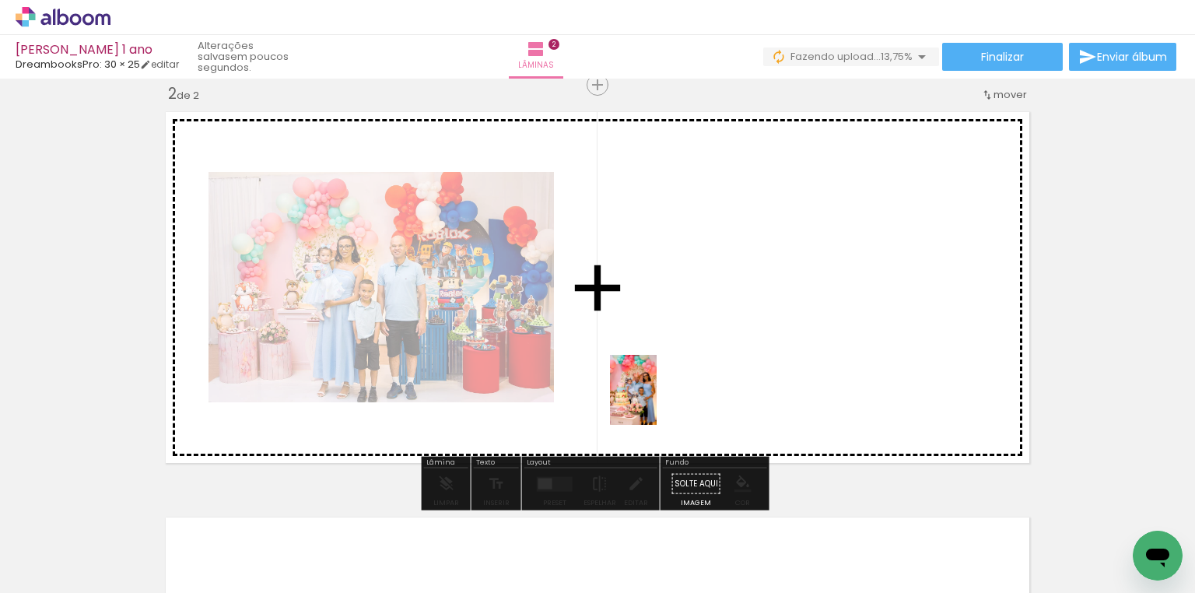
drag, startPoint x: 467, startPoint y: 534, endPoint x: 656, endPoint y: 401, distance: 230.6
click at [656, 401] on quentale-workspace at bounding box center [597, 296] width 1195 height 593
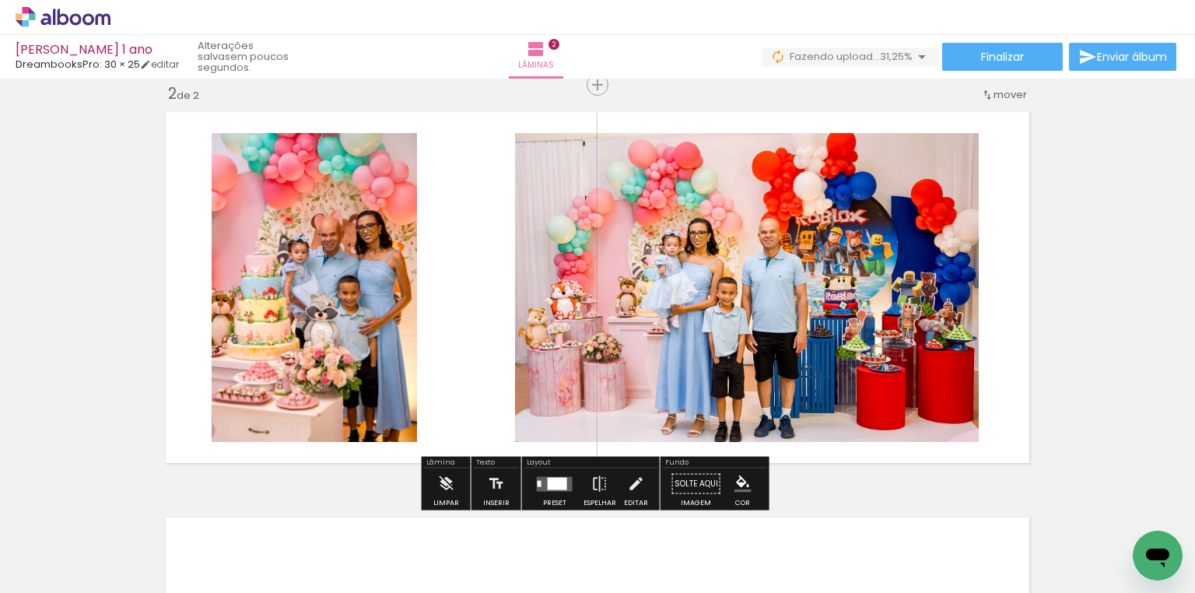
click at [824, 254] on quentale-photo at bounding box center [747, 287] width 464 height 309
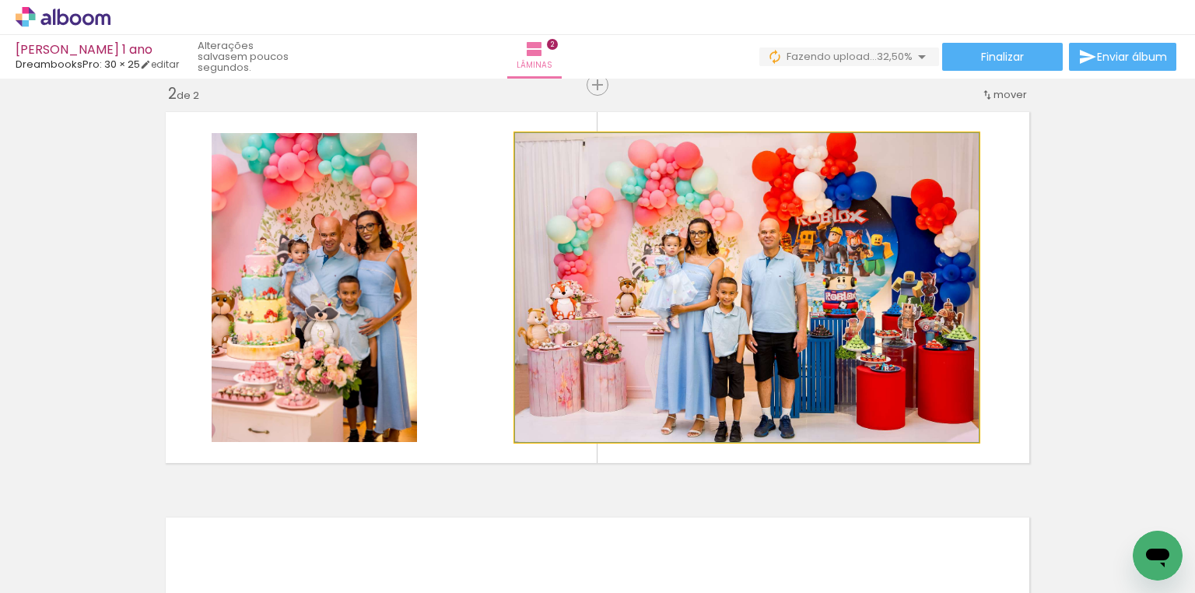
click at [824, 254] on quentale-photo at bounding box center [747, 287] width 464 height 309
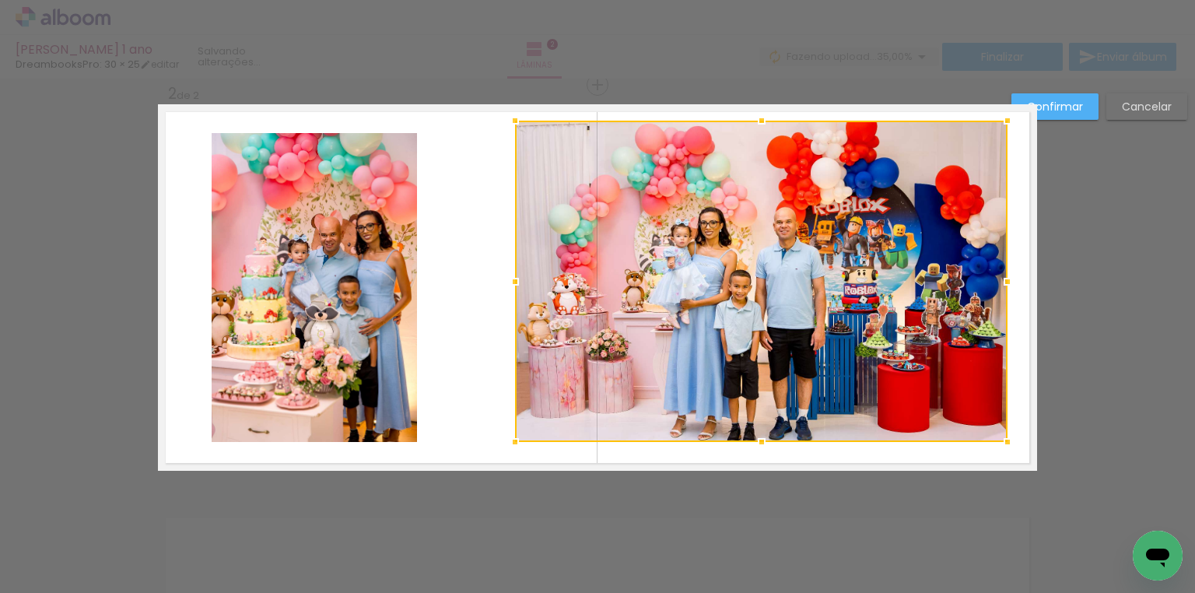
drag, startPoint x: 978, startPoint y: 125, endPoint x: 981, endPoint y: 144, distance: 18.9
click at [1007, 113] on div at bounding box center [1007, 120] width 31 height 31
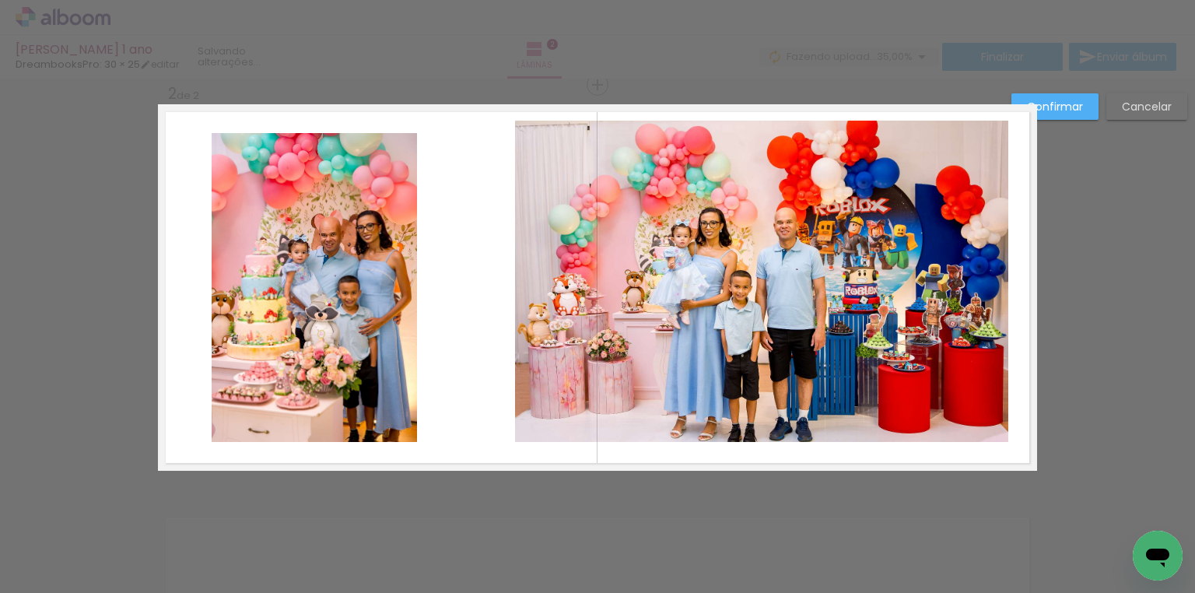
click at [920, 233] on quentale-photo at bounding box center [761, 281] width 493 height 321
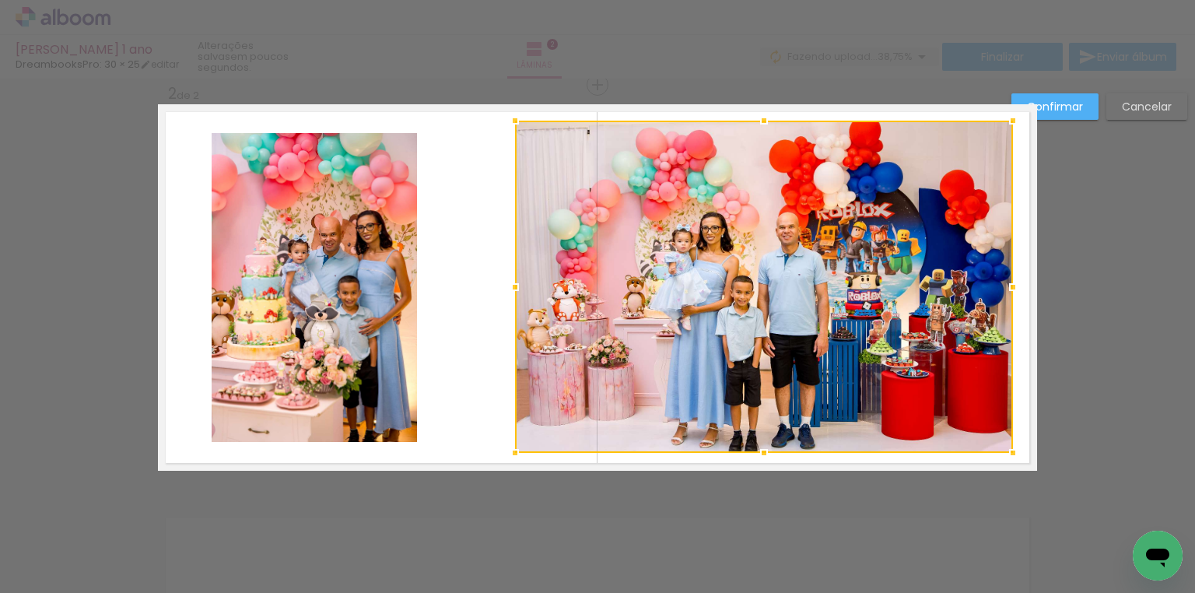
drag, startPoint x: 1000, startPoint y: 442, endPoint x: 1005, endPoint y: 453, distance: 11.8
click at [1005, 453] on div at bounding box center [1012, 452] width 31 height 31
click at [289, 313] on quentale-photo at bounding box center [314, 287] width 205 height 309
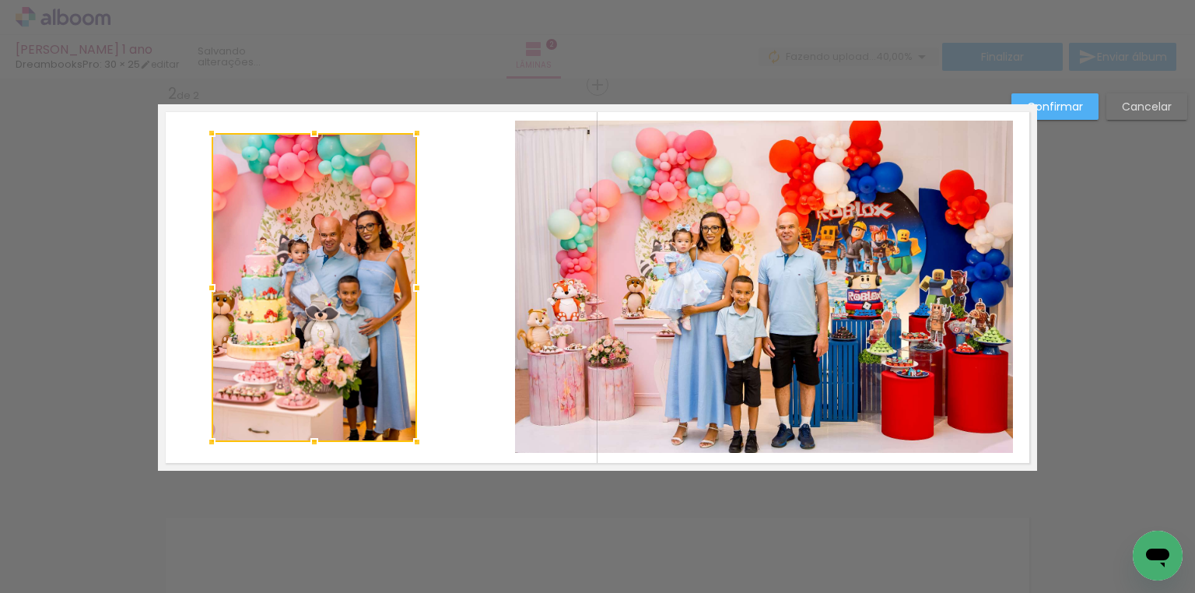
click at [289, 313] on div at bounding box center [314, 287] width 205 height 309
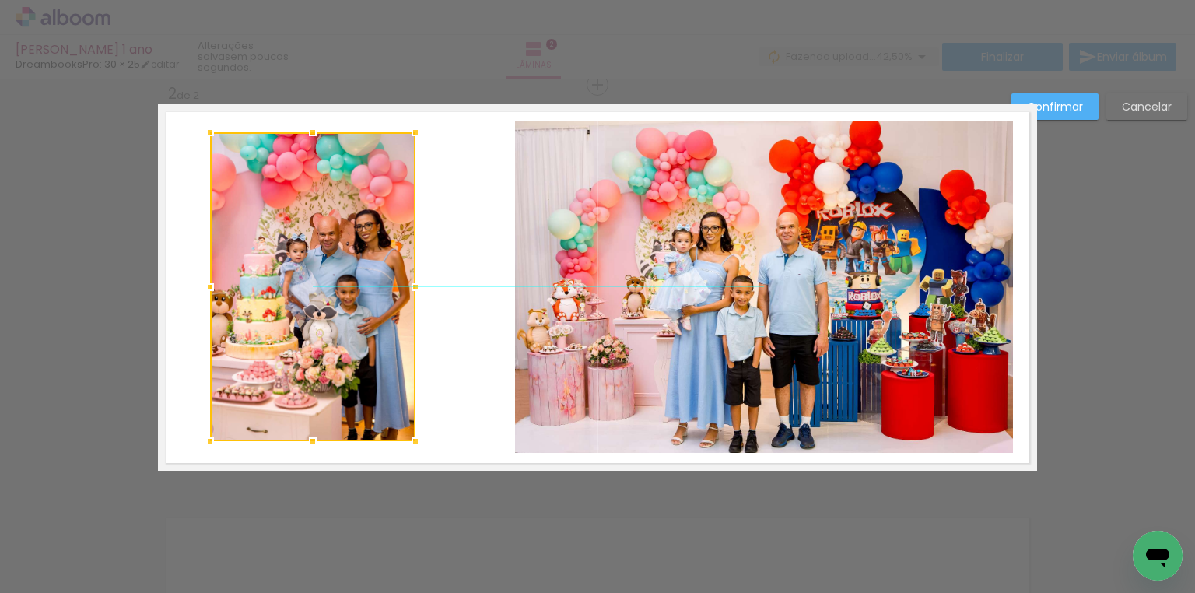
click at [292, 269] on div at bounding box center [312, 286] width 205 height 309
click at [0, 0] on slot "Confirmar" at bounding box center [0, 0] width 0 height 0
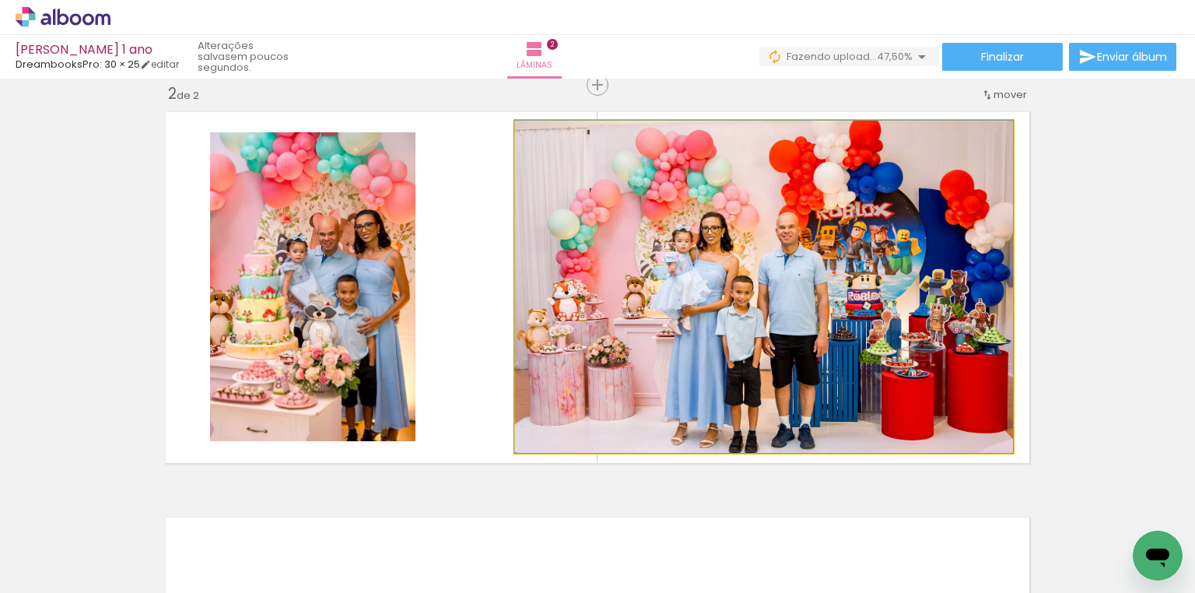
drag, startPoint x: 834, startPoint y: 304, endPoint x: 809, endPoint y: 284, distance: 32.1
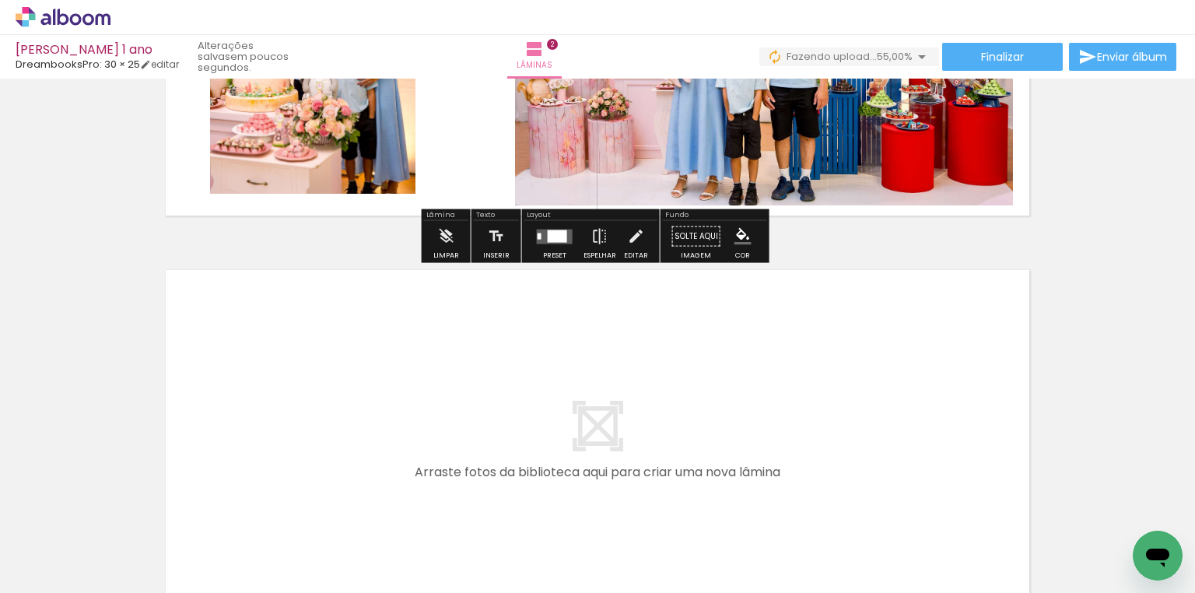
scroll to position [673, 0]
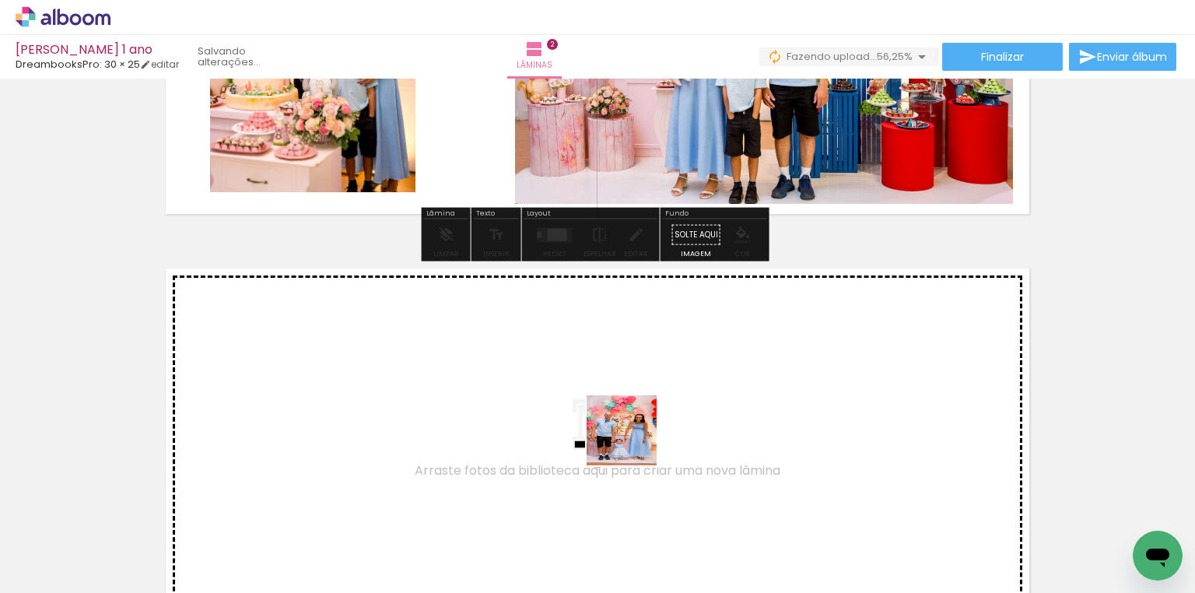
drag, startPoint x: 621, startPoint y: 540, endPoint x: 633, endPoint y: 442, distance: 98.7
click at [633, 442] on quentale-workspace at bounding box center [597, 296] width 1195 height 593
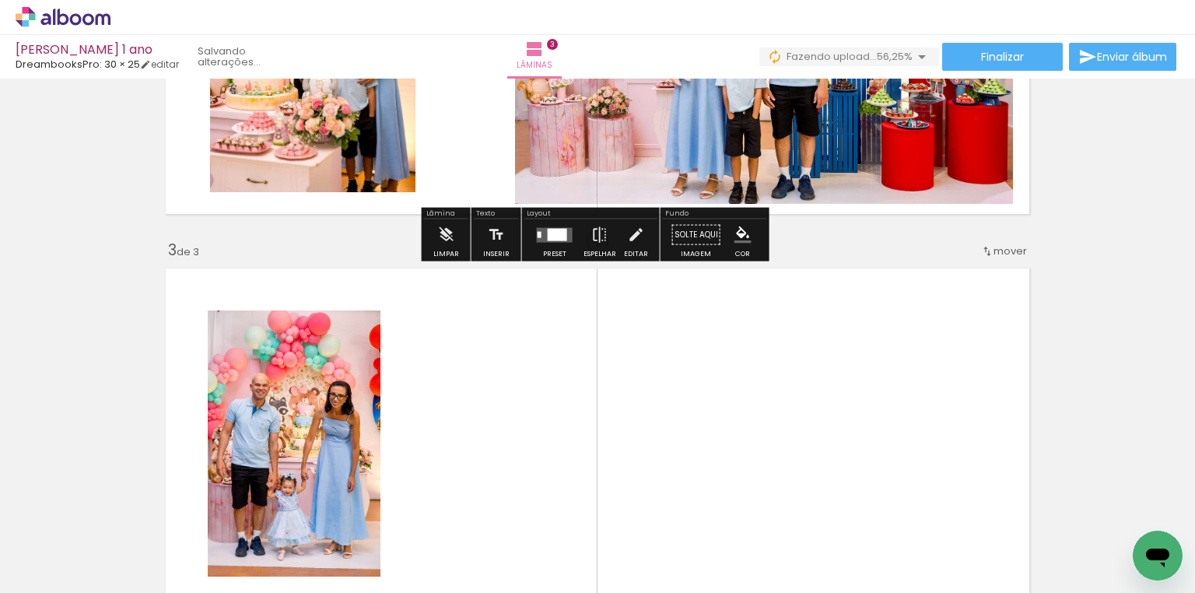
scroll to position [830, 0]
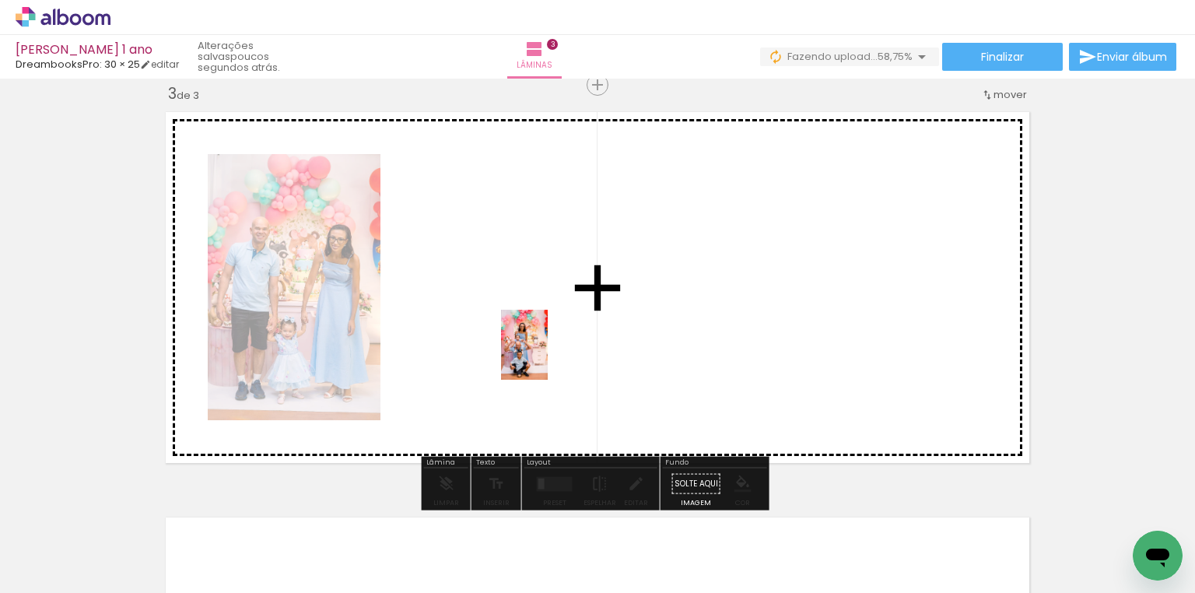
drag, startPoint x: 967, startPoint y: 532, endPoint x: 548, endPoint y: 356, distance: 454.5
click at [548, 356] on quentale-workspace at bounding box center [597, 296] width 1195 height 593
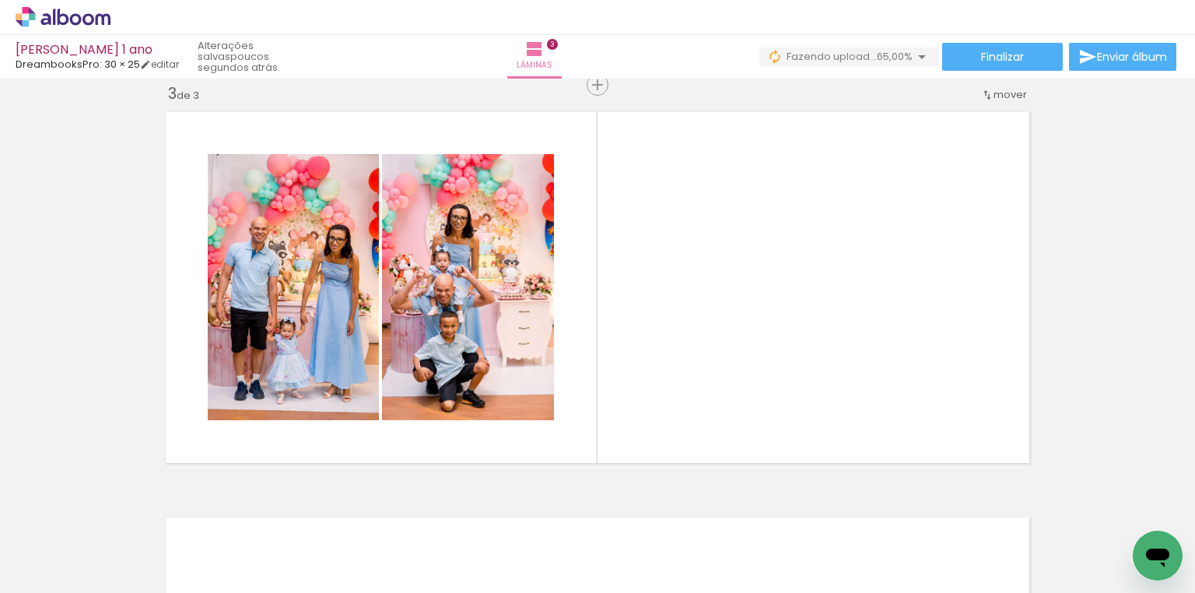
scroll to position [0, 1065]
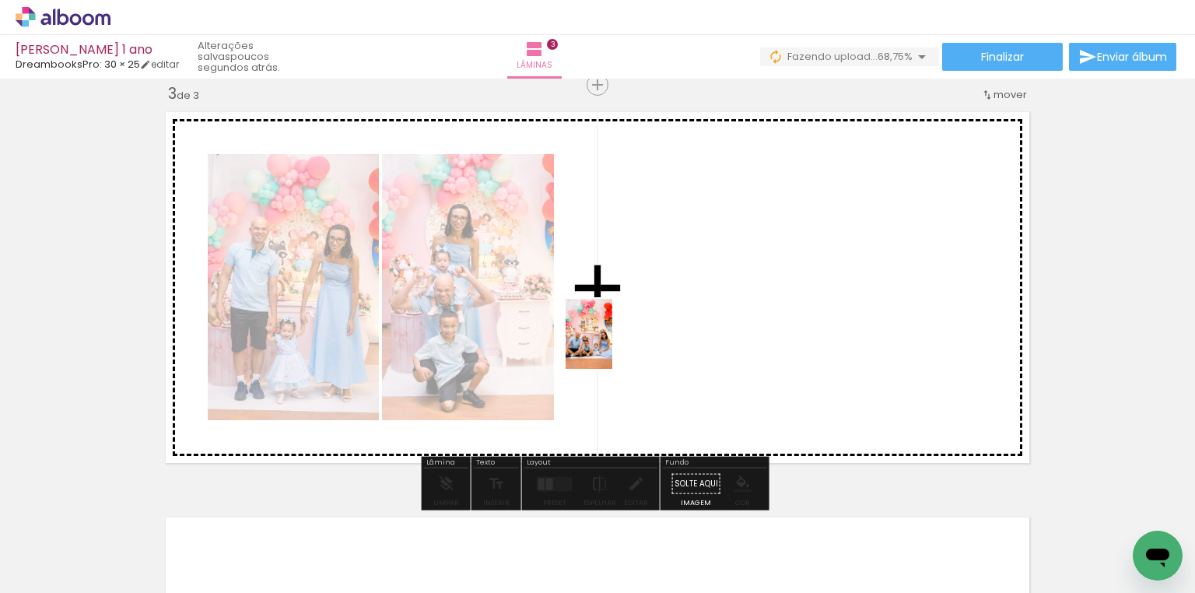
drag, startPoint x: 1076, startPoint y: 534, endPoint x: 612, endPoint y: 345, distance: 501.3
click at [612, 345] on quentale-workspace at bounding box center [597, 296] width 1195 height 593
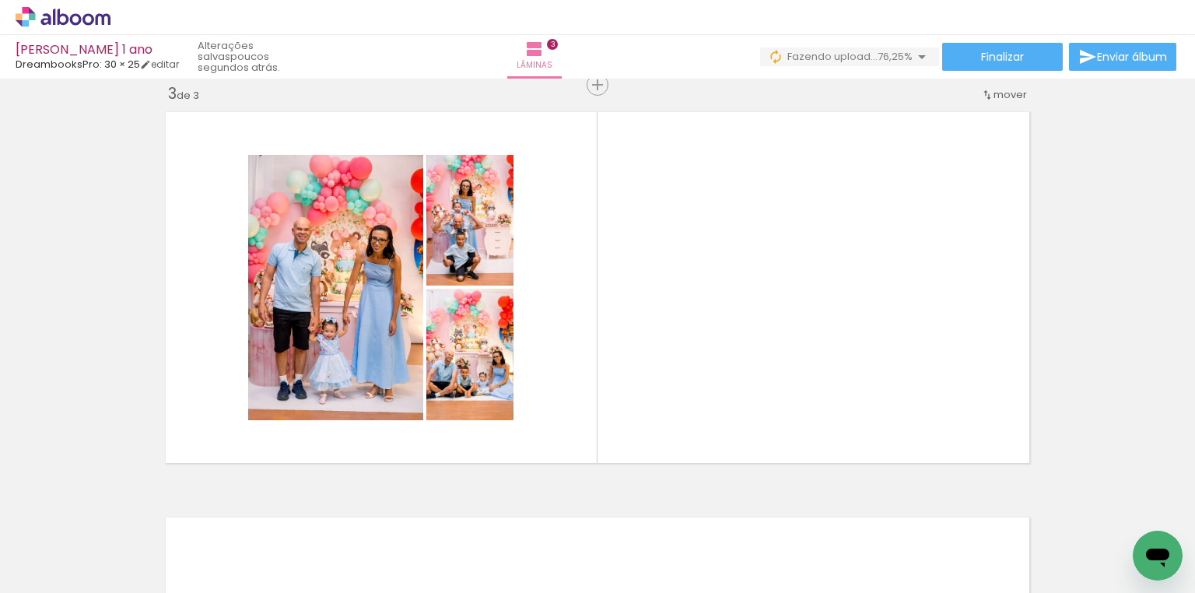
scroll to position [0, 878]
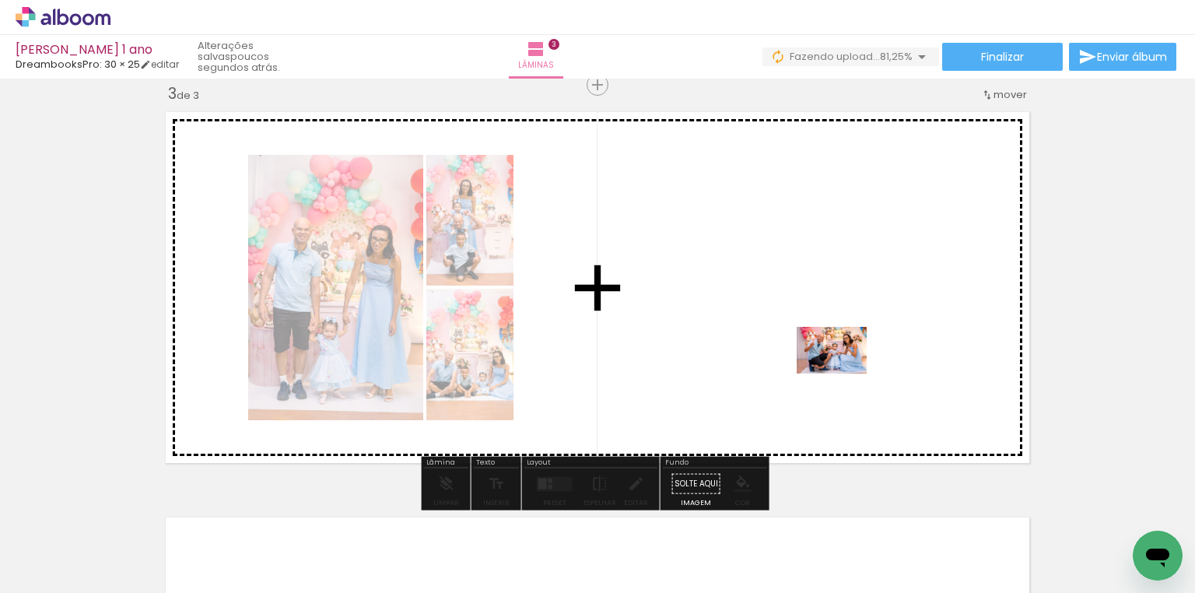
drag, startPoint x: 345, startPoint y: 537, endPoint x: 843, endPoint y: 373, distance: 524.6
click at [843, 373] on quentale-workspace at bounding box center [597, 296] width 1195 height 593
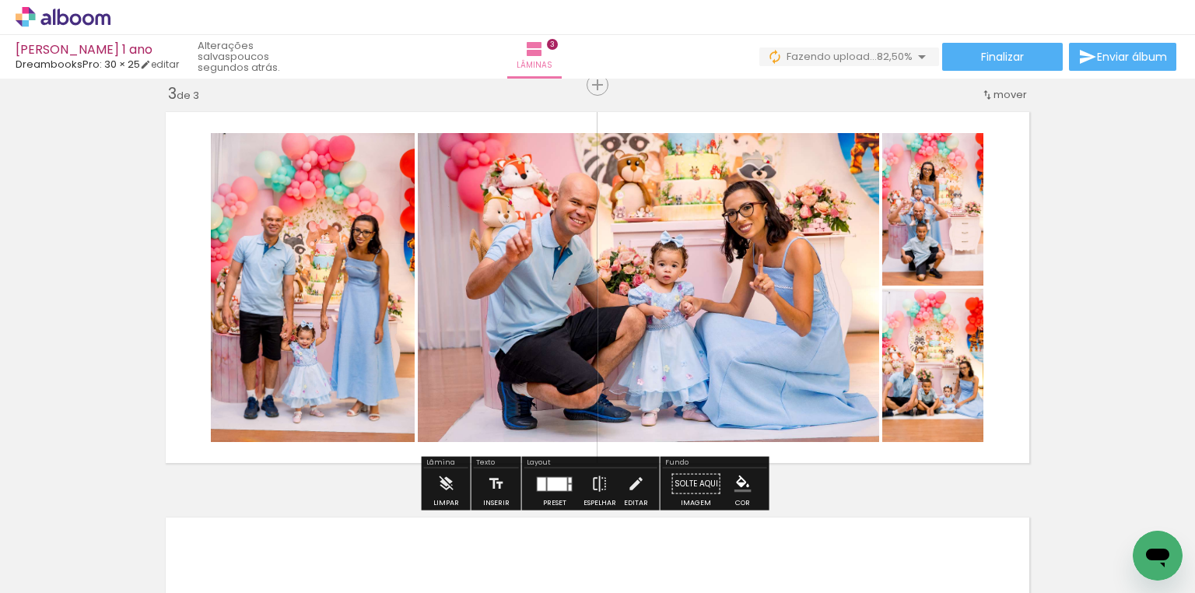
click at [548, 487] on div at bounding box center [557, 483] width 19 height 13
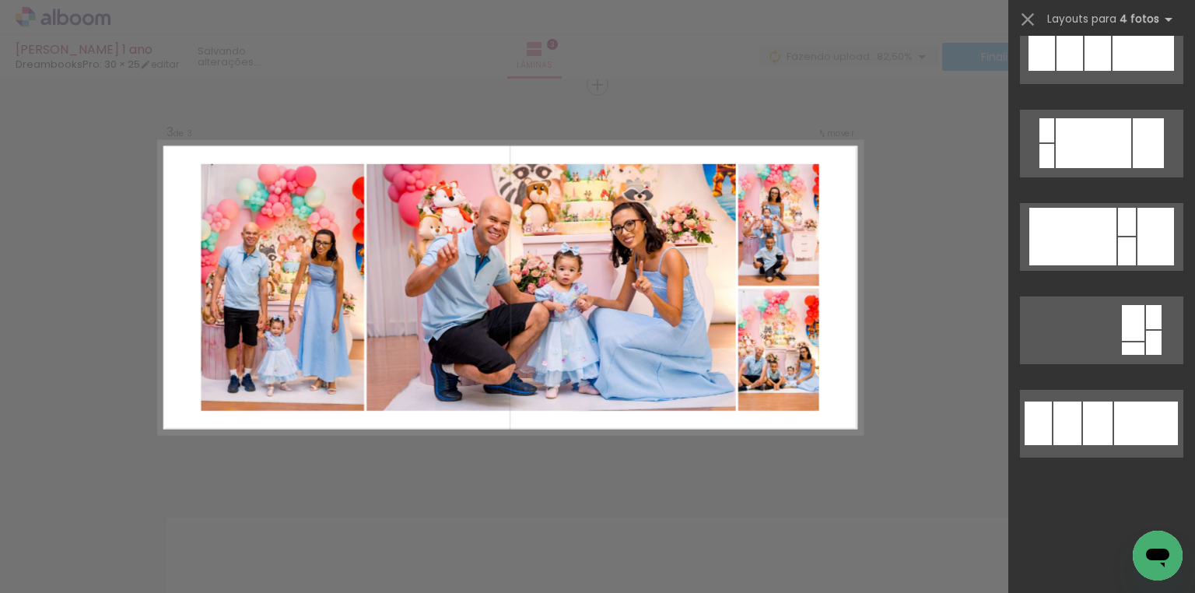
scroll to position [0, 0]
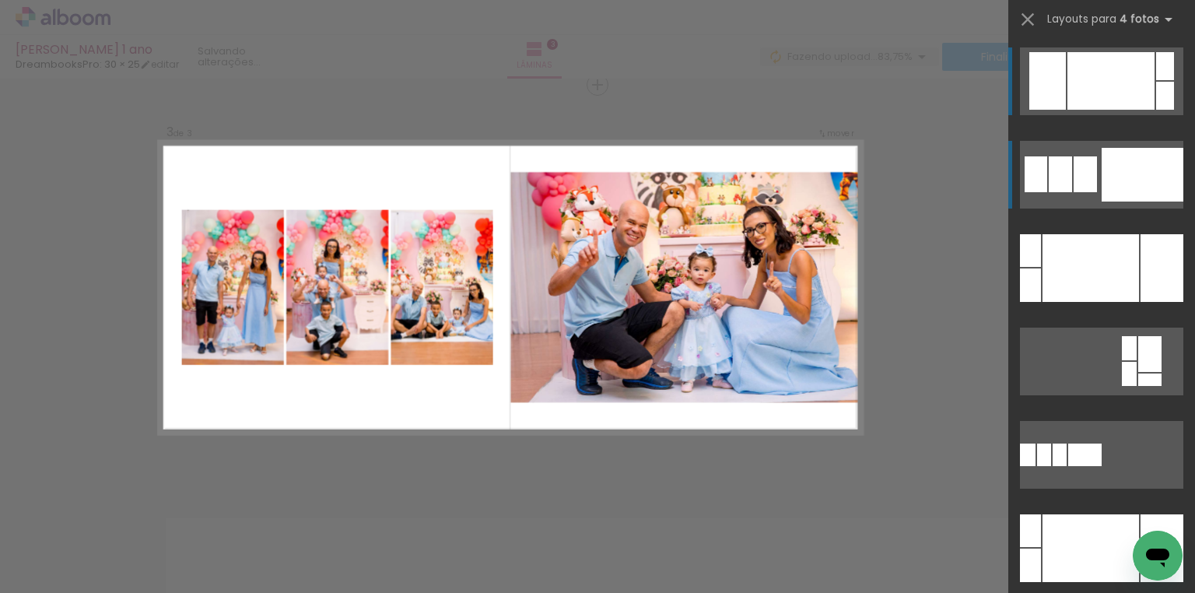
click at [1120, 187] on div at bounding box center [1142, 175] width 82 height 54
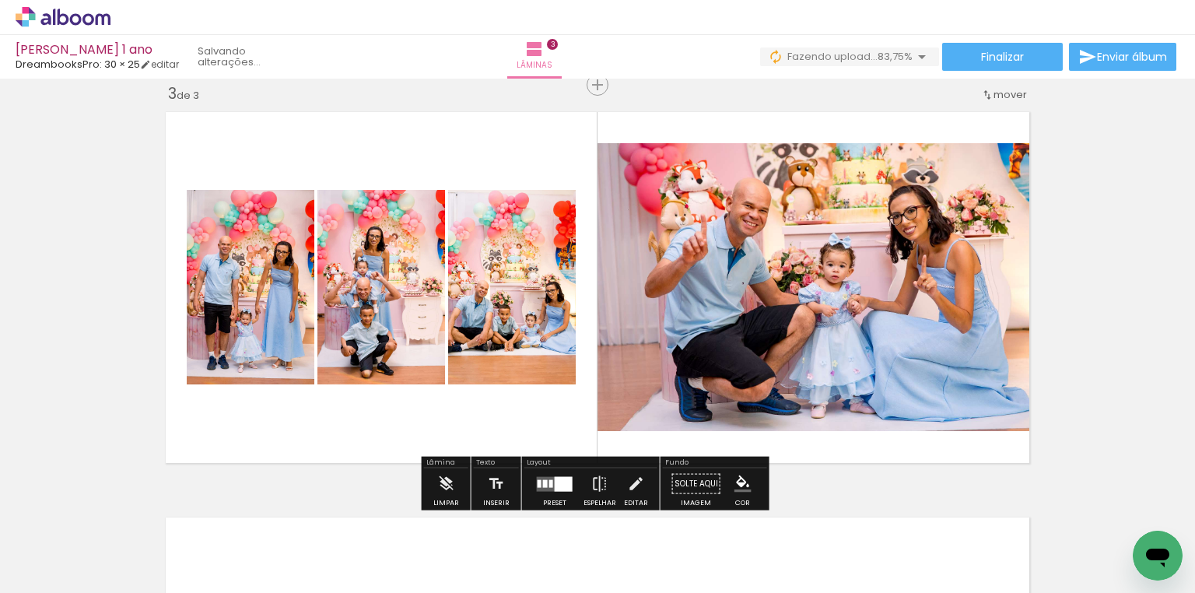
click at [924, 286] on quentale-photo at bounding box center [816, 287] width 439 height 288
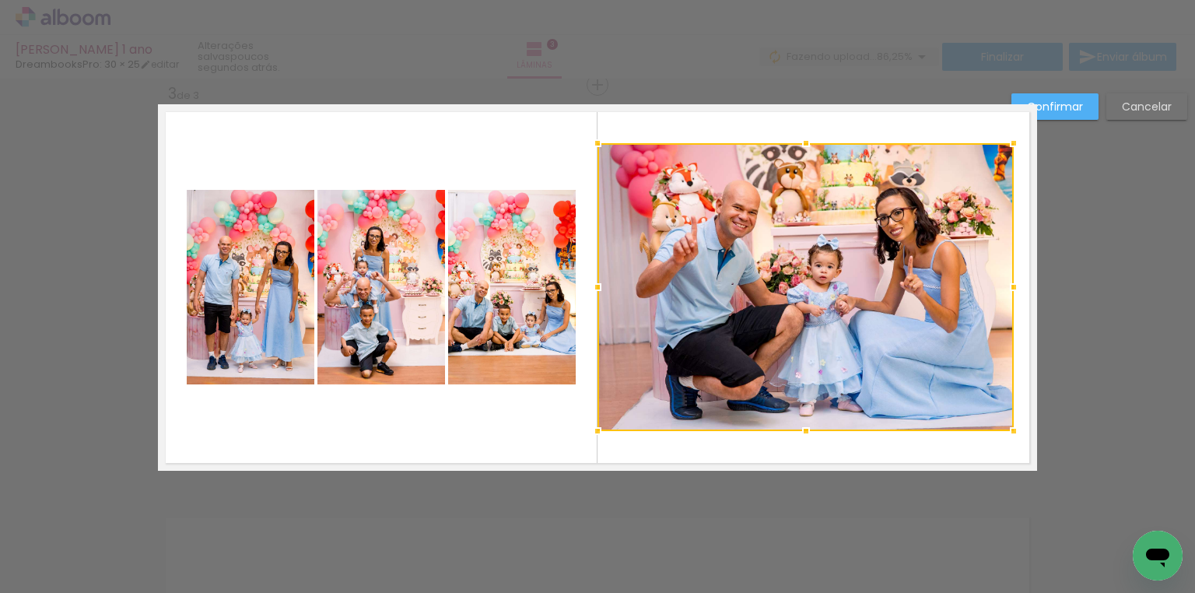
drag, startPoint x: 1032, startPoint y: 289, endPoint x: 1008, endPoint y: 291, distance: 24.2
click at [1008, 291] on div at bounding box center [1013, 286] width 31 height 31
click at [918, 273] on div at bounding box center [805, 287] width 416 height 288
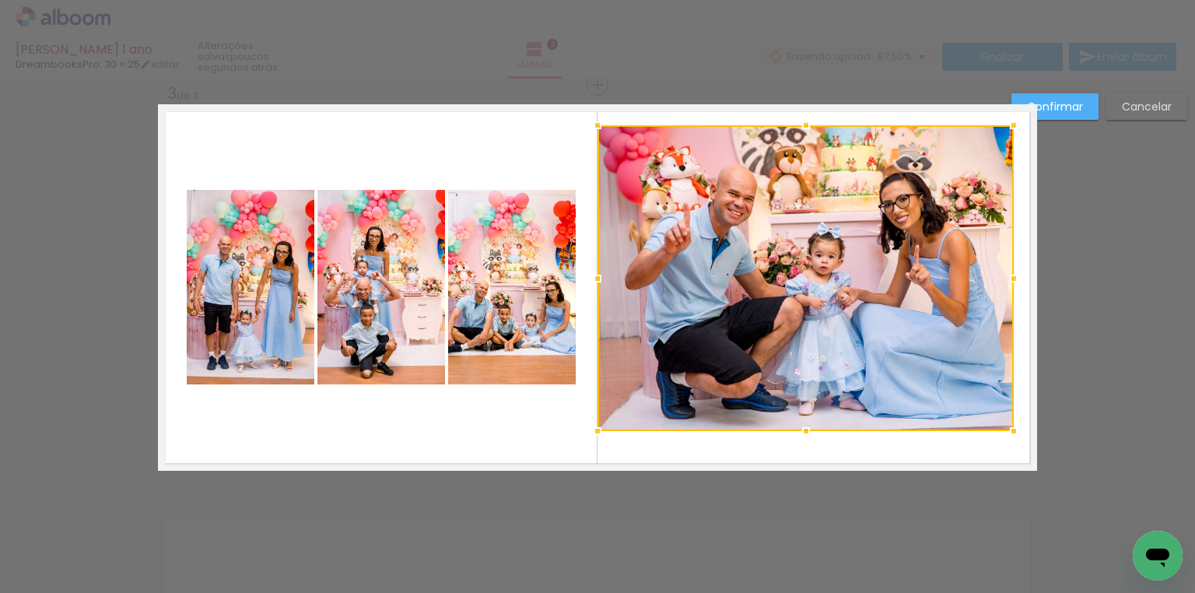
drag, startPoint x: 802, startPoint y: 140, endPoint x: 801, endPoint y: 121, distance: 18.7
click at [801, 121] on div at bounding box center [805, 125] width 31 height 31
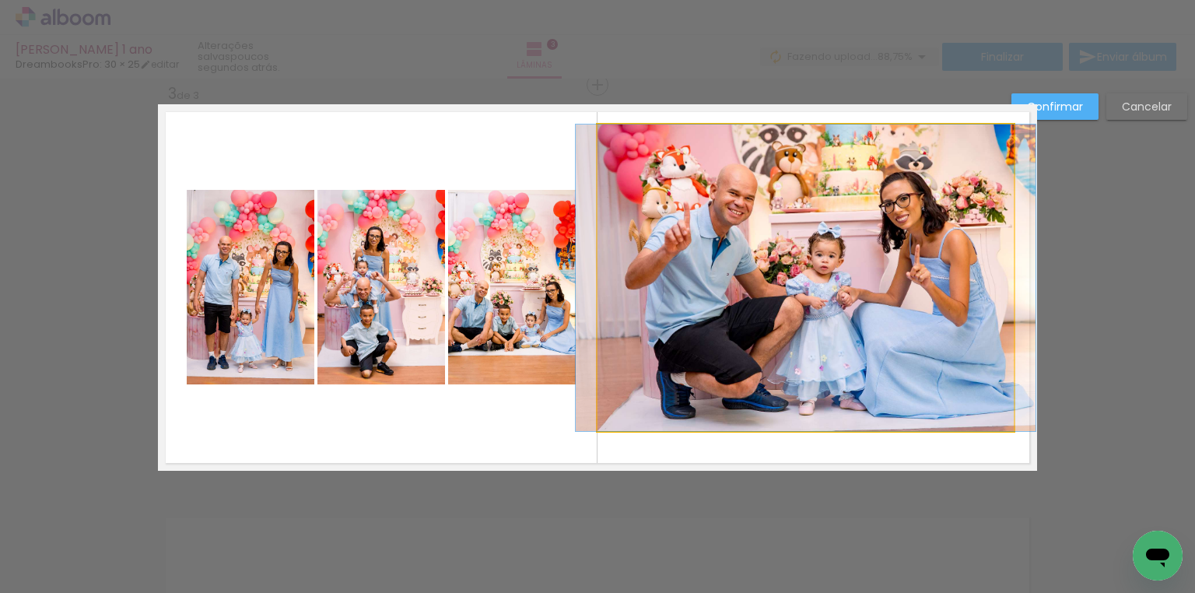
click at [806, 203] on quentale-photo at bounding box center [805, 277] width 416 height 306
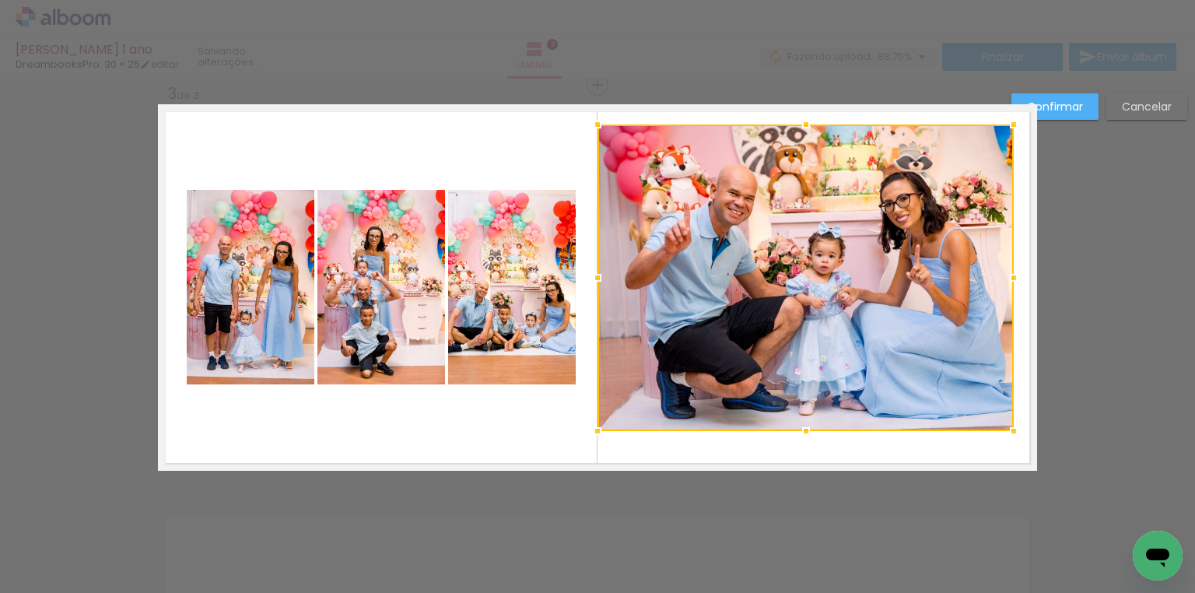
click at [806, 203] on div at bounding box center [805, 277] width 416 height 306
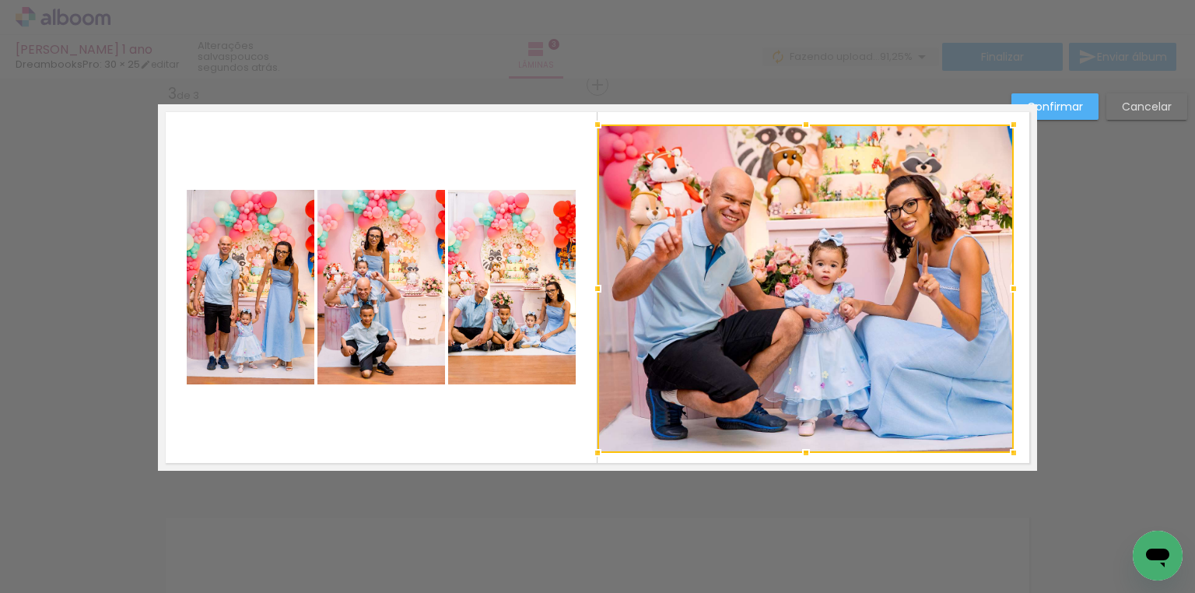
drag, startPoint x: 799, startPoint y: 430, endPoint x: 806, endPoint y: 452, distance: 22.6
click at [806, 452] on div at bounding box center [805, 452] width 31 height 31
click at [835, 323] on div at bounding box center [805, 288] width 416 height 328
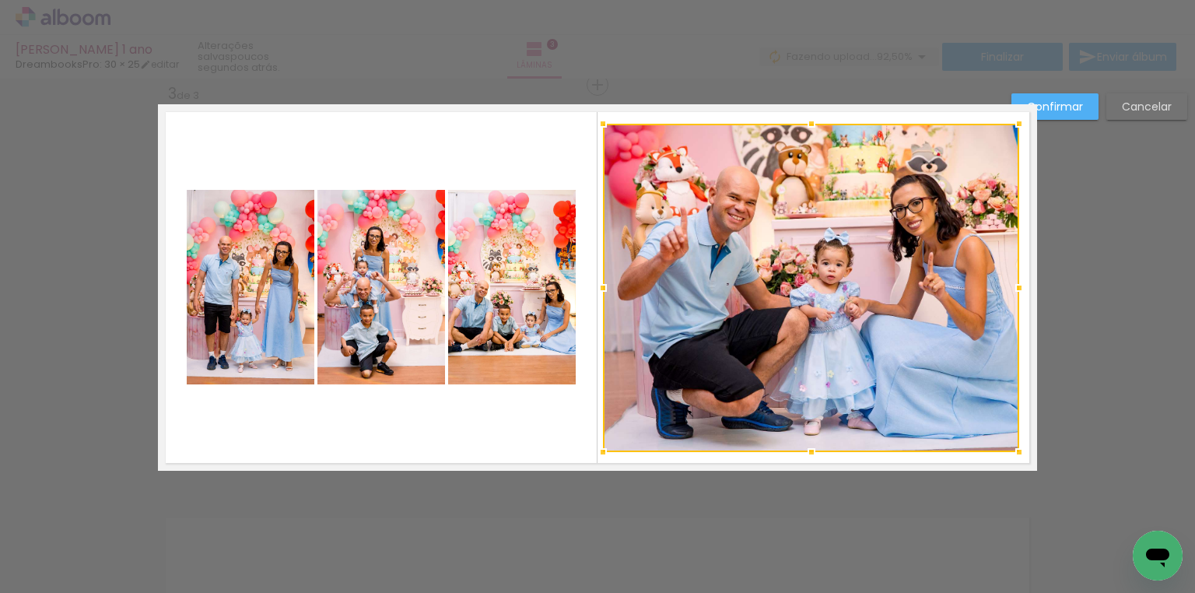
click at [832, 289] on div at bounding box center [811, 288] width 416 height 328
click at [0, 0] on slot "Confirmar" at bounding box center [0, 0] width 0 height 0
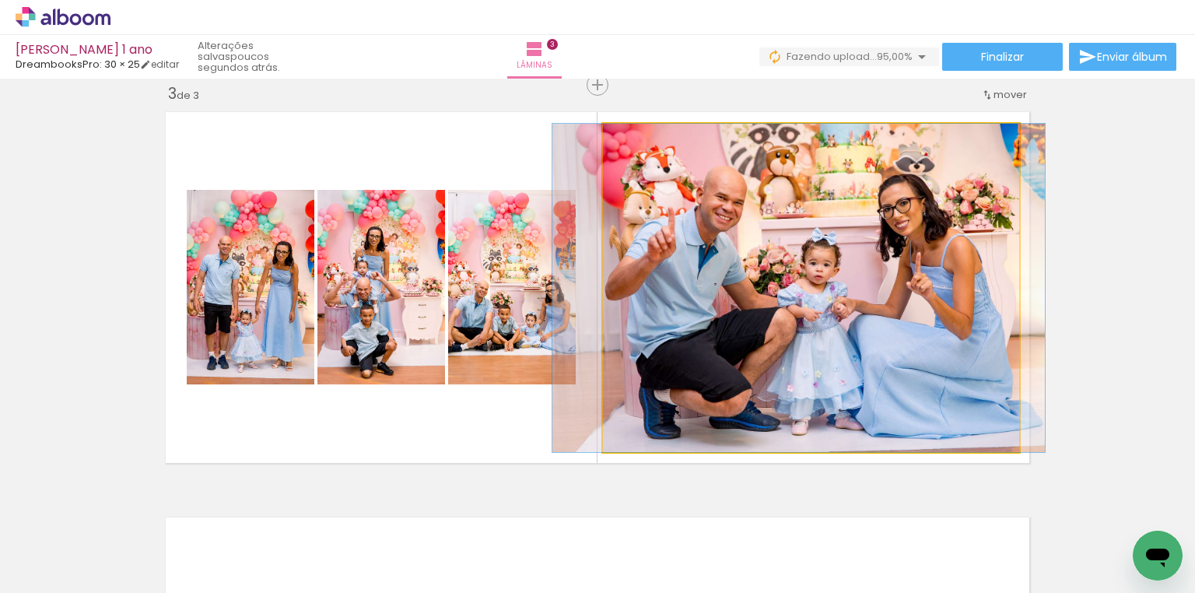
drag, startPoint x: 859, startPoint y: 230, endPoint x: 846, endPoint y: 230, distance: 12.4
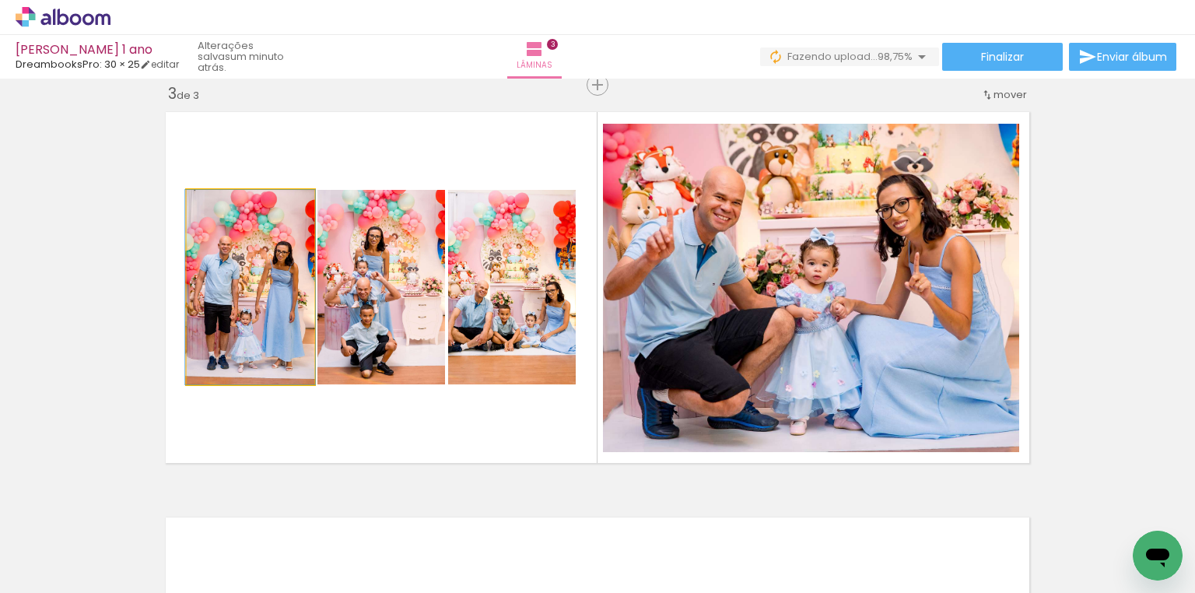
click at [240, 303] on quentale-photo at bounding box center [251, 287] width 128 height 194
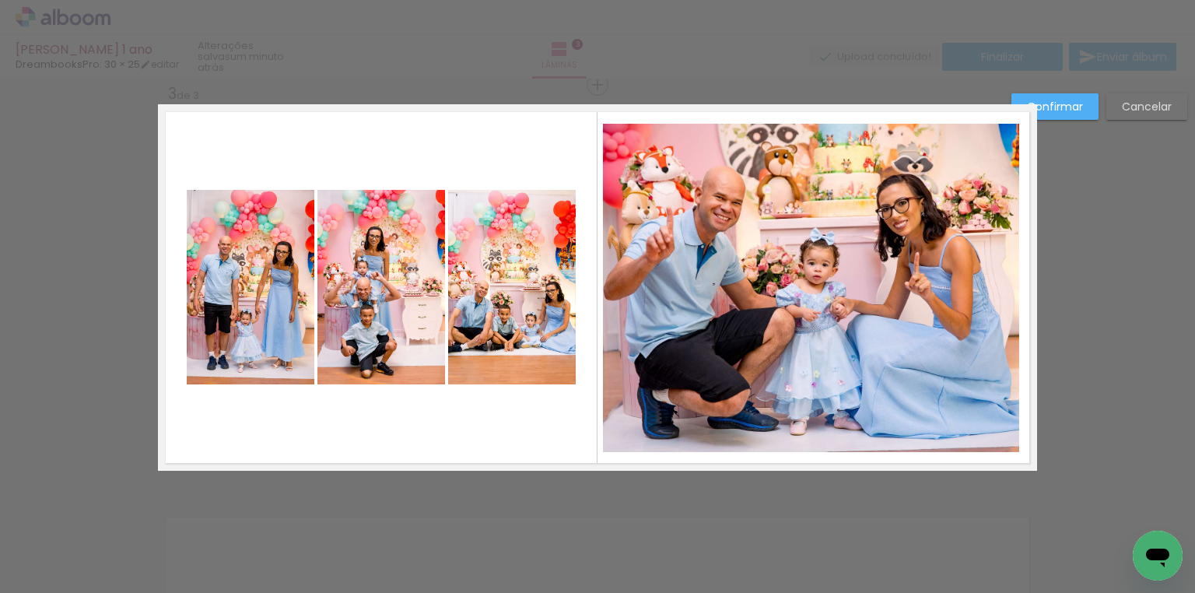
click at [346, 295] on quentale-photo at bounding box center [381, 287] width 128 height 194
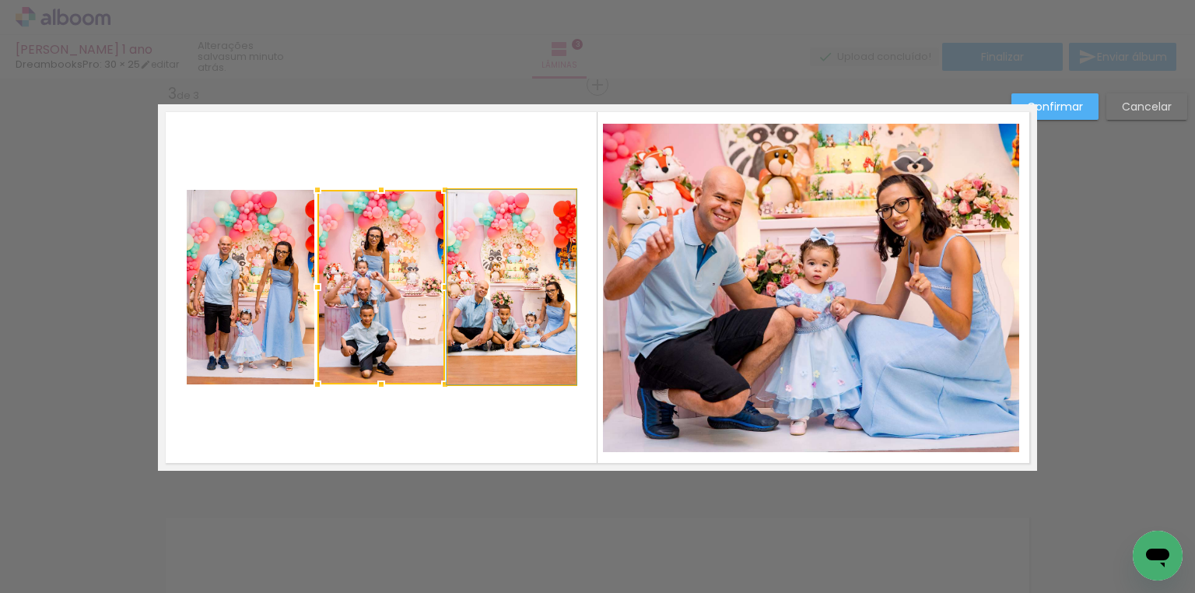
click at [475, 273] on quentale-photo at bounding box center [512, 287] width 128 height 194
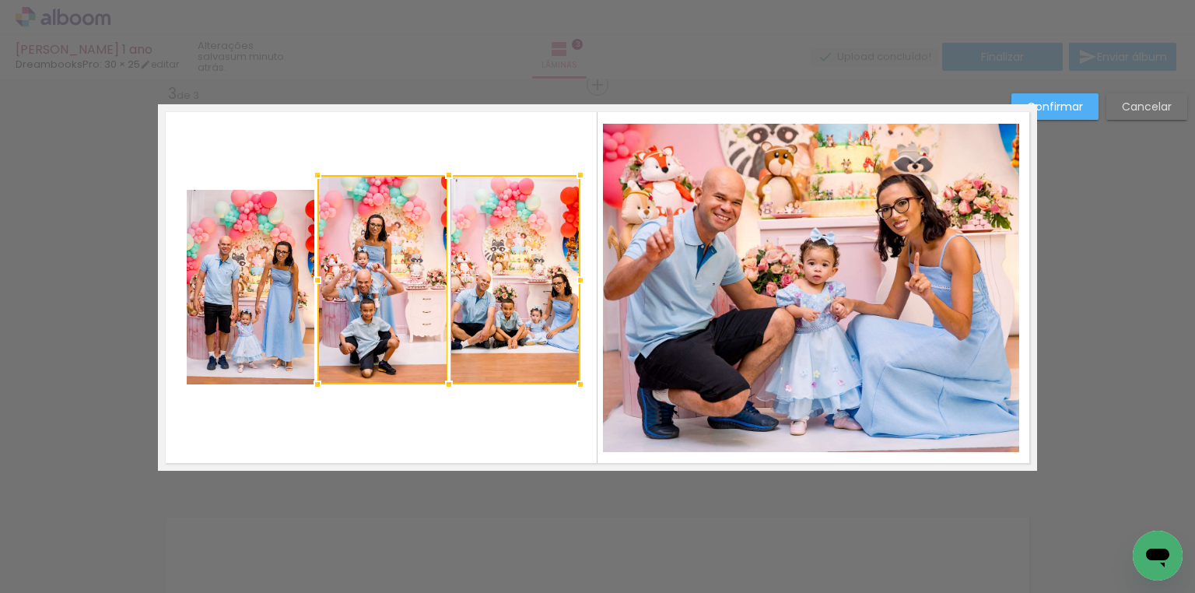
drag, startPoint x: 568, startPoint y: 187, endPoint x: 572, endPoint y: 172, distance: 16.2
click at [572, 172] on div at bounding box center [580, 174] width 31 height 31
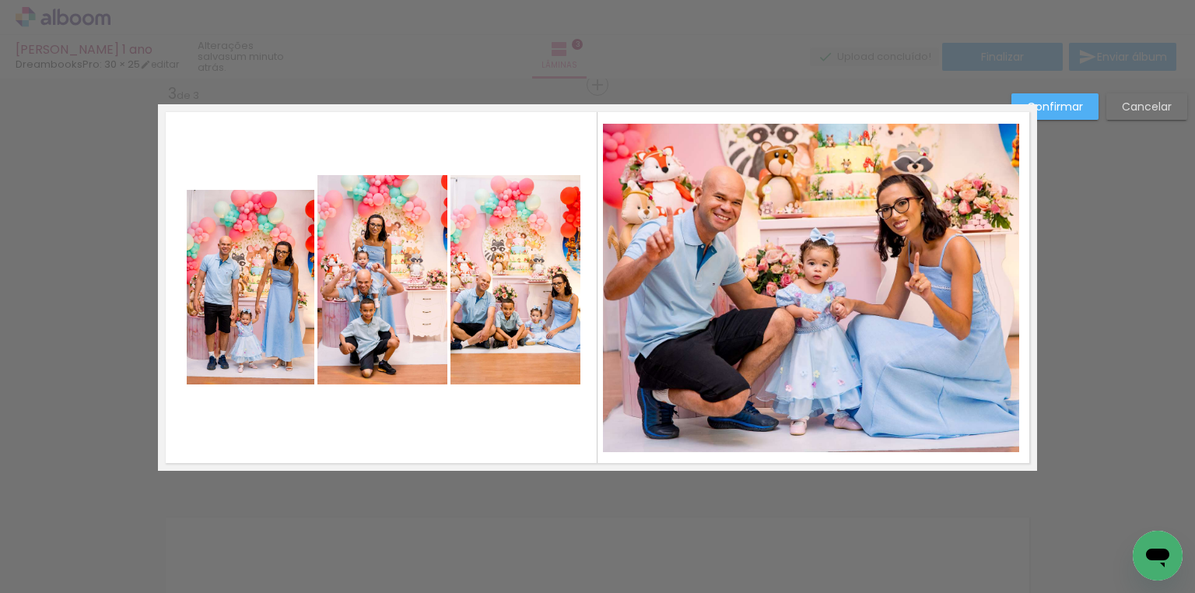
click at [0, 0] on slot "Cancelar" at bounding box center [0, 0] width 0 height 0
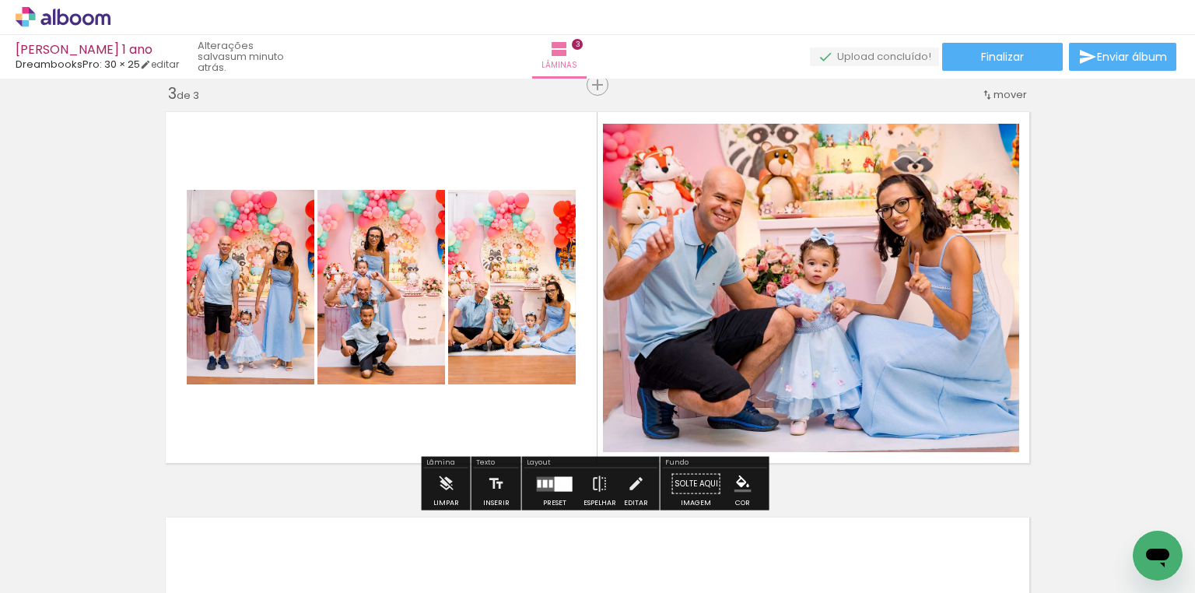
click at [227, 275] on quentale-photo at bounding box center [251, 287] width 128 height 194
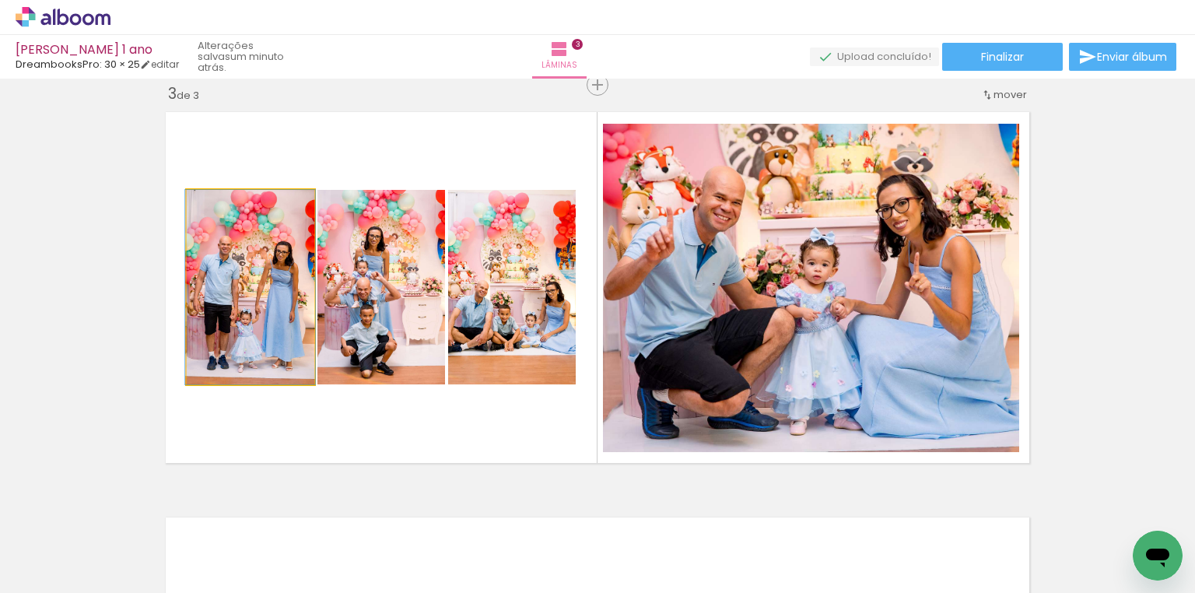
click at [227, 275] on quentale-photo at bounding box center [251, 287] width 128 height 194
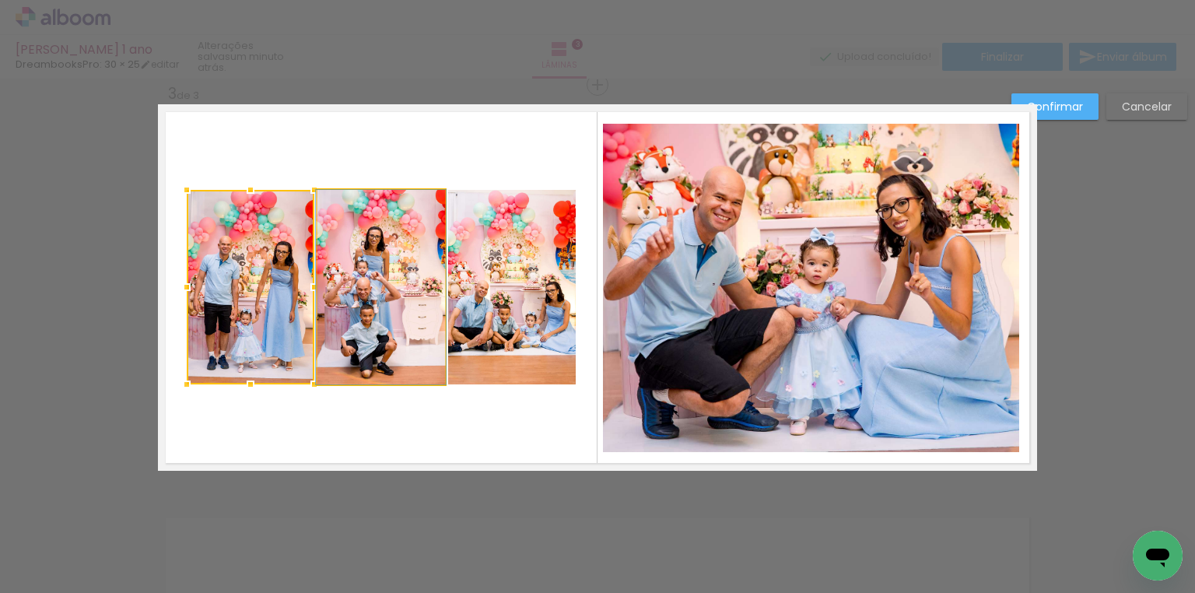
click at [386, 261] on quentale-photo at bounding box center [381, 287] width 128 height 194
drag, startPoint x: 491, startPoint y: 263, endPoint x: 513, endPoint y: 247, distance: 27.4
click at [492, 263] on quentale-photo at bounding box center [512, 287] width 128 height 194
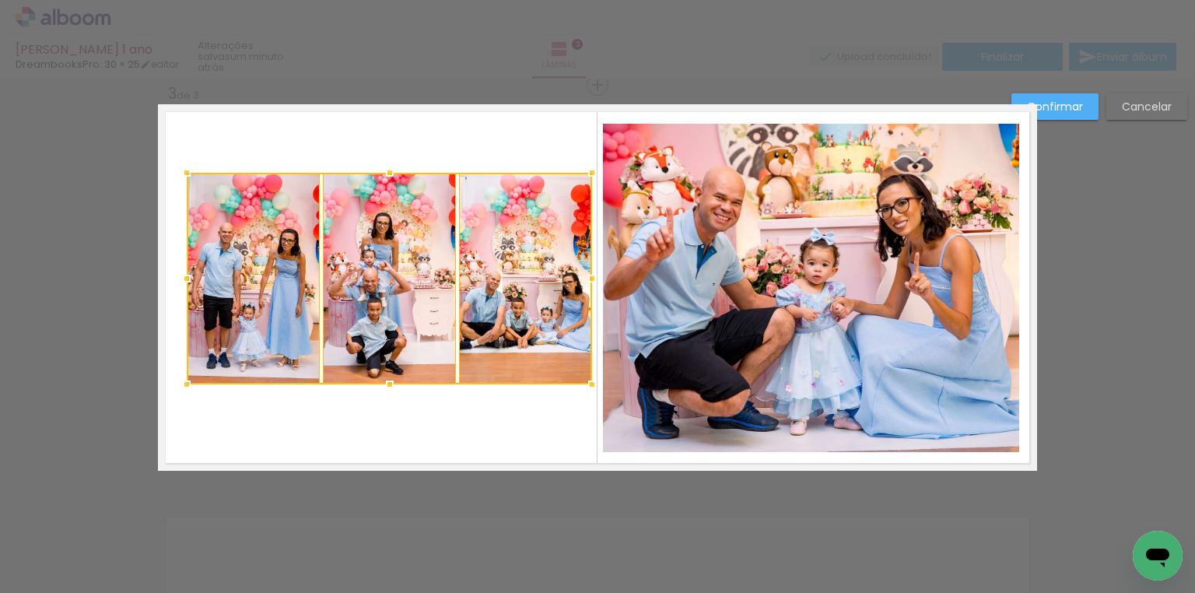
drag, startPoint x: 572, startPoint y: 190, endPoint x: 588, endPoint y: 173, distance: 23.1
click at [588, 173] on div at bounding box center [591, 172] width 31 height 31
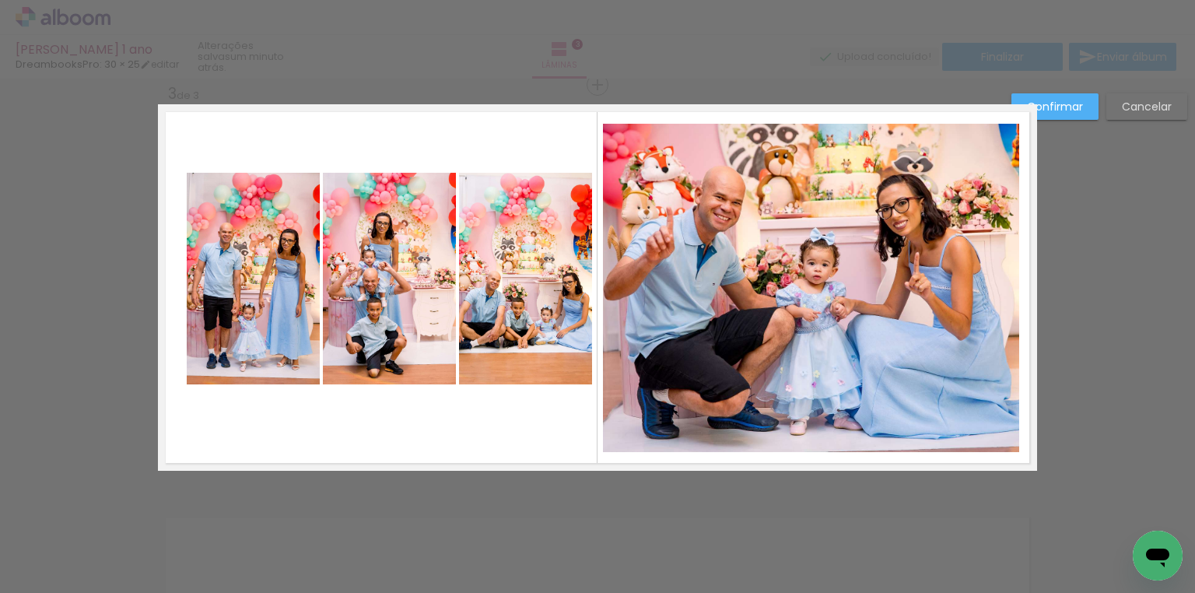
click at [214, 280] on quentale-photo at bounding box center [253, 279] width 133 height 212
click at [352, 274] on quentale-photo at bounding box center [389, 279] width 133 height 212
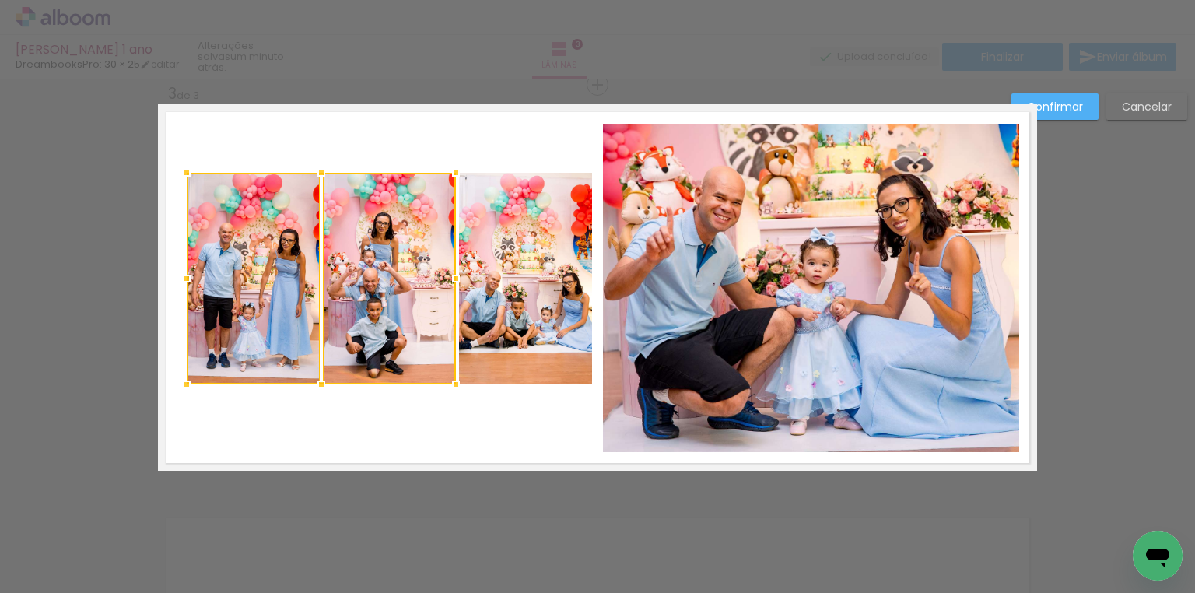
click at [506, 272] on quentale-photo at bounding box center [525, 279] width 133 height 212
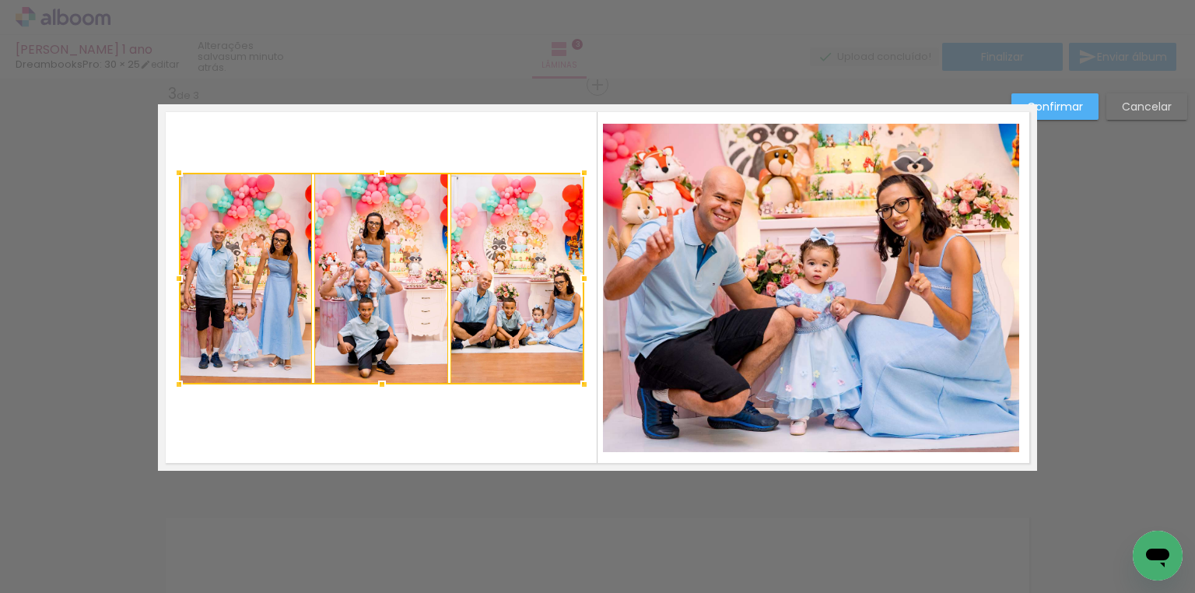
click at [508, 253] on div at bounding box center [381, 279] width 405 height 212
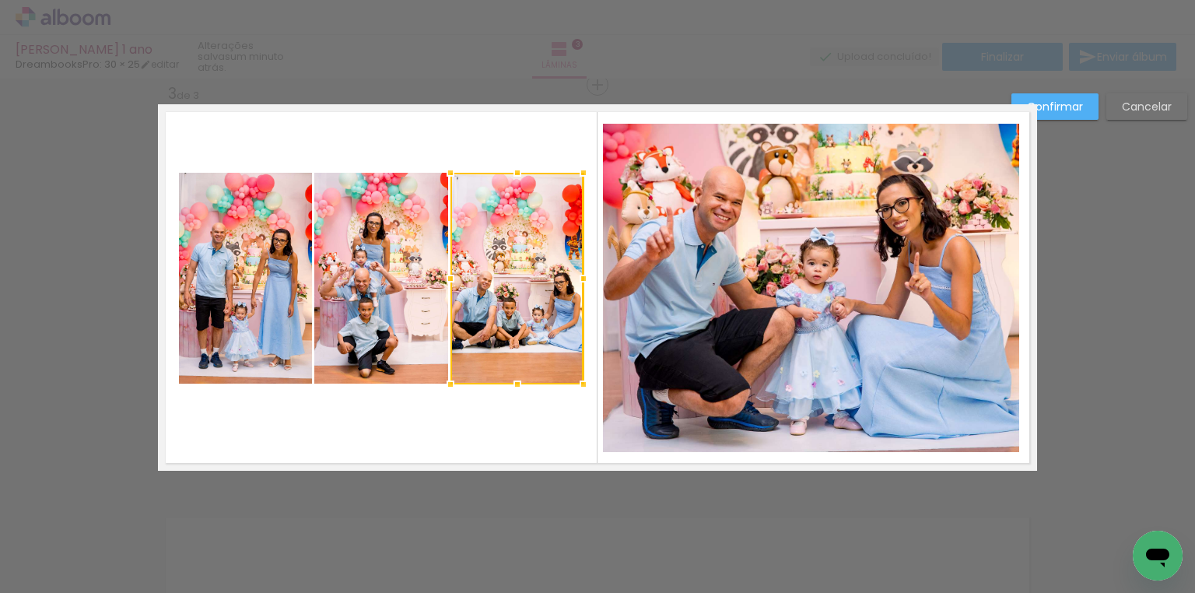
click at [260, 268] on quentale-photo at bounding box center [245, 279] width 133 height 212
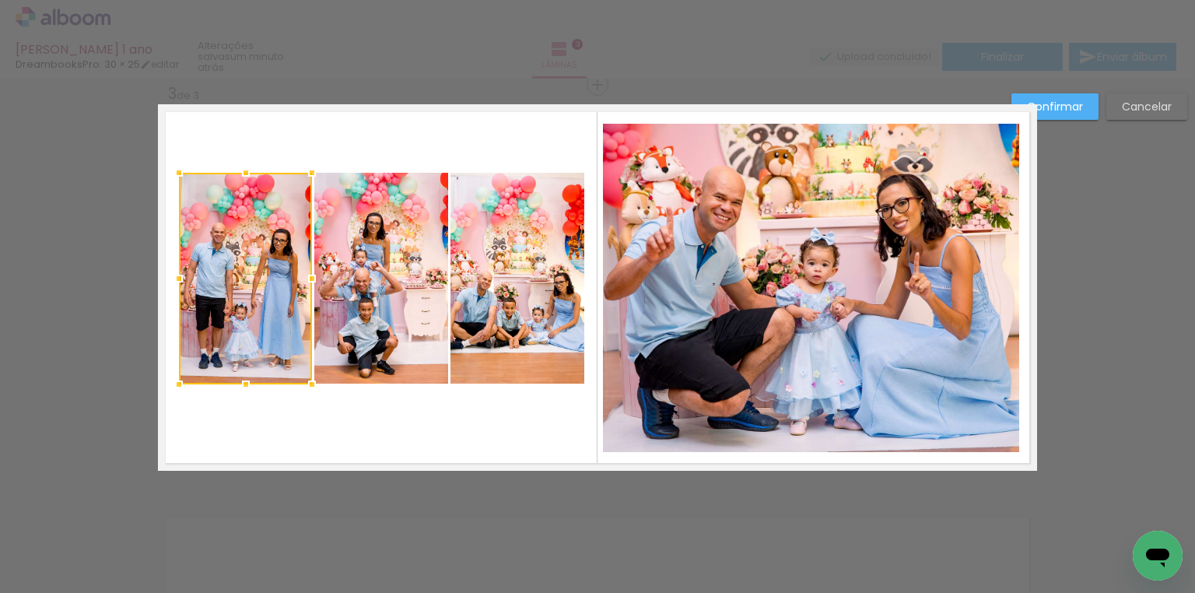
click at [260, 268] on div at bounding box center [245, 279] width 133 height 212
click at [361, 261] on quentale-photo at bounding box center [380, 279] width 133 height 212
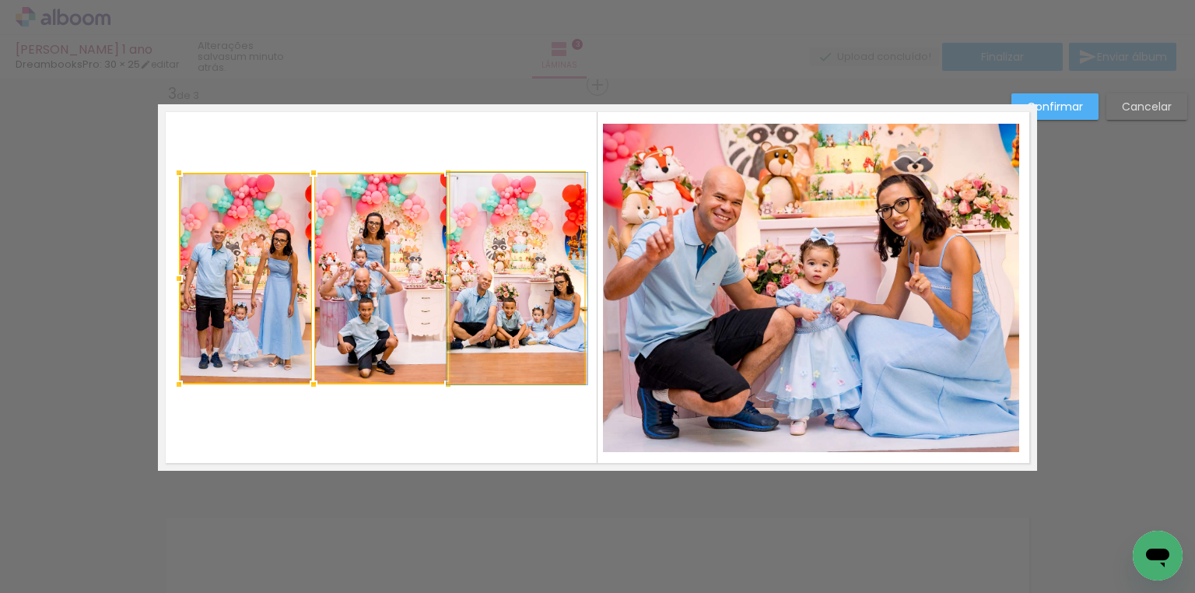
click at [476, 259] on quentale-photo at bounding box center [516, 279] width 133 height 212
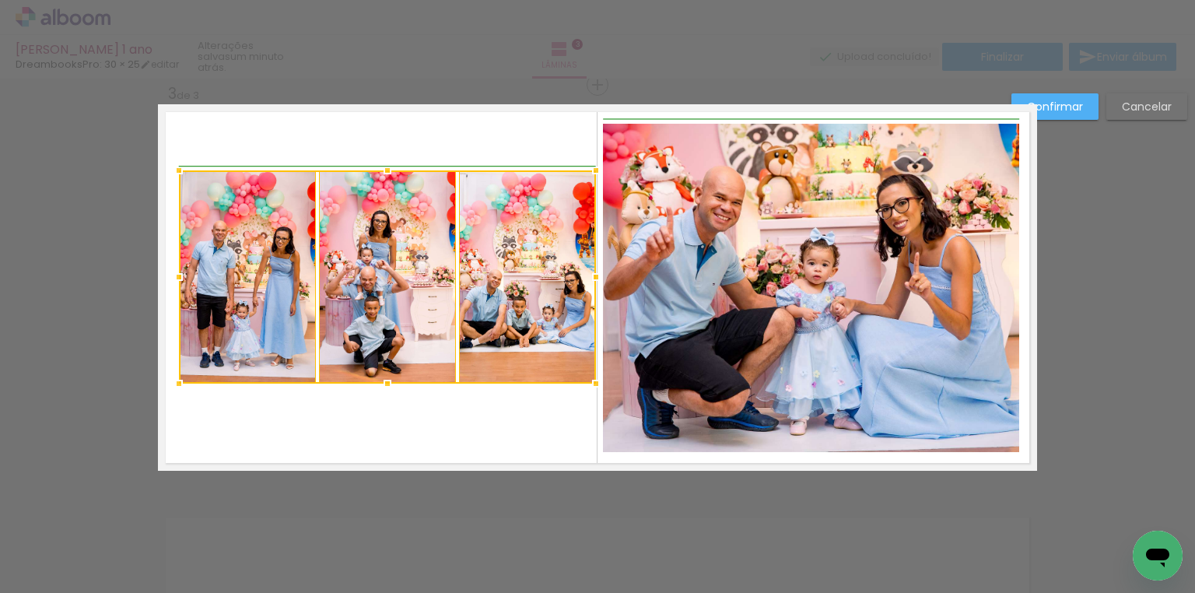
click at [580, 174] on div at bounding box center [595, 170] width 31 height 31
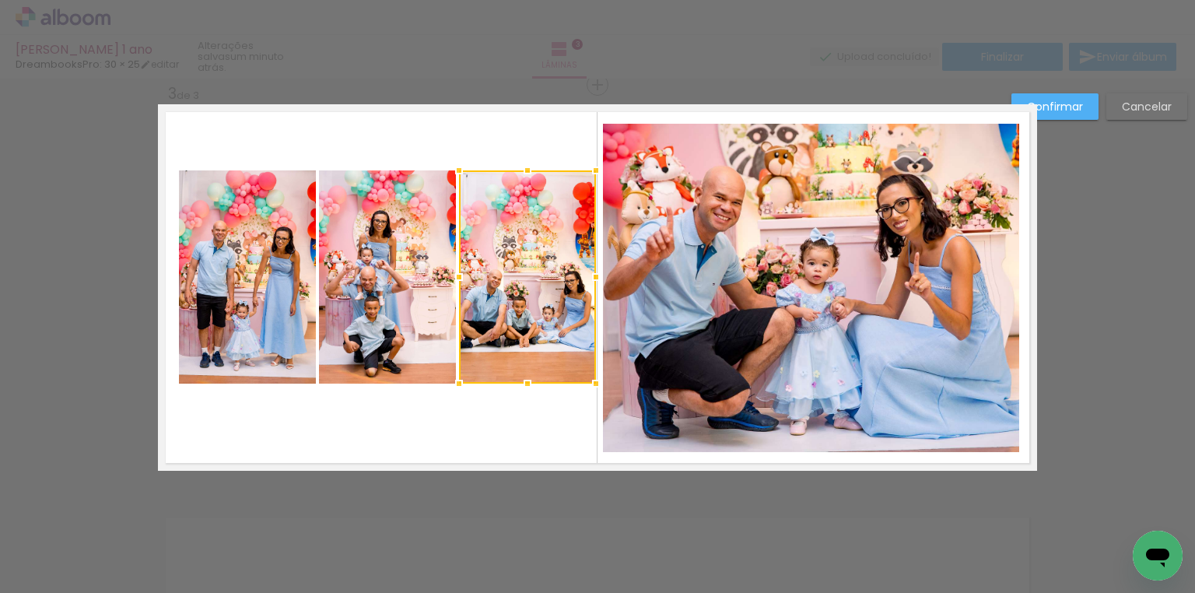
click at [296, 243] on quentale-photo at bounding box center [247, 276] width 137 height 213
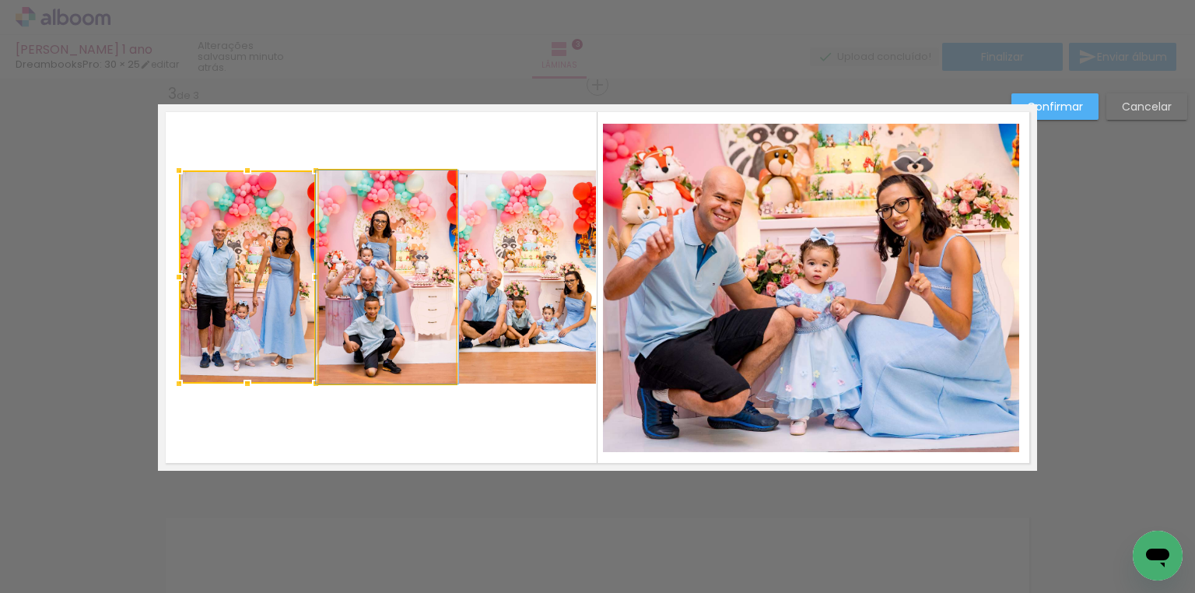
click at [355, 248] on quentale-photo at bounding box center [387, 276] width 137 height 213
click at [550, 251] on quentale-photo at bounding box center [527, 276] width 137 height 213
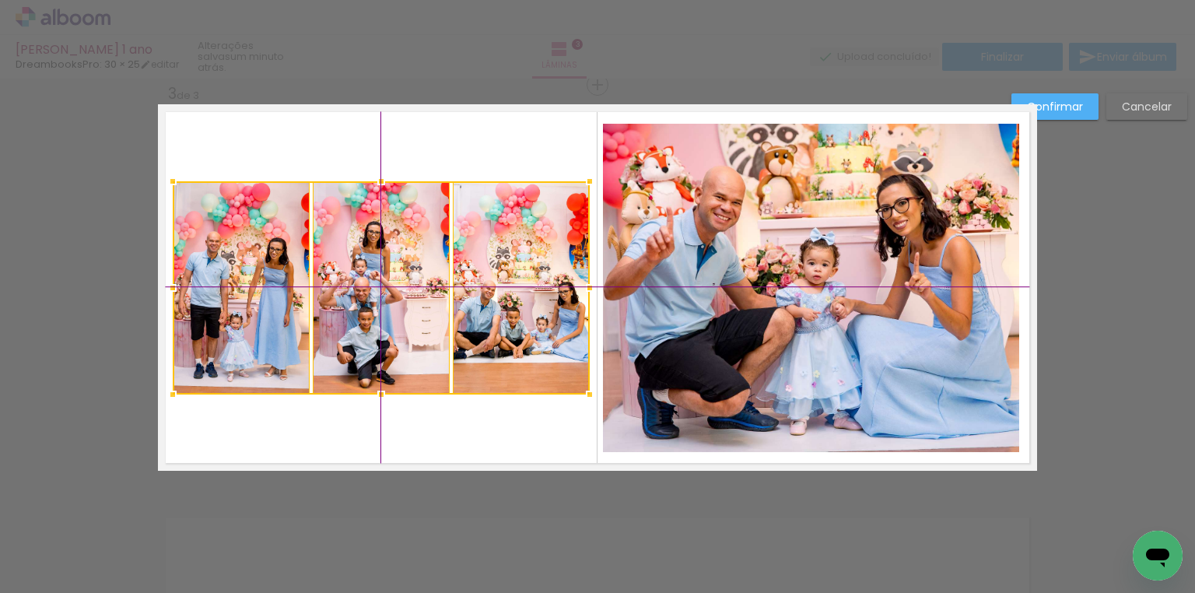
drag, startPoint x: 527, startPoint y: 231, endPoint x: 526, endPoint y: 240, distance: 8.6
click at [526, 240] on div at bounding box center [381, 287] width 417 height 213
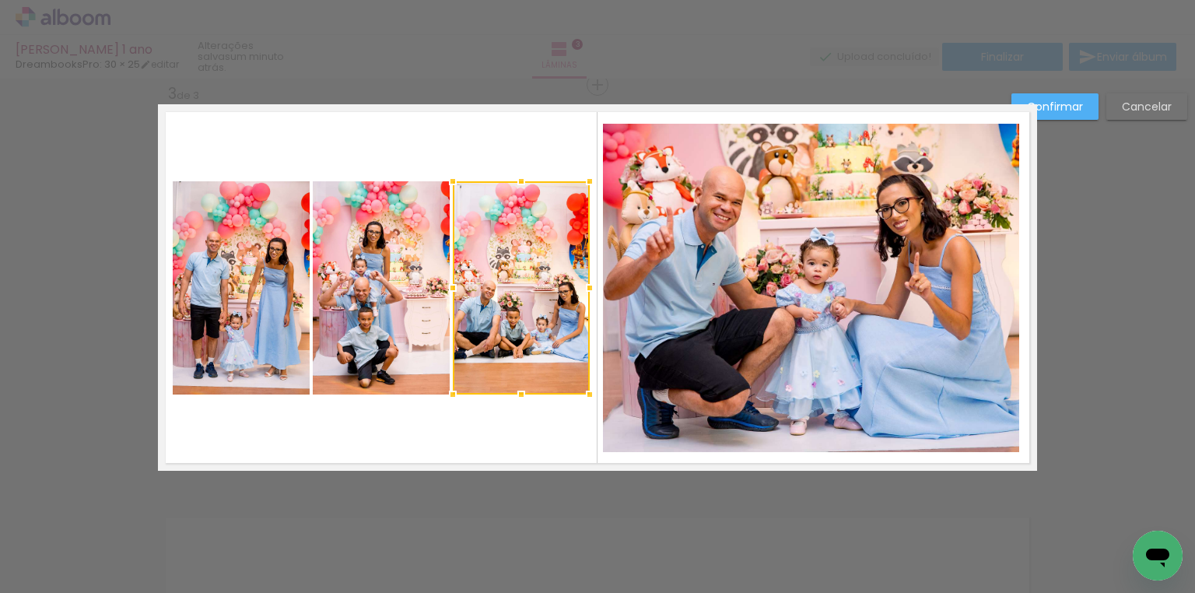
click at [0, 0] on slot "Confirmar" at bounding box center [0, 0] width 0 height 0
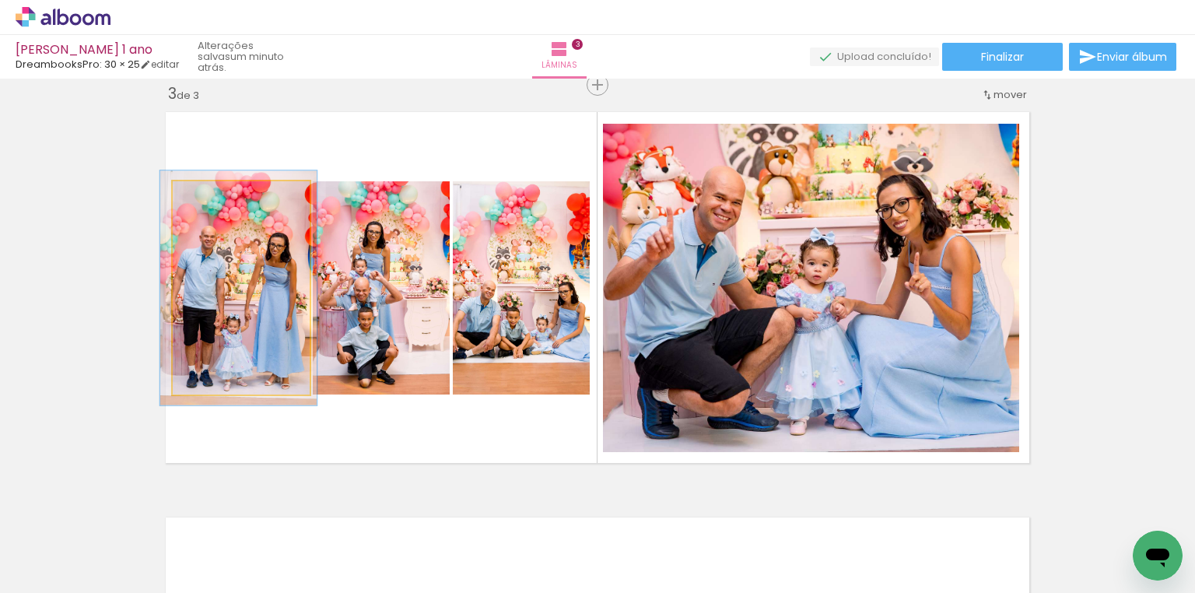
type paper-slider "110"
click at [212, 194] on div at bounding box center [215, 198] width 14 height 14
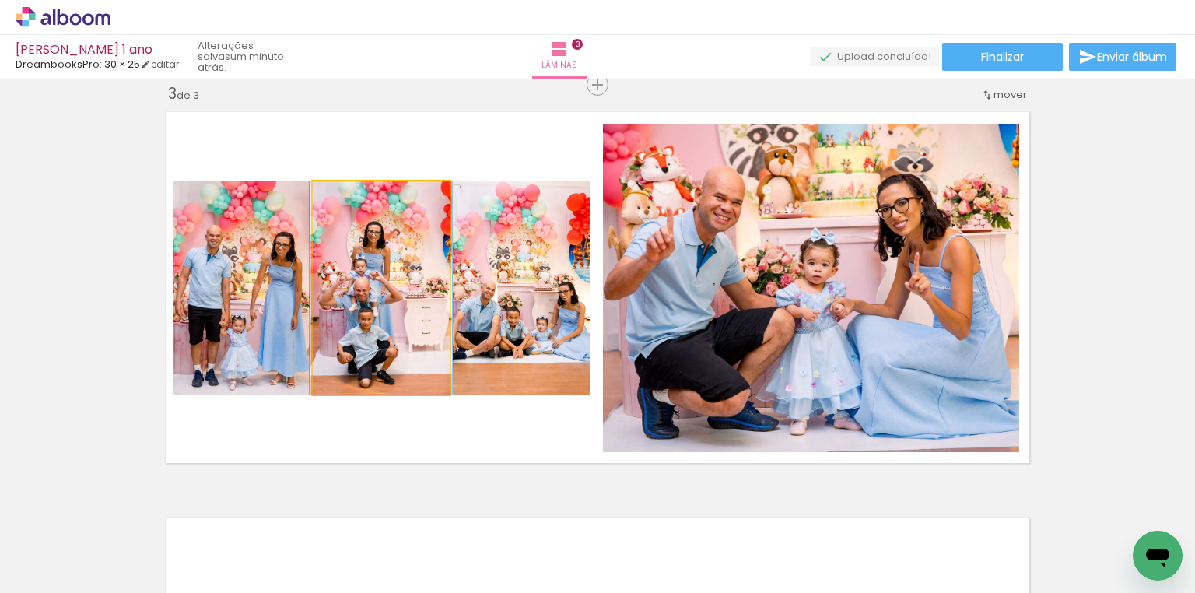
click at [379, 283] on quentale-photo at bounding box center [381, 287] width 137 height 213
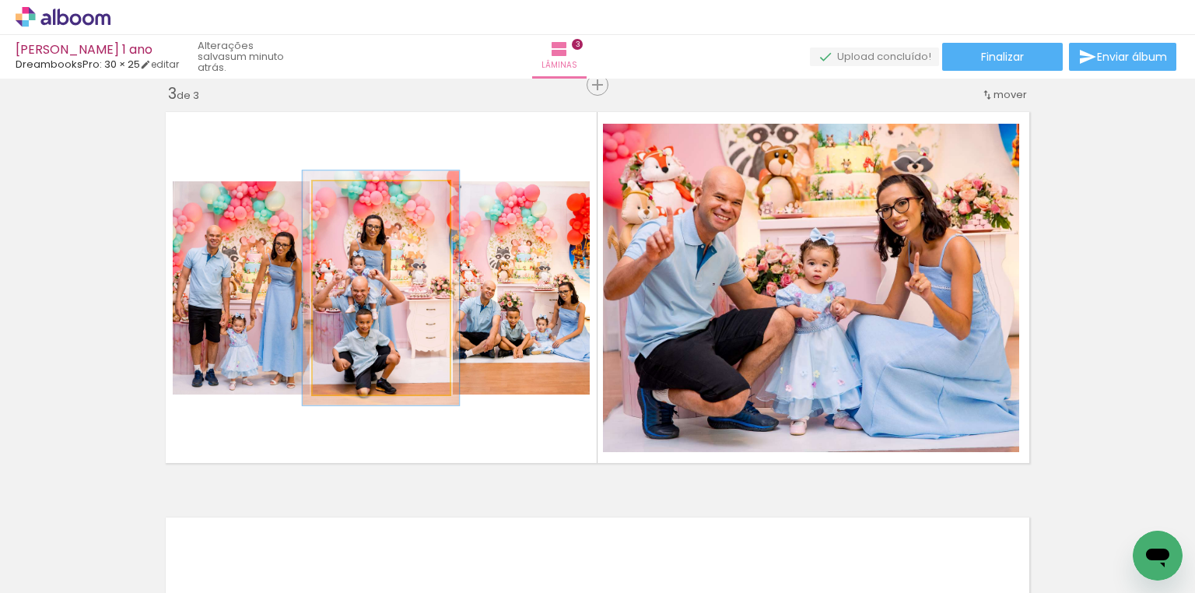
type paper-slider "110"
click at [358, 193] on div at bounding box center [354, 197] width 25 height 25
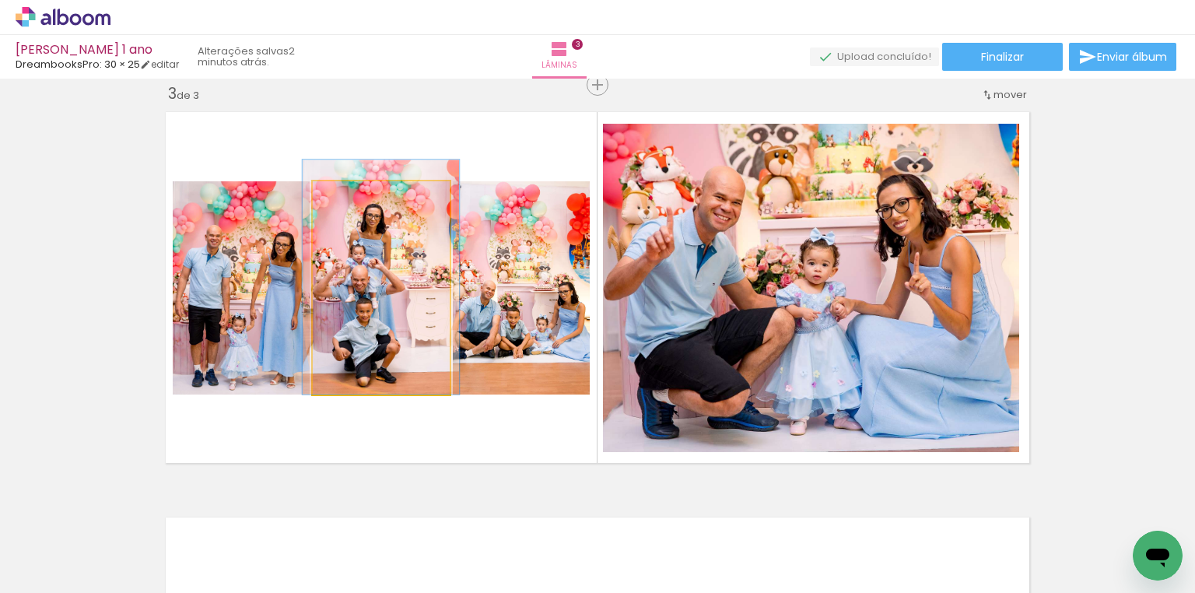
drag, startPoint x: 373, startPoint y: 291, endPoint x: 373, endPoint y: 275, distance: 15.6
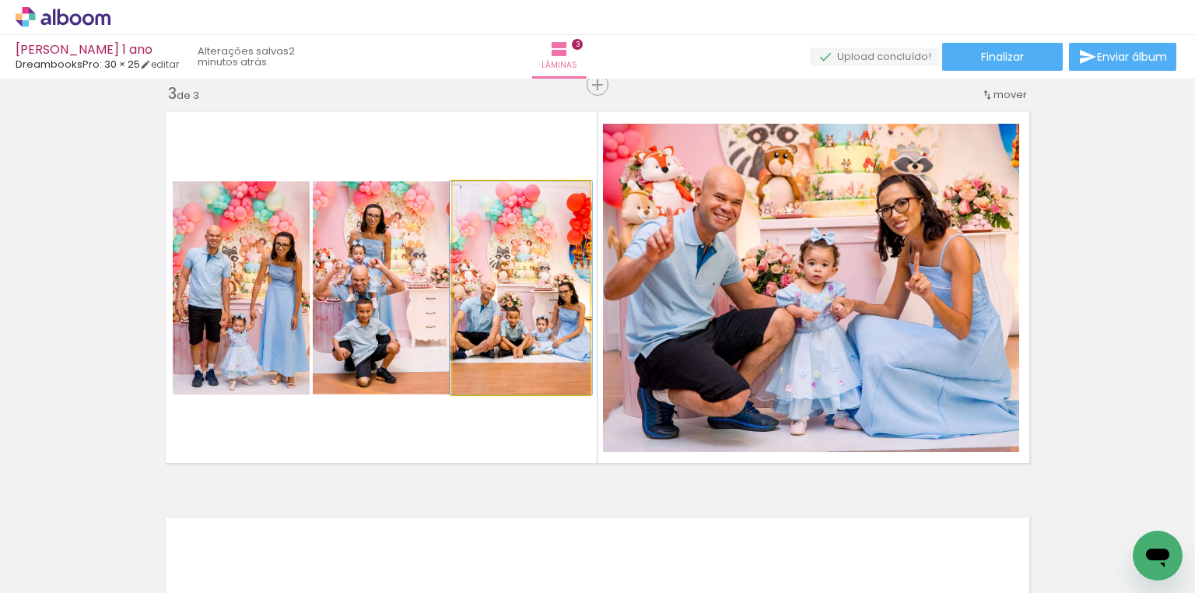
click at [558, 311] on quentale-photo at bounding box center [521, 287] width 137 height 213
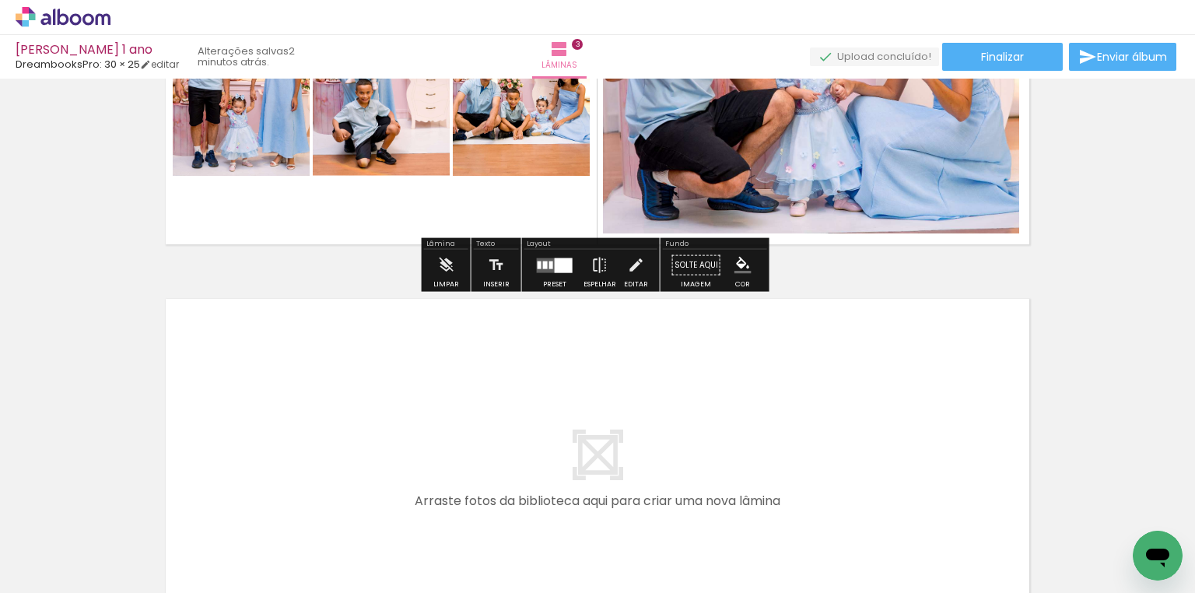
scroll to position [1079, 0]
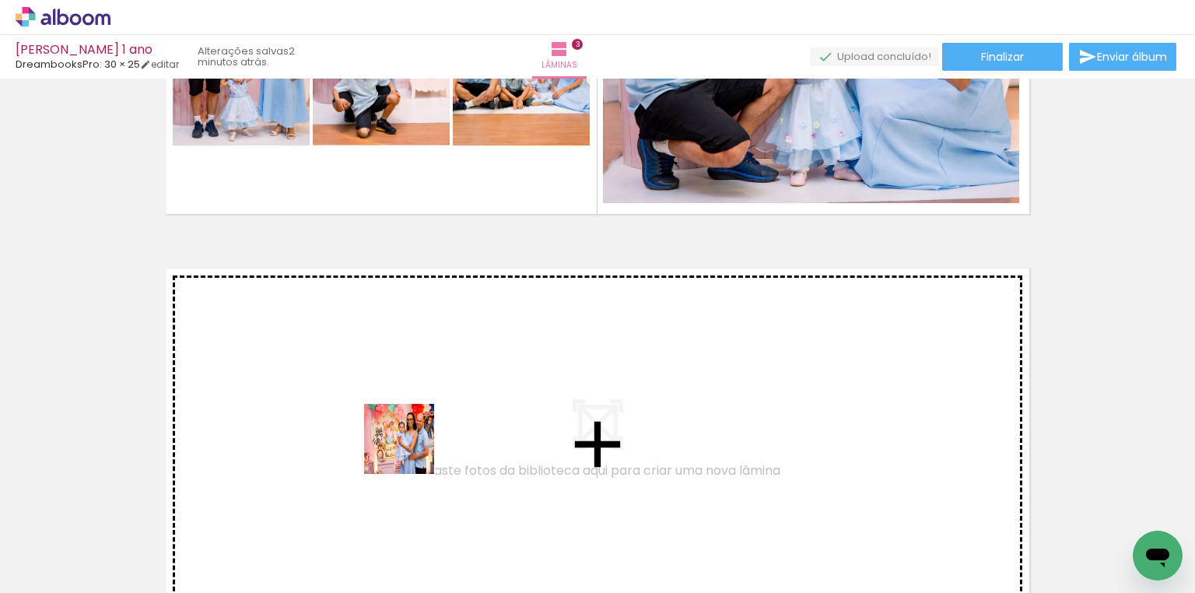
drag, startPoint x: 421, startPoint y: 544, endPoint x: 411, endPoint y: 429, distance: 115.5
click at [411, 429] on quentale-workspace at bounding box center [597, 296] width 1195 height 593
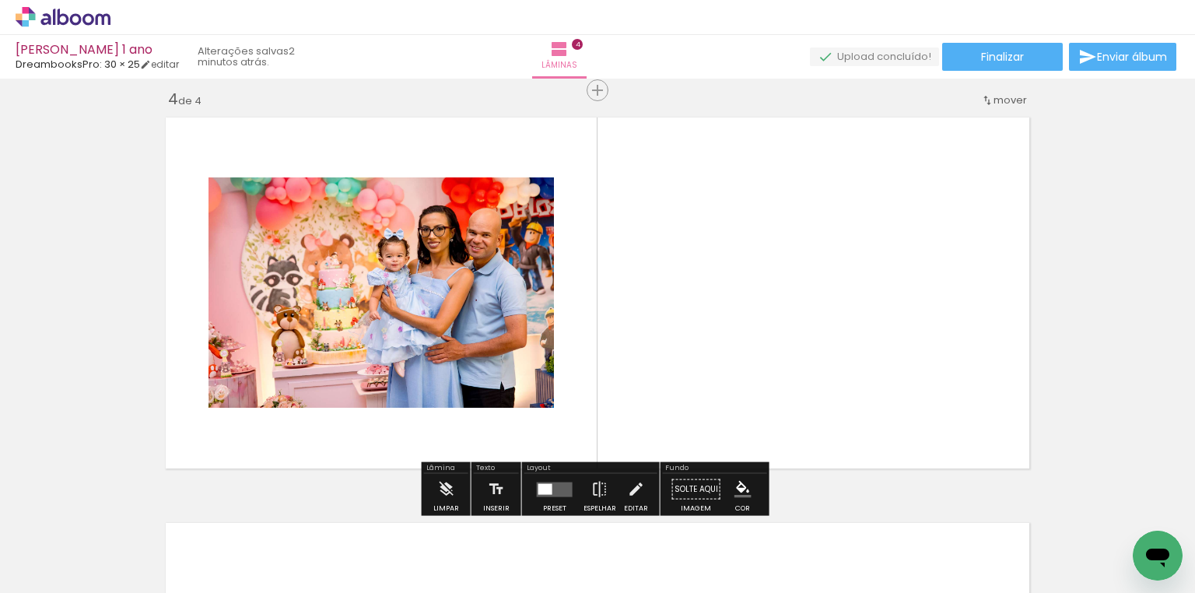
scroll to position [1235, 0]
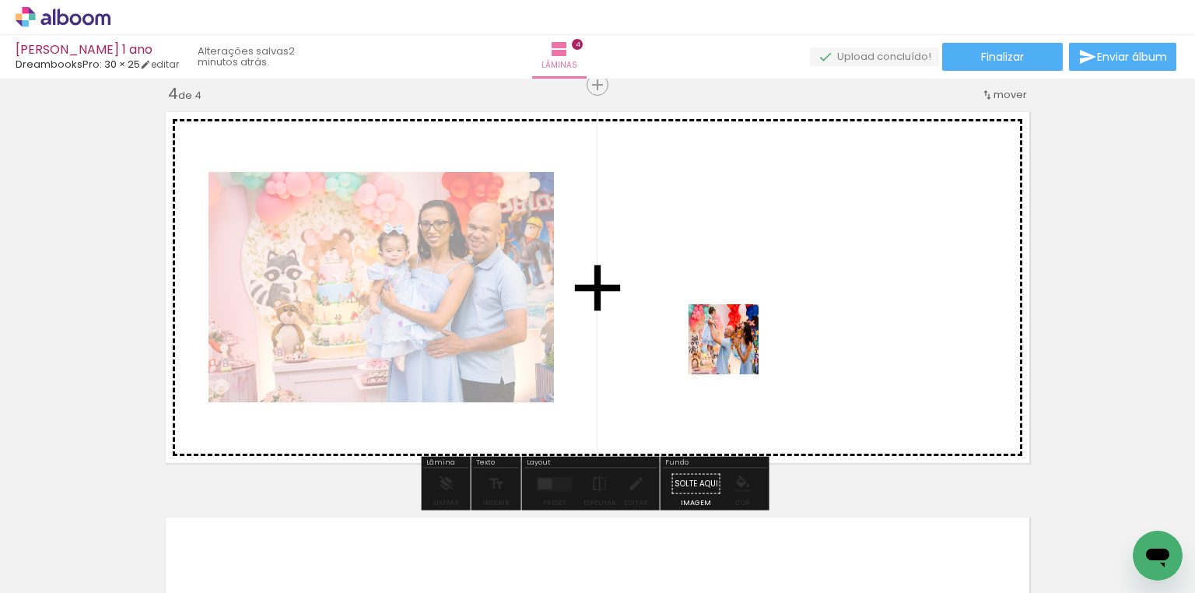
drag, startPoint x: 527, startPoint y: 535, endPoint x: 753, endPoint y: 340, distance: 298.3
click at [753, 340] on quentale-workspace at bounding box center [597, 296] width 1195 height 593
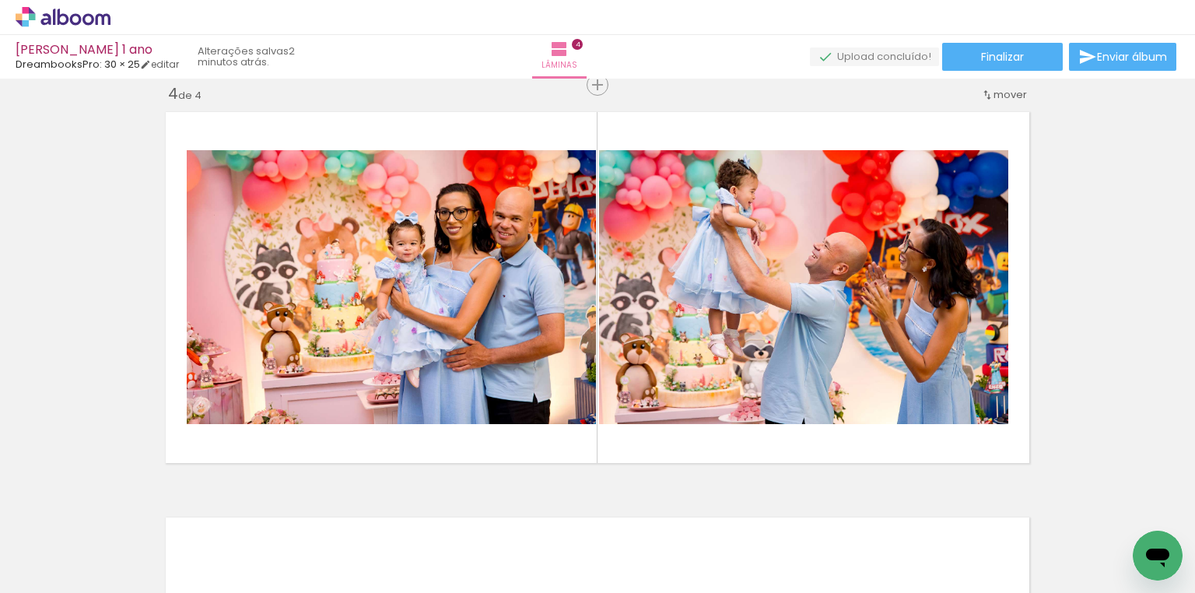
scroll to position [0, 1248]
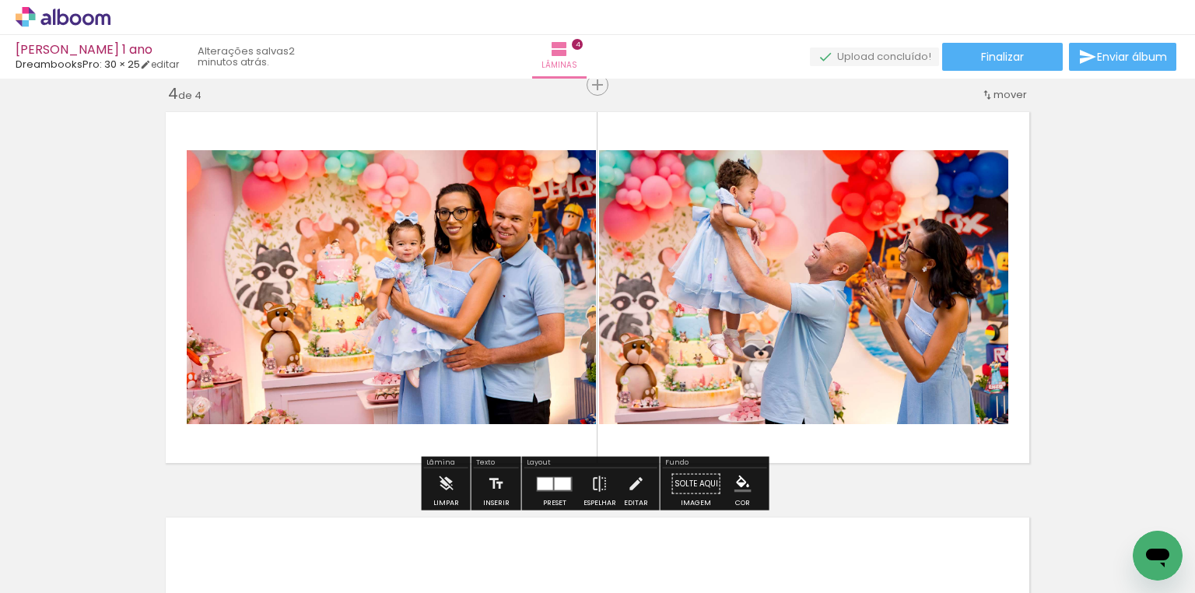
click at [555, 477] on div at bounding box center [563, 483] width 16 height 12
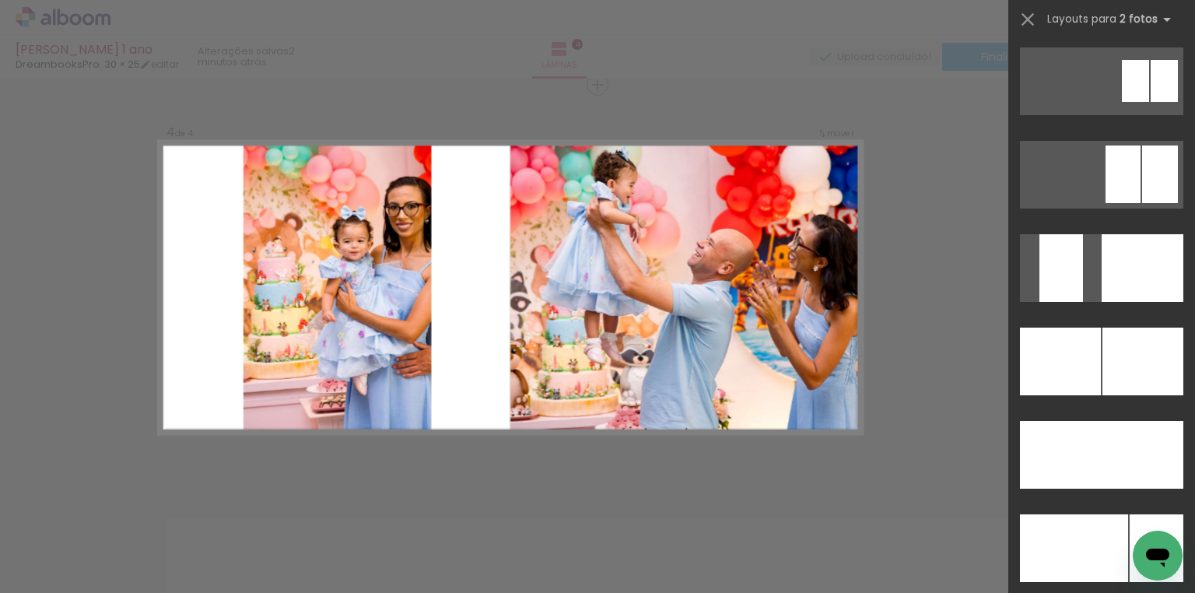
scroll to position [6844, 0]
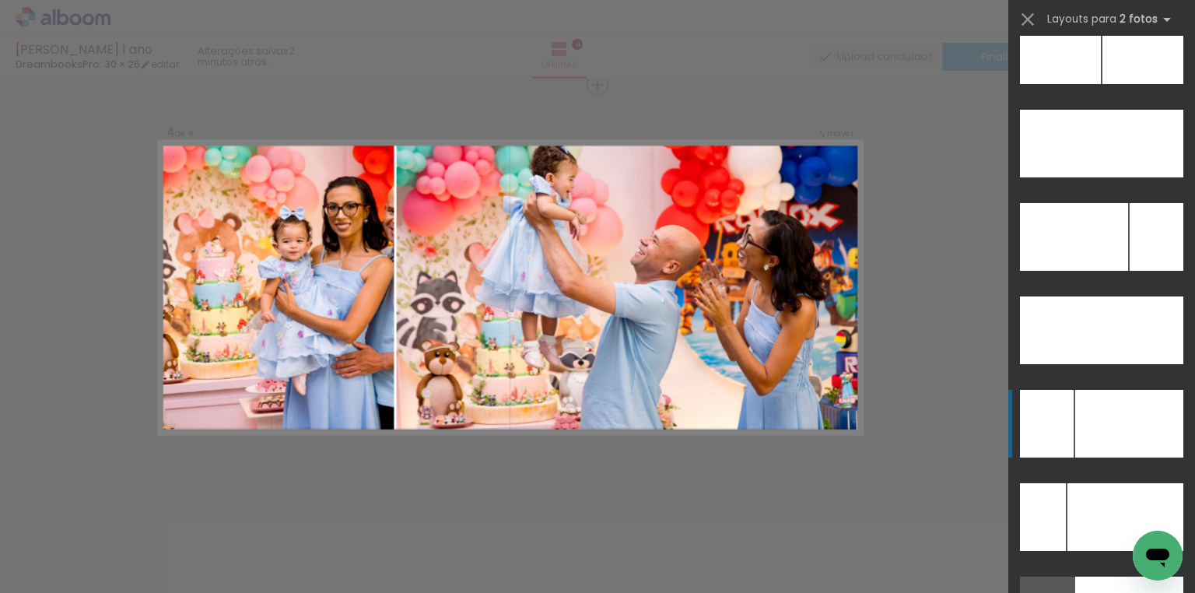
click at [1080, 420] on div at bounding box center [1129, 424] width 108 height 68
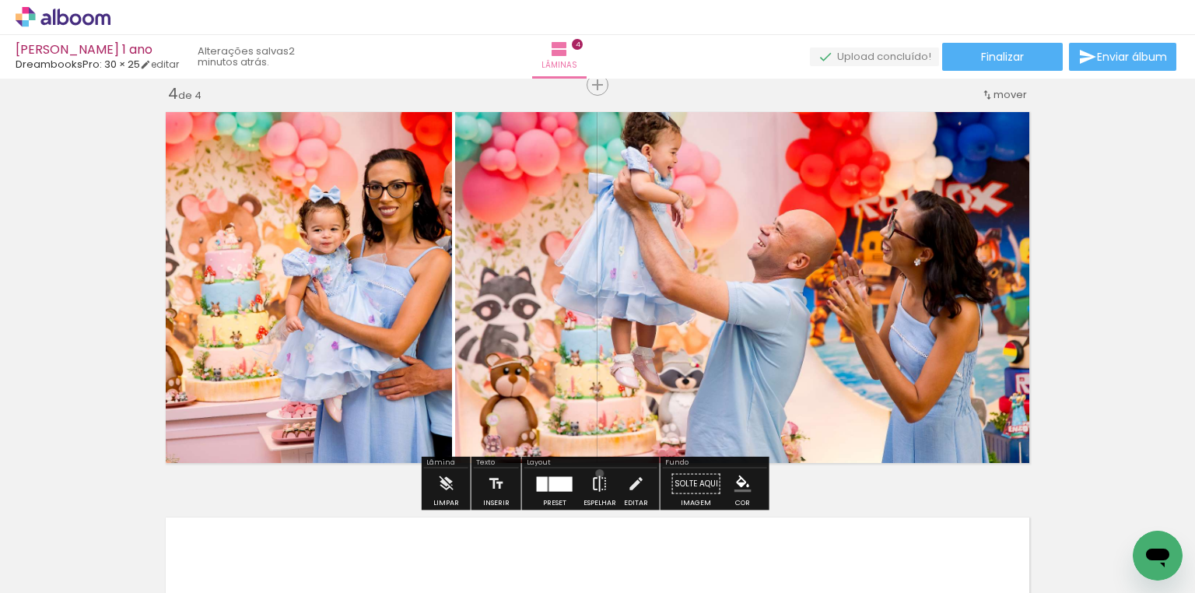
click at [596, 473] on iron-icon at bounding box center [599, 483] width 17 height 31
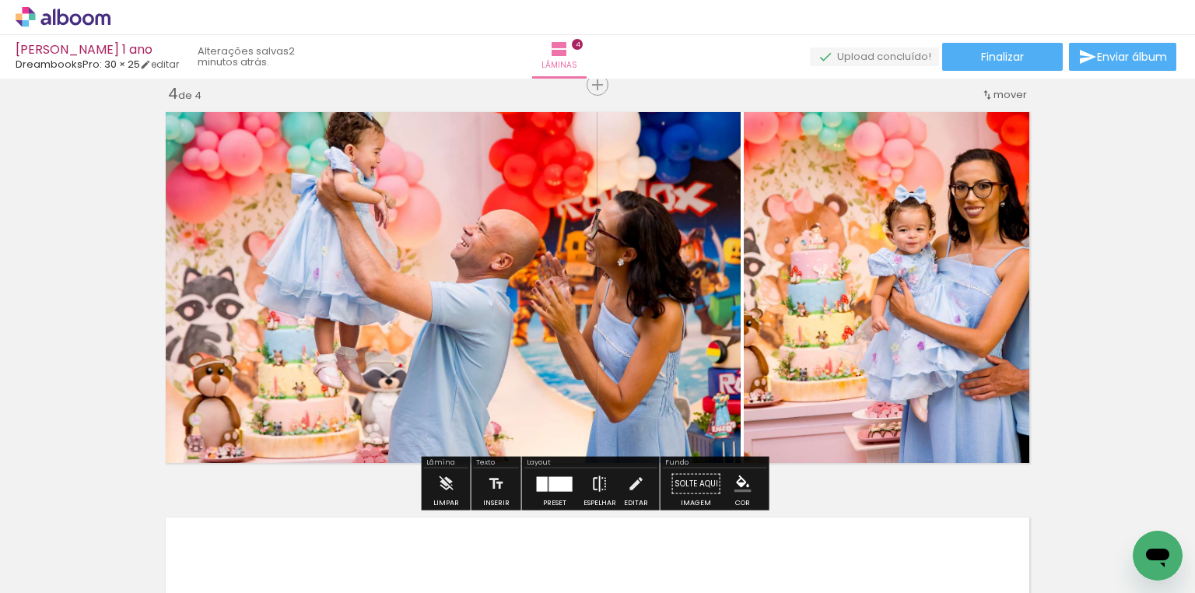
click at [596, 473] on iron-icon at bounding box center [599, 483] width 17 height 31
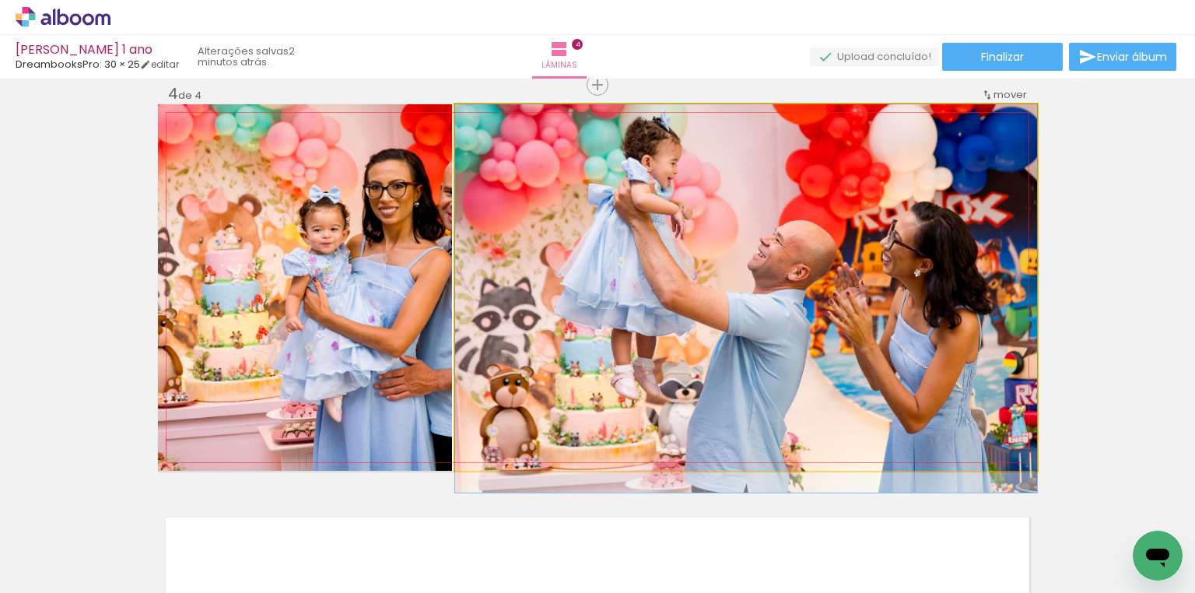
drag, startPoint x: 807, startPoint y: 320, endPoint x: 844, endPoint y: 341, distance: 41.8
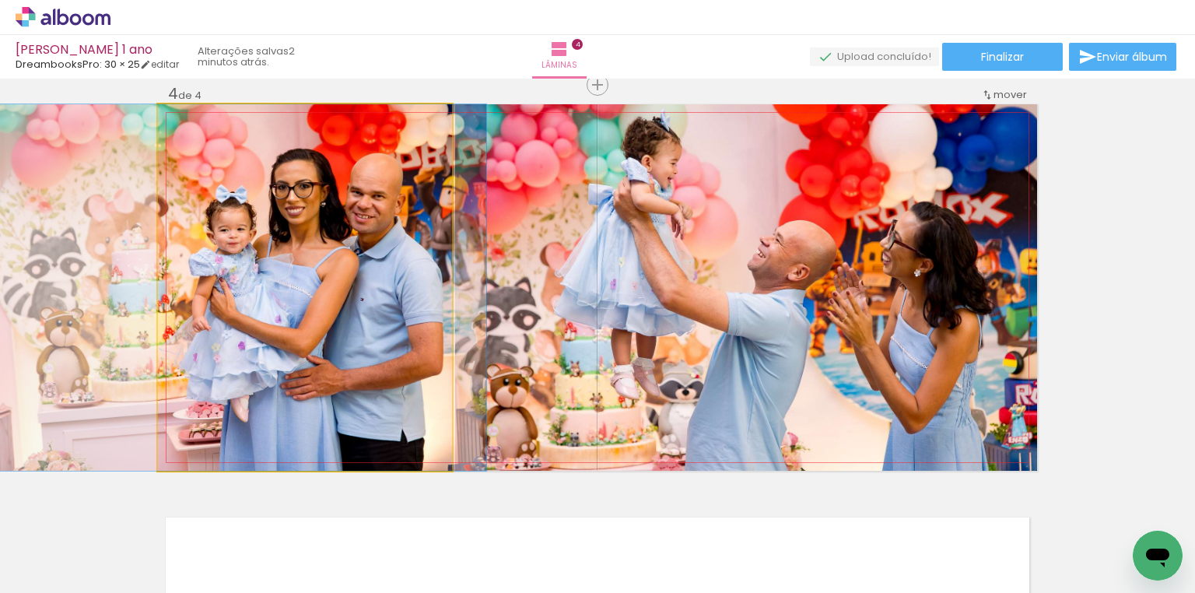
drag, startPoint x: 384, startPoint y: 292, endPoint x: 291, endPoint y: 281, distance: 94.0
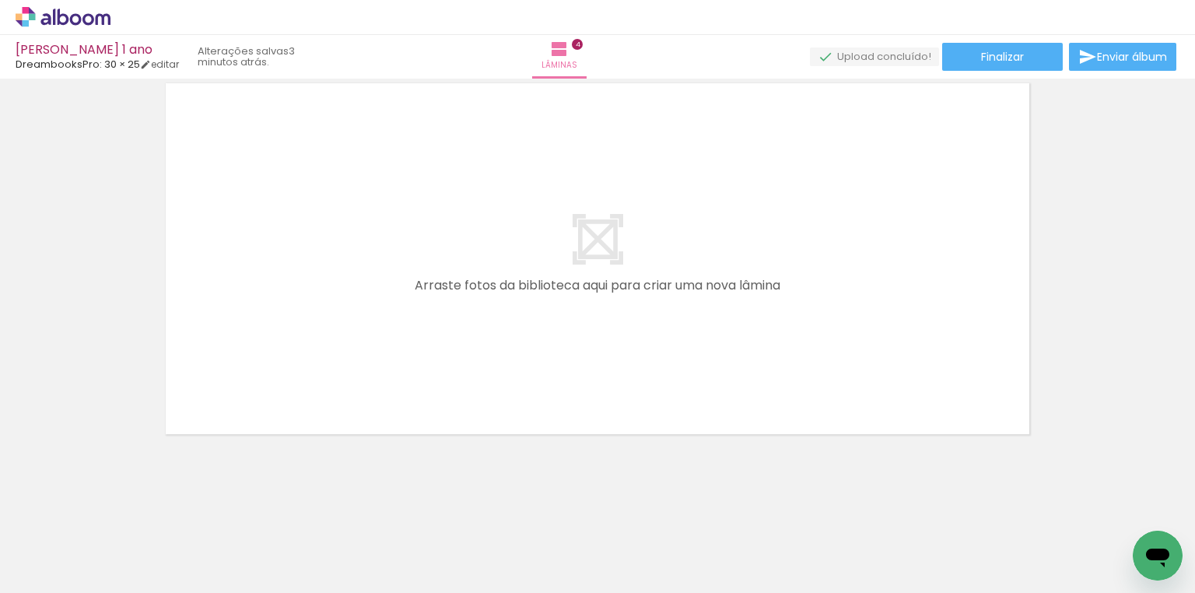
scroll to position [0, 1065]
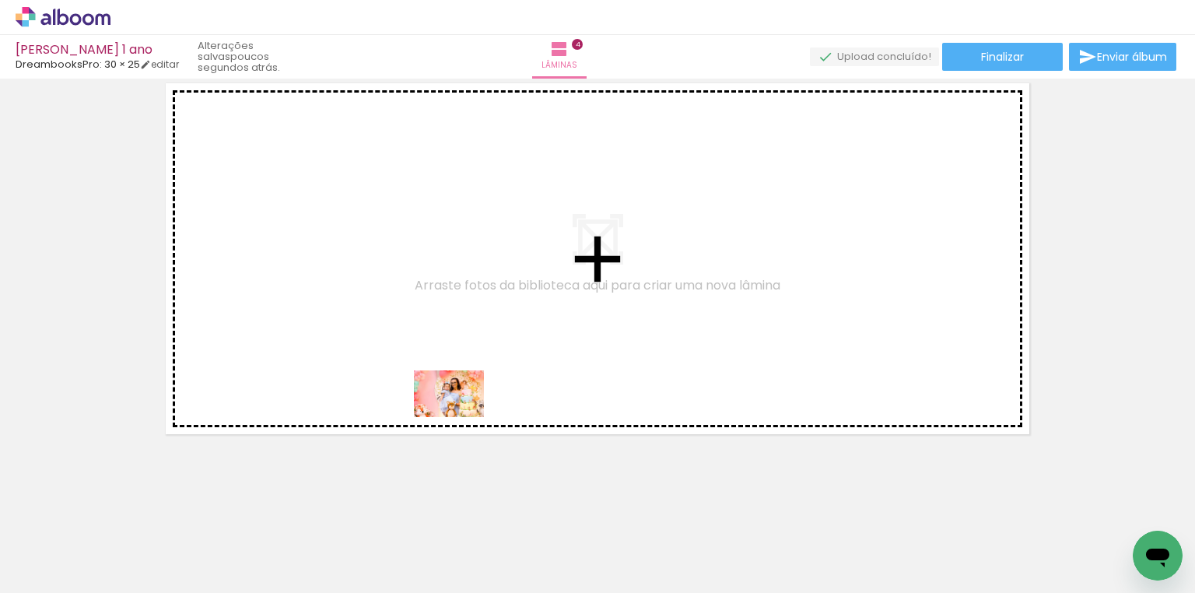
drag, startPoint x: 492, startPoint y: 545, endPoint x: 460, endPoint y: 417, distance: 132.2
click at [460, 417] on quentale-workspace at bounding box center [597, 296] width 1195 height 593
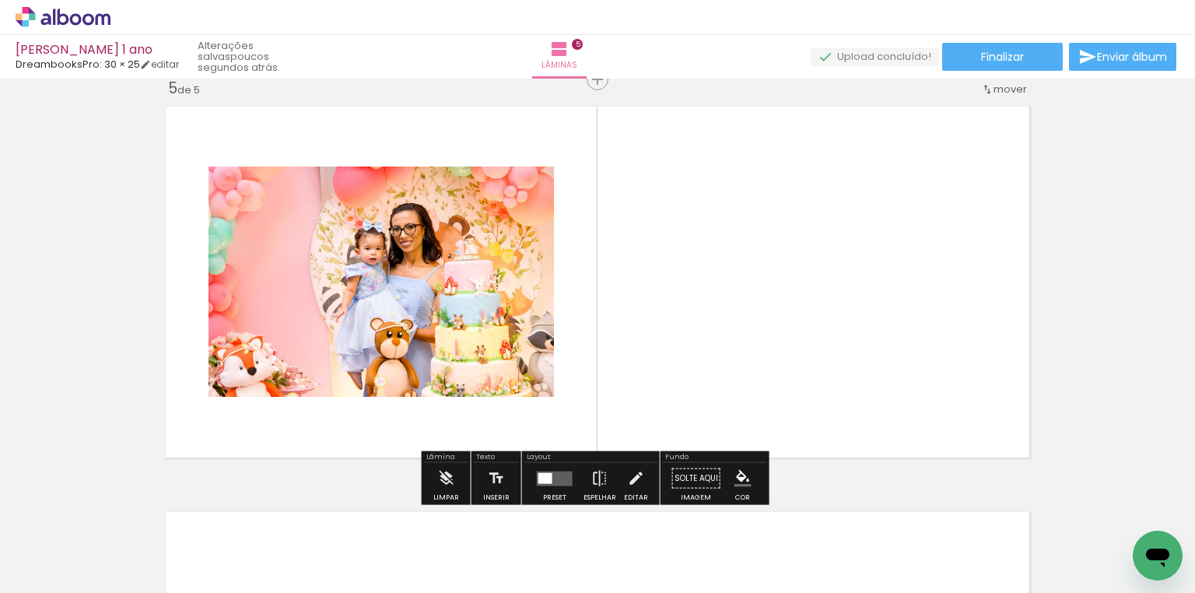
scroll to position [1640, 0]
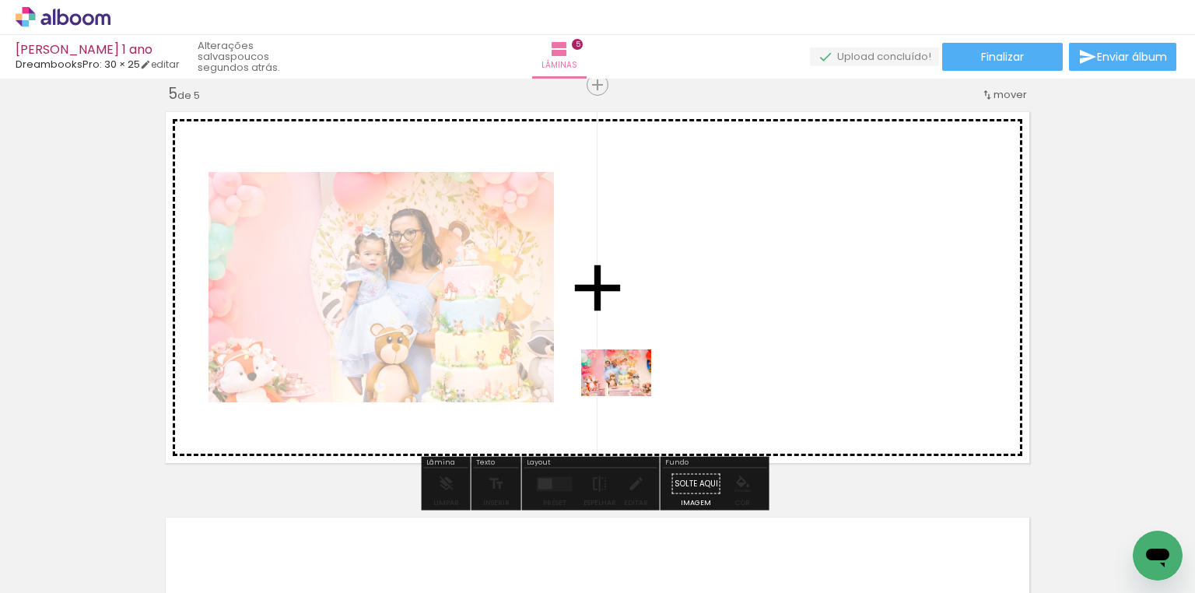
drag, startPoint x: 663, startPoint y: 558, endPoint x: 628, endPoint y: 396, distance: 165.7
click at [628, 396] on quentale-workspace at bounding box center [597, 296] width 1195 height 593
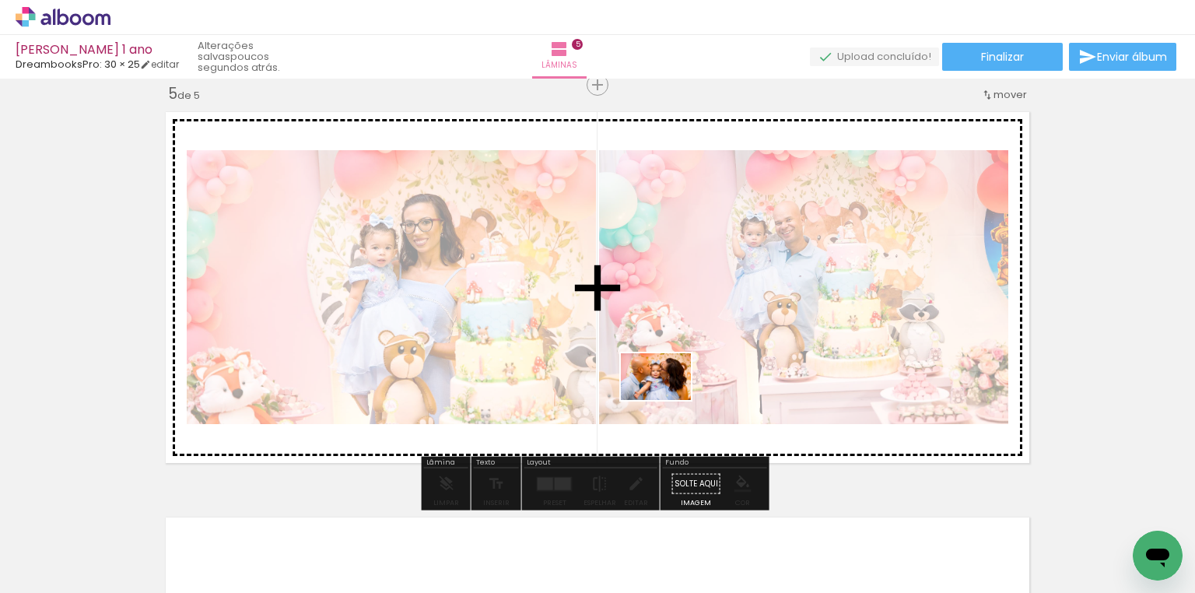
drag, startPoint x: 574, startPoint y: 559, endPoint x: 667, endPoint y: 400, distance: 184.7
click at [667, 400] on quentale-workspace at bounding box center [597, 296] width 1195 height 593
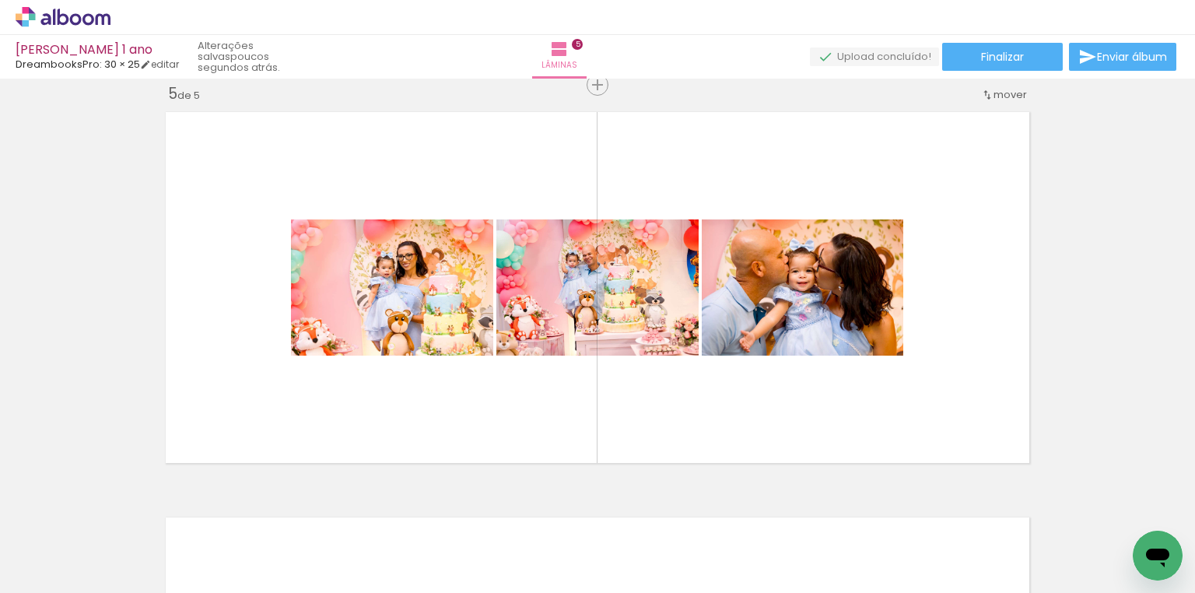
scroll to position [0, 915]
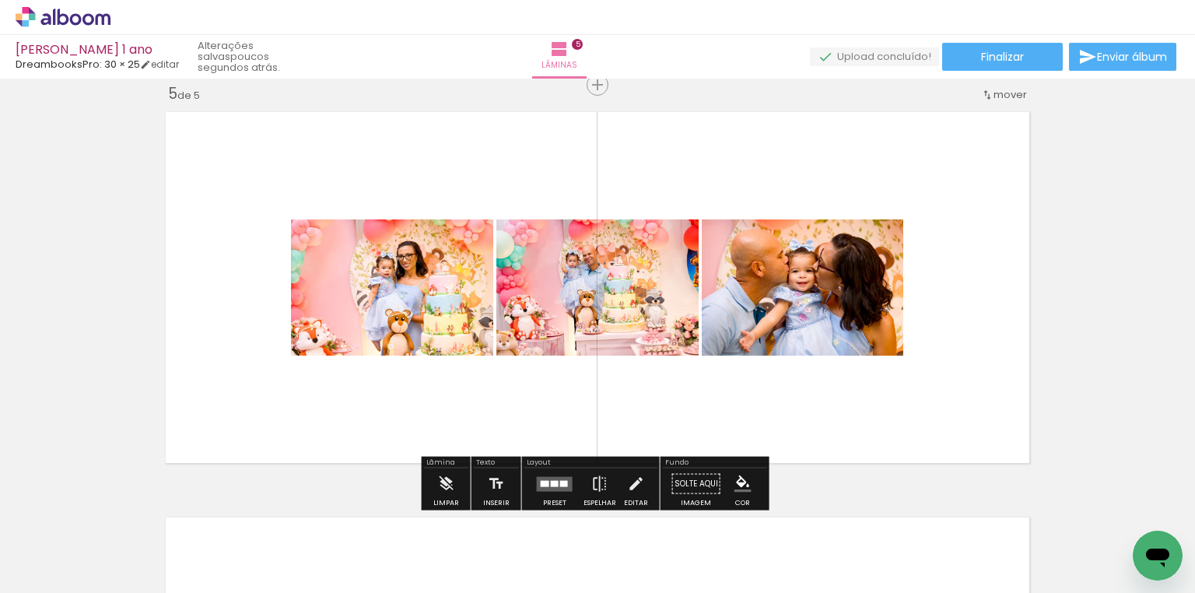
drag, startPoint x: 546, startPoint y: 494, endPoint x: 581, endPoint y: 478, distance: 38.6
click at [547, 494] on div at bounding box center [555, 483] width 42 height 31
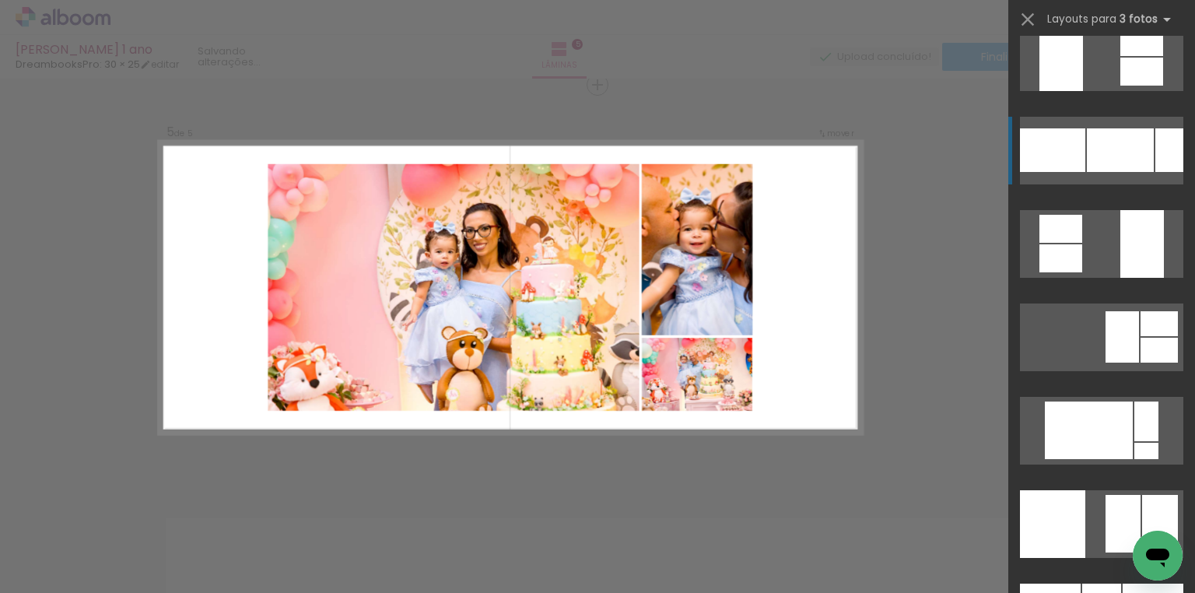
scroll to position [7466, 0]
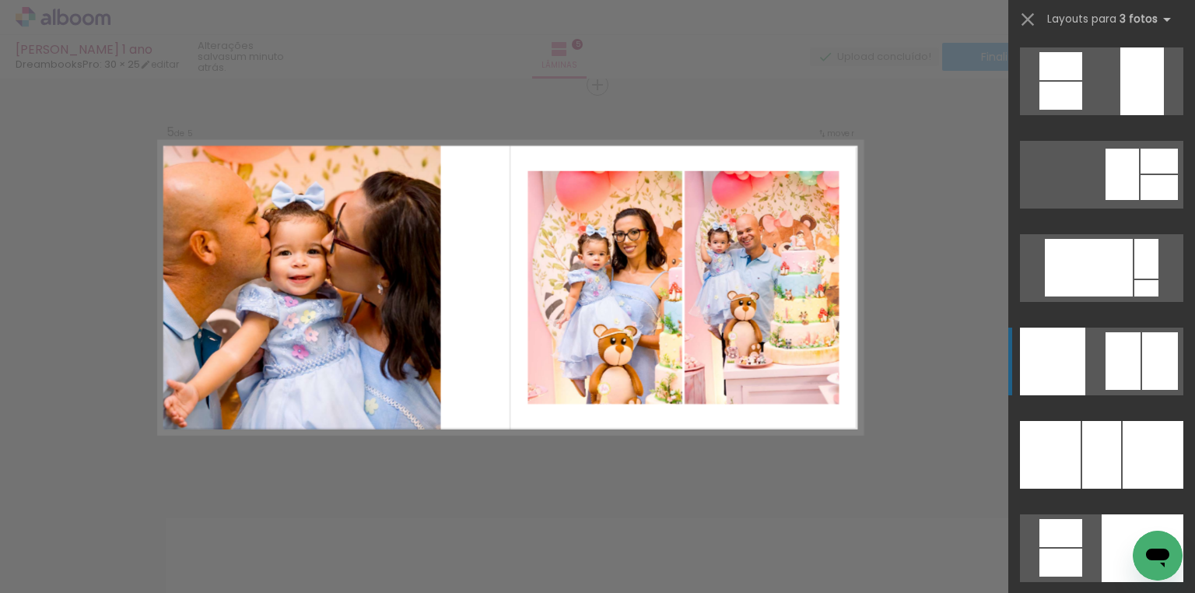
click at [1083, 370] on quentale-layouter at bounding box center [1101, 361] width 163 height 68
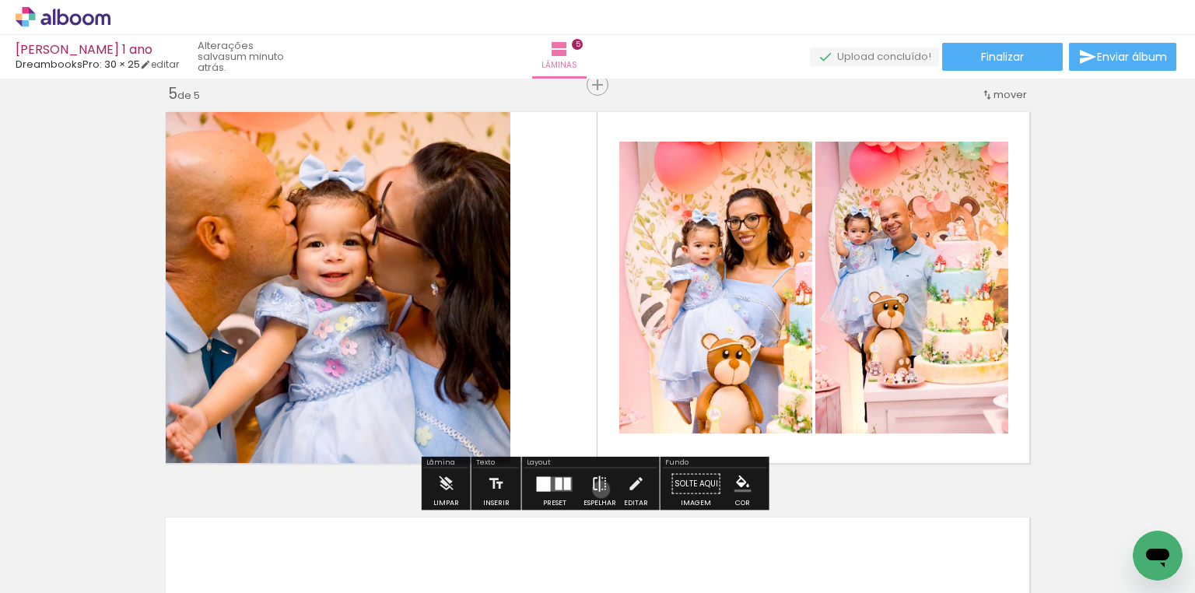
click at [597, 488] on iron-icon at bounding box center [599, 483] width 17 height 31
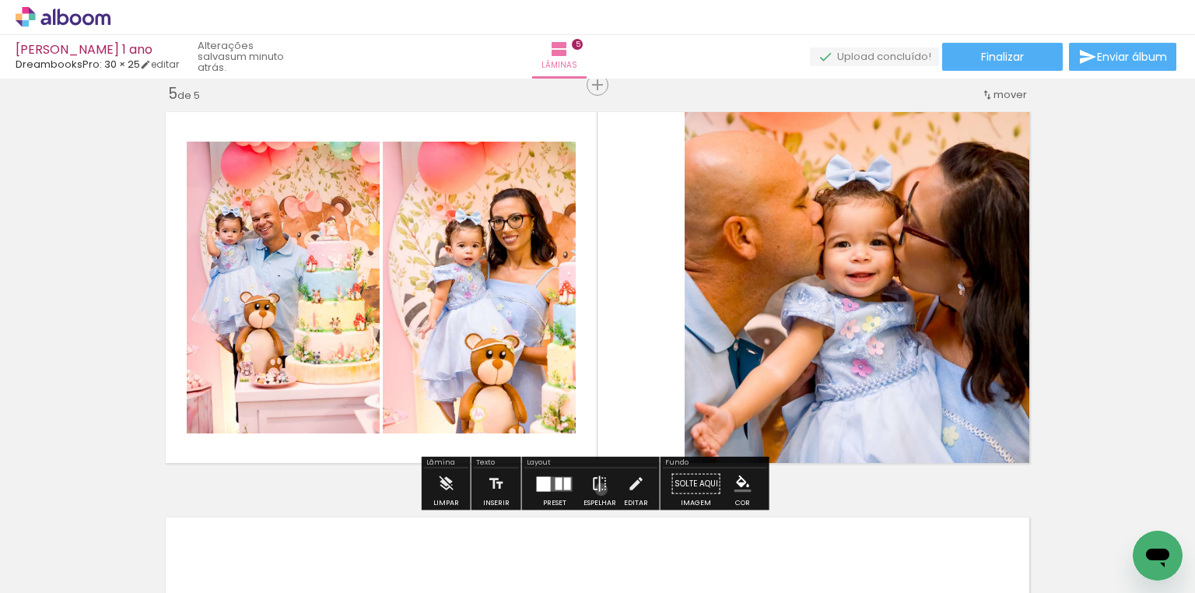
click at [597, 488] on iron-icon at bounding box center [599, 483] width 17 height 31
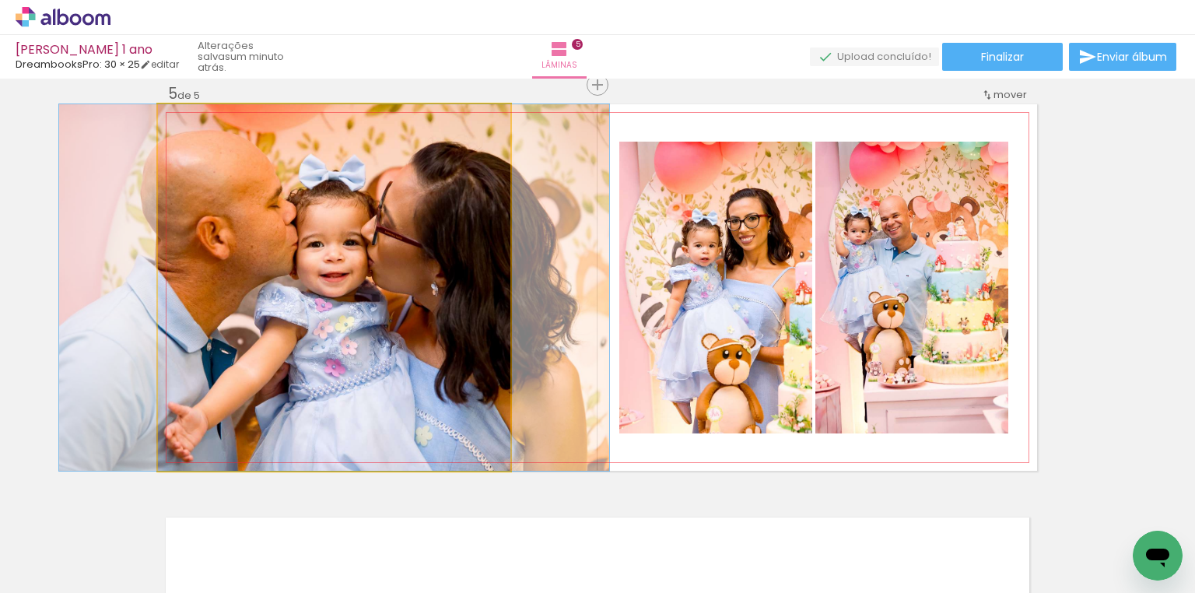
click at [389, 341] on quentale-photo at bounding box center [334, 287] width 352 height 366
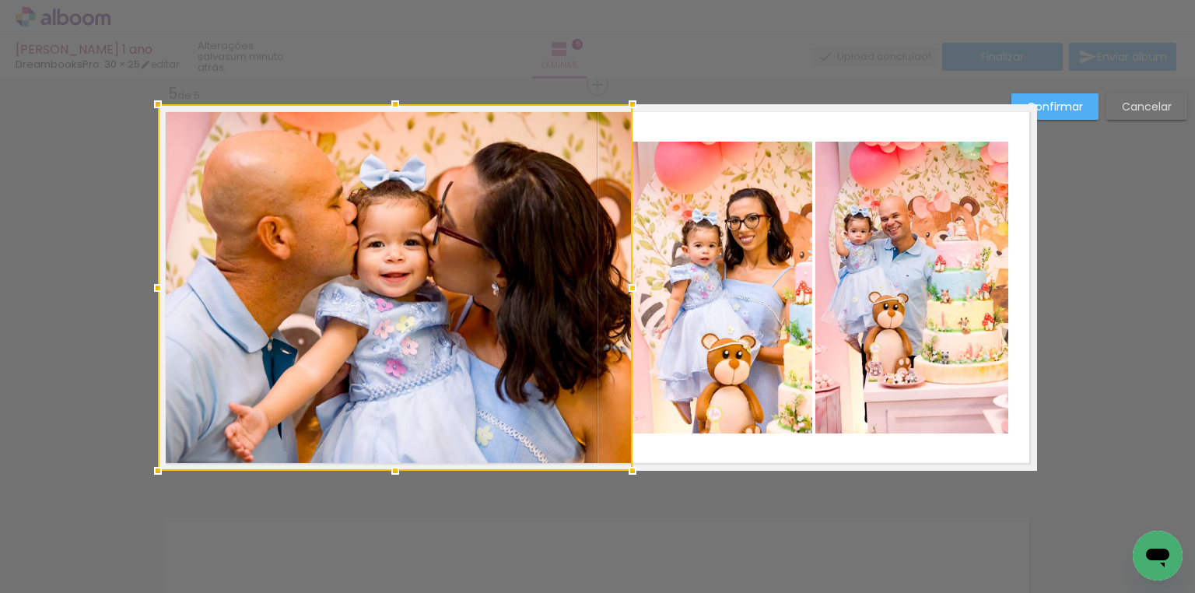
drag, startPoint x: 507, startPoint y: 283, endPoint x: 623, endPoint y: 277, distance: 116.0
click at [623, 277] on div at bounding box center [632, 287] width 31 height 31
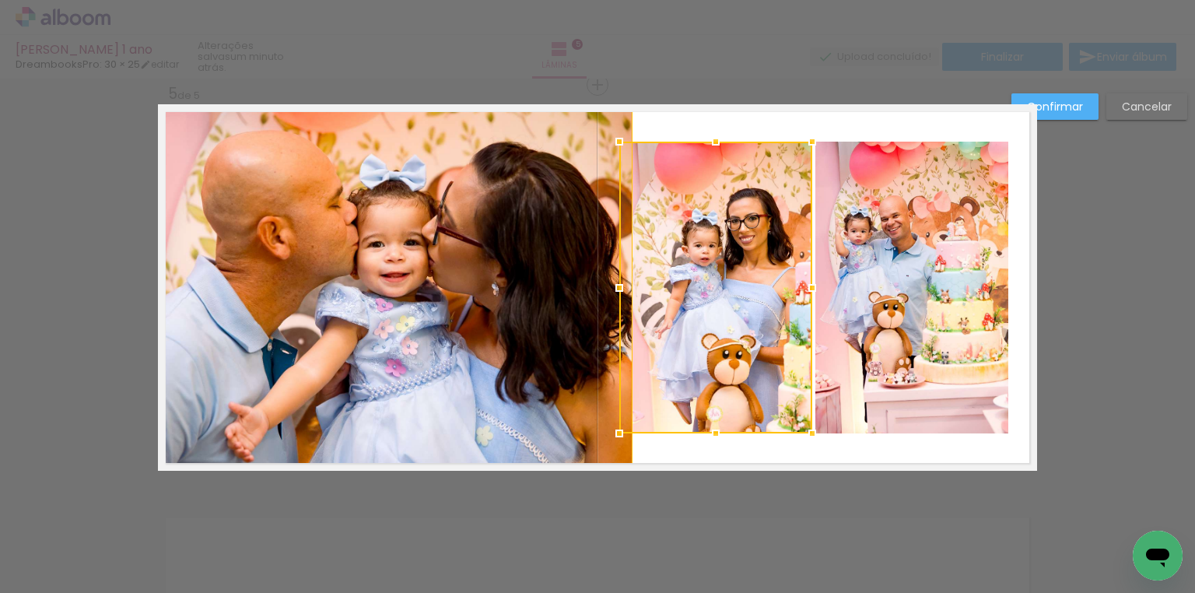
click at [0, 0] on slot "Confirmar" at bounding box center [0, 0] width 0 height 0
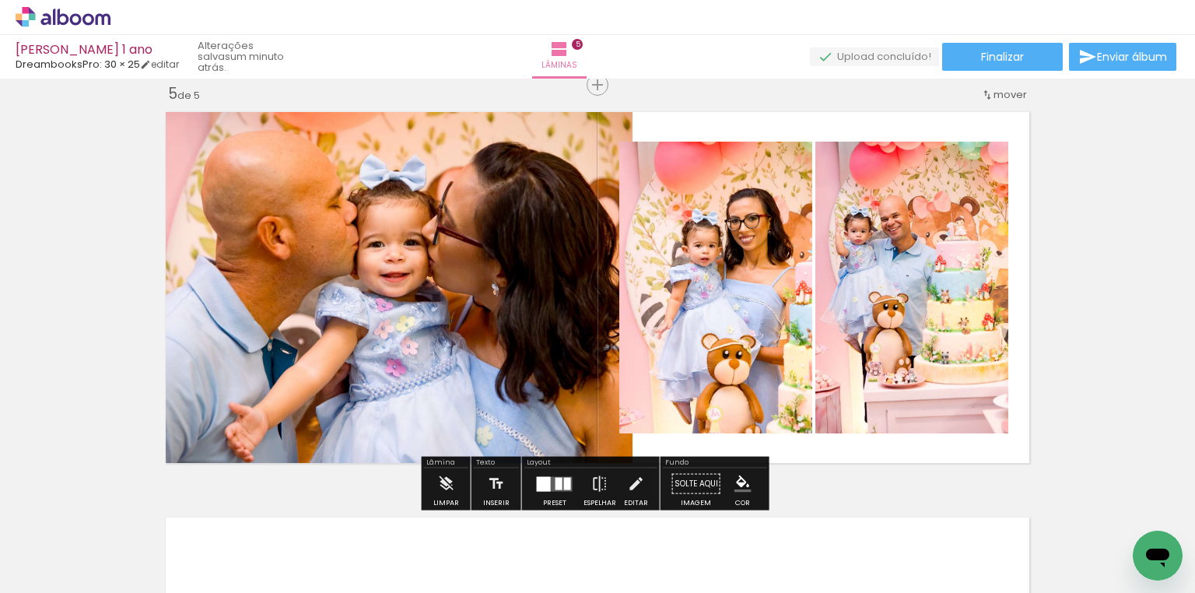
click at [705, 280] on quentale-photo at bounding box center [715, 288] width 193 height 292
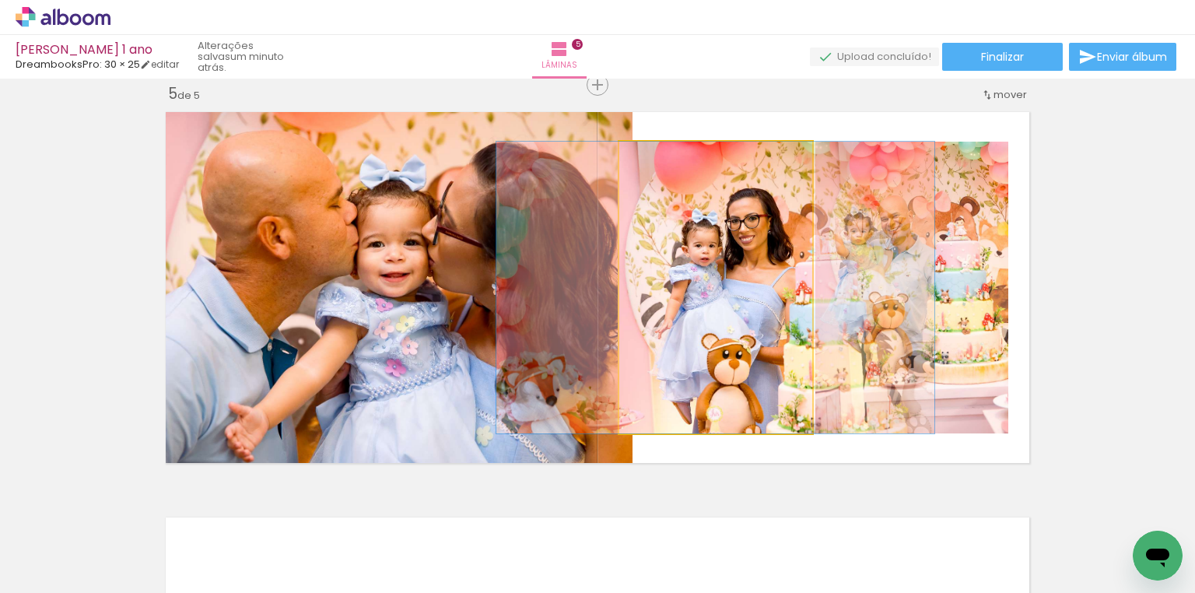
click at [705, 280] on quentale-photo at bounding box center [715, 288] width 193 height 292
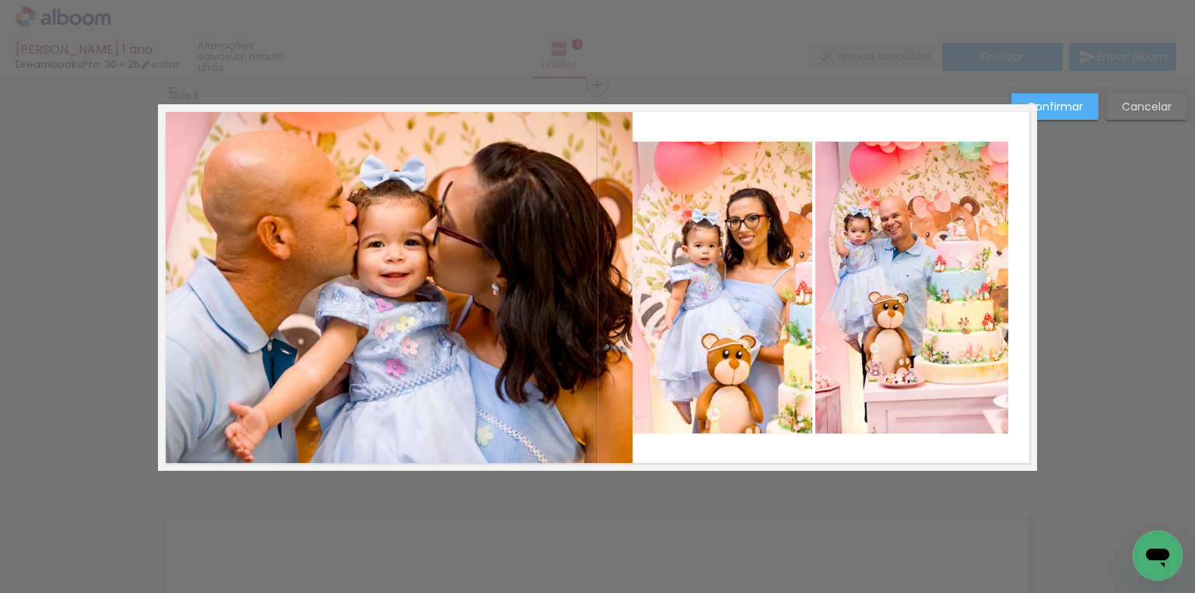
click at [936, 271] on quentale-photo at bounding box center [911, 288] width 193 height 292
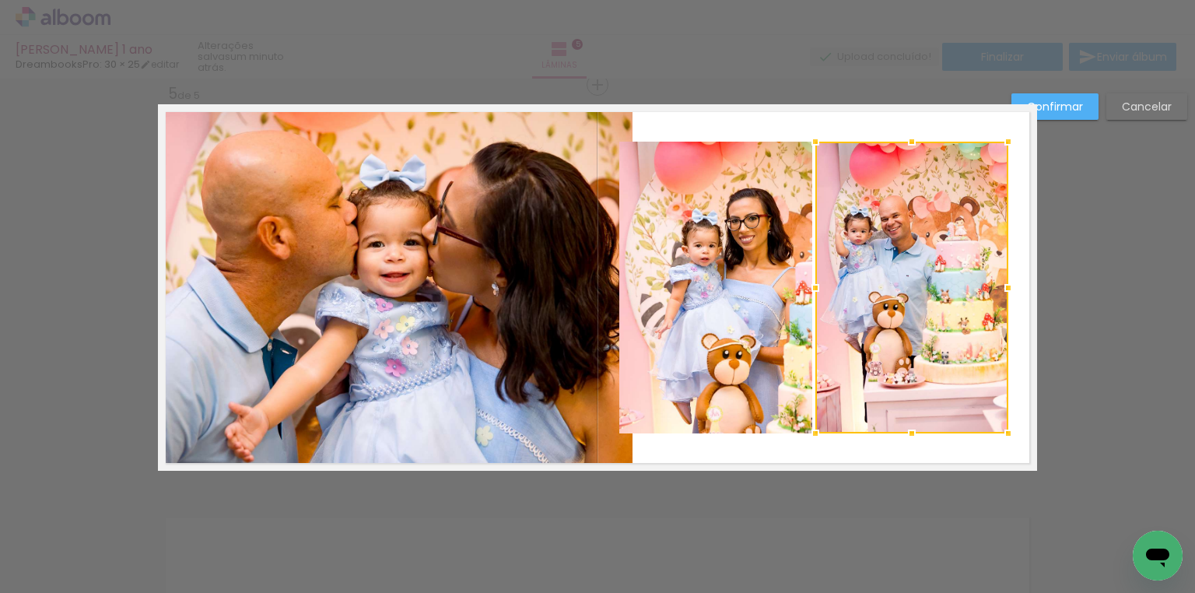
click at [755, 268] on quentale-photo at bounding box center [715, 288] width 193 height 292
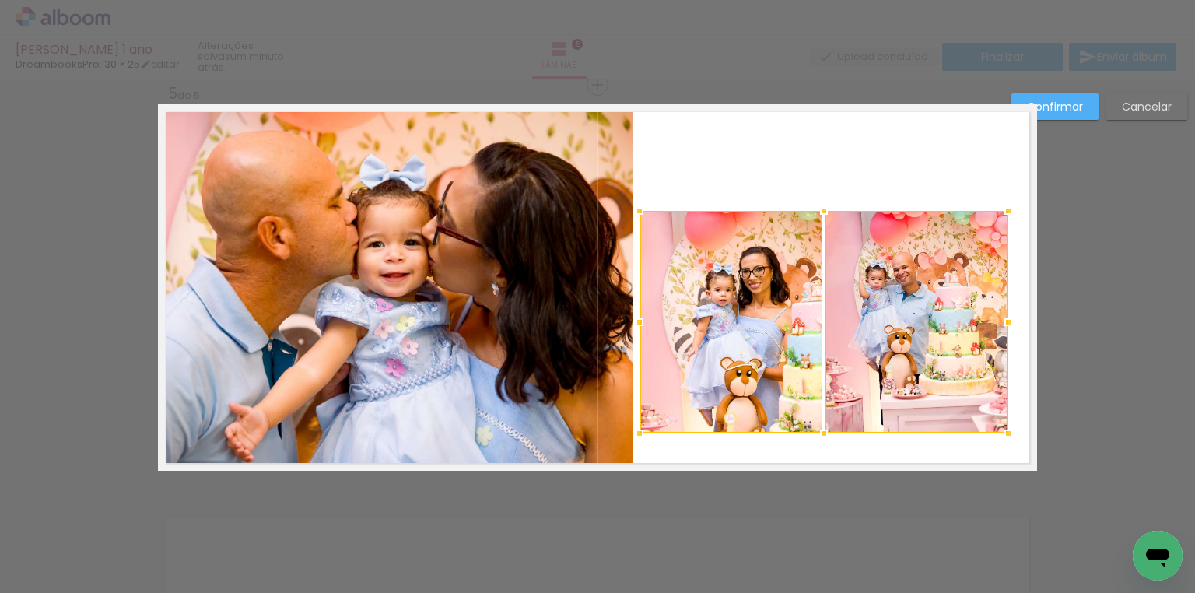
drag, startPoint x: 616, startPoint y: 146, endPoint x: 635, endPoint y: 215, distance: 71.1
click at [635, 215] on div at bounding box center [639, 210] width 31 height 31
click at [698, 263] on div at bounding box center [730, 322] width 183 height 222
click at [883, 274] on quentale-photo at bounding box center [916, 322] width 183 height 222
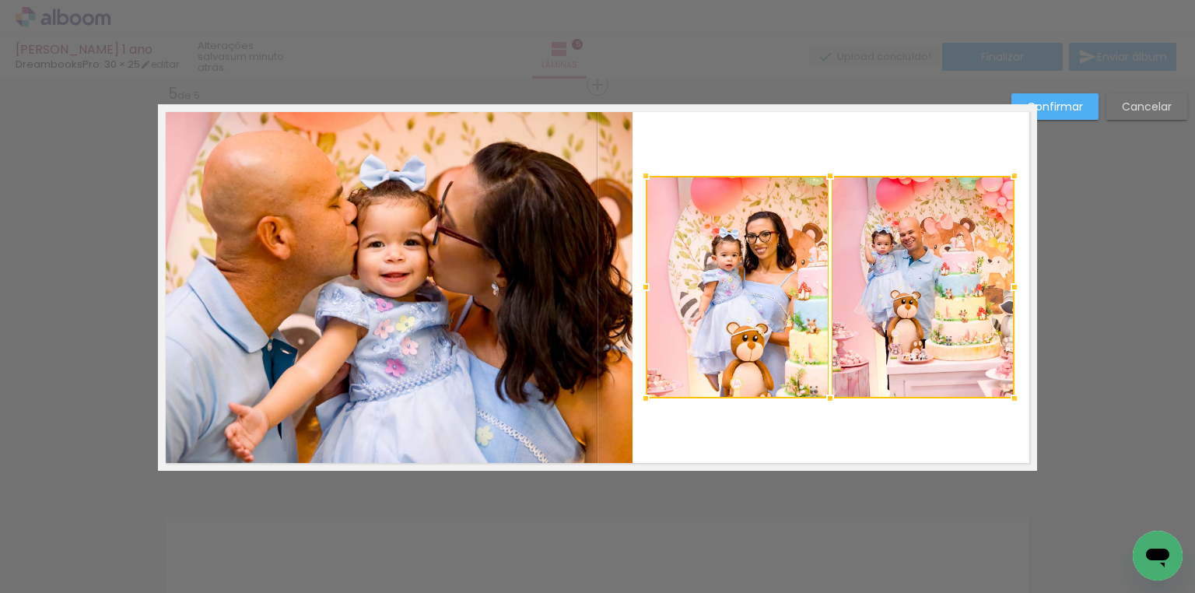
drag, startPoint x: 902, startPoint y: 277, endPoint x: 908, endPoint y: 239, distance: 38.6
click at [908, 239] on div at bounding box center [829, 287] width 369 height 222
click at [0, 0] on slot "Confirmar" at bounding box center [0, 0] width 0 height 0
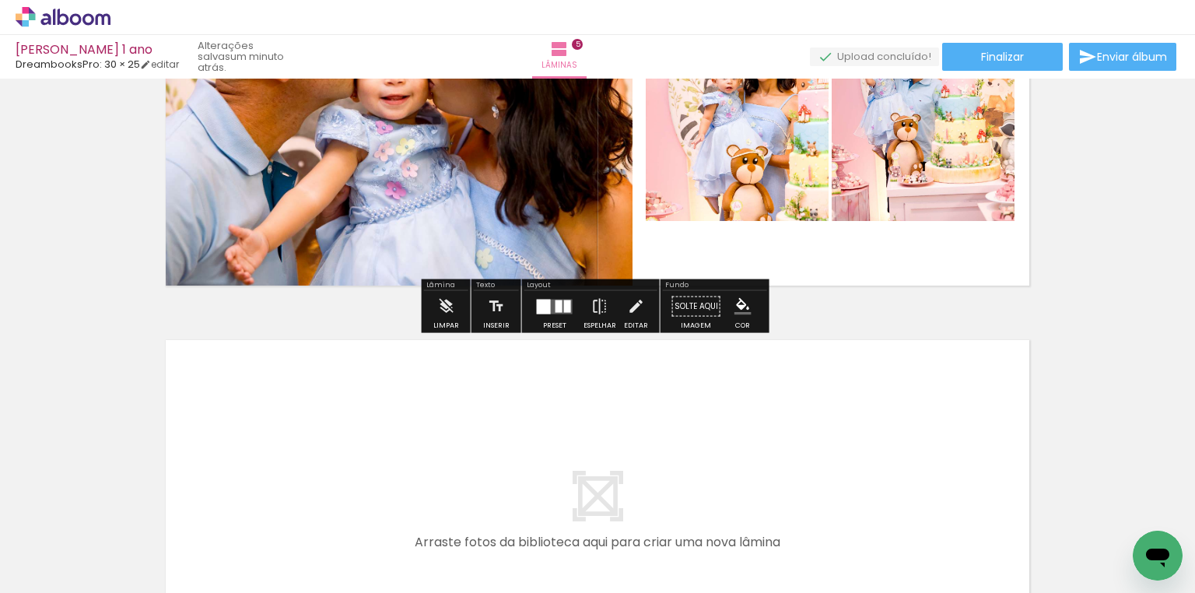
scroll to position [1889, 0]
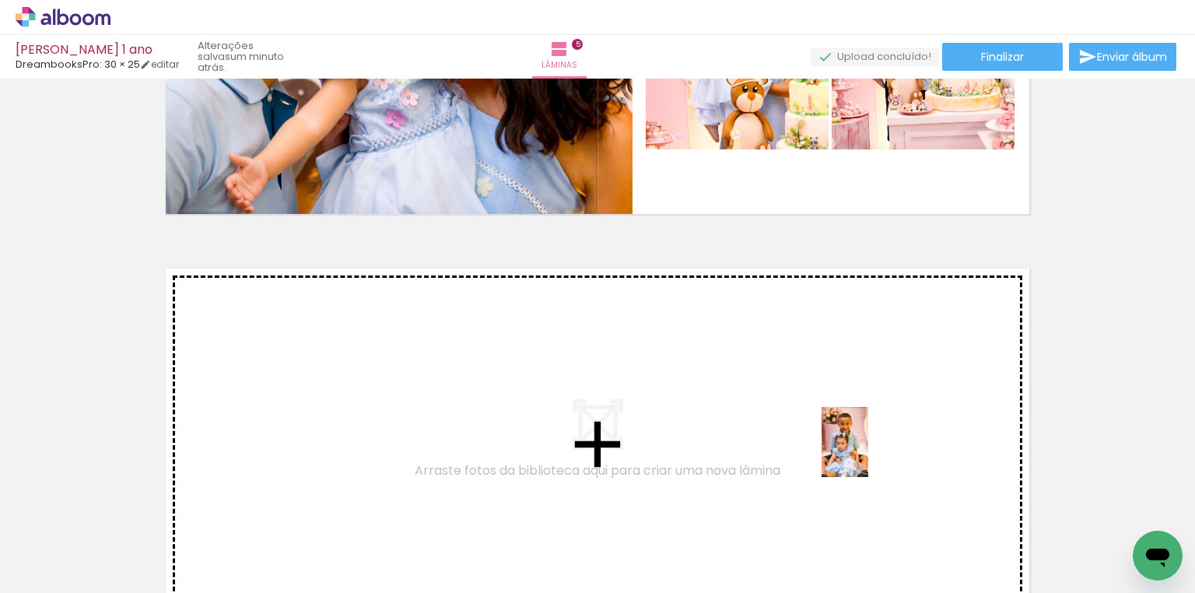
drag, startPoint x: 868, startPoint y: 558, endPoint x: 868, endPoint y: 453, distance: 104.2
click at [868, 453] on quentale-workspace at bounding box center [597, 296] width 1195 height 593
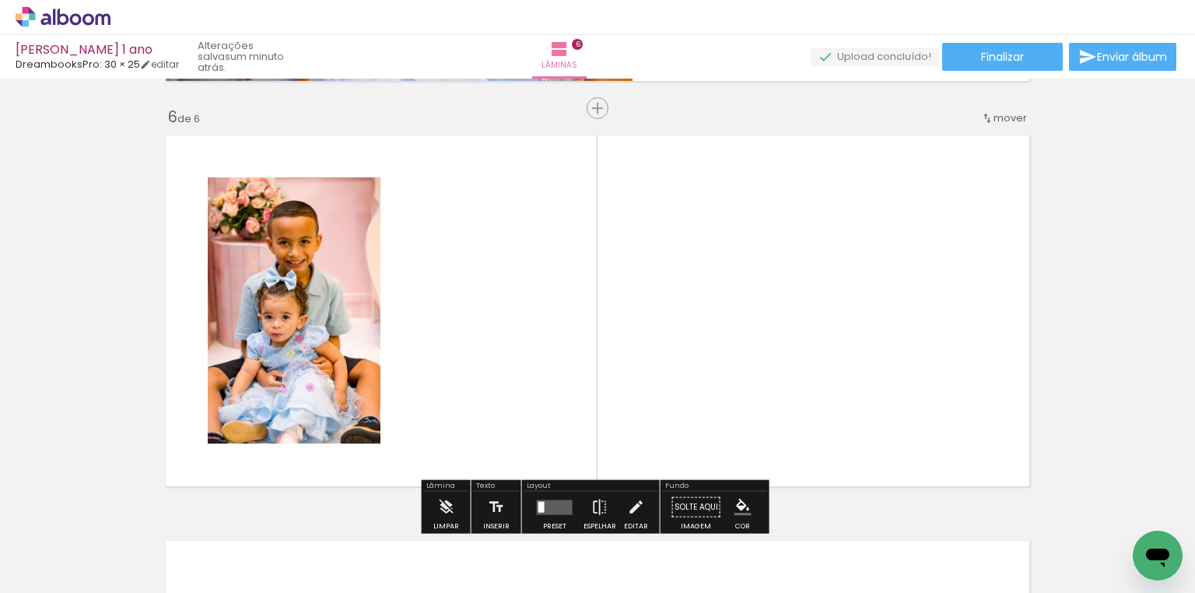
scroll to position [2045, 0]
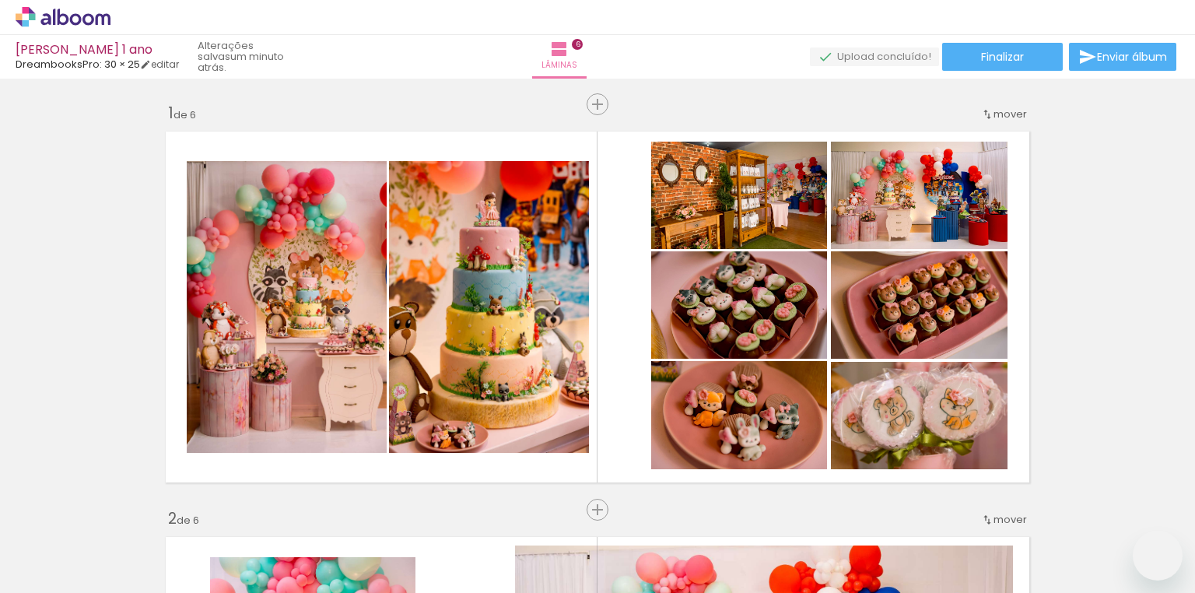
click at [784, 344] on quentale-workspace at bounding box center [597, 296] width 1195 height 593
drag, startPoint x: 1055, startPoint y: 519, endPoint x: 908, endPoint y: 364, distance: 214.0
click at [908, 364] on quentale-workspace at bounding box center [597, 296] width 1195 height 593
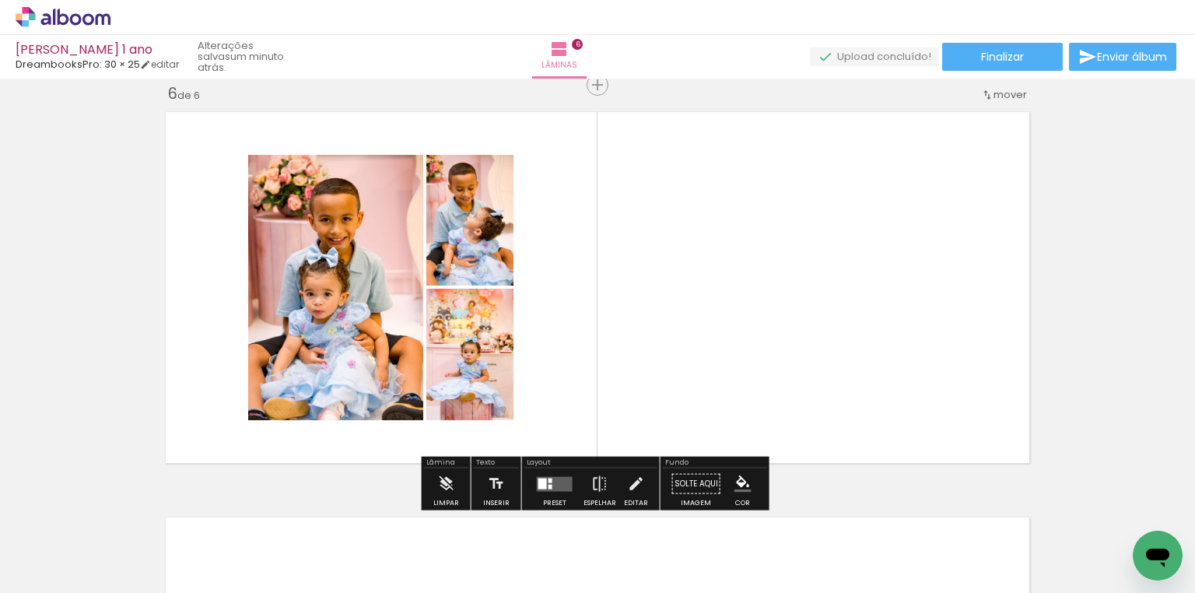
scroll to position [0, 915]
drag, startPoint x: 1135, startPoint y: 511, endPoint x: 983, endPoint y: 406, distance: 185.1
click at [983, 406] on quentale-workspace at bounding box center [597, 296] width 1195 height 593
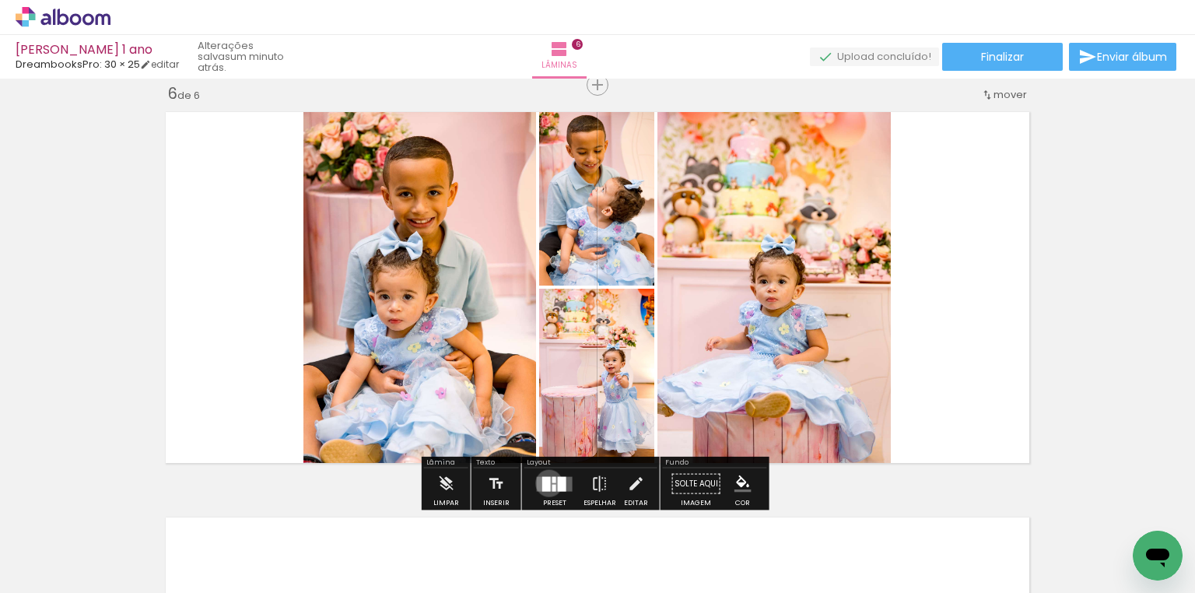
click at [545, 482] on div at bounding box center [546, 483] width 9 height 15
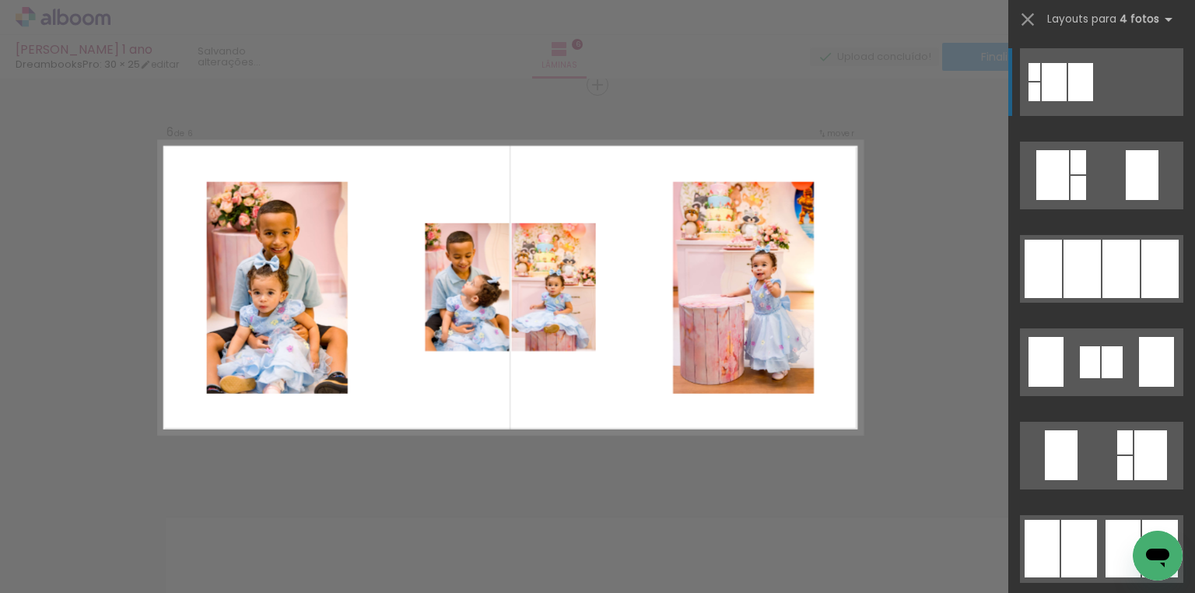
scroll to position [622, 0]
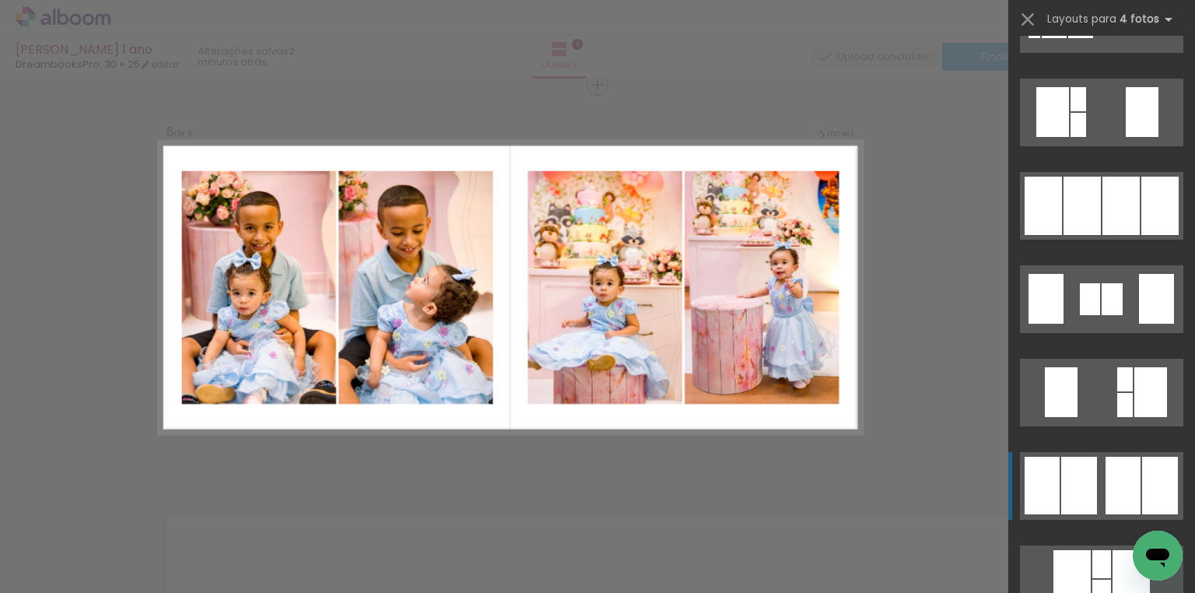
click at [1095, 470] on quentale-layouter at bounding box center [1101, 486] width 163 height 68
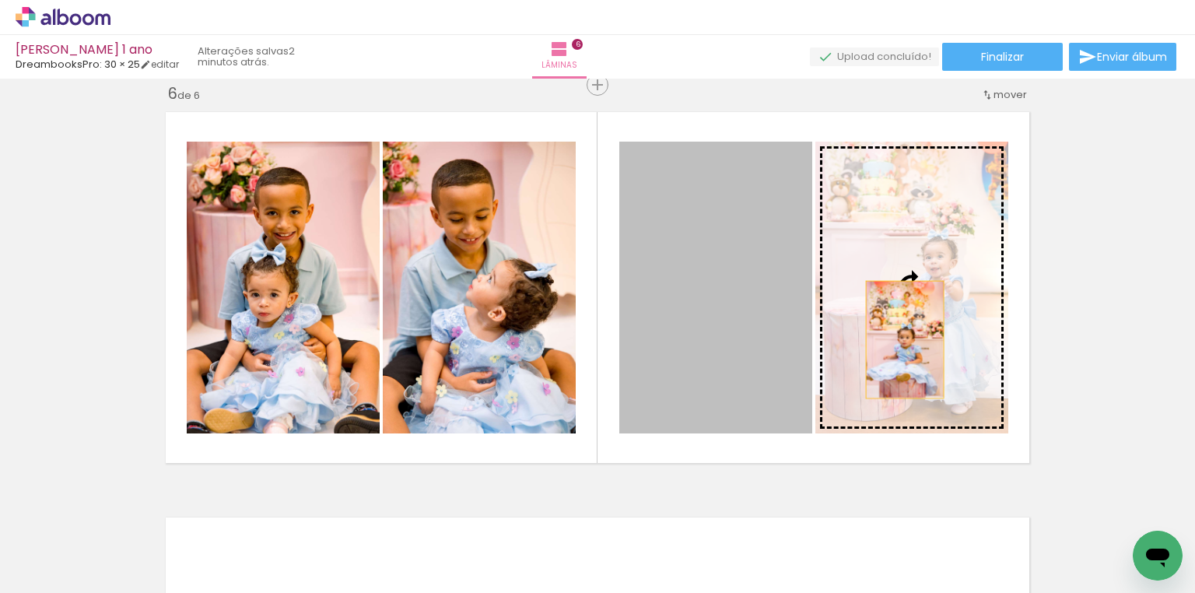
drag, startPoint x: 733, startPoint y: 339, endPoint x: 908, endPoint y: 339, distance: 175.8
click at [0, 0] on slot at bounding box center [0, 0] width 0 height 0
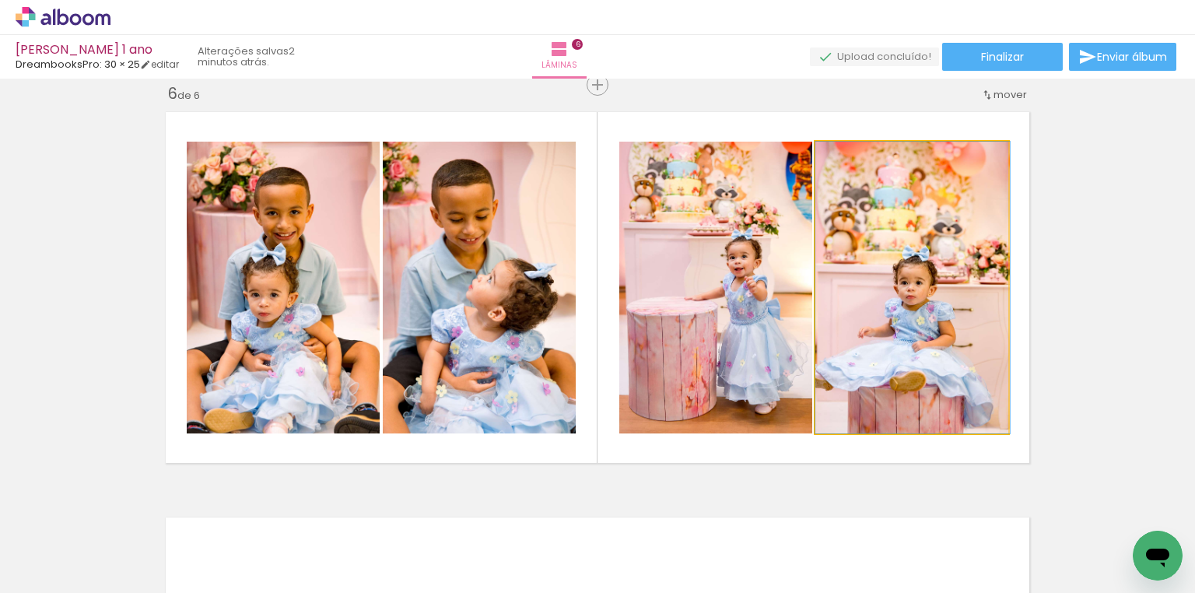
drag, startPoint x: 920, startPoint y: 275, endPoint x: 936, endPoint y: 274, distance: 16.4
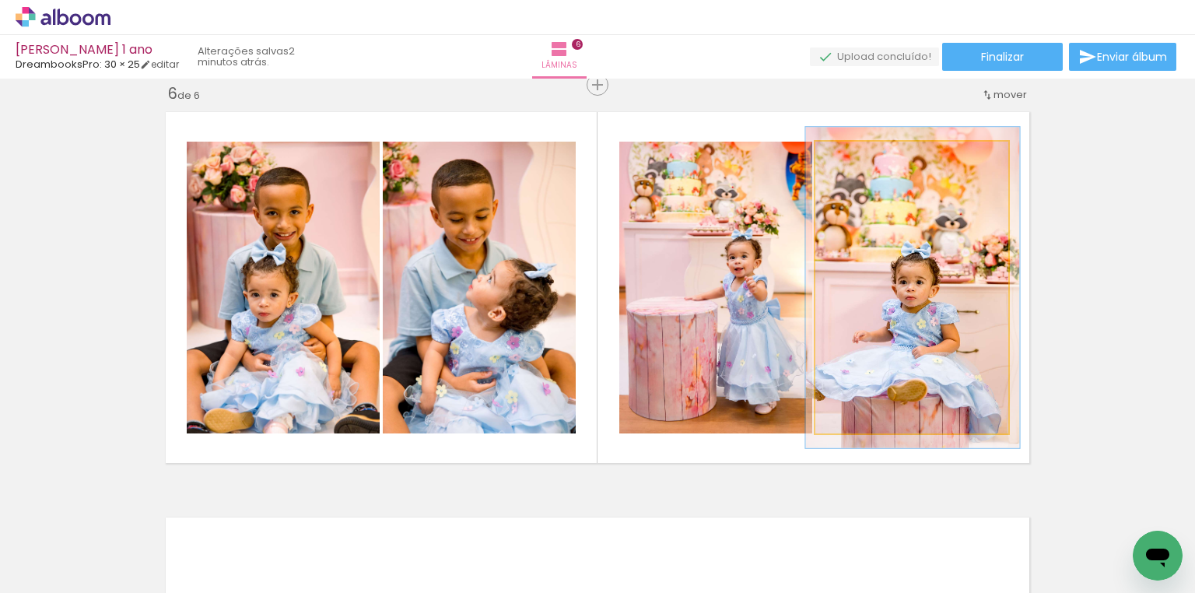
type paper-slider "110"
click at [856, 156] on div at bounding box center [857, 158] width 14 height 14
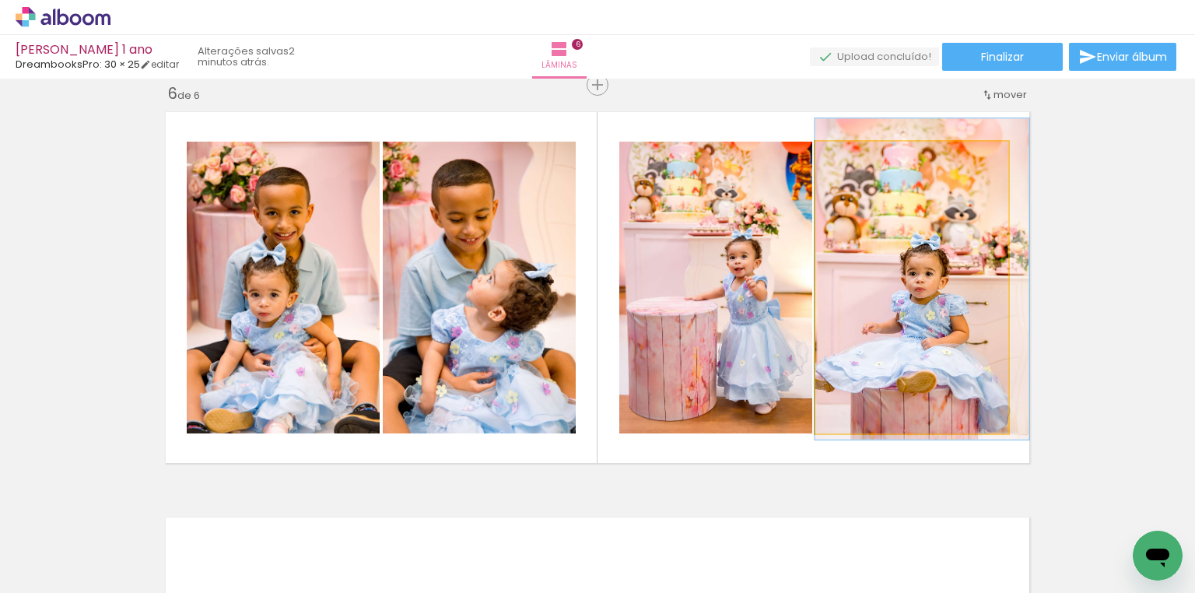
drag, startPoint x: 885, startPoint y: 237, endPoint x: 913, endPoint y: 229, distance: 29.3
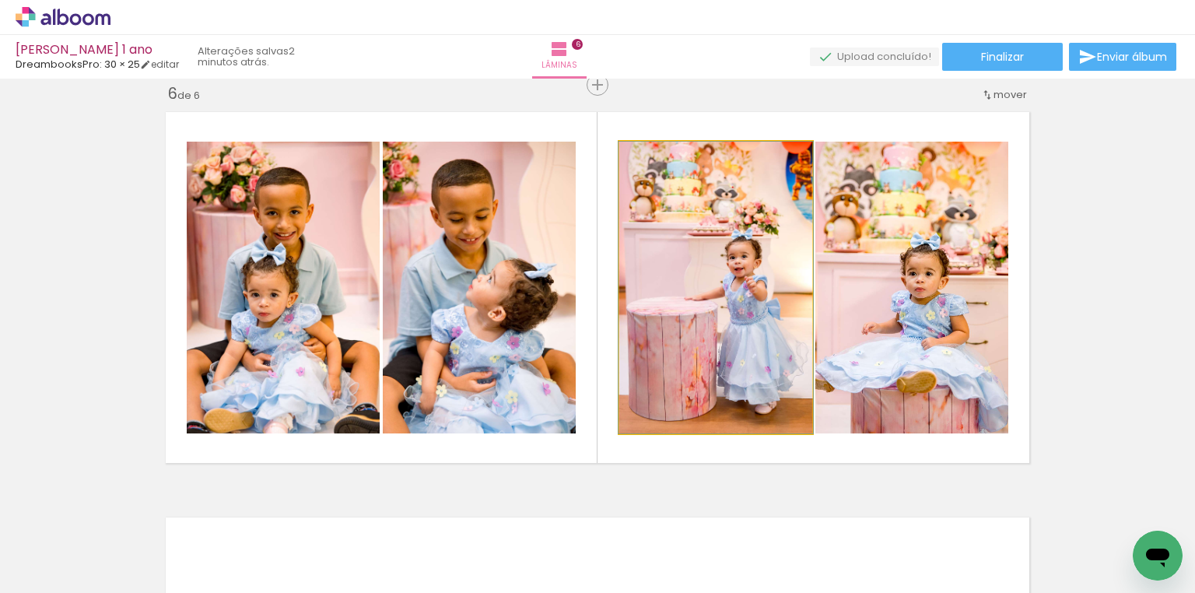
click at [743, 311] on quentale-photo at bounding box center [715, 288] width 193 height 292
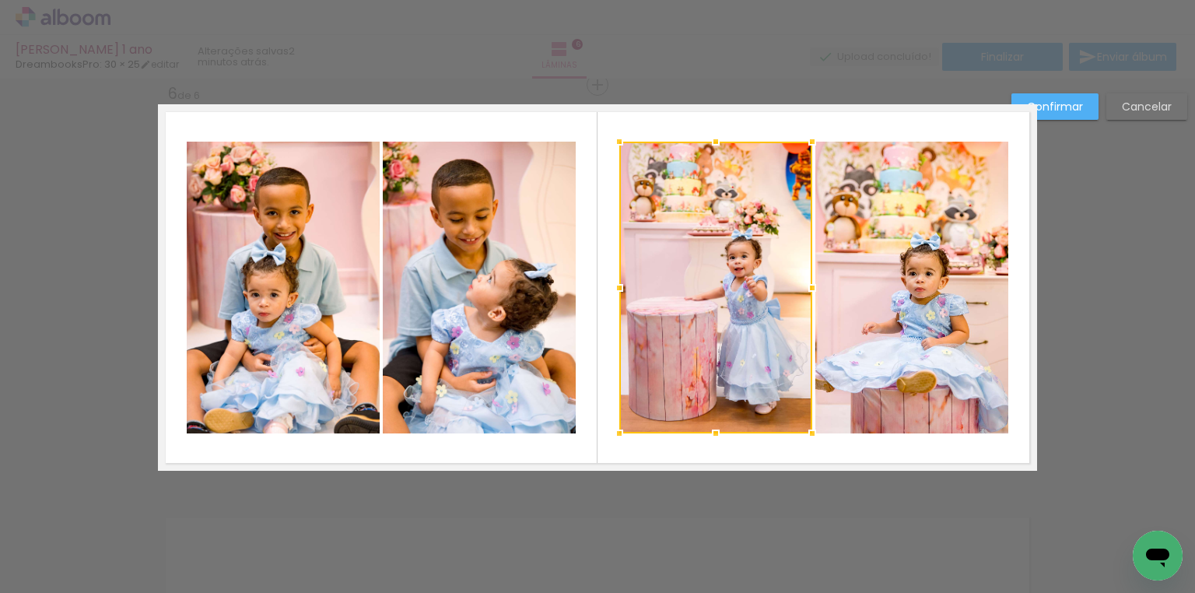
click at [918, 291] on quentale-photo at bounding box center [911, 288] width 193 height 292
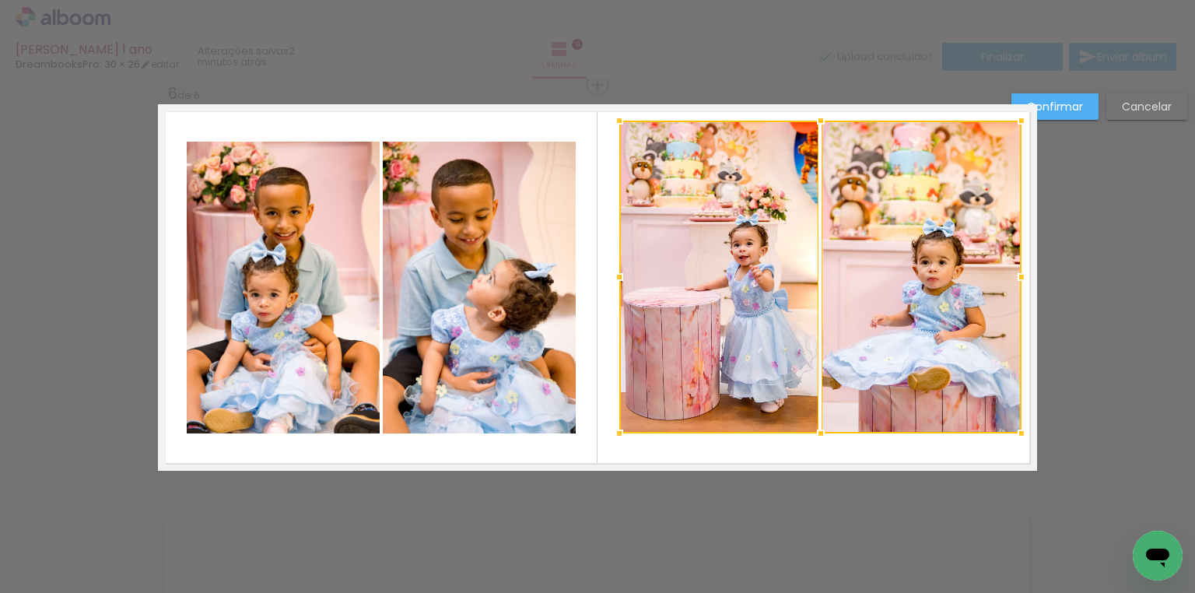
drag, startPoint x: 1007, startPoint y: 142, endPoint x: 1020, endPoint y: 124, distance: 22.2
click at [1020, 124] on div at bounding box center [1021, 120] width 31 height 31
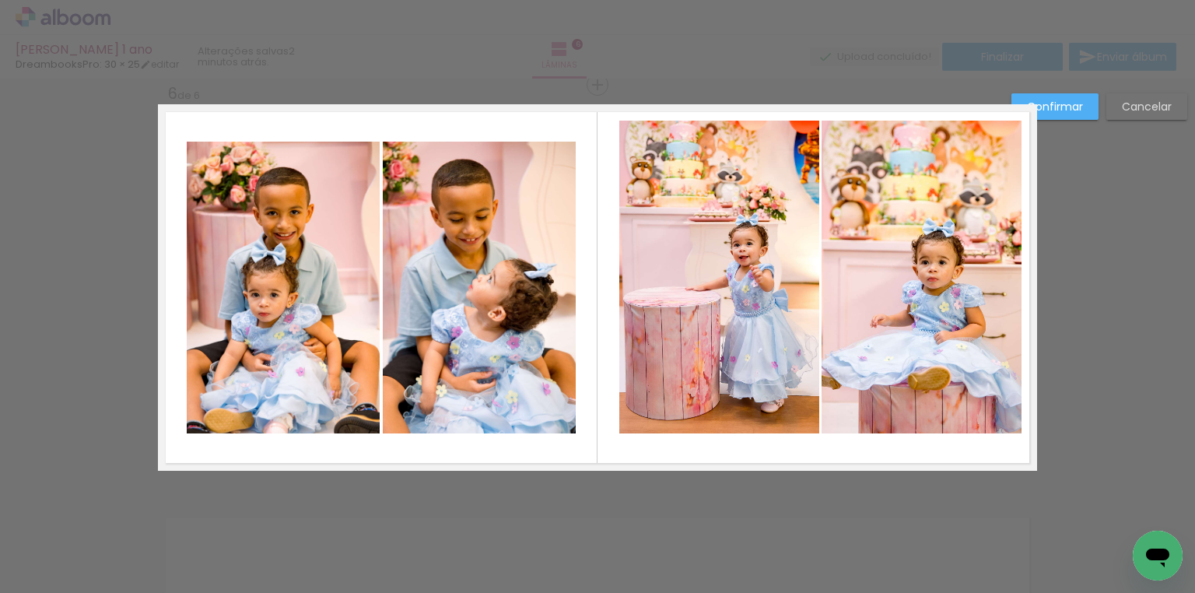
click at [747, 254] on quentale-photo at bounding box center [719, 277] width 200 height 313
click at [747, 254] on div at bounding box center [719, 277] width 200 height 313
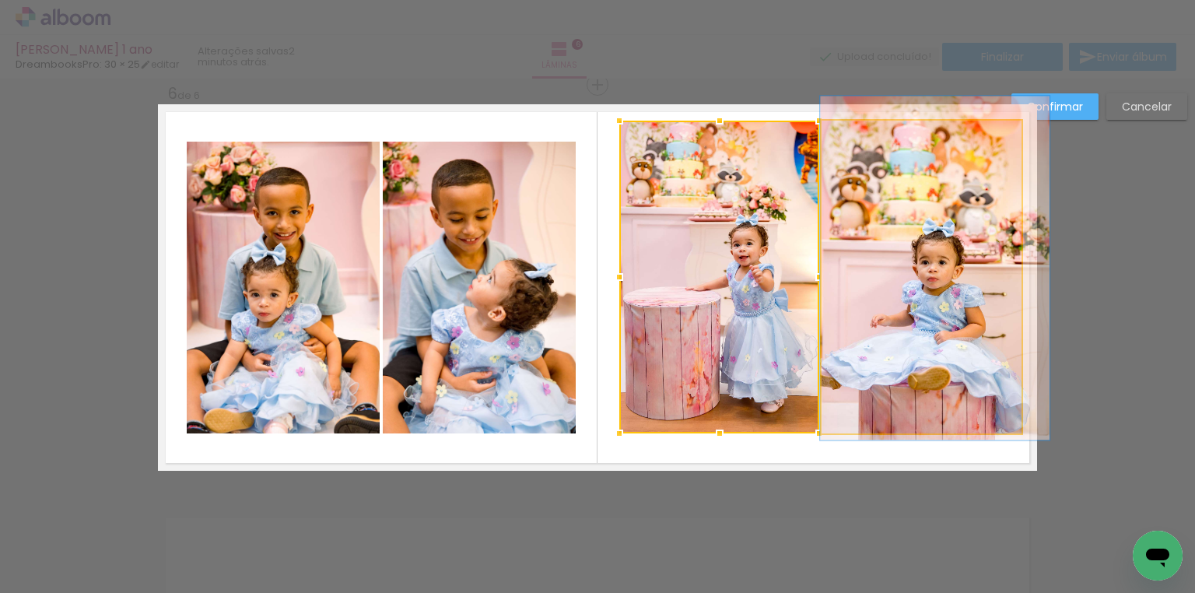
click at [933, 286] on quentale-photo at bounding box center [921, 277] width 200 height 313
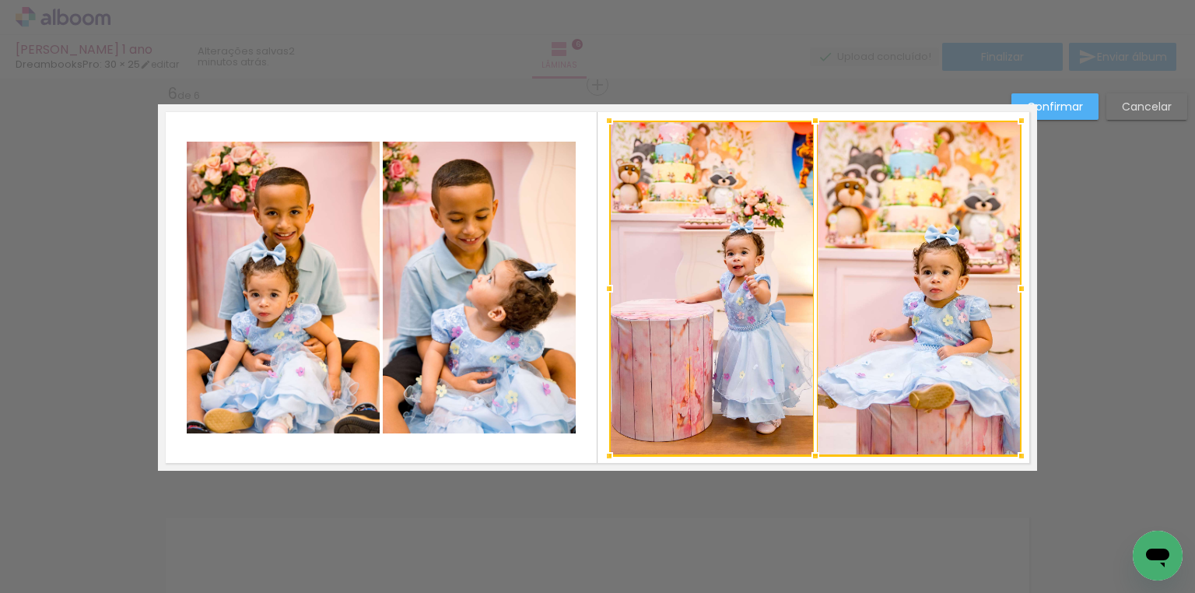
drag, startPoint x: 617, startPoint y: 431, endPoint x: 607, endPoint y: 454, distance: 25.4
click at [607, 454] on div at bounding box center [608, 455] width 31 height 31
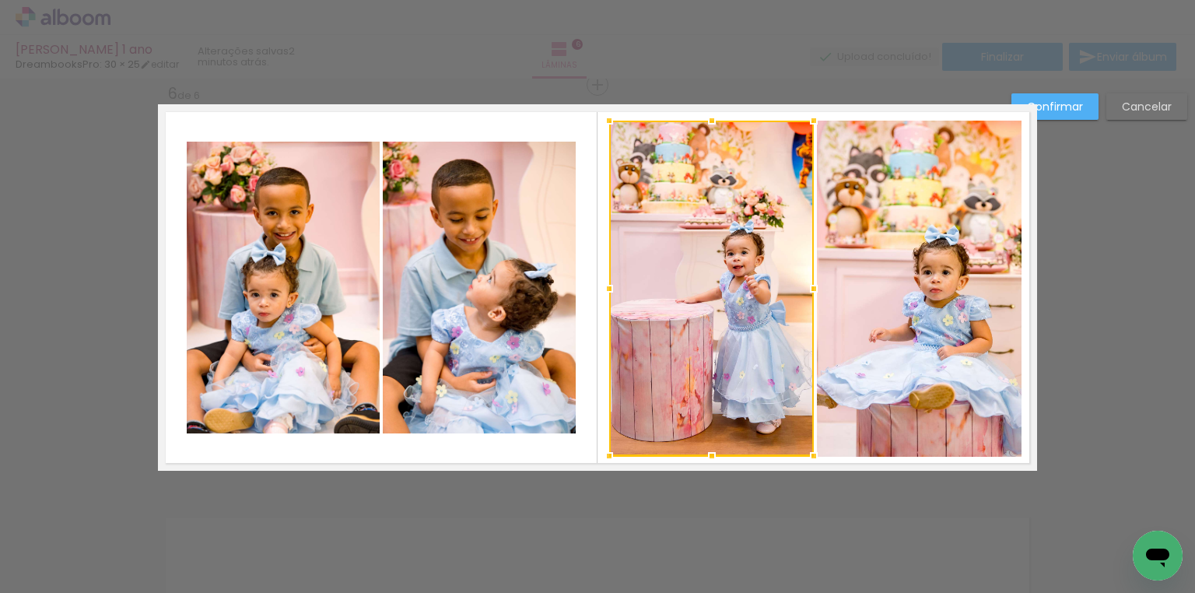
click at [0, 0] on slot "Confirmar" at bounding box center [0, 0] width 0 height 0
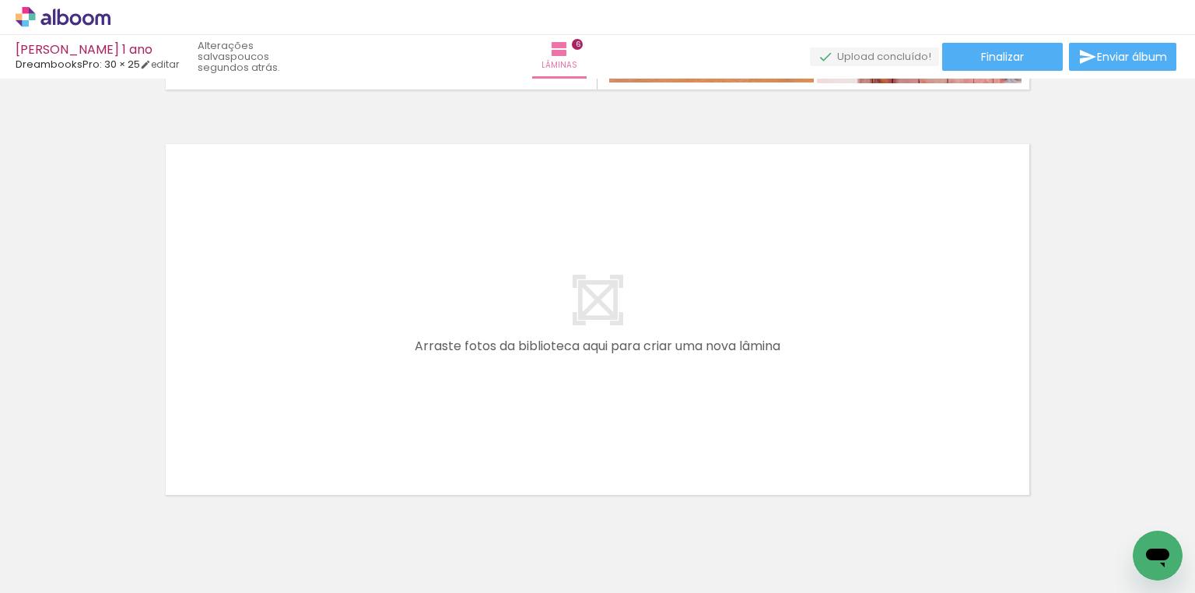
scroll to position [0, 753]
drag, startPoint x: 261, startPoint y: 534, endPoint x: 310, endPoint y: 369, distance: 171.8
click at [310, 369] on quentale-workspace at bounding box center [597, 296] width 1195 height 593
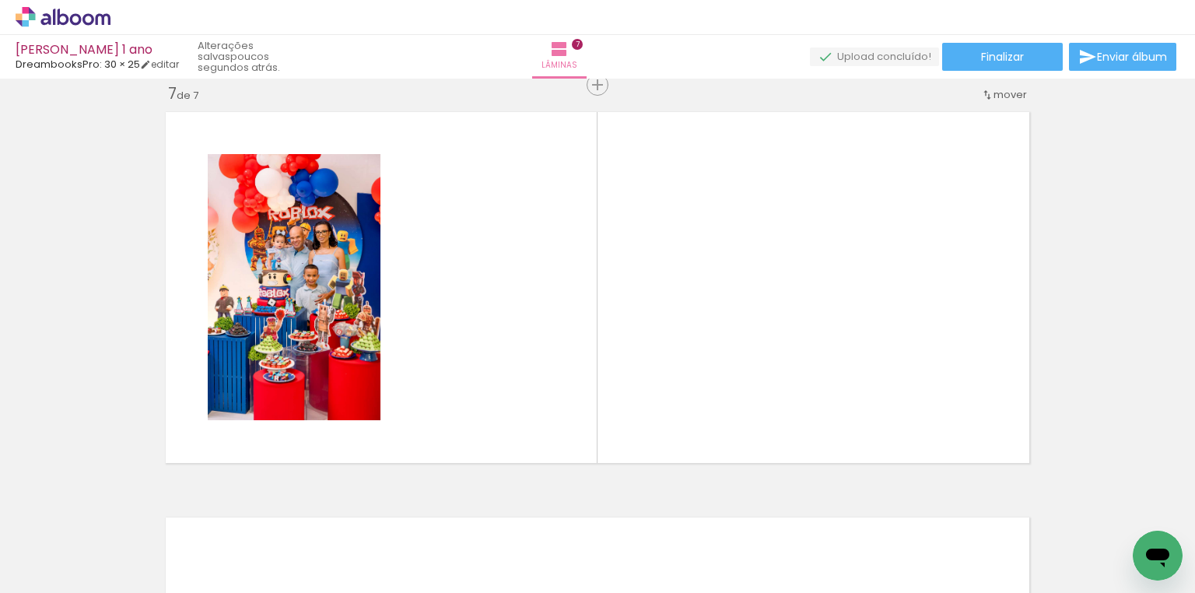
scroll to position [0, 2473]
click at [222, 558] on div at bounding box center [208, 540] width 51 height 77
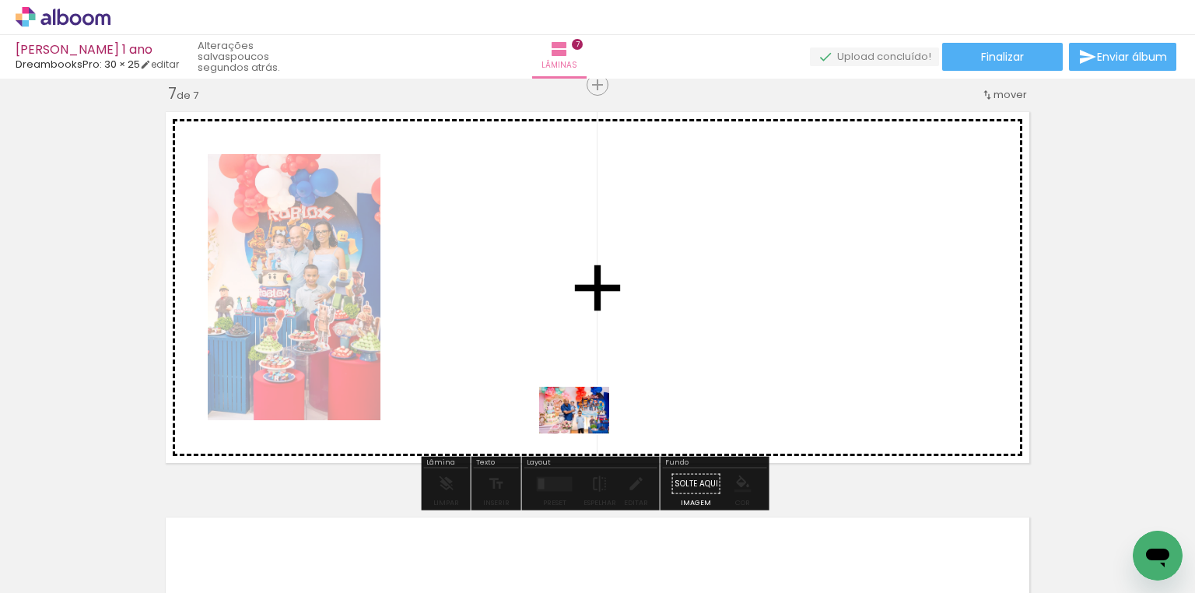
drag, startPoint x: 550, startPoint y: 562, endPoint x: 586, endPoint y: 433, distance: 134.0
click at [586, 433] on quentale-workspace at bounding box center [597, 296] width 1195 height 593
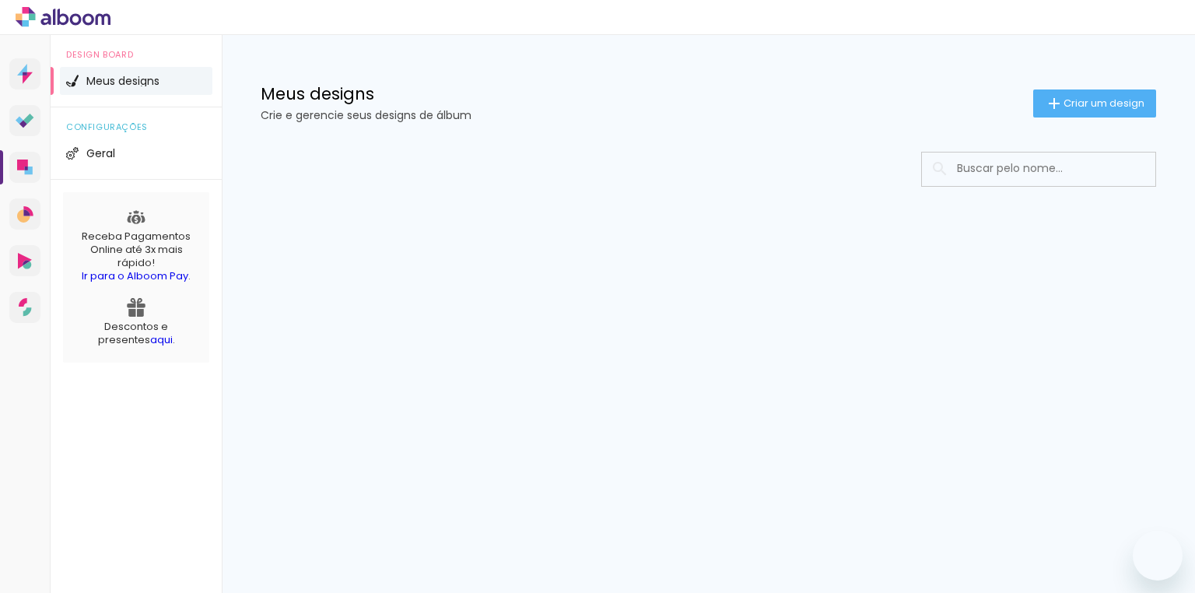
click at [1067, 103] on span "Criar um design" at bounding box center [1103, 103] width 81 height 10
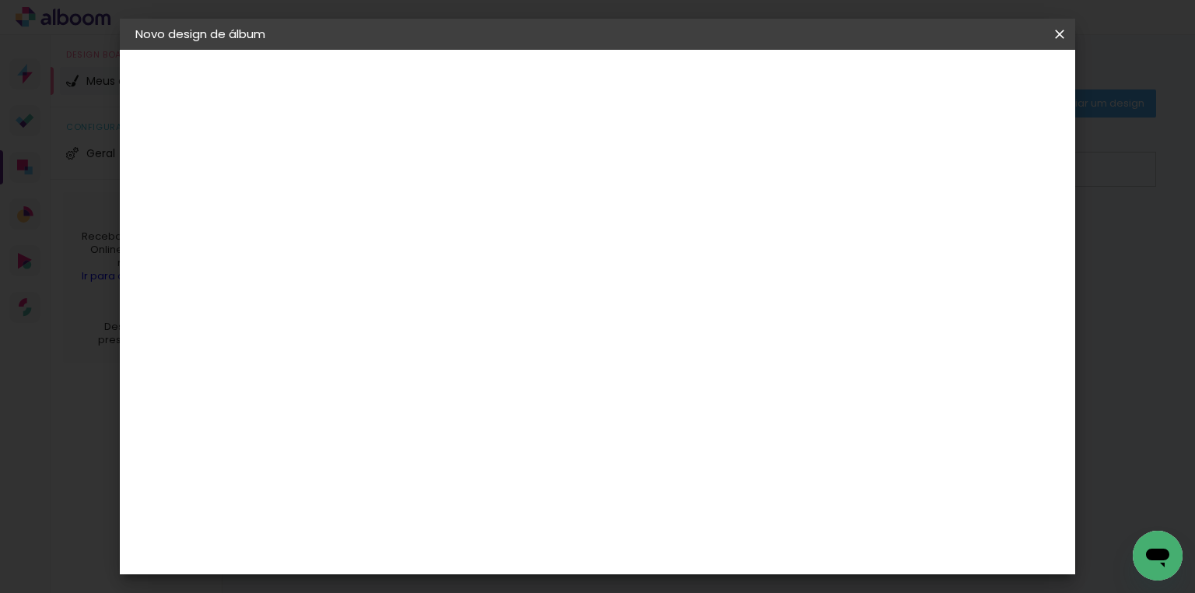
click at [390, 202] on input at bounding box center [390, 209] width 0 height 24
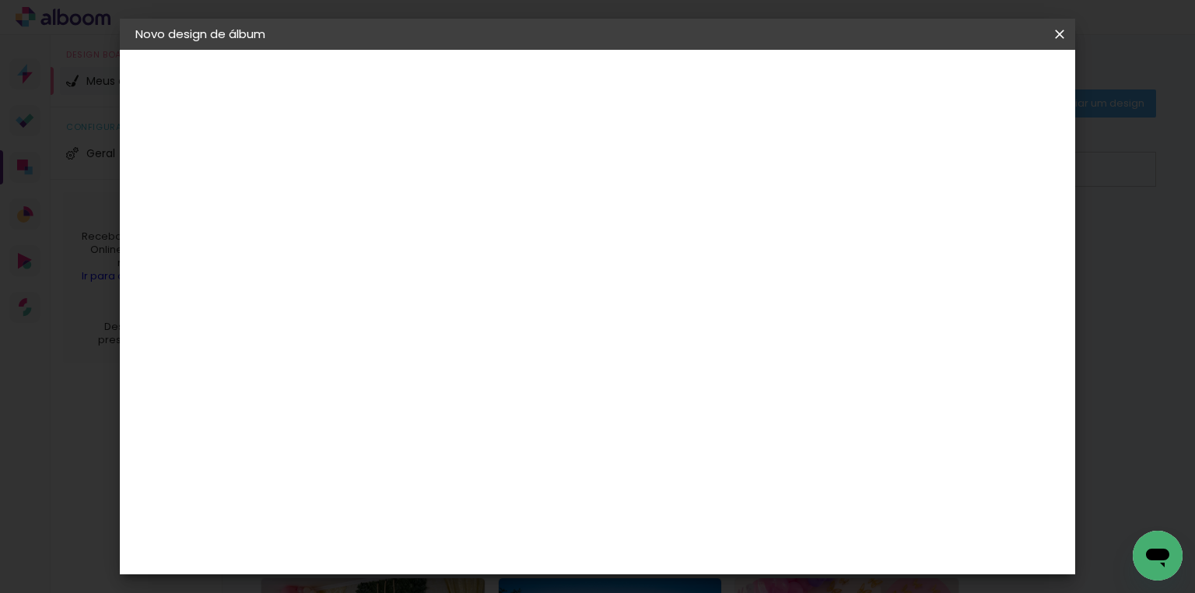
type input "[PERSON_NAME]"
type paper-input "[PERSON_NAME]"
click at [390, 202] on input "[PERSON_NAME]" at bounding box center [390, 209] width 0 height 24
click at [390, 200] on input "MAtheus [PERSON_NAME] 1 ano" at bounding box center [390, 209] width 0 height 24
type input "[PERSON_NAME] [PERSON_NAME] 1 ano"
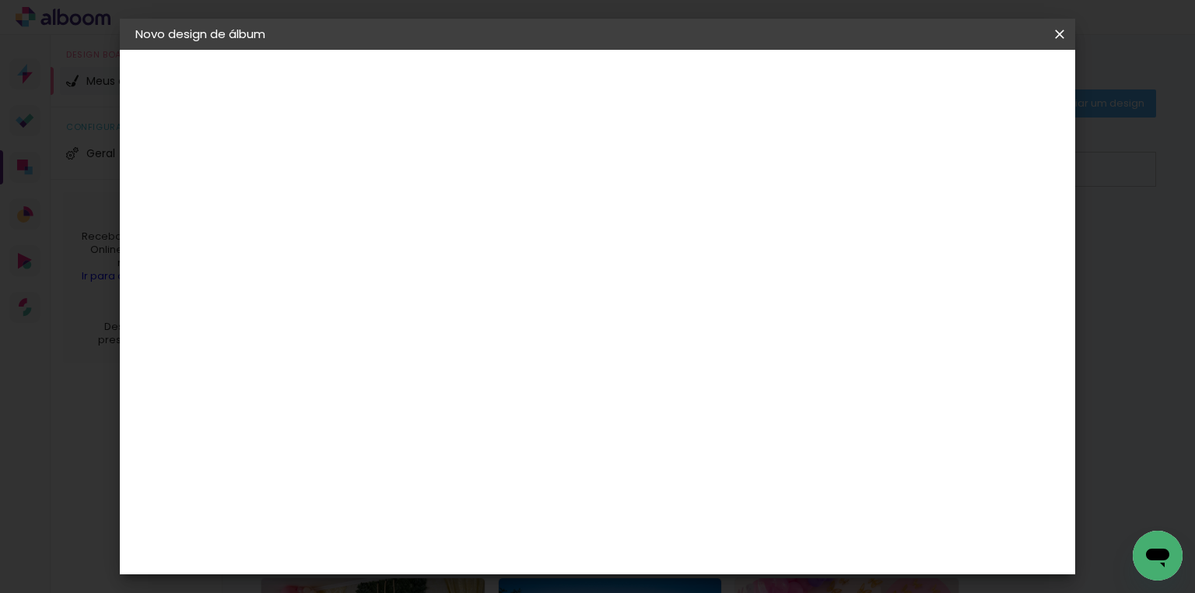
type paper-input "[PERSON_NAME] [PERSON_NAME] 1 ano"
click at [0, 0] on slot "Avançar" at bounding box center [0, 0] width 0 height 0
click at [443, 507] on div "DreambooksPro" at bounding box center [429, 513] width 101 height 12
click at [0, 0] on slot "Avançar" at bounding box center [0, 0] width 0 height 0
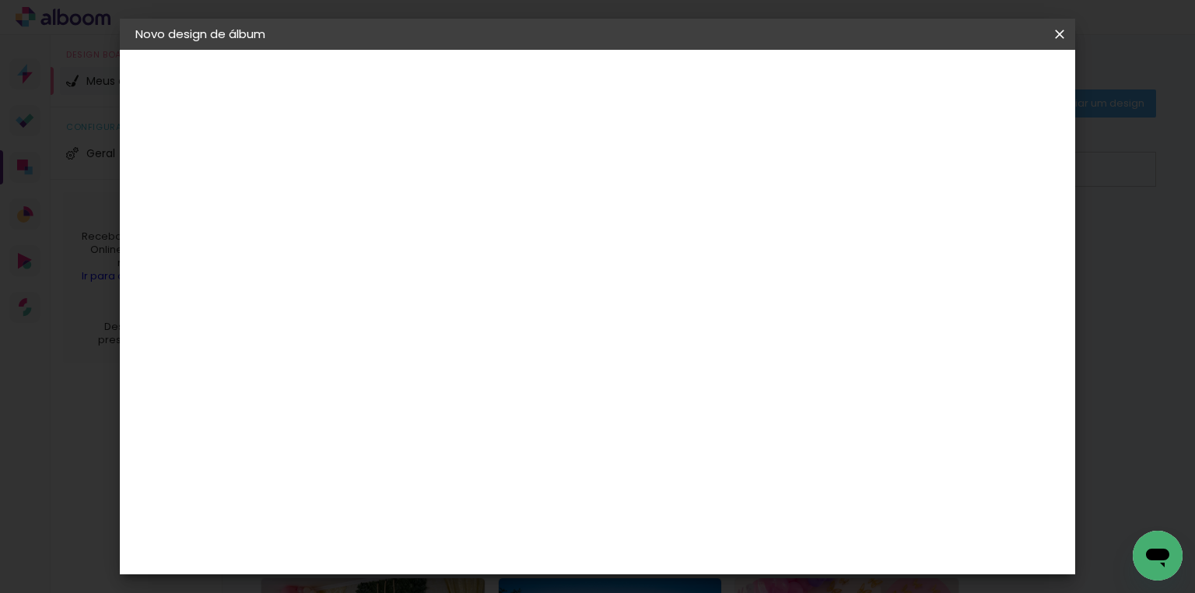
click at [450, 259] on input "text" at bounding box center [420, 271] width 61 height 24
click at [609, 254] on paper-item "Álbum" at bounding box center [698, 258] width 311 height 31
type input "Álbum"
click at [495, 424] on span "31 × 23" at bounding box center [458, 440] width 72 height 32
click at [0, 0] on slot "Avançar" at bounding box center [0, 0] width 0 height 0
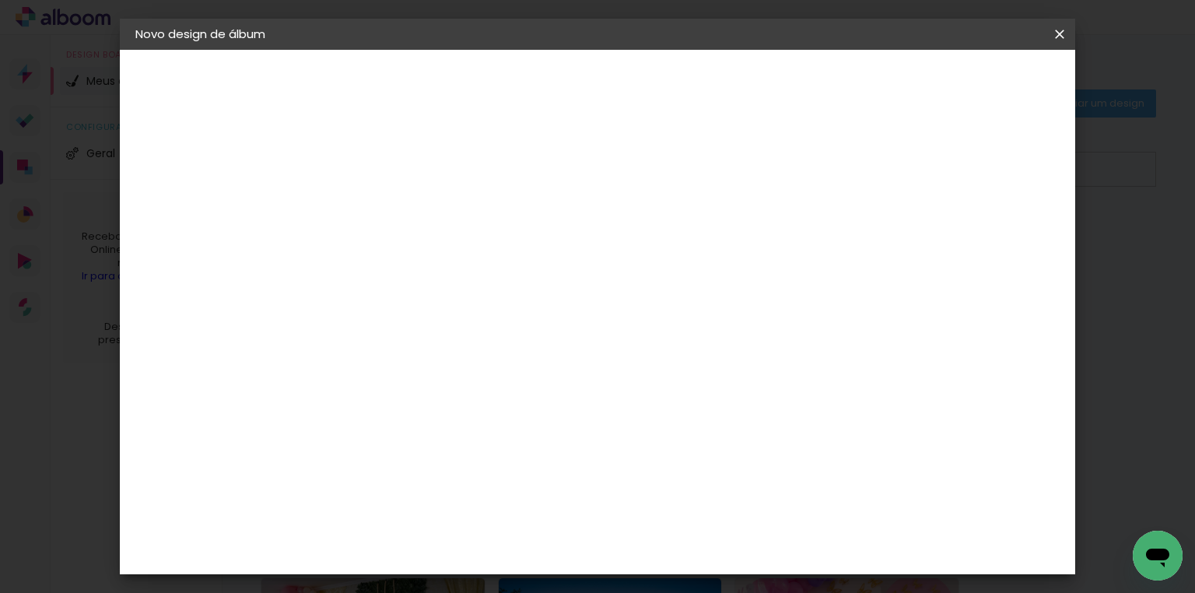
click at [876, 168] on div at bounding box center [869, 168] width 14 height 14
type paper-checkbox "on"
click at [964, 77] on span "Iniciar design" at bounding box center [929, 82] width 71 height 11
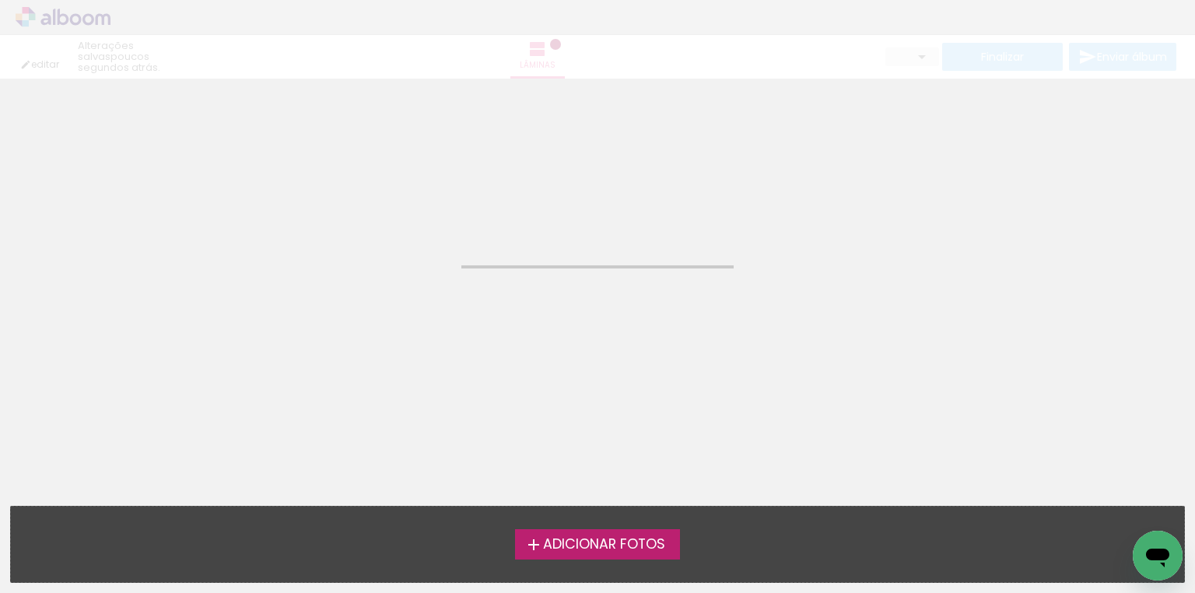
click at [623, 547] on span "Adicionar Fotos" at bounding box center [604, 544] width 122 height 14
click at [0, 0] on input "file" at bounding box center [0, 0] width 0 height 0
